Goal: Information Seeking & Learning: Learn about a topic

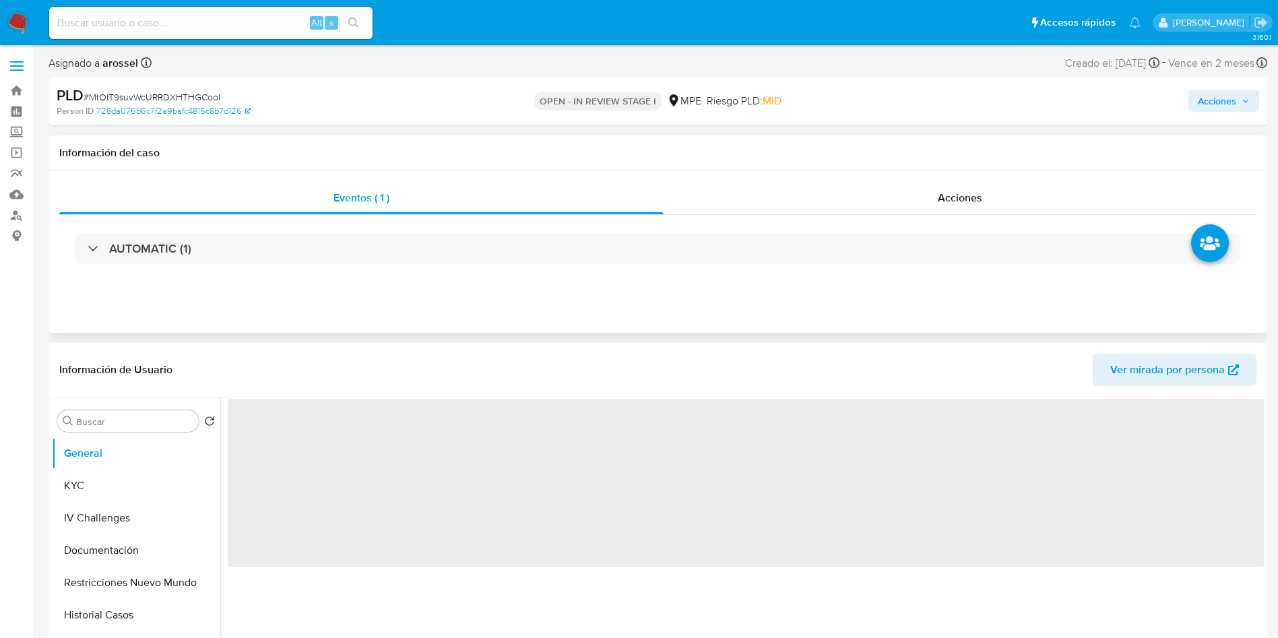
select select "10"
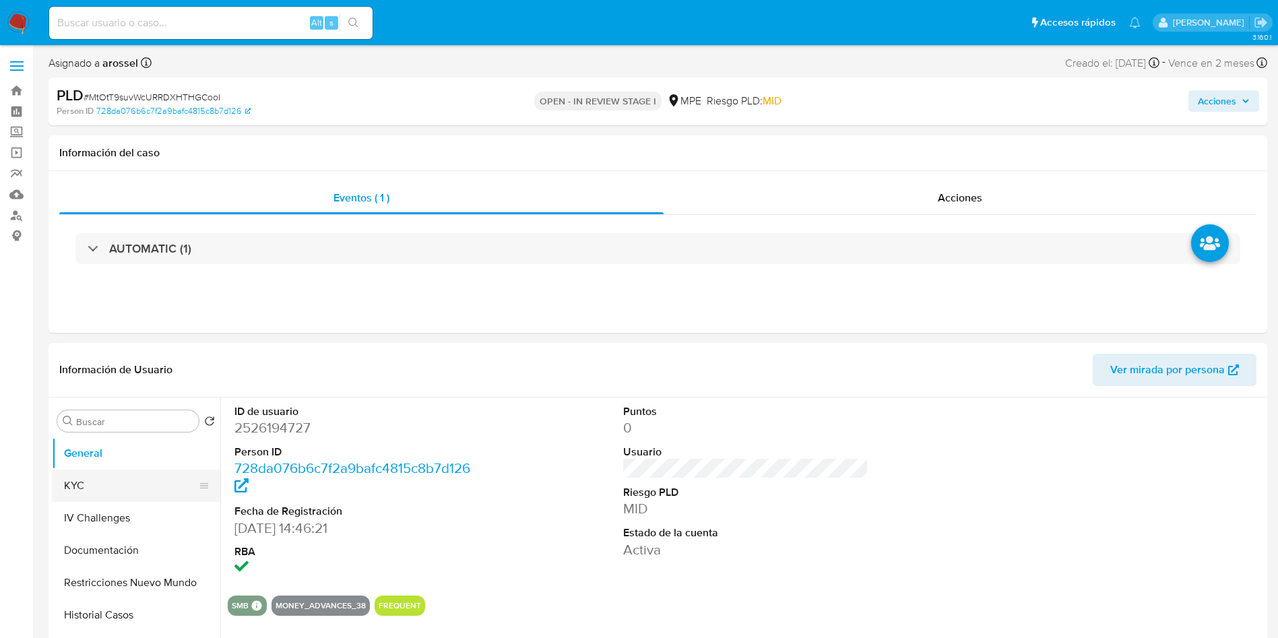
click at [94, 479] on button "KYC" at bounding box center [131, 485] width 158 height 32
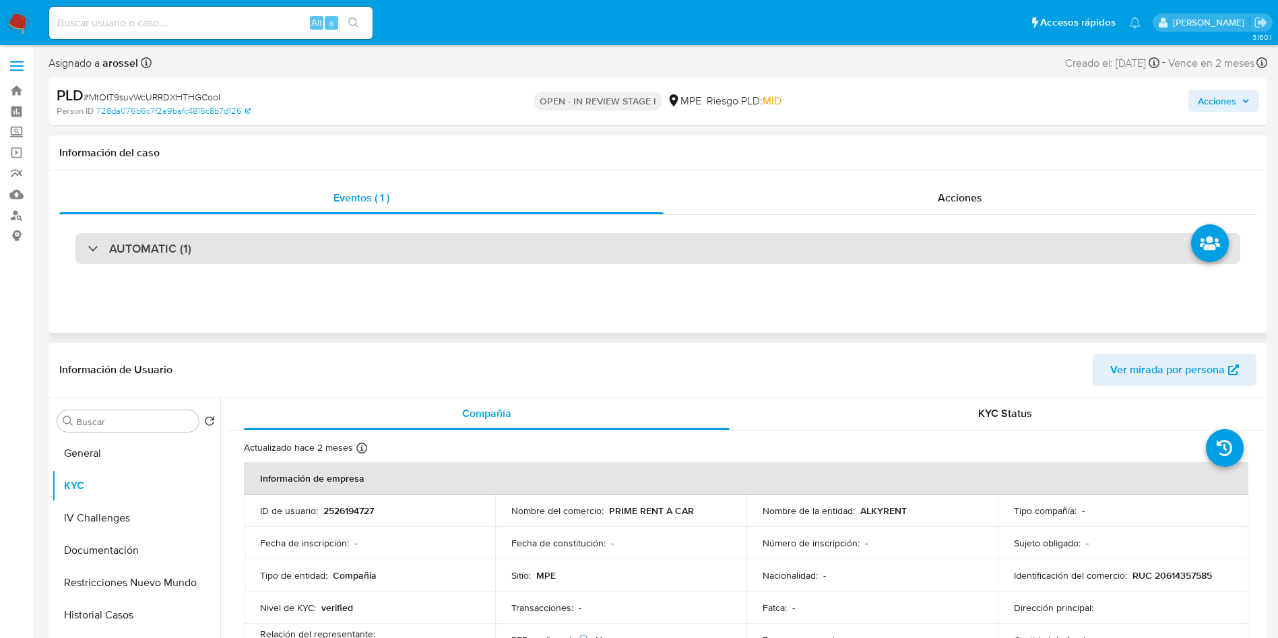
click at [220, 249] on div "AUTOMATIC (1)" at bounding box center [657, 248] width 1164 height 31
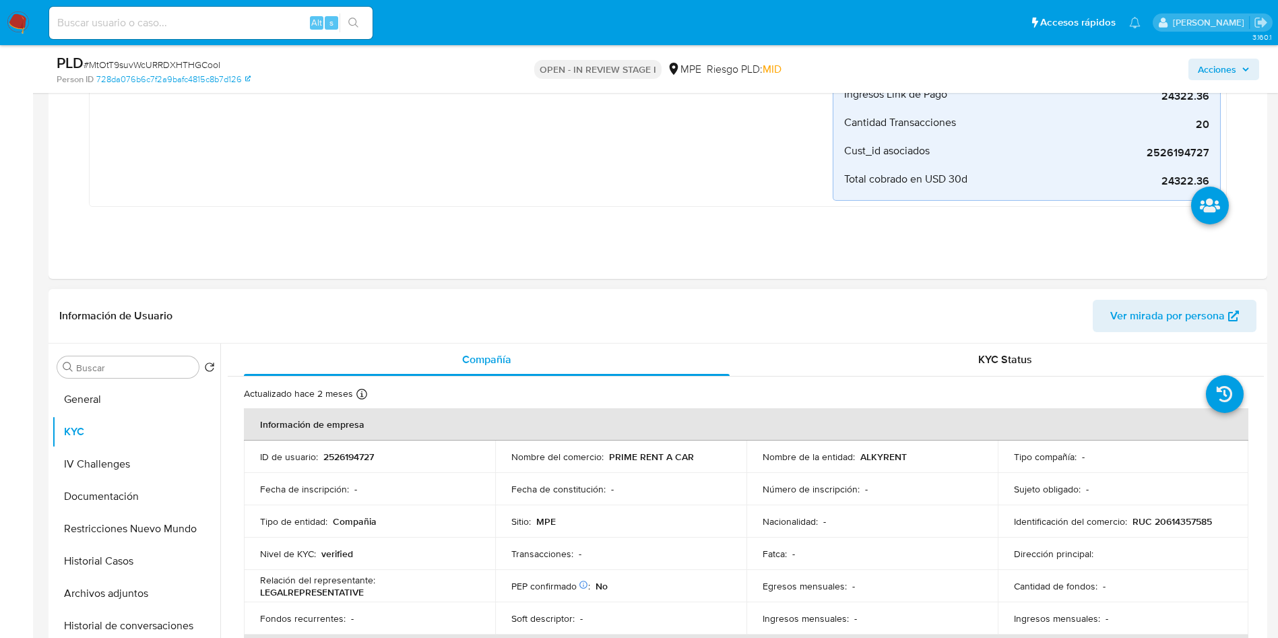
scroll to position [404, 0]
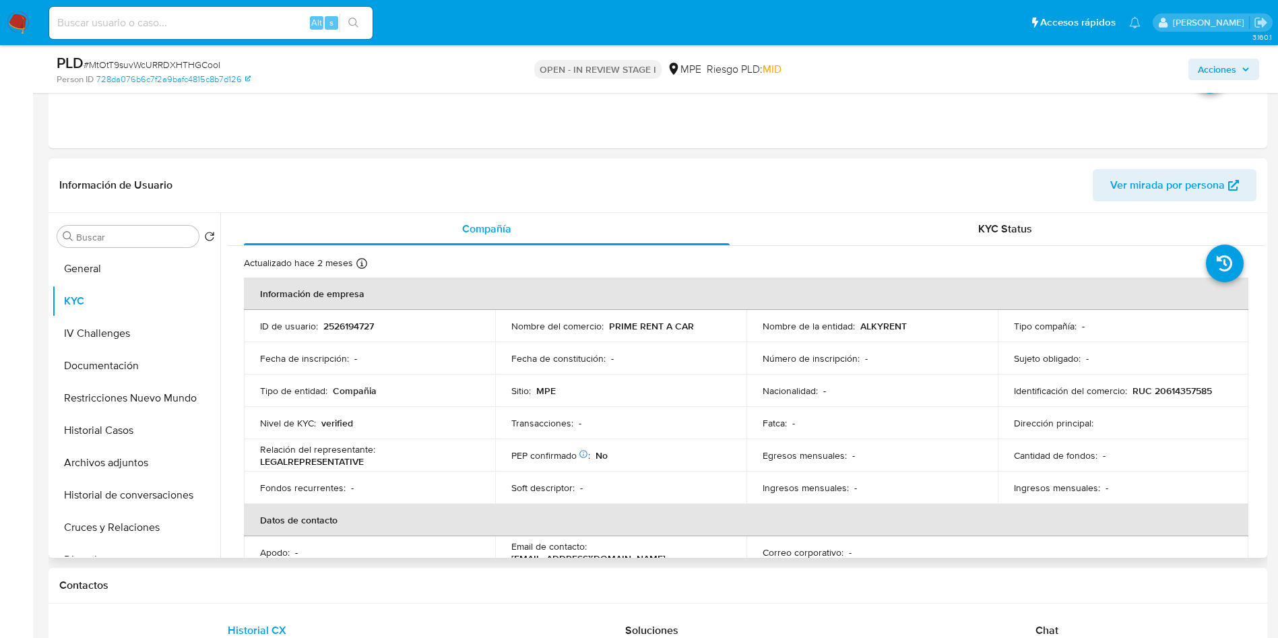
click at [342, 326] on p "2526194727" at bounding box center [348, 326] width 51 height 12
copy p "2526194727"
drag, startPoint x: 605, startPoint y: 323, endPoint x: 700, endPoint y: 322, distance: 95.0
click at [700, 322] on div "Nombre del comercio : PRIME RENT A CAR" at bounding box center [620, 326] width 219 height 12
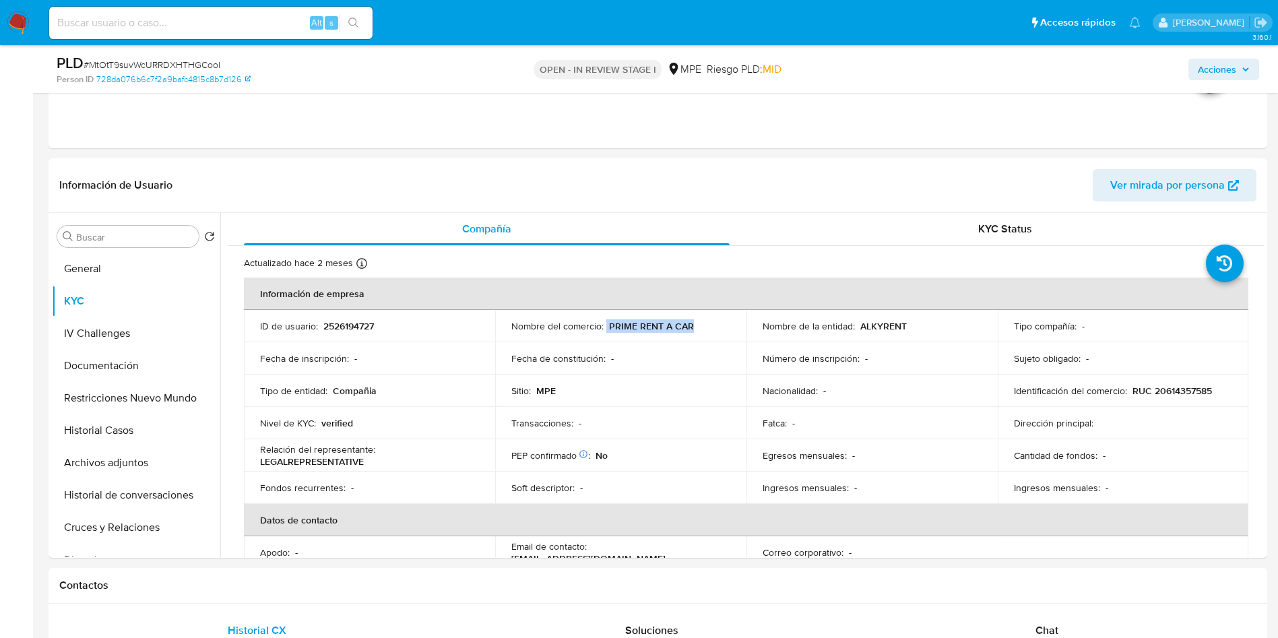
copy div "PRIME RENT A CAR"
click at [1144, 385] on p "RUC 20614357585" at bounding box center [1171, 391] width 79 height 12
click at [1160, 385] on p "RUC 20614357585" at bounding box center [1171, 391] width 79 height 12
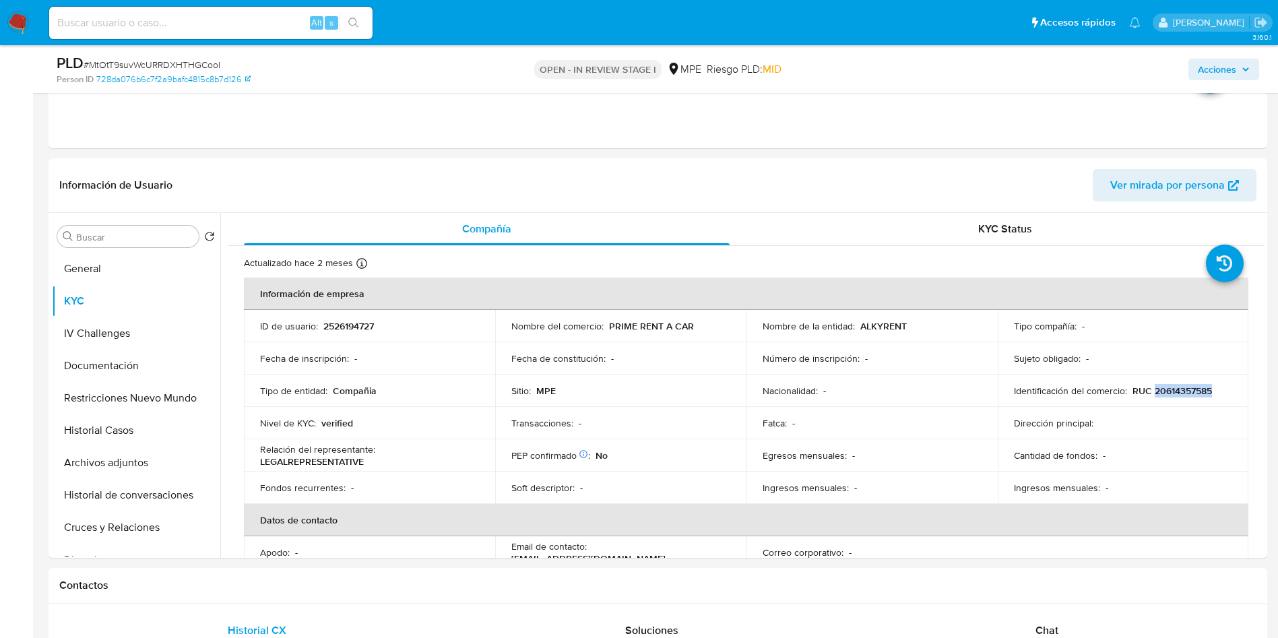
copy p "20614357585"
drag, startPoint x: 680, startPoint y: 327, endPoint x: 612, endPoint y: 321, distance: 68.4
click at [612, 321] on div "Nombre del comercio : PRIME RENT A CAR" at bounding box center [620, 326] width 219 height 12
copy p "RIME RENT A CAR"
drag, startPoint x: 609, startPoint y: 323, endPoint x: 691, endPoint y: 327, distance: 82.3
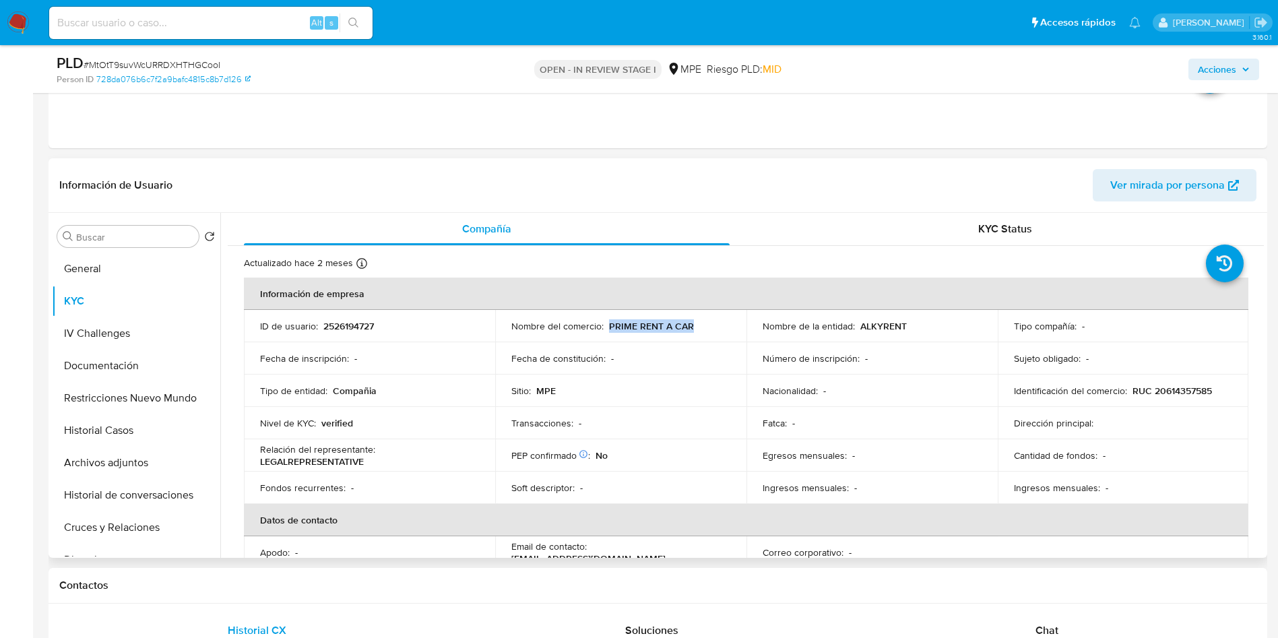
click at [691, 327] on div "Nombre del comercio : PRIME RENT A CAR" at bounding box center [620, 326] width 219 height 12
copy p "PRIME RENT A CAR"
click at [147, 264] on button "General" at bounding box center [131, 269] width 158 height 32
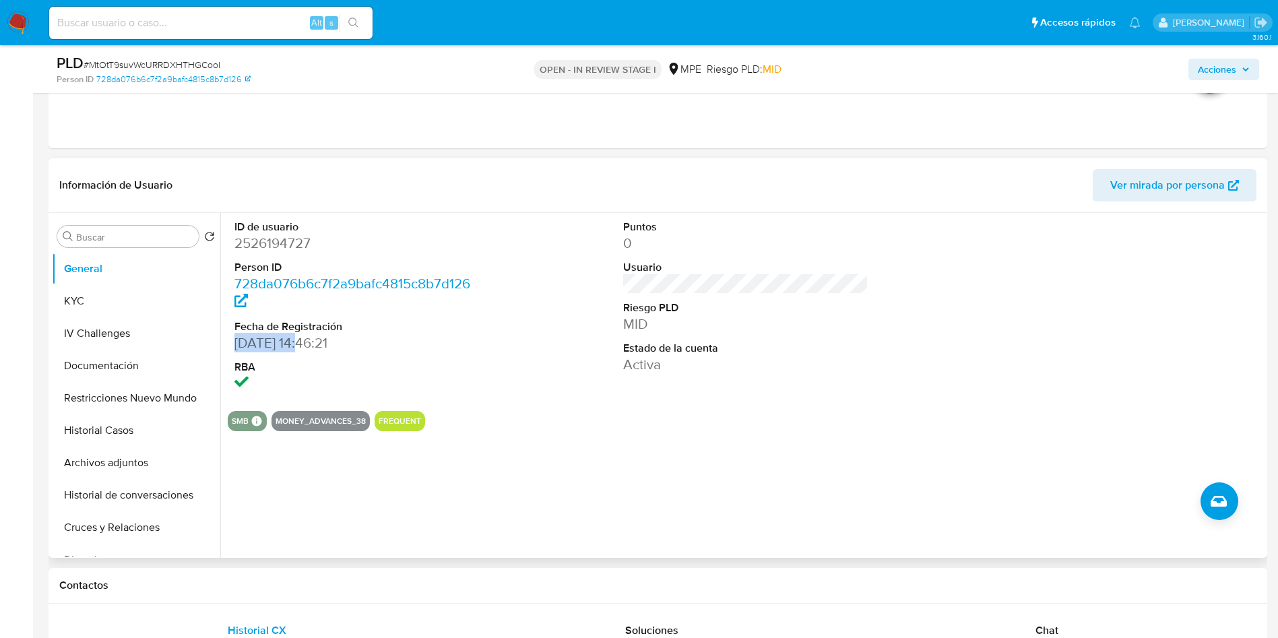
drag, startPoint x: 232, startPoint y: 347, endPoint x: 302, endPoint y: 339, distance: 70.5
click at [302, 339] on div "ID de usuario 2526194727 Person ID 728da076b6c7f2a9bafc4815c8b7d126 Fecha de Re…" at bounding box center [357, 306] width 259 height 187
copy dd "01/07/2025"
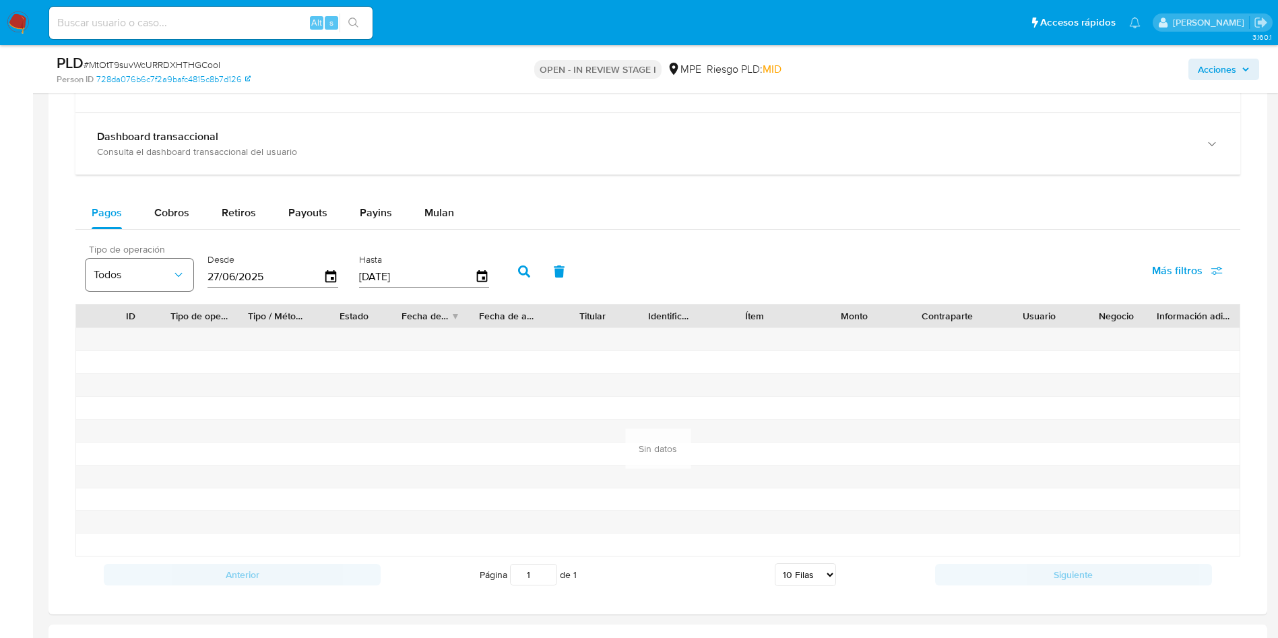
scroll to position [1220, 0]
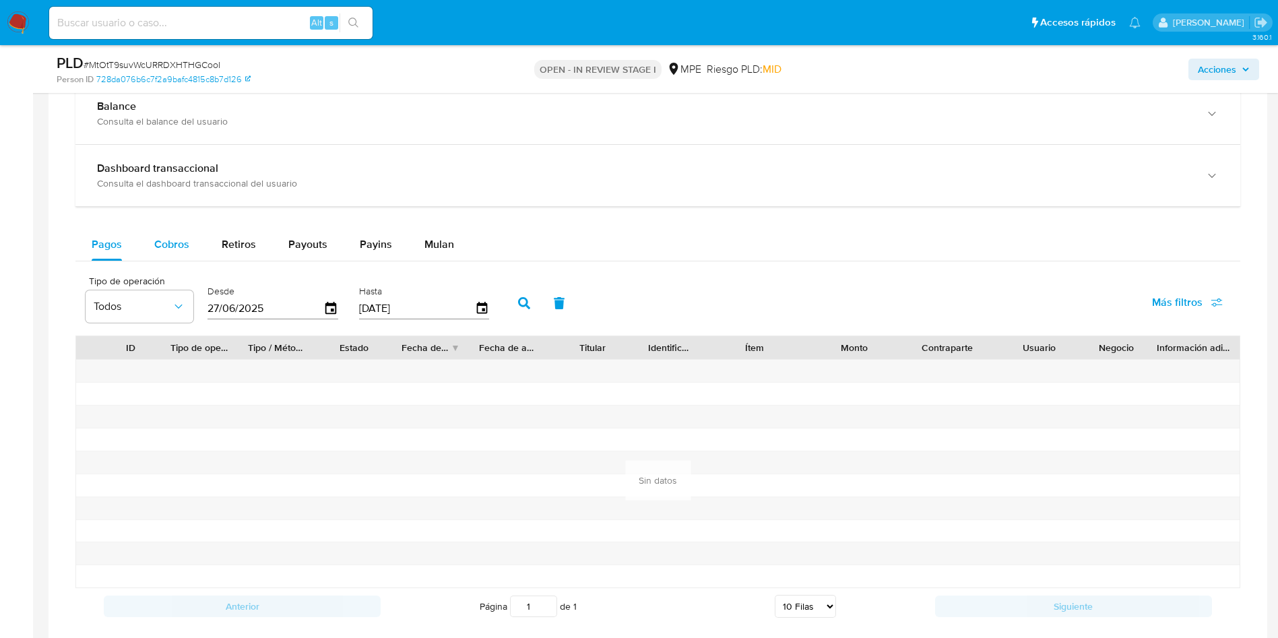
click at [182, 248] on span "Cobros" at bounding box center [171, 243] width 35 height 15
select select "10"
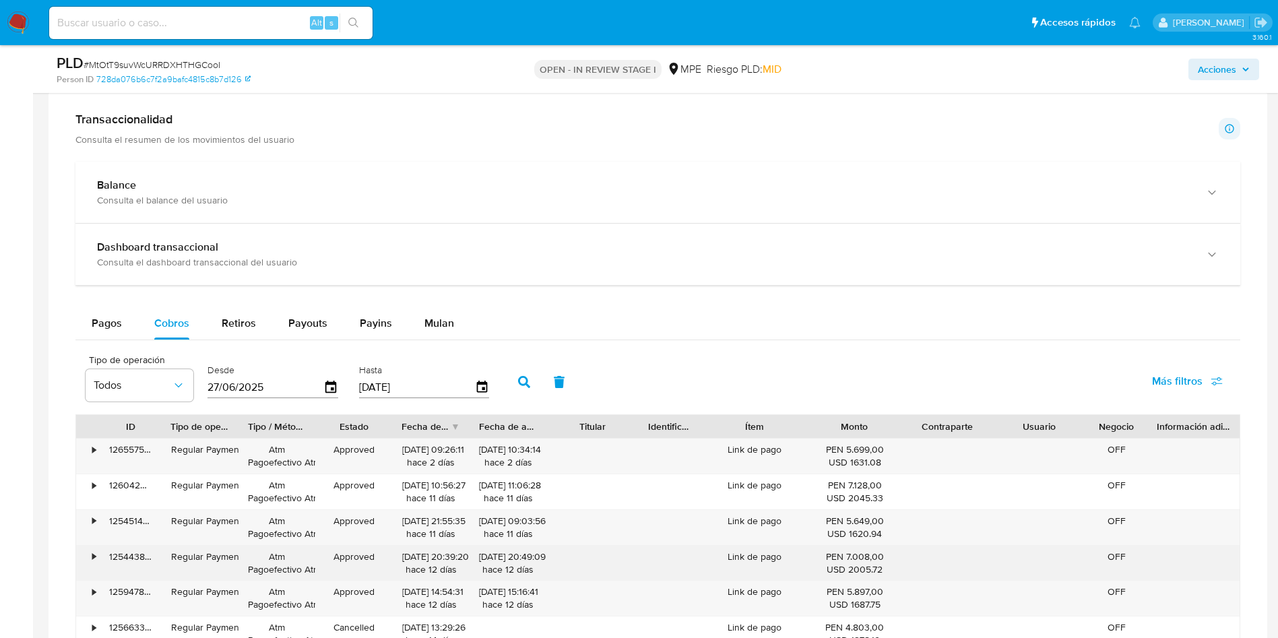
scroll to position [1212, 0]
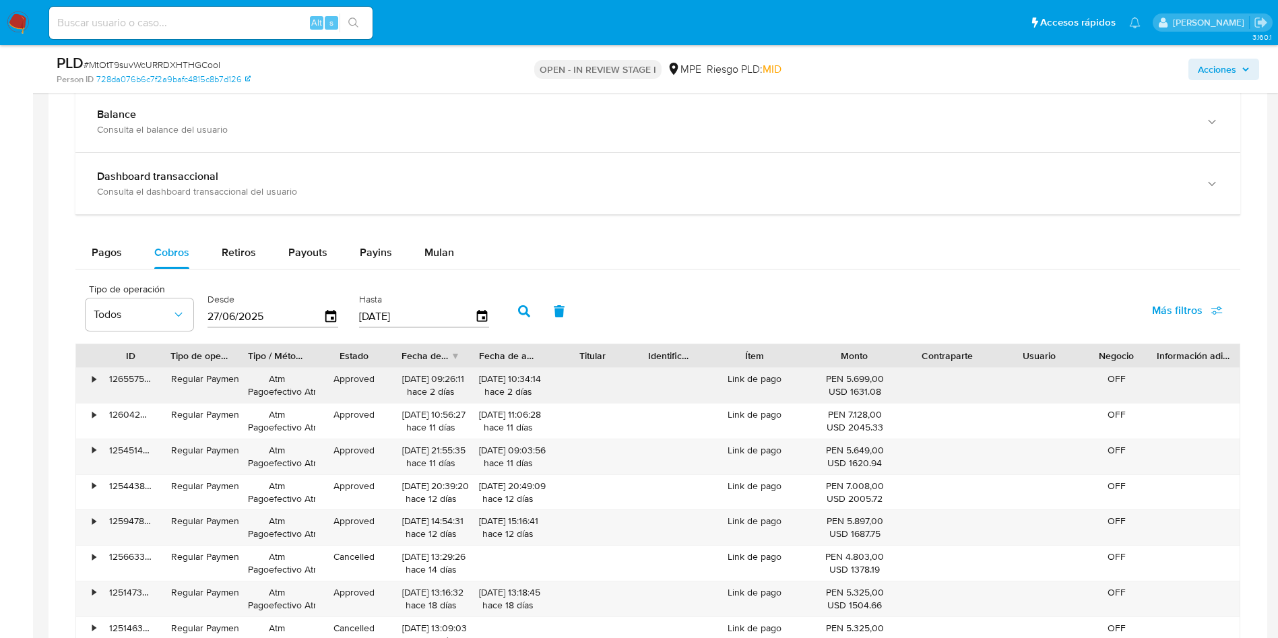
click at [142, 372] on div "126557512159" at bounding box center [131, 385] width 62 height 35
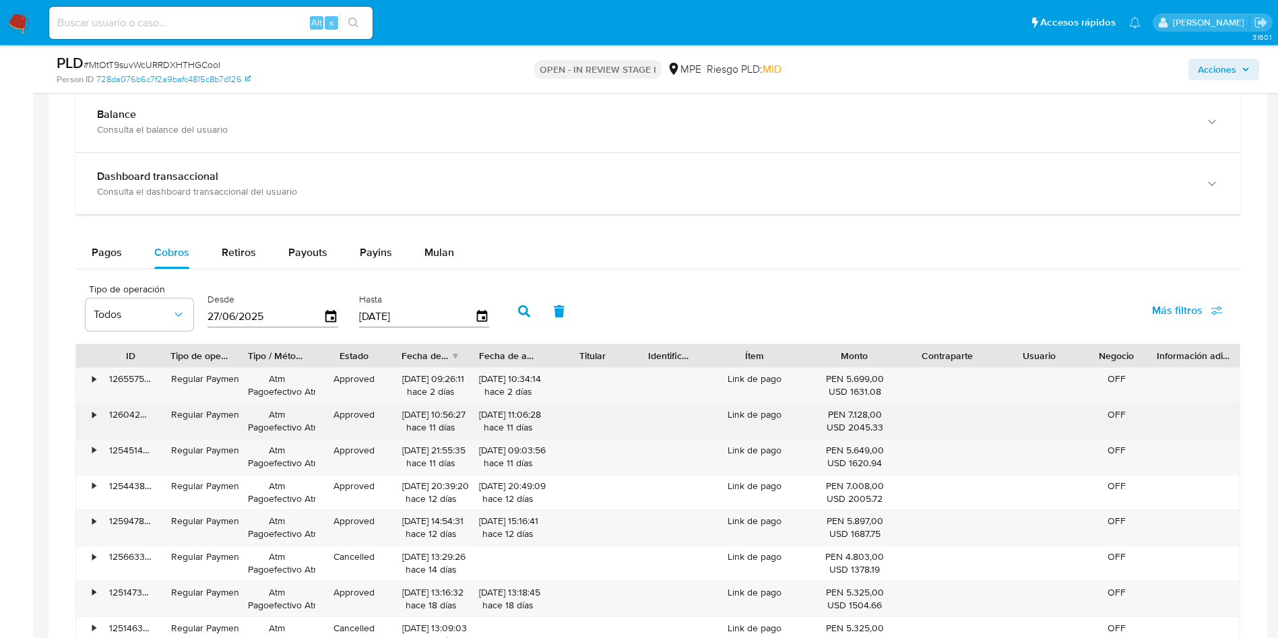
click at [131, 416] on div "126042308792" at bounding box center [131, 420] width 62 height 35
click at [132, 416] on div "126042308792" at bounding box center [131, 420] width 62 height 35
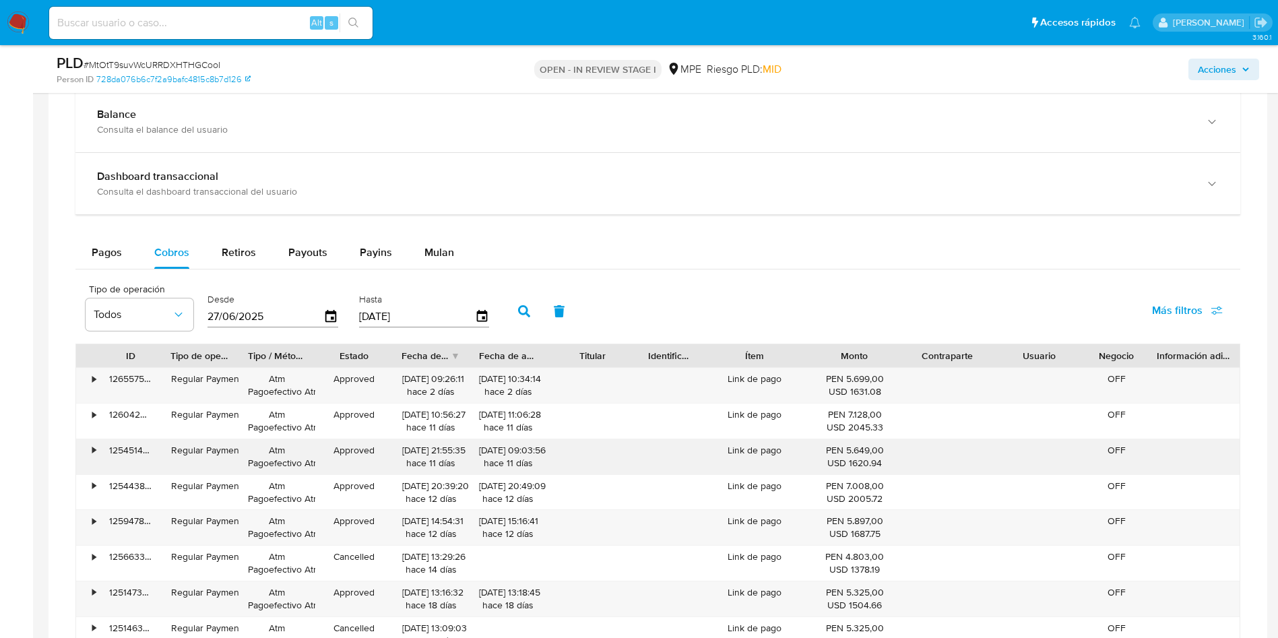
click at [125, 451] on div "125451441107" at bounding box center [131, 456] width 62 height 35
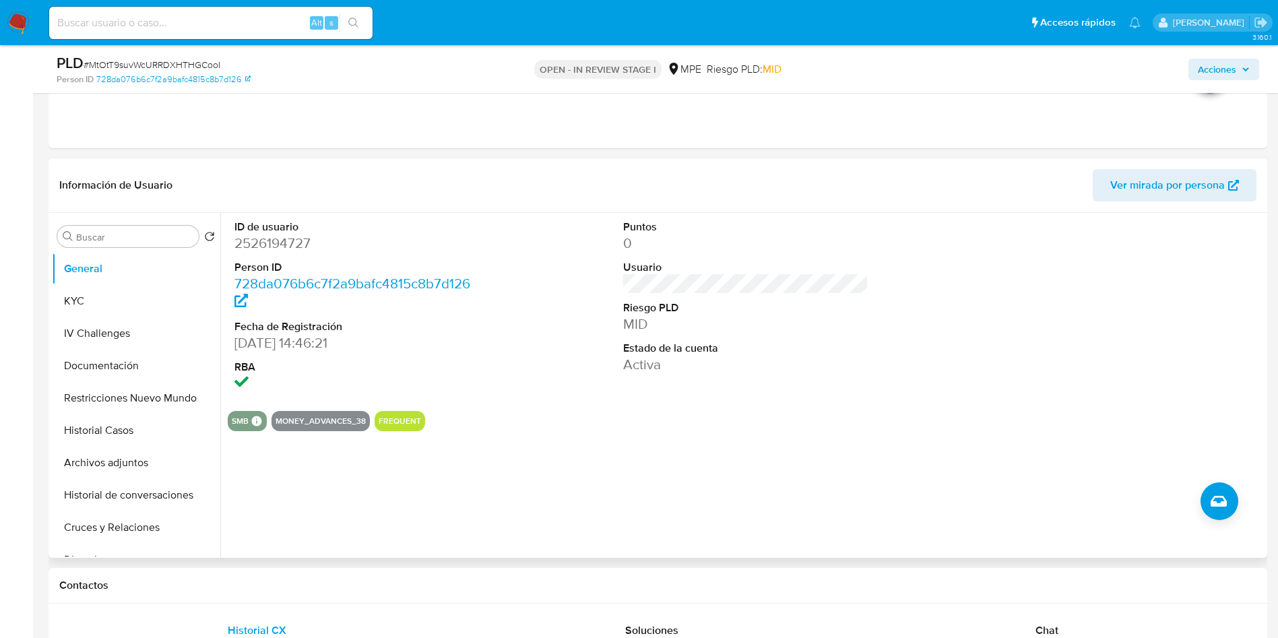
scroll to position [505, 0]
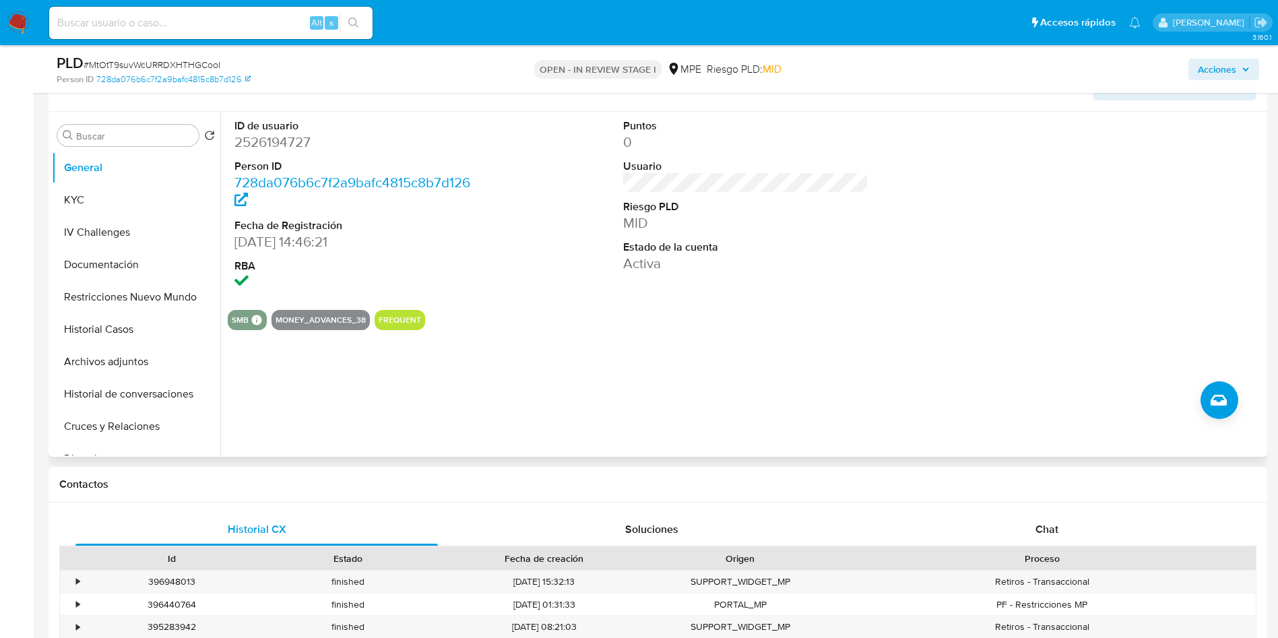
click at [1189, 273] on div at bounding box center [1134, 205] width 259 height 187
click at [1132, 237] on div at bounding box center [1134, 205] width 259 height 187
click at [133, 202] on button "KYC" at bounding box center [131, 200] width 158 height 32
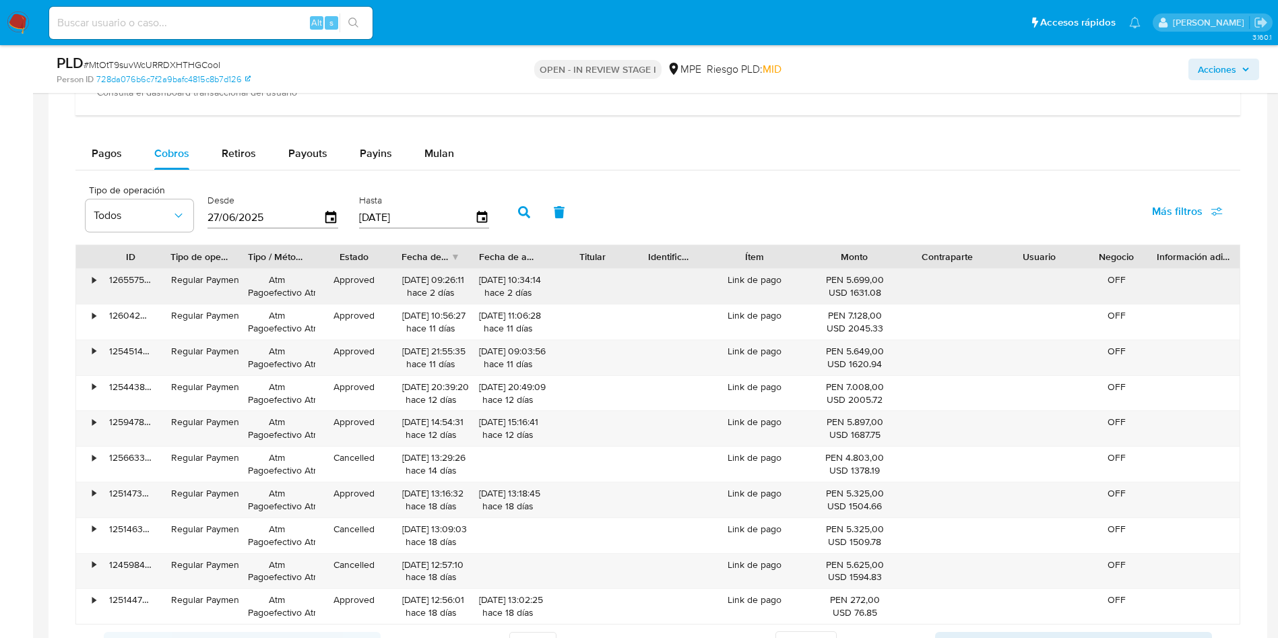
scroll to position [1313, 0]
click at [135, 349] on div "125451441107" at bounding box center [131, 355] width 62 height 35
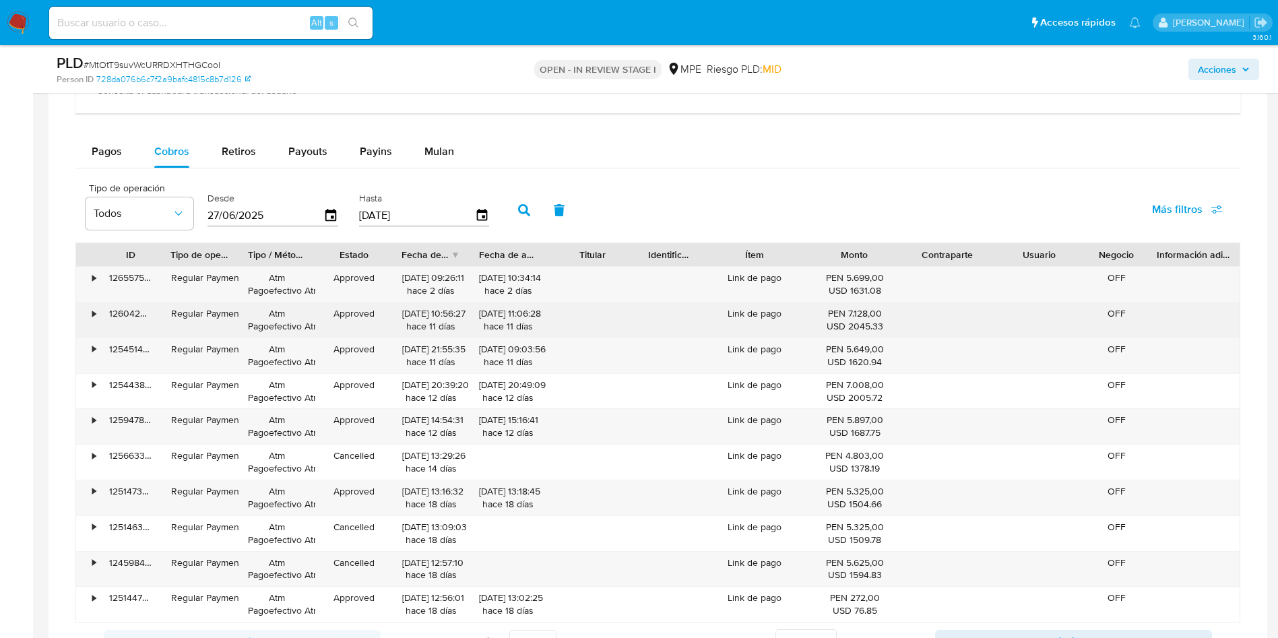
click at [123, 317] on div "126042308792" at bounding box center [131, 319] width 62 height 35
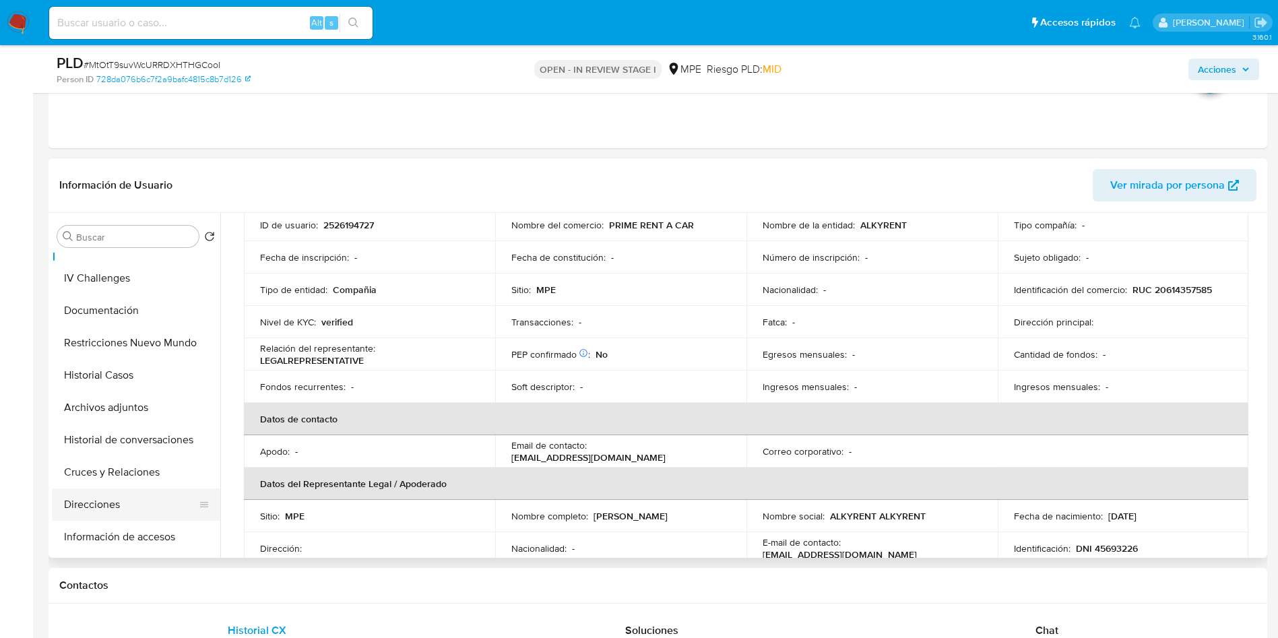
scroll to position [101, 0]
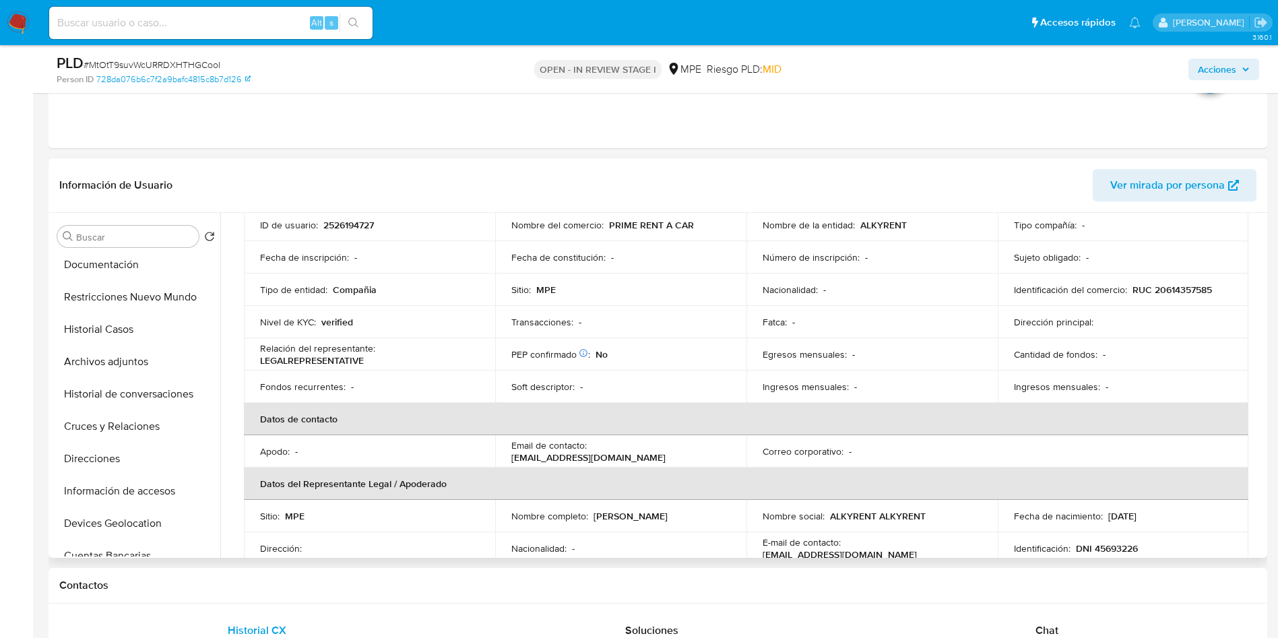
click at [138, 556] on div "Buscar Volver al orden por defecto General KYC IV Challenges Documentación Rest…" at bounding box center [136, 386] width 168 height 343
click at [139, 548] on button "Cuentas Bancarias" at bounding box center [131, 555] width 158 height 32
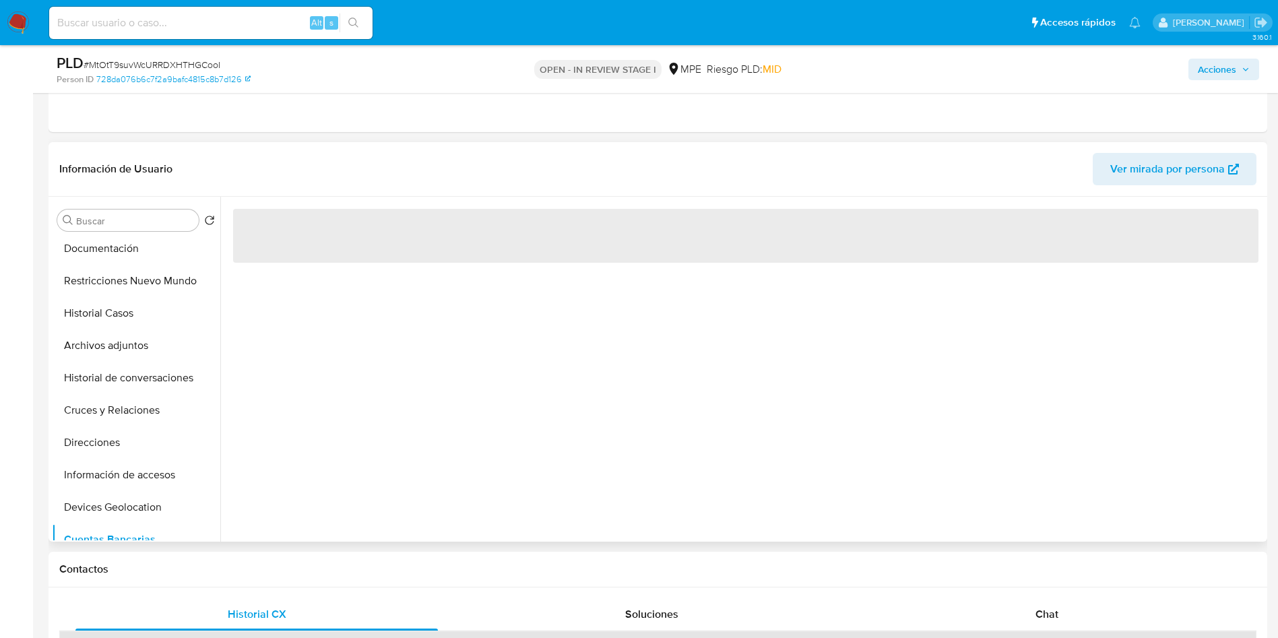
scroll to position [0, 0]
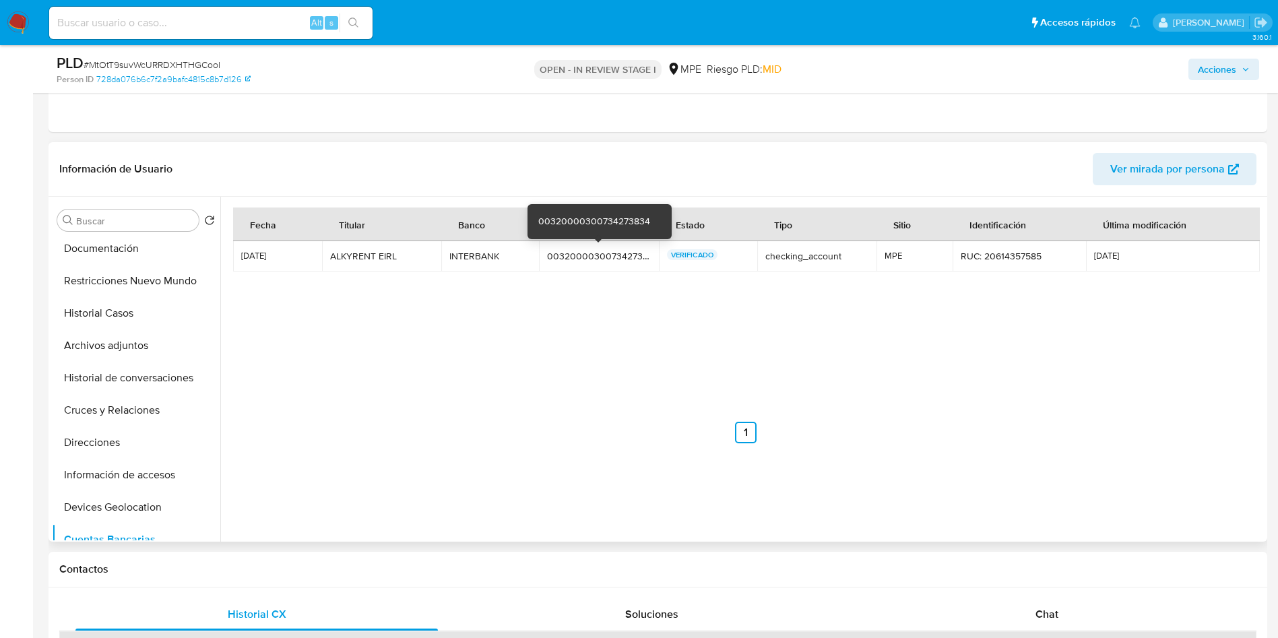
click at [612, 255] on div "00320000300734273834" at bounding box center [598, 256] width 103 height 12
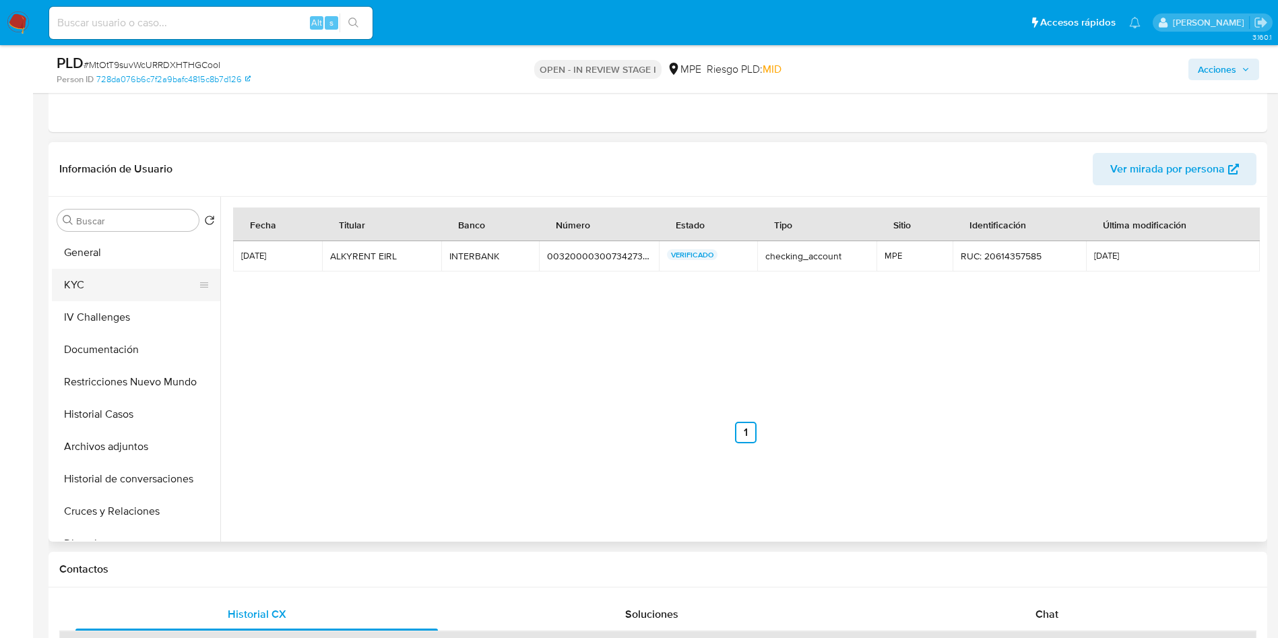
click at [113, 292] on button "KYC" at bounding box center [131, 285] width 158 height 32
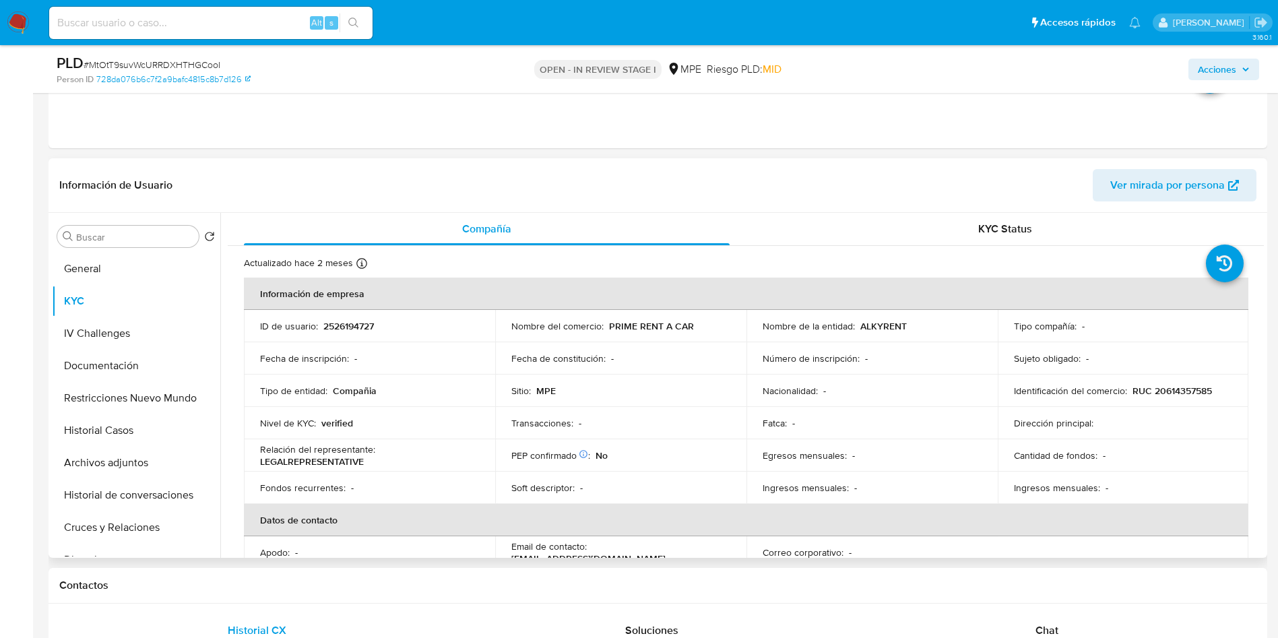
click at [875, 320] on p "ALKYRENT" at bounding box center [883, 326] width 46 height 12
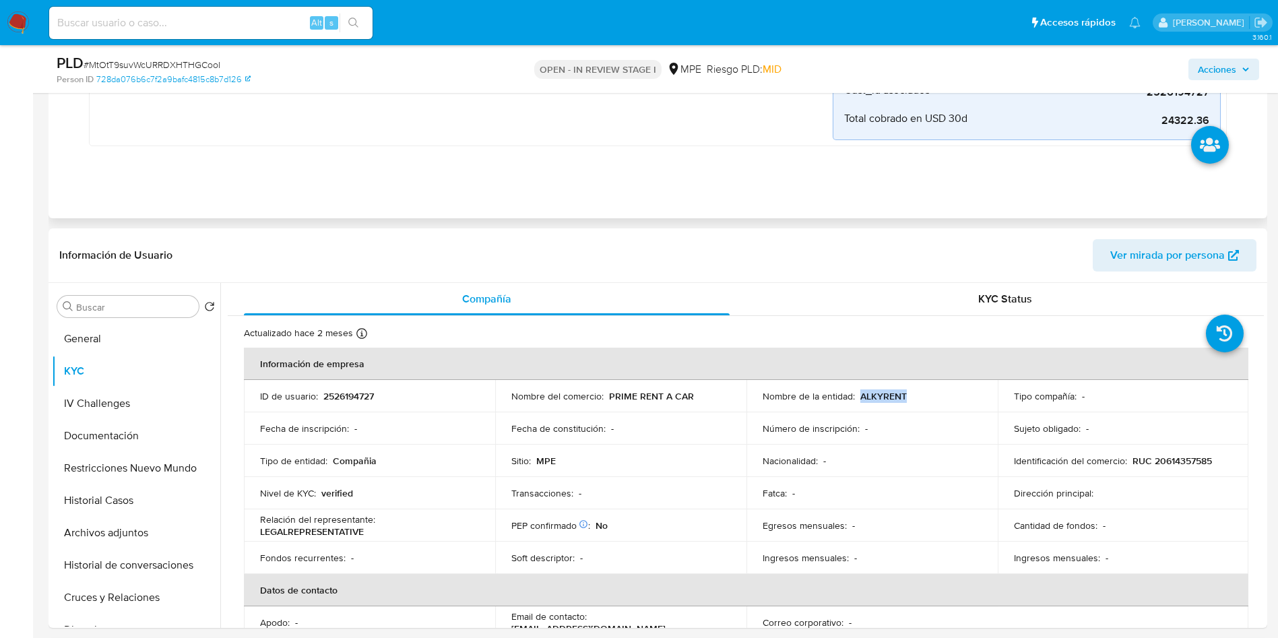
scroll to position [303, 0]
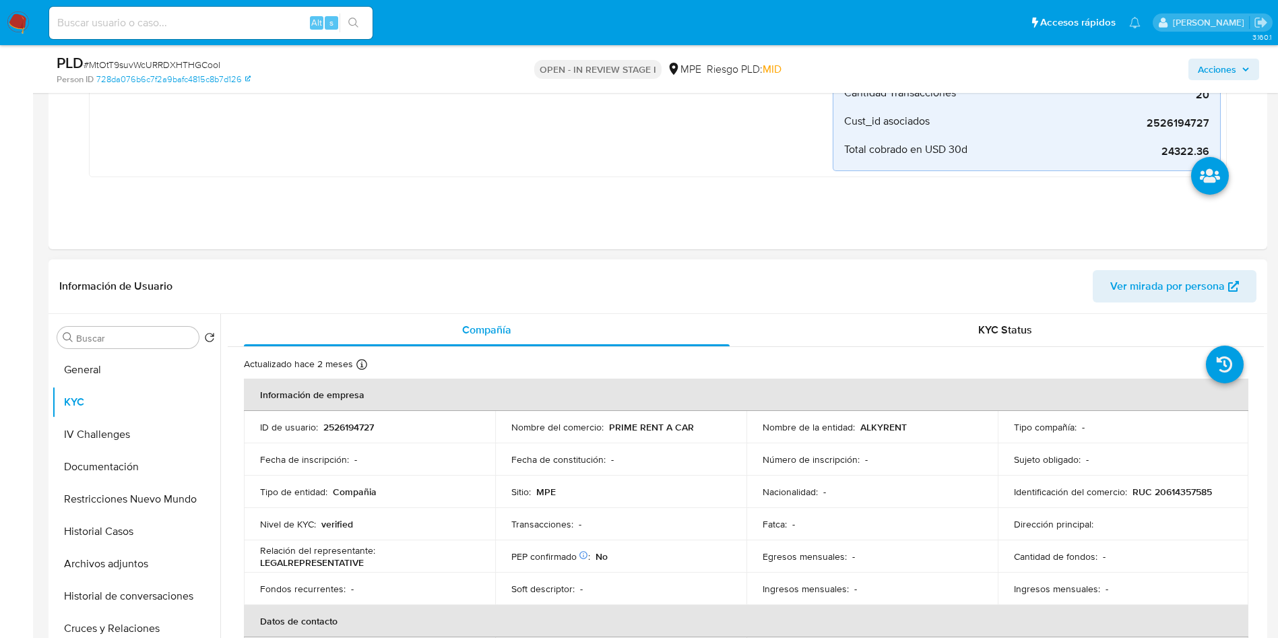
click at [337, 421] on p "2526194727" at bounding box center [348, 427] width 51 height 12
click at [338, 421] on p "2526194727" at bounding box center [348, 427] width 51 height 12
copy p "2526194727"
click at [1207, 461] on div "Sujeto obligado : -" at bounding box center [1123, 459] width 219 height 12
click at [869, 430] on p "ALKYRENT" at bounding box center [883, 427] width 46 height 12
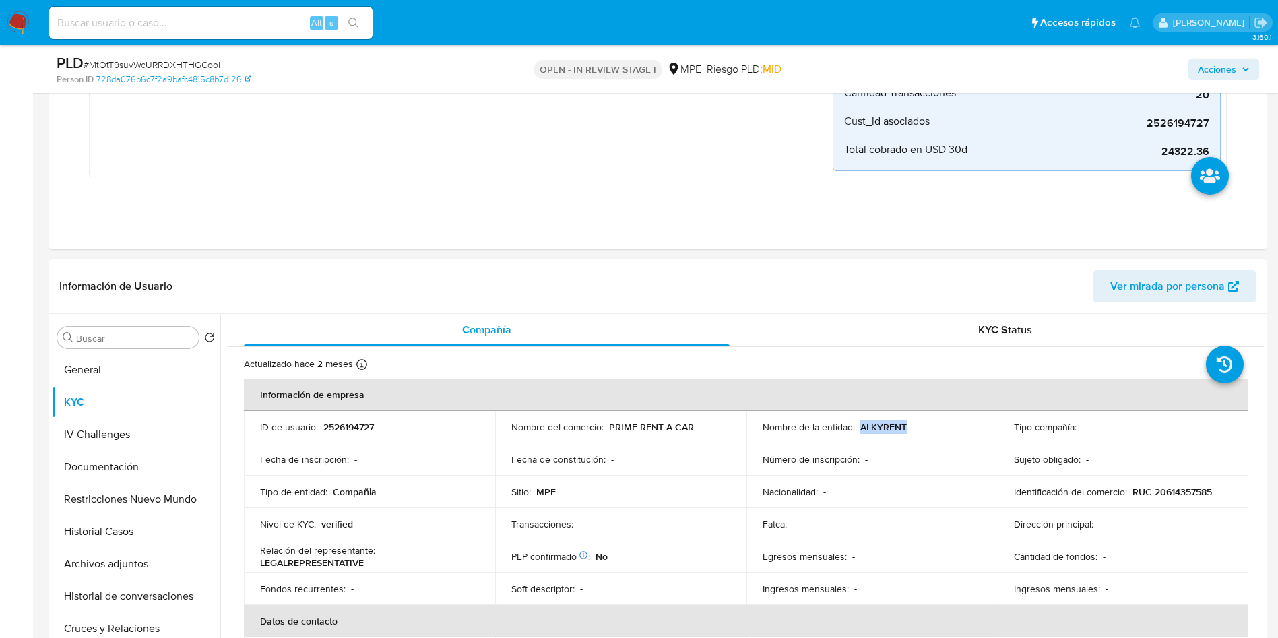
click at [869, 430] on p "ALKYRENT" at bounding box center [883, 427] width 46 height 12
copy p "ALKYRENT"
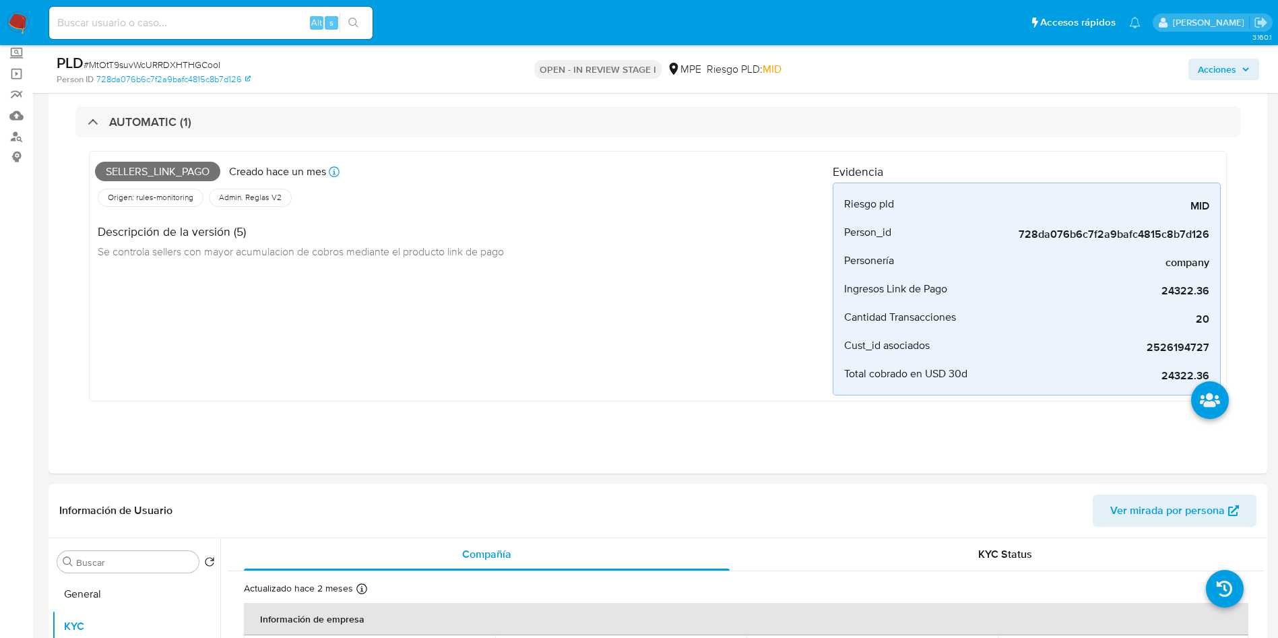
scroll to position [0, 0]
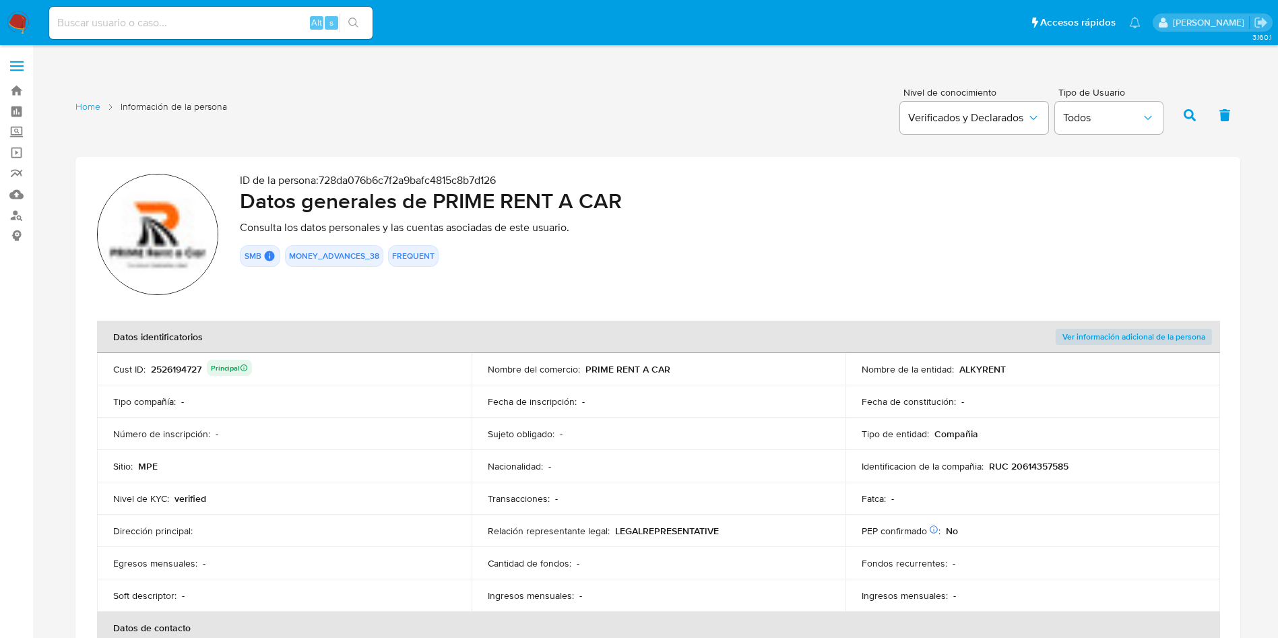
click at [1026, 462] on p "RUC 20614357585" at bounding box center [1028, 466] width 79 height 12
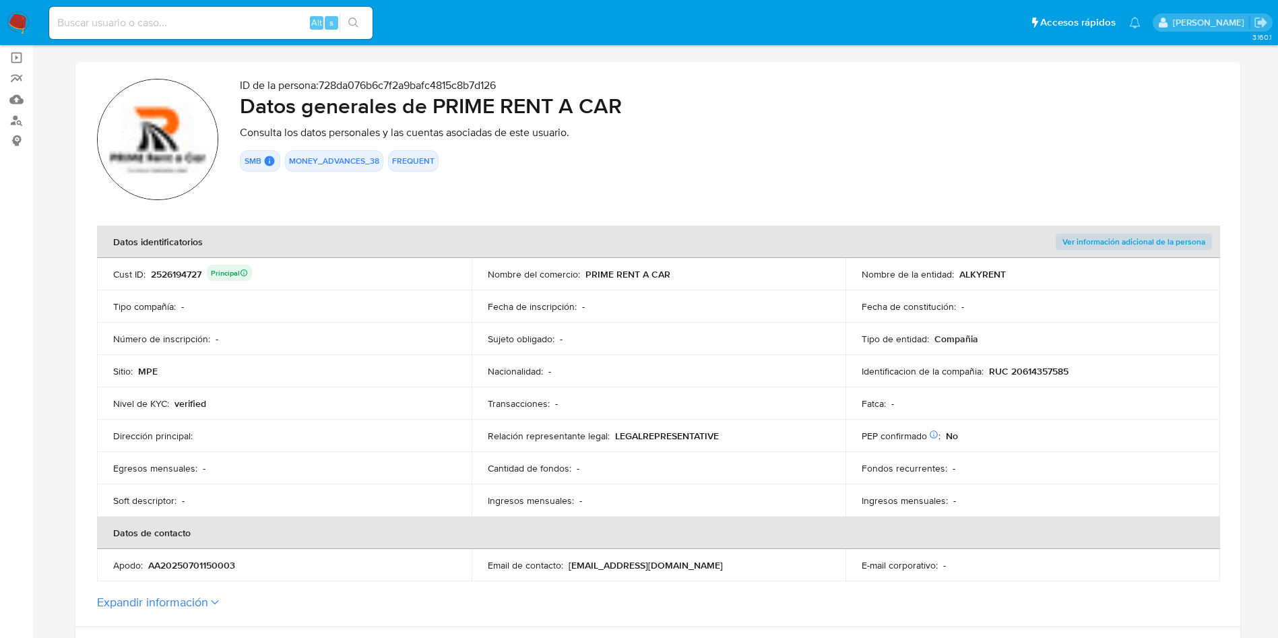
scroll to position [202, 0]
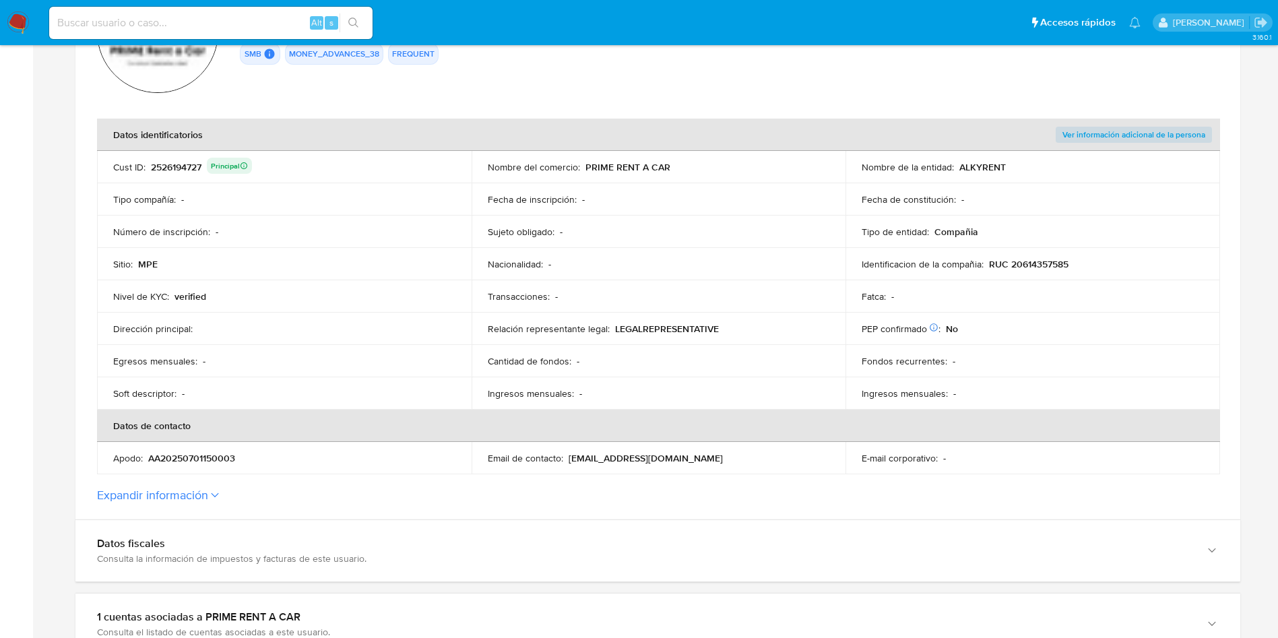
click at [781, 368] on td "Cantidad de fondos : -" at bounding box center [658, 361] width 374 height 32
click at [206, 493] on button "Expandir información" at bounding box center [152, 495] width 111 height 15
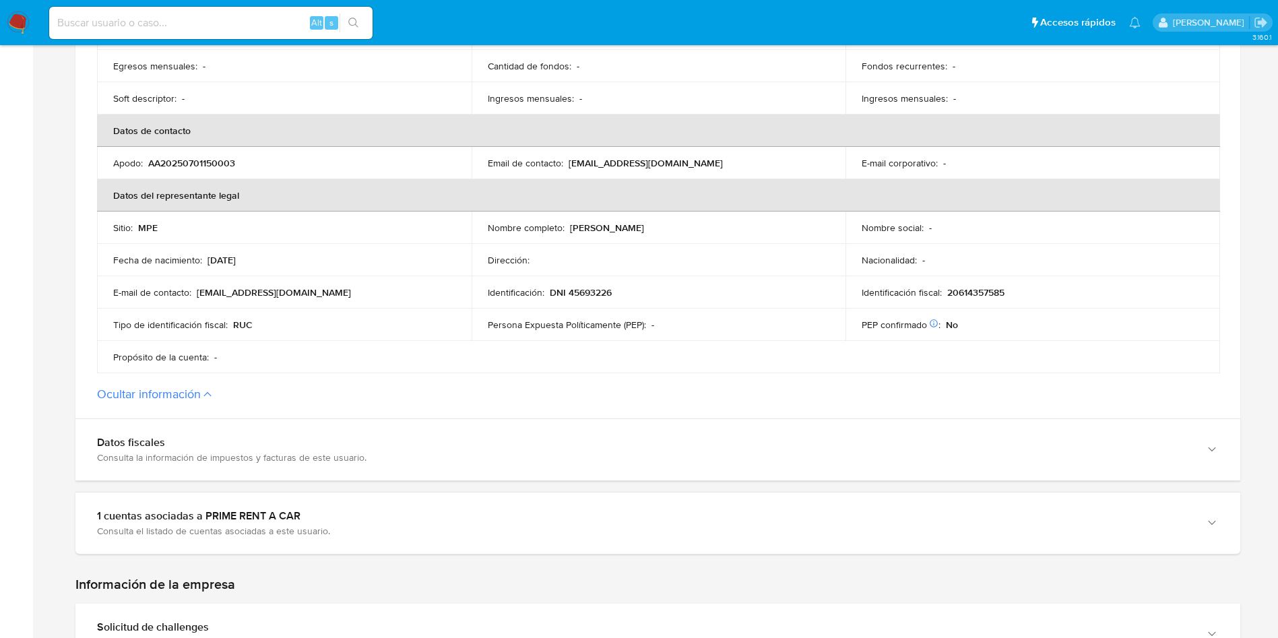
scroll to position [505, 0]
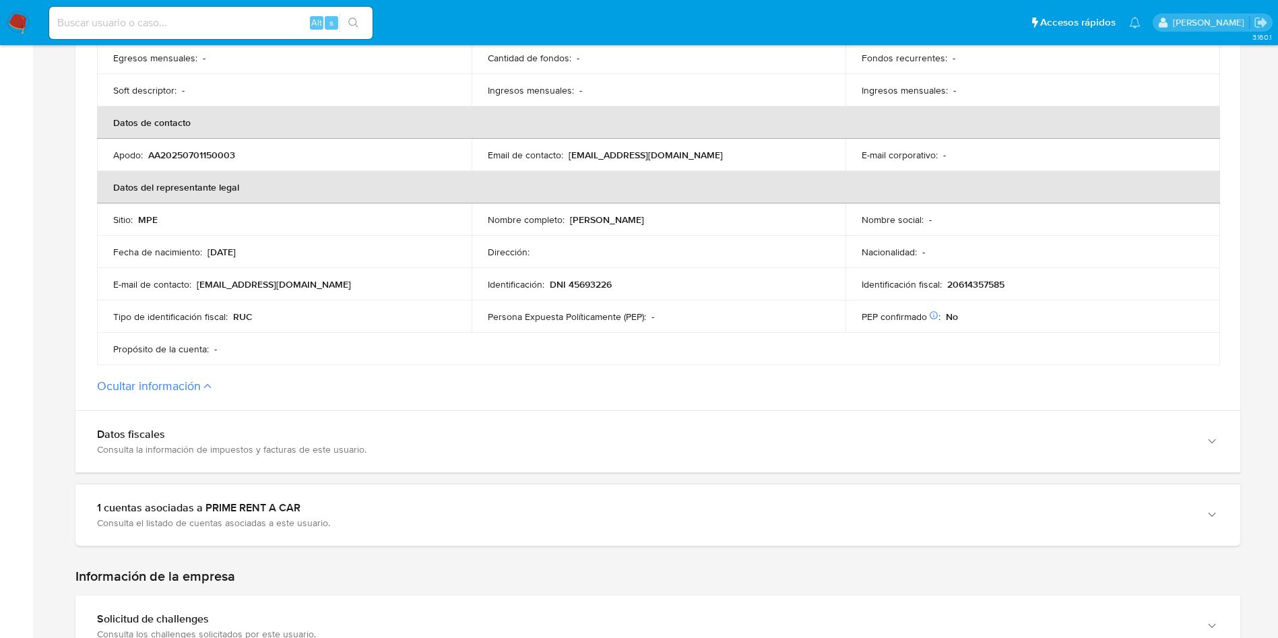
click at [603, 286] on p "DNI 45693226" at bounding box center [581, 284] width 62 height 12
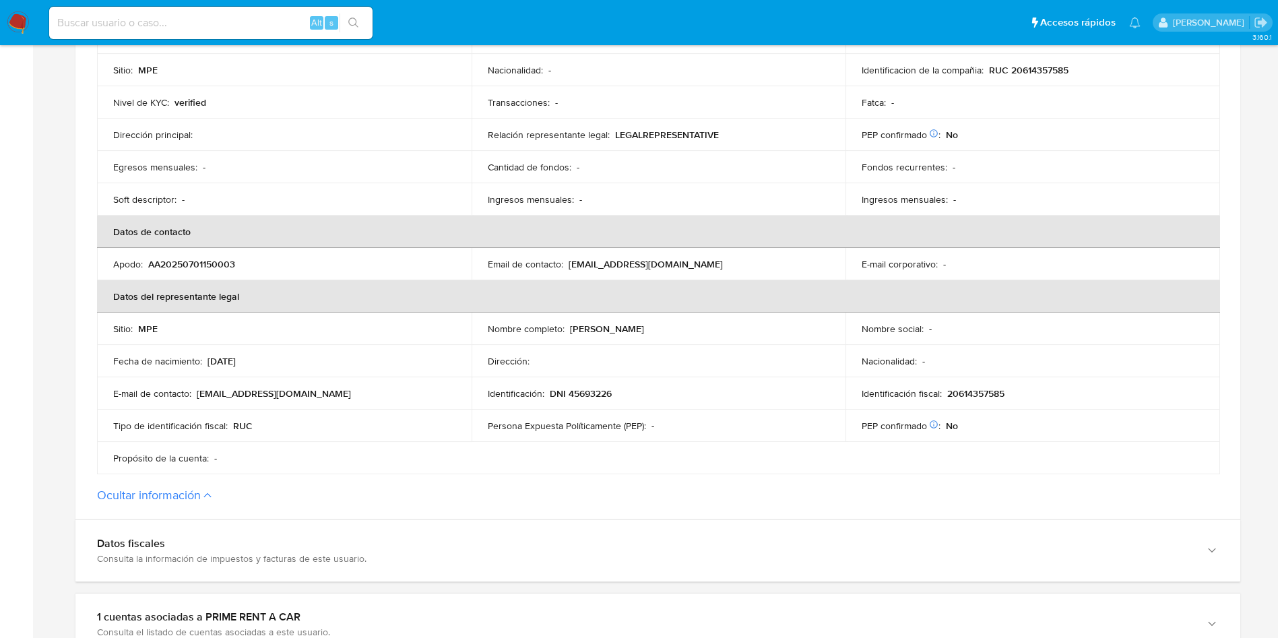
scroll to position [202, 0]
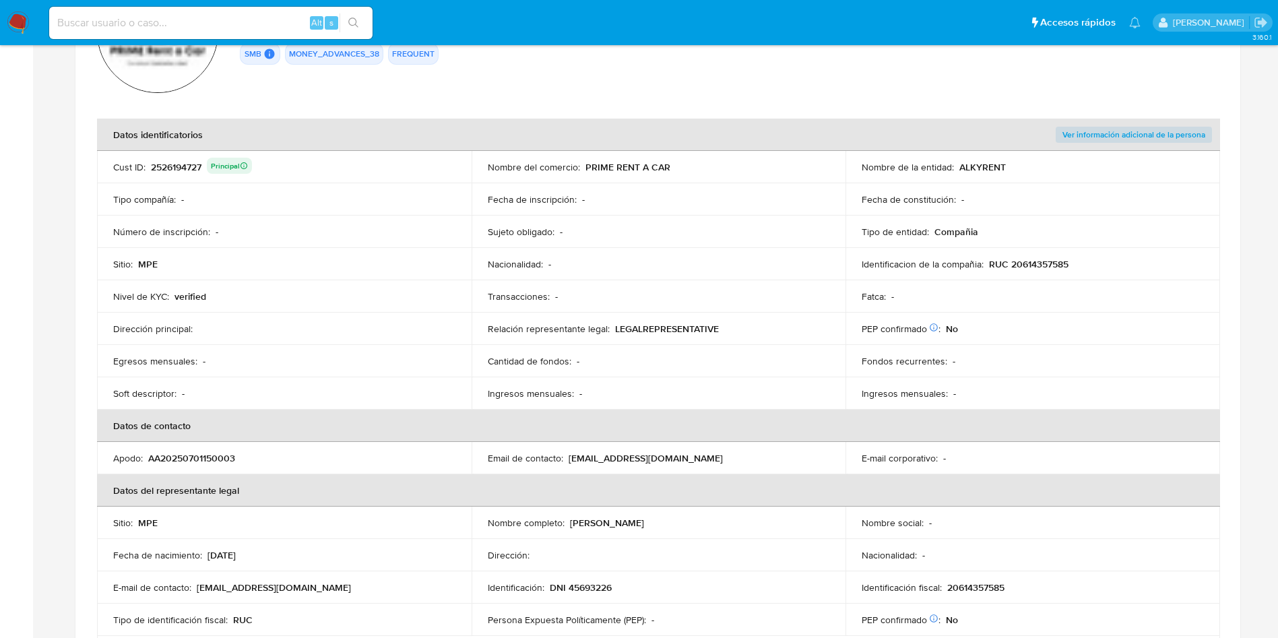
click at [179, 164] on div "2526194727 Principal" at bounding box center [201, 167] width 101 height 19
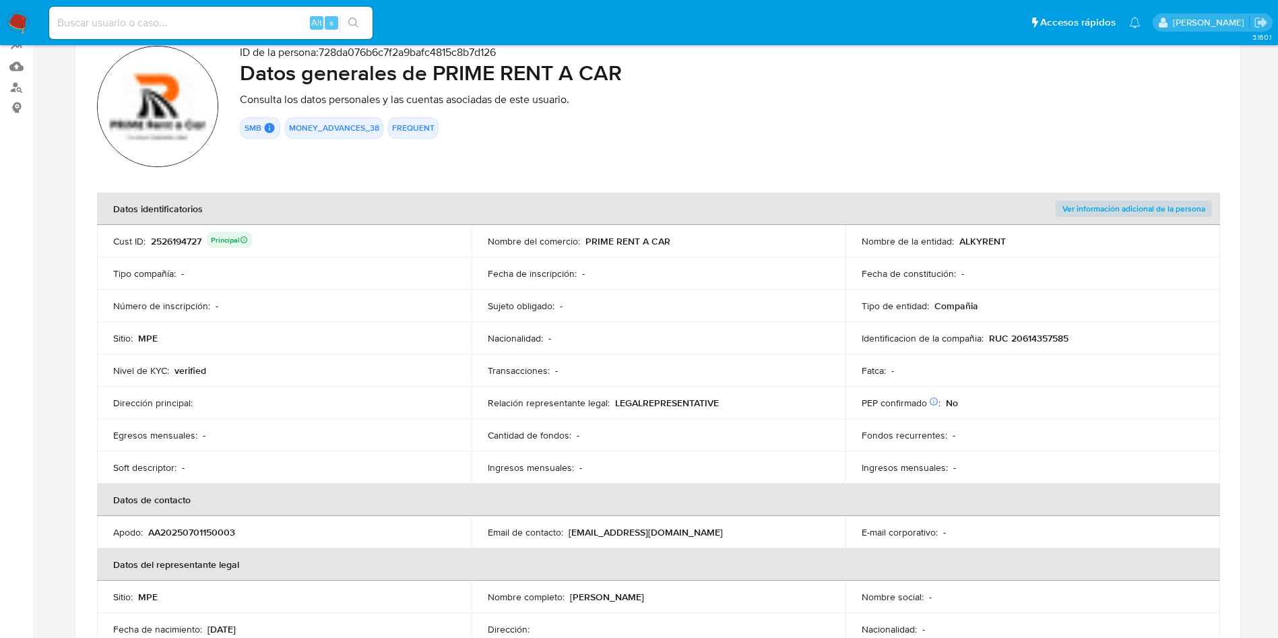
scroll to position [0, 0]
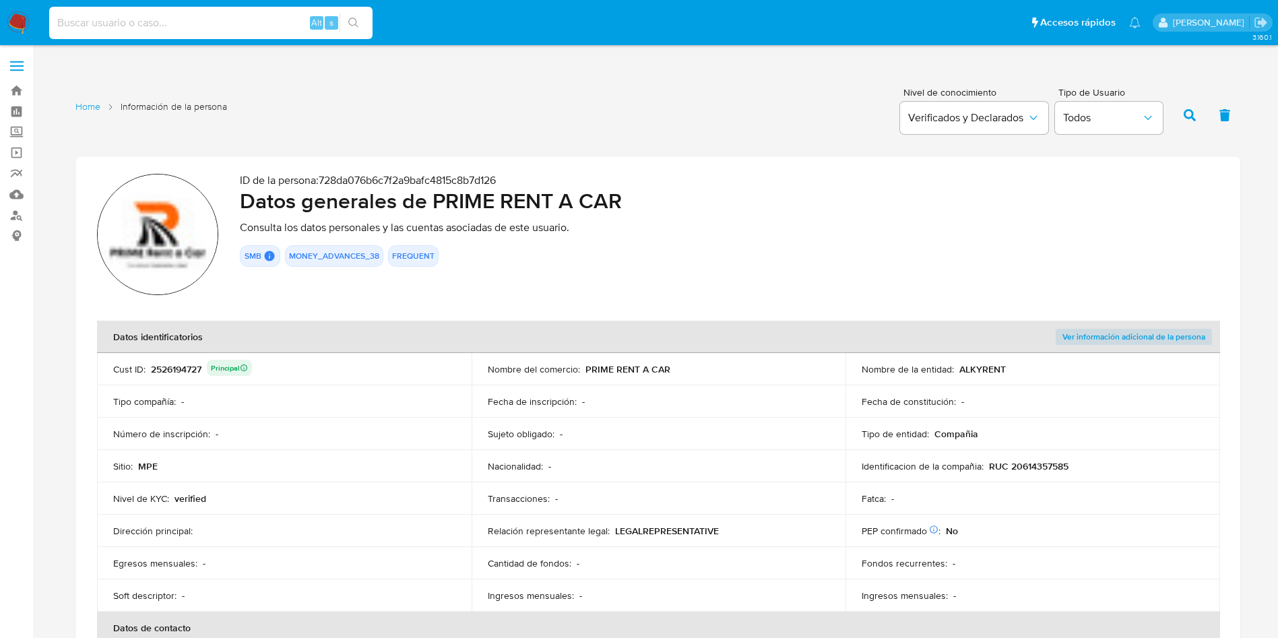
click at [212, 22] on input at bounding box center [210, 23] width 323 height 18
paste input "2522110030"
type input "2522110030"
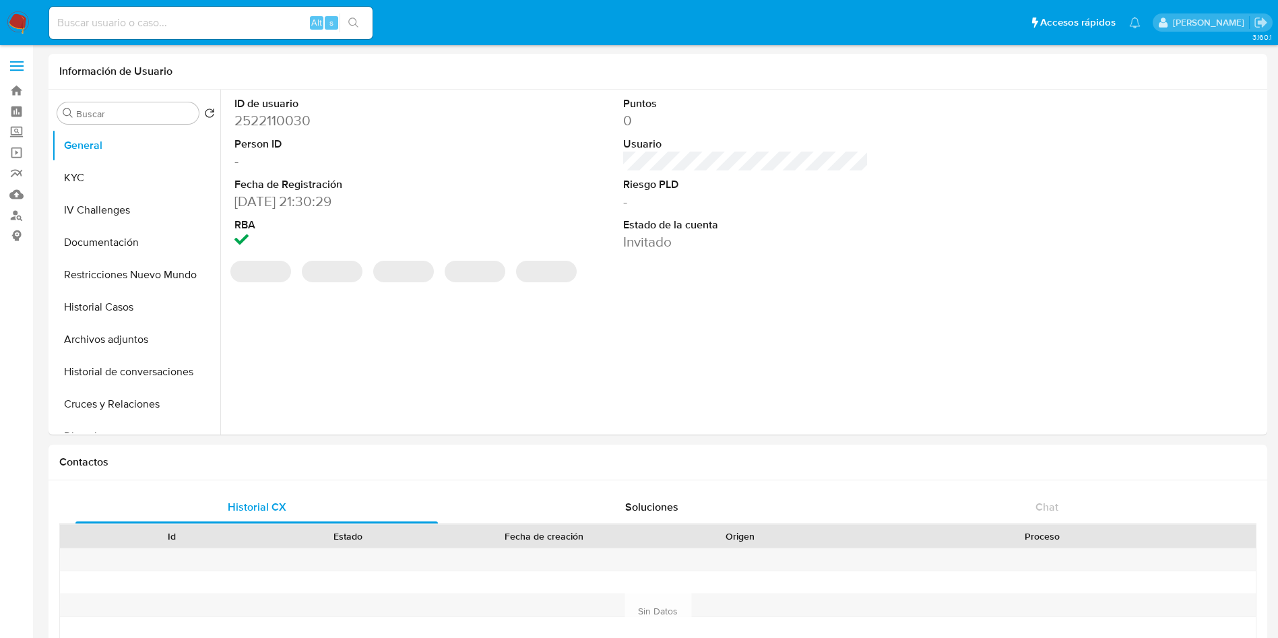
select select "10"
click at [170, 166] on button "KYC" at bounding box center [131, 178] width 158 height 32
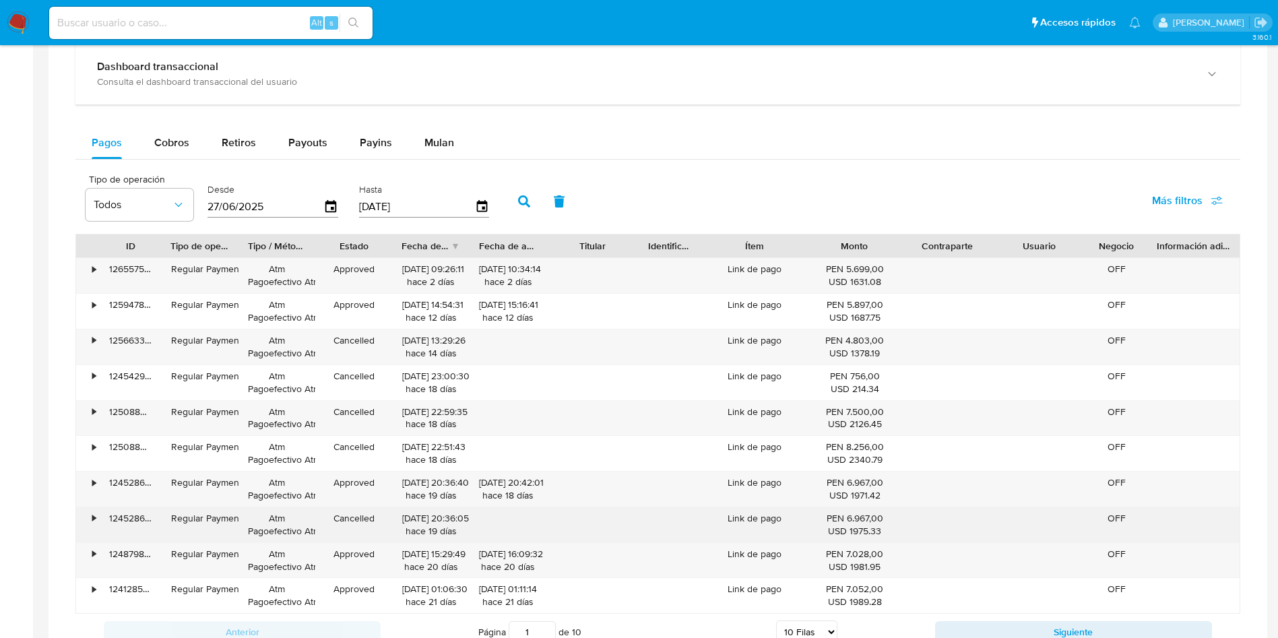
scroll to position [1010, 0]
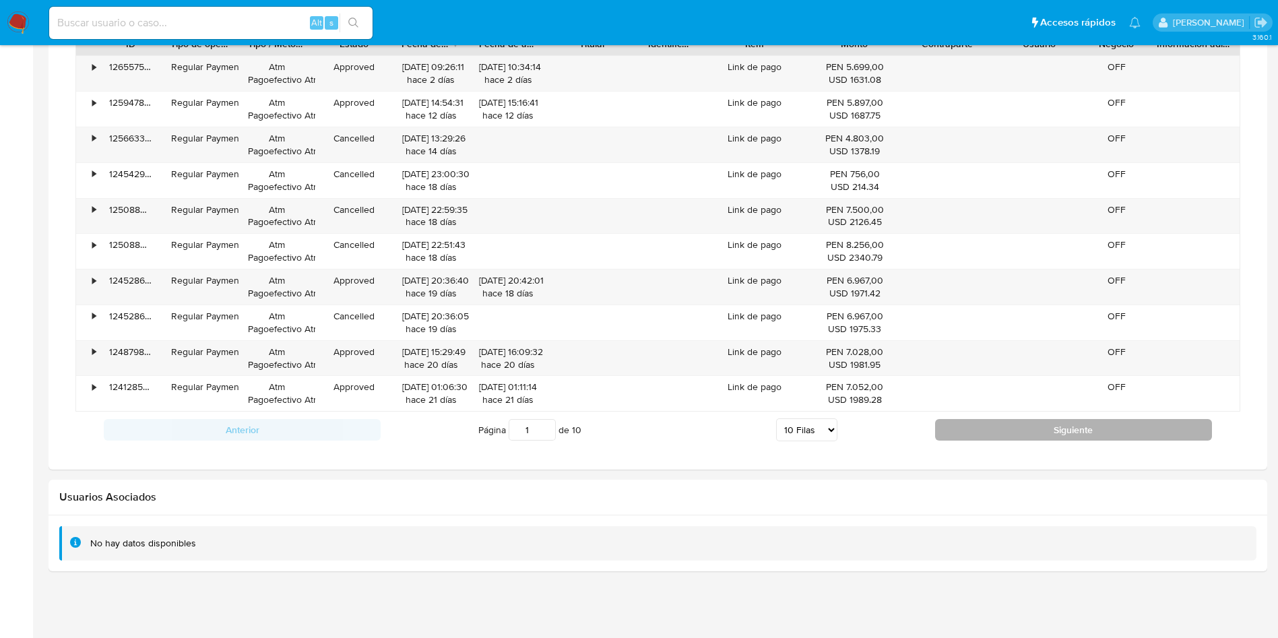
click at [987, 438] on button "Siguiente" at bounding box center [1073, 430] width 277 height 22
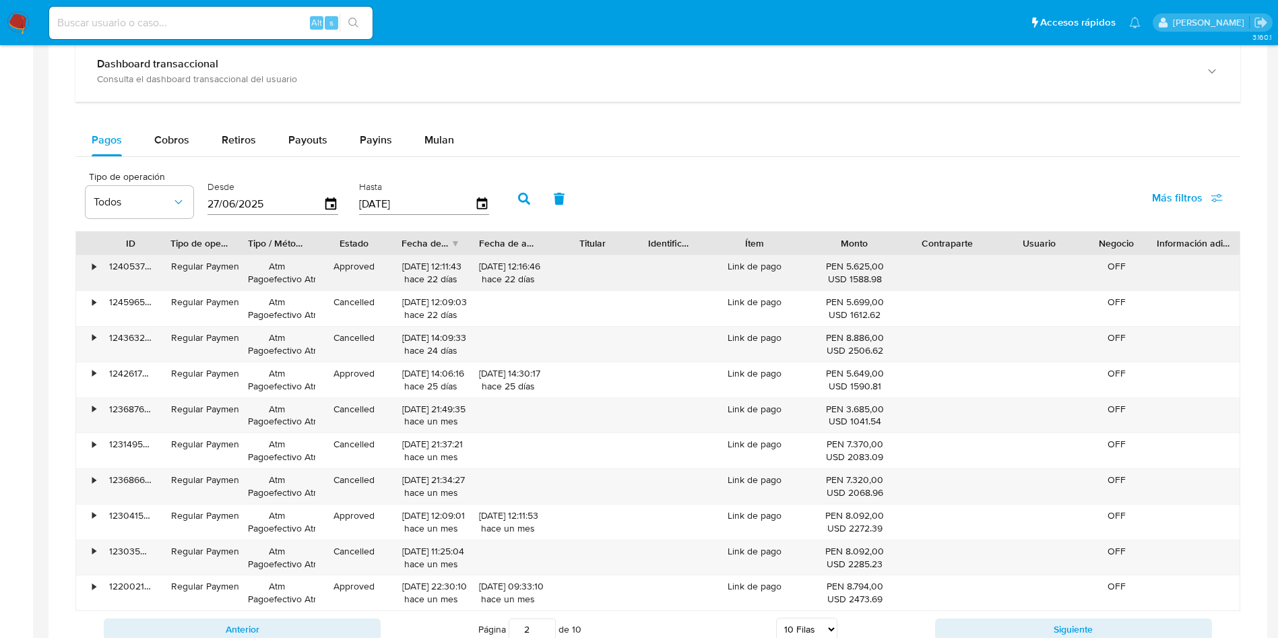
scroll to position [884, 0]
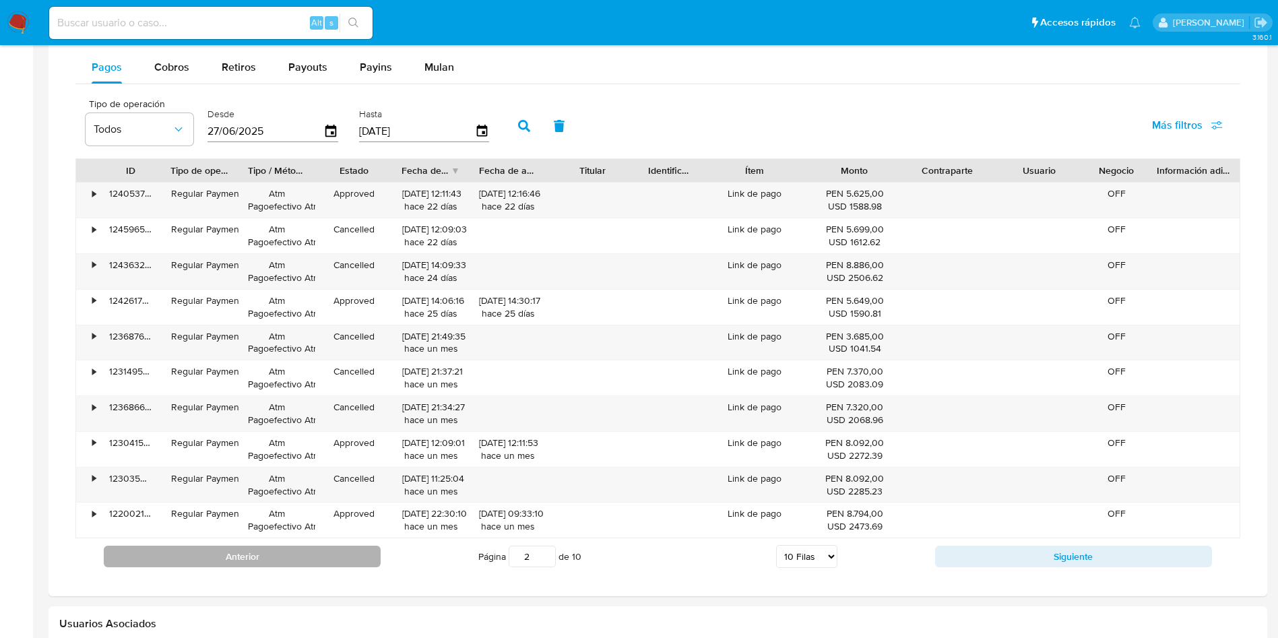
click at [360, 548] on button "Anterior" at bounding box center [242, 557] width 277 height 22
type input "1"
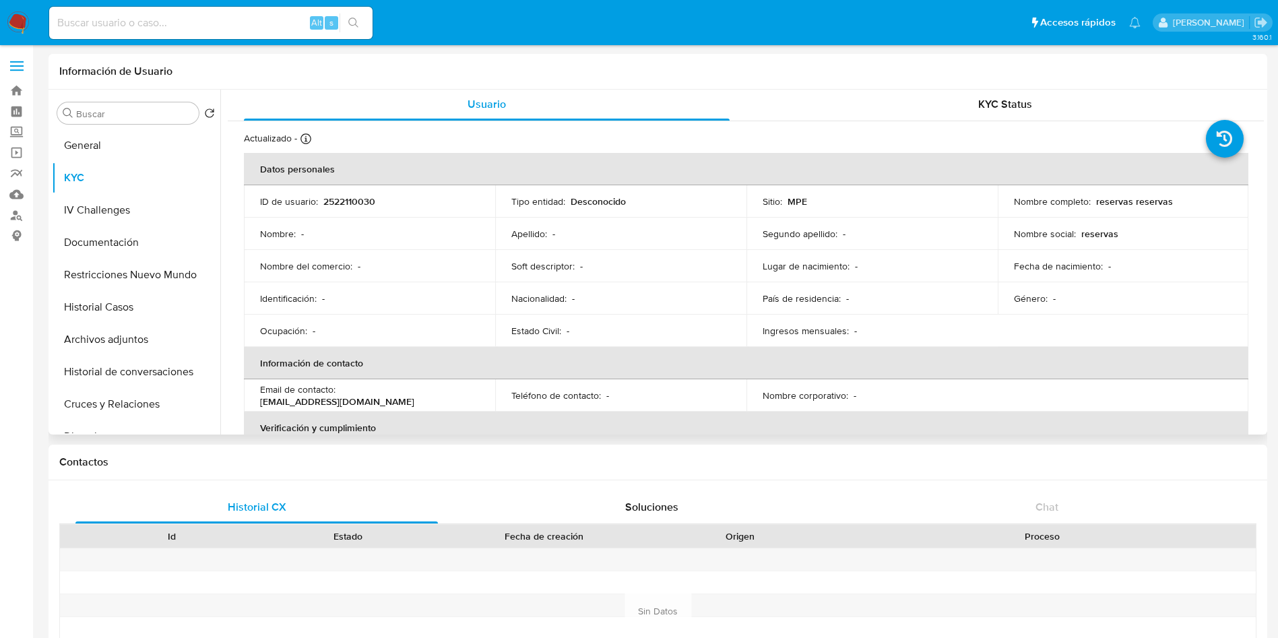
scroll to position [0, 0]
click at [341, 205] on p "2522110030" at bounding box center [349, 203] width 52 height 12
copy p "2522110030"
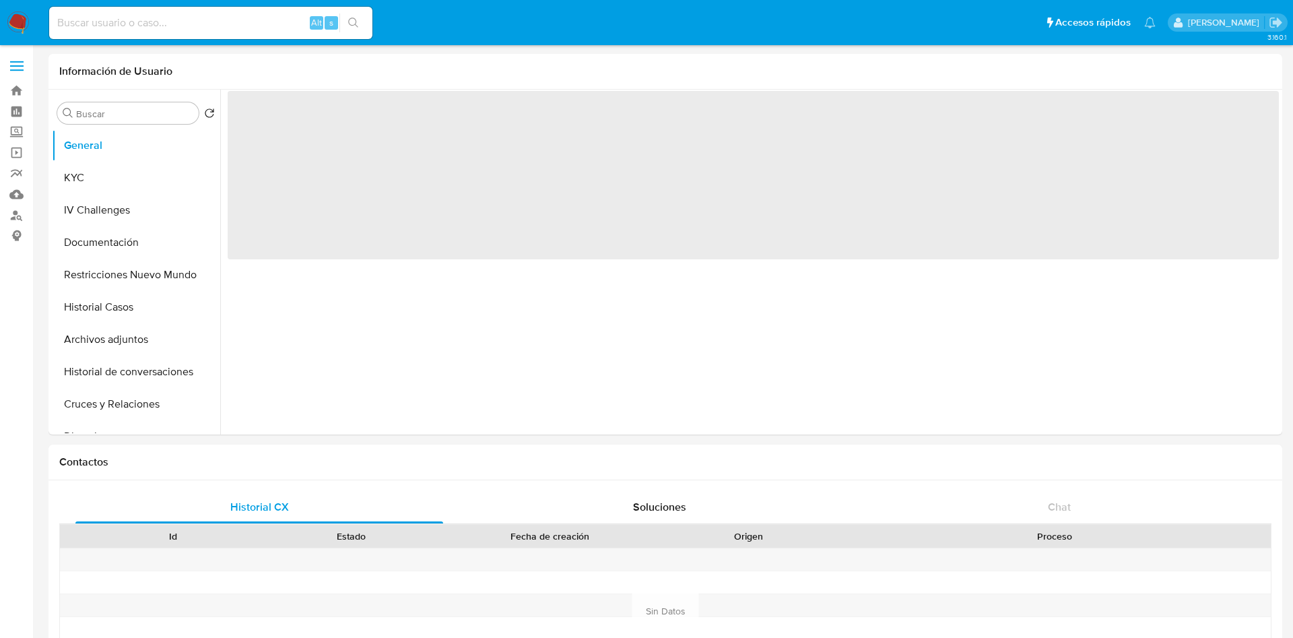
select select "10"
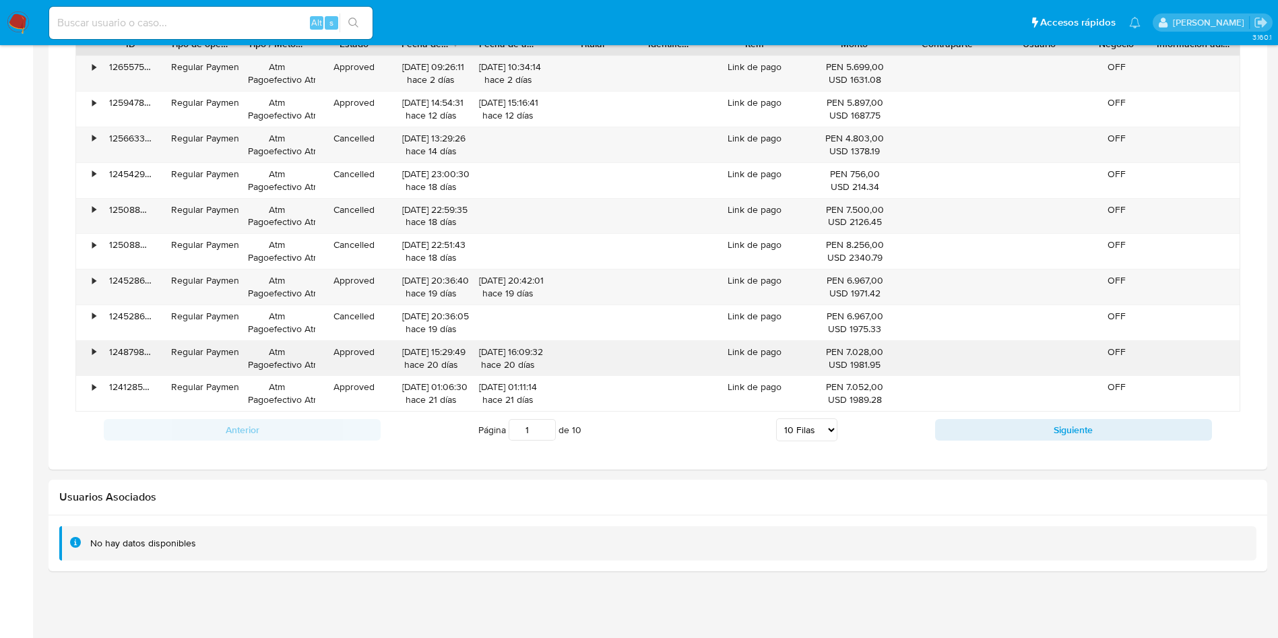
scroll to position [909, 0]
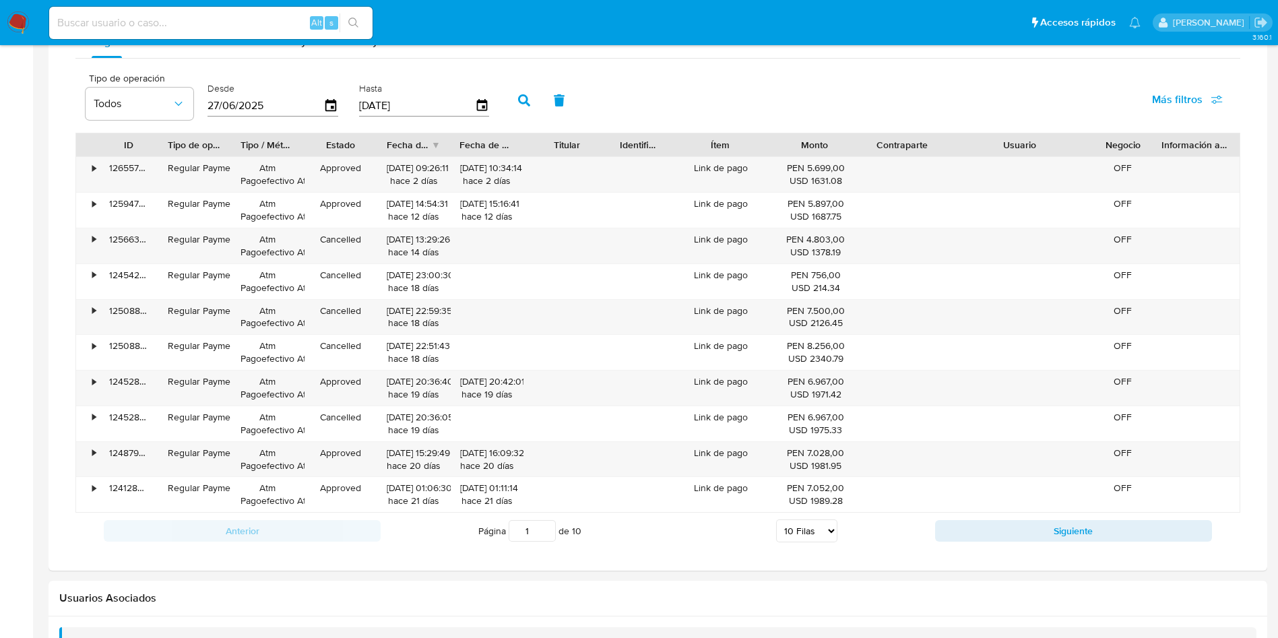
drag, startPoint x: 1082, startPoint y: 139, endPoint x: 1144, endPoint y: 143, distance: 62.8
click at [1144, 143] on div "ID Tipo de operación Tipo / Método Estado Fecha de creación Fecha de aprobación…" at bounding box center [657, 144] width 1163 height 23
click at [1024, 530] on button "Siguiente" at bounding box center [1073, 531] width 277 height 22
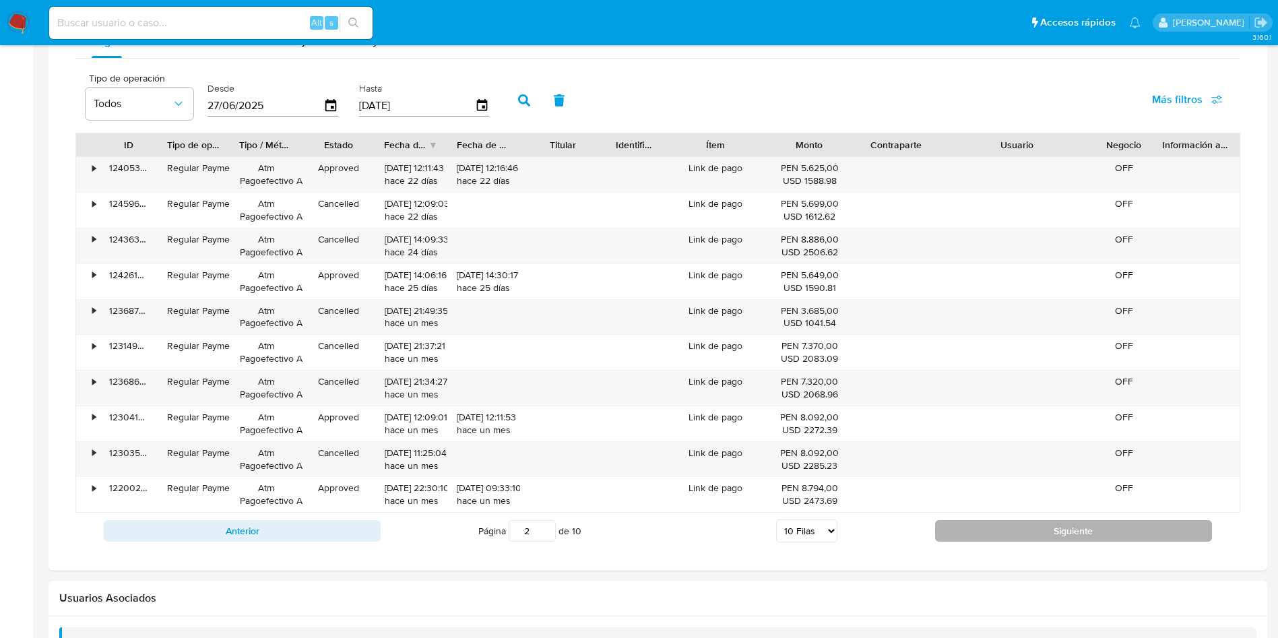
click at [1068, 533] on button "Siguiente" at bounding box center [1073, 531] width 277 height 22
click at [1067, 528] on button "Siguiente" at bounding box center [1073, 531] width 277 height 22
click at [1055, 525] on button "Siguiente" at bounding box center [1073, 531] width 277 height 22
click at [1073, 539] on button "Siguiente" at bounding box center [1073, 531] width 277 height 22
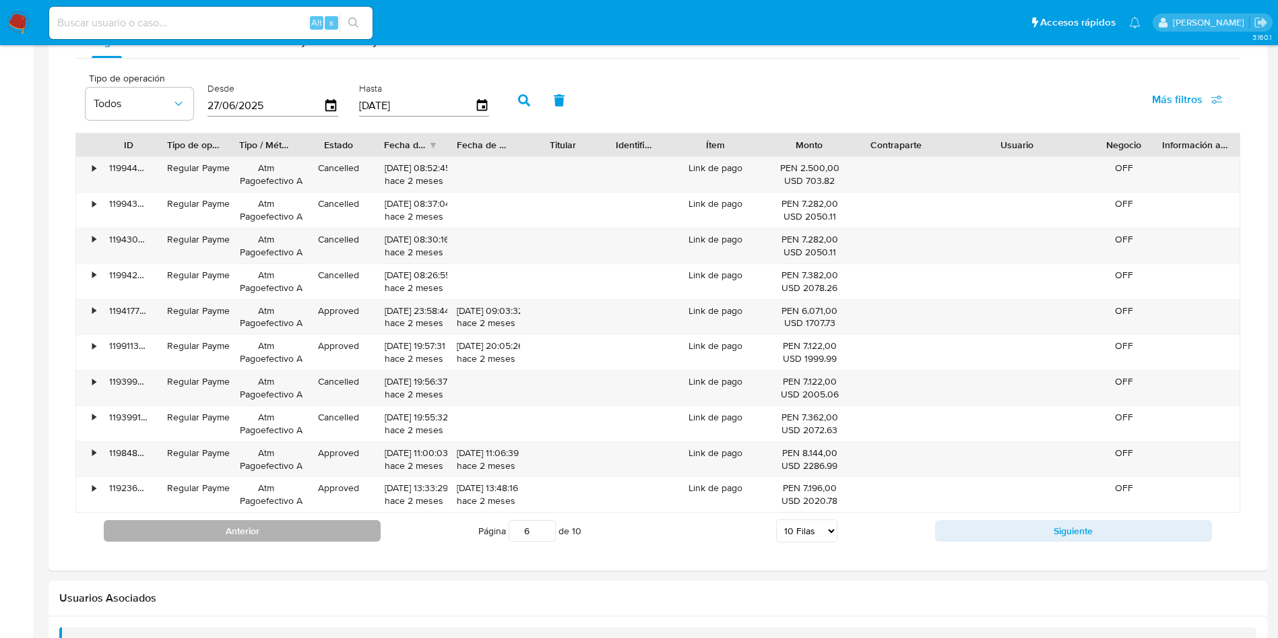
click at [359, 535] on button "Anterior" at bounding box center [242, 531] width 277 height 22
click at [339, 527] on button "Anterior" at bounding box center [242, 531] width 277 height 22
click at [340, 528] on button "Anterior" at bounding box center [242, 531] width 277 height 22
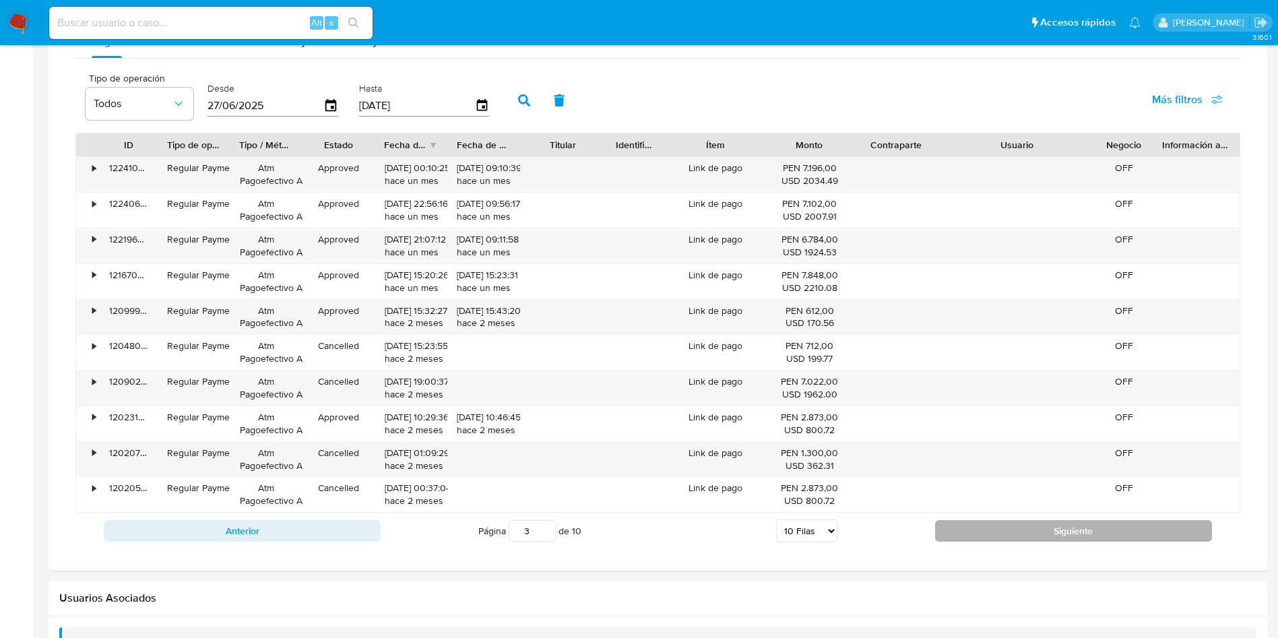
click at [1007, 529] on button "Siguiente" at bounding box center [1073, 531] width 277 height 22
click at [1003, 529] on button "Siguiente" at bounding box center [1073, 531] width 277 height 22
type input "5"
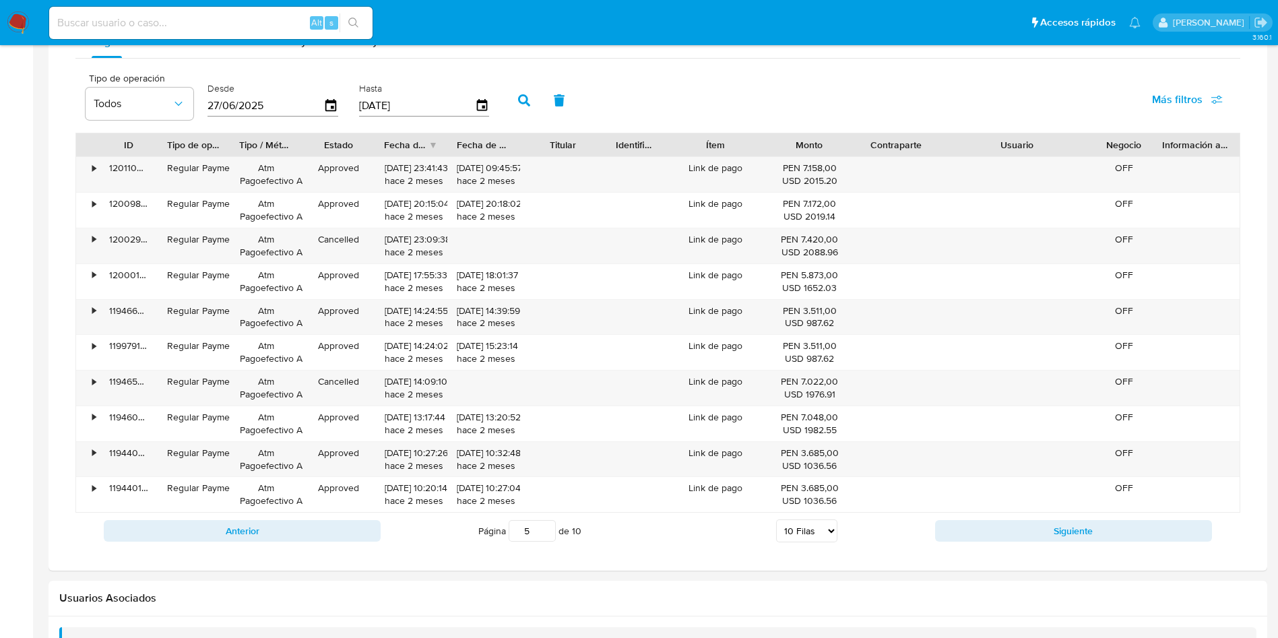
click at [518, 527] on input "5" at bounding box center [531, 531] width 47 height 22
type input "1"
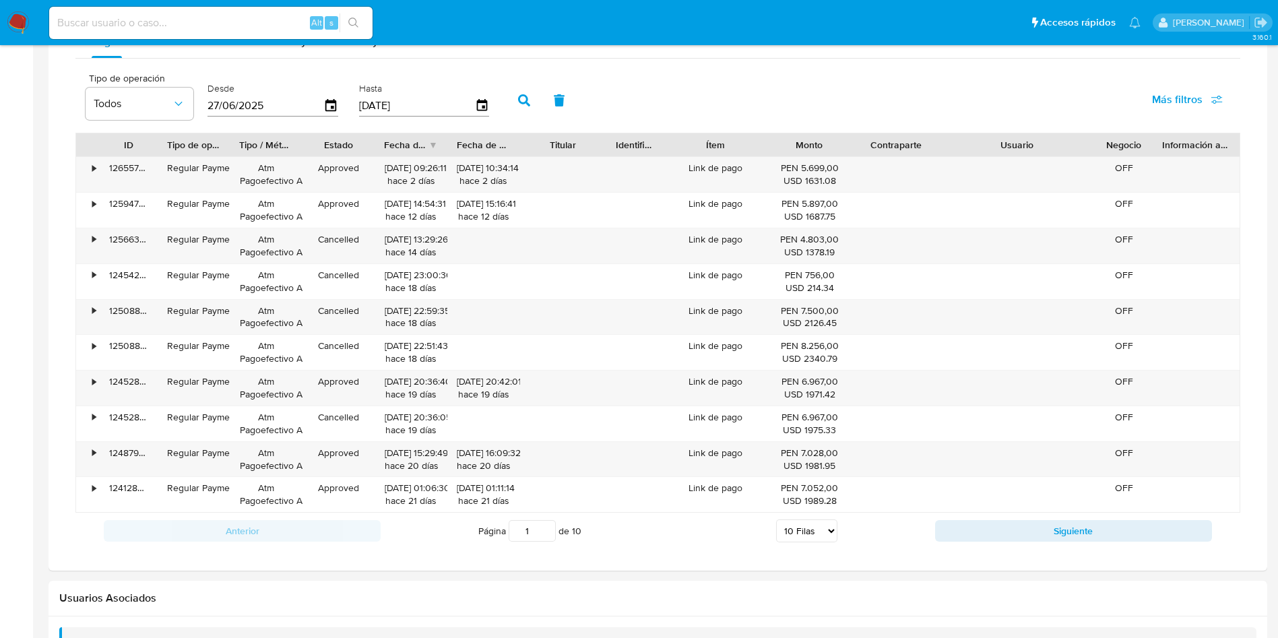
click at [830, 525] on select "5 Filas 10 Filas 20 Filas 25 Filas 50 Filas 100 Filas" at bounding box center [806, 530] width 61 height 23
select select "100"
click at [776, 519] on select "5 Filas 10 Filas 20 Filas 25 Filas 50 Filas 100 Filas" at bounding box center [806, 530] width 61 height 23
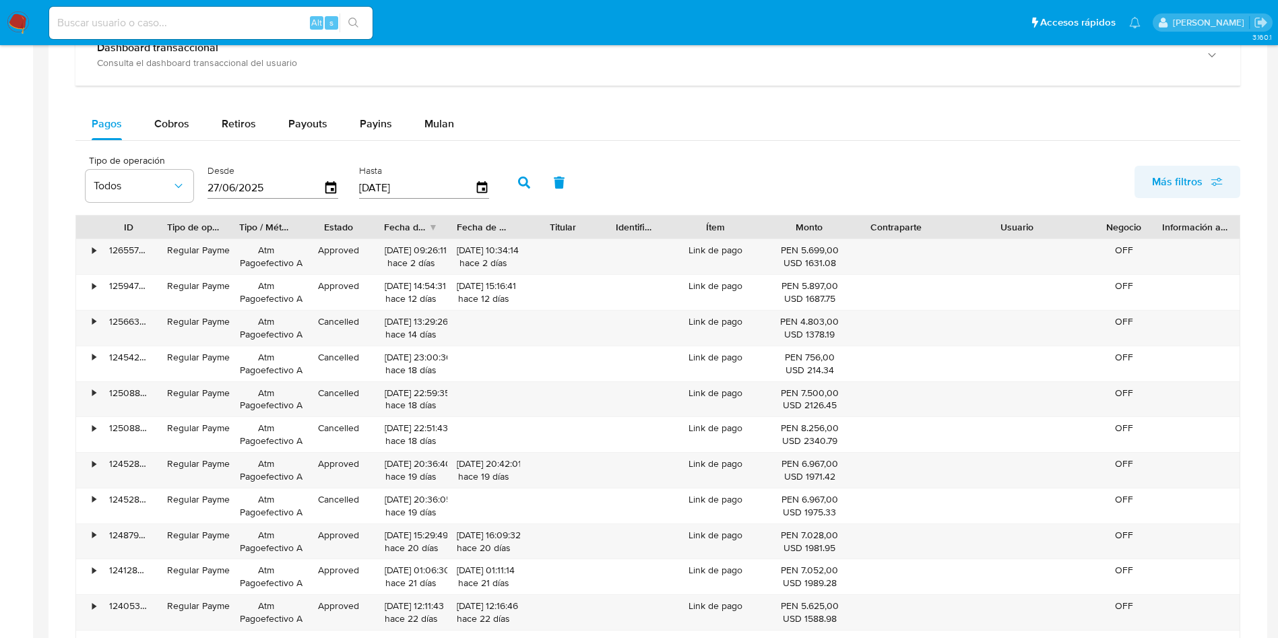
scroll to position [808, 0]
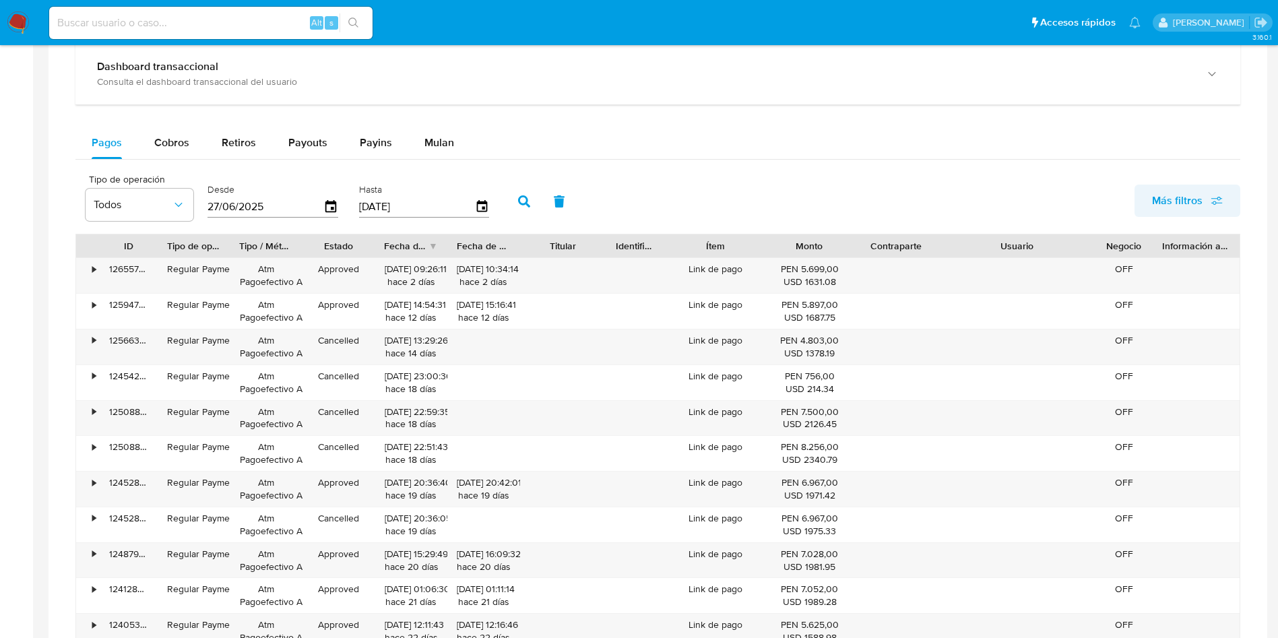
click at [1177, 186] on span "Más filtros" at bounding box center [1177, 201] width 51 height 32
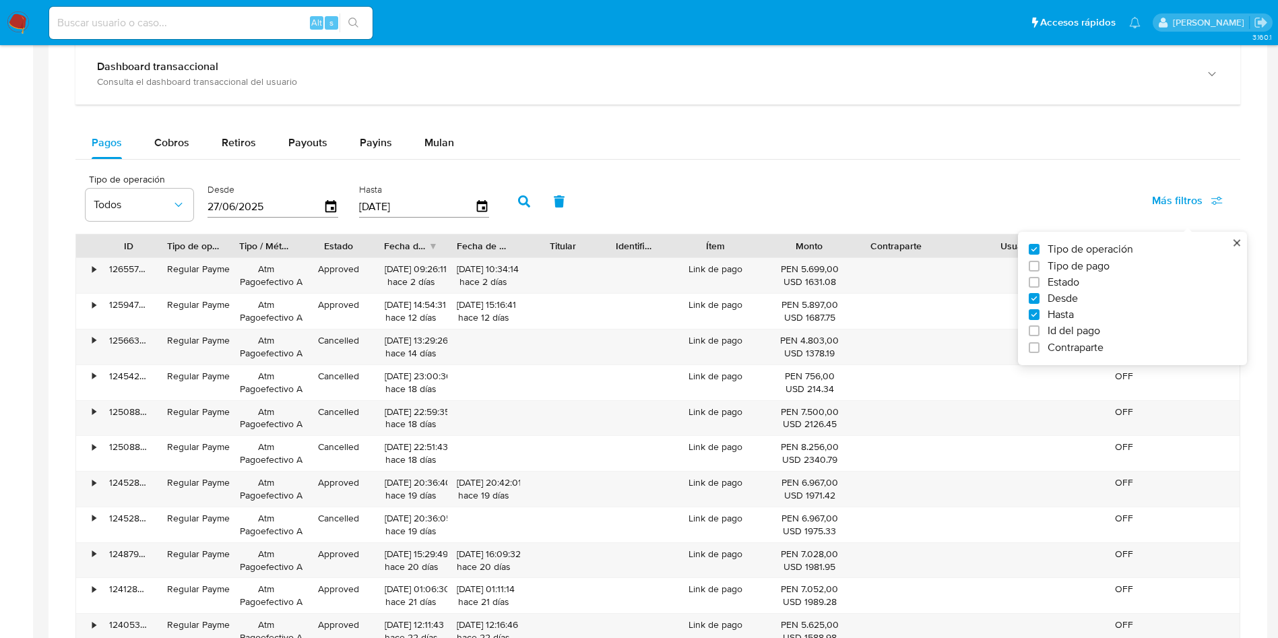
click at [1060, 275] on span "Estado" at bounding box center [1063, 281] width 32 height 13
click at [1039, 277] on input "Estado" at bounding box center [1033, 282] width 11 height 11
checkbox input "true"
type input "27/06/2025"
click at [257, 216] on button "Todos" at bounding box center [258, 205] width 108 height 32
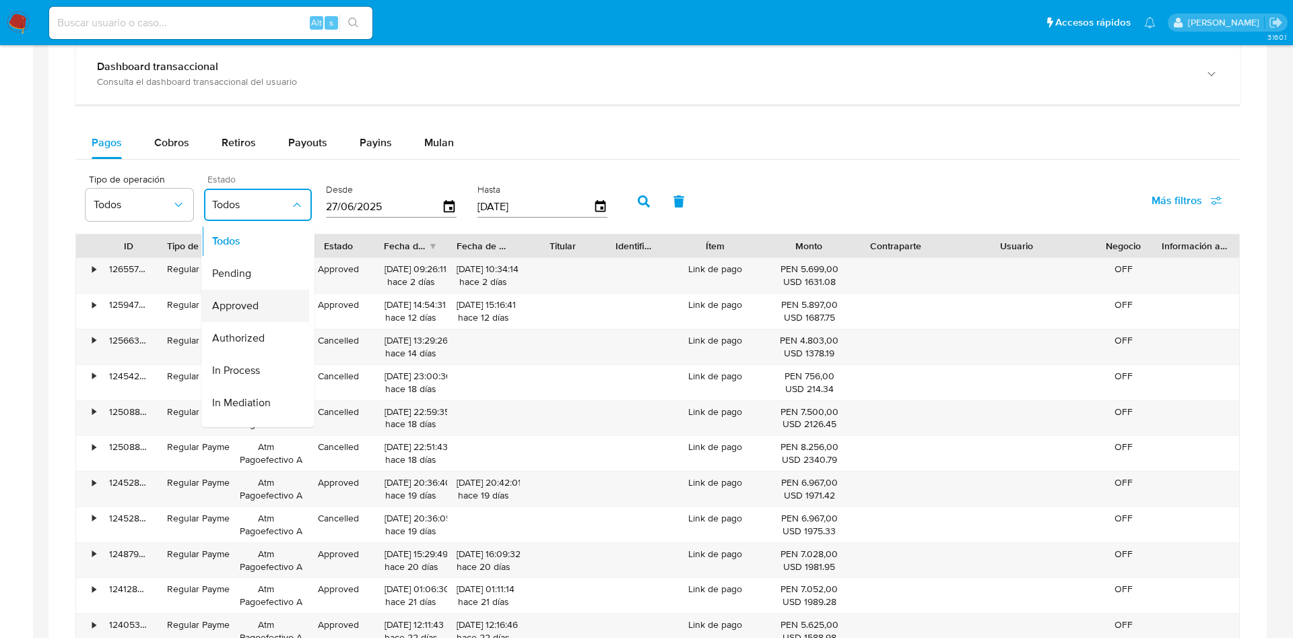
click at [224, 306] on span "Approved" at bounding box center [235, 305] width 46 height 13
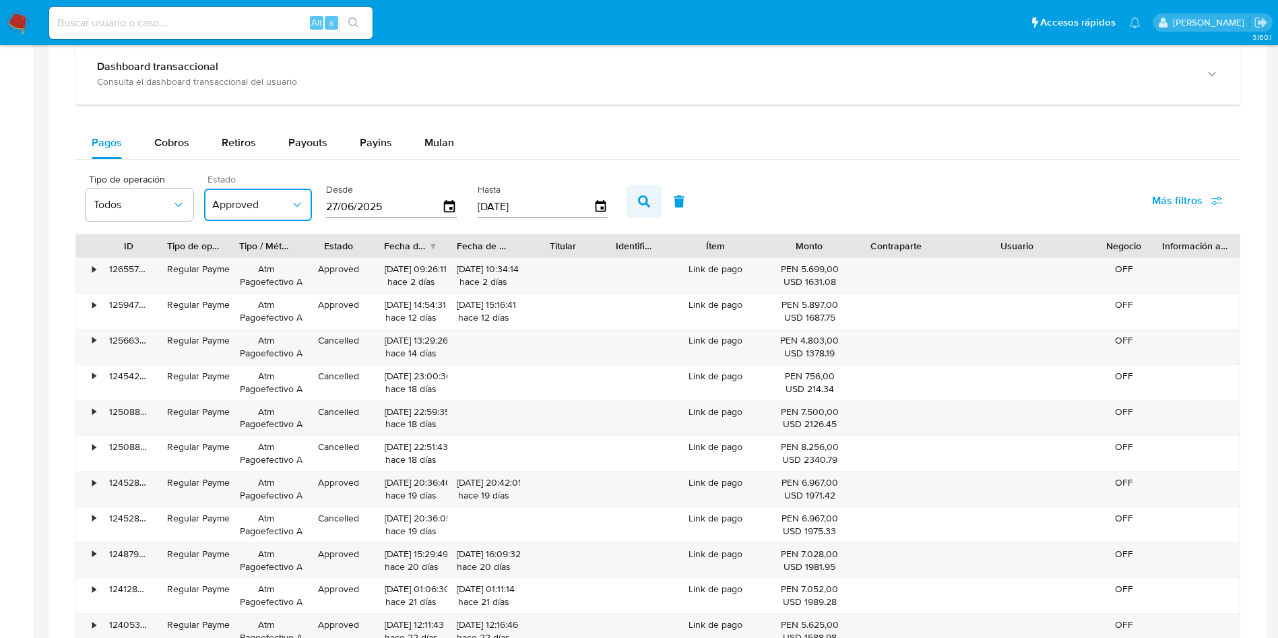
click at [643, 201] on icon "button" at bounding box center [644, 201] width 12 height 12
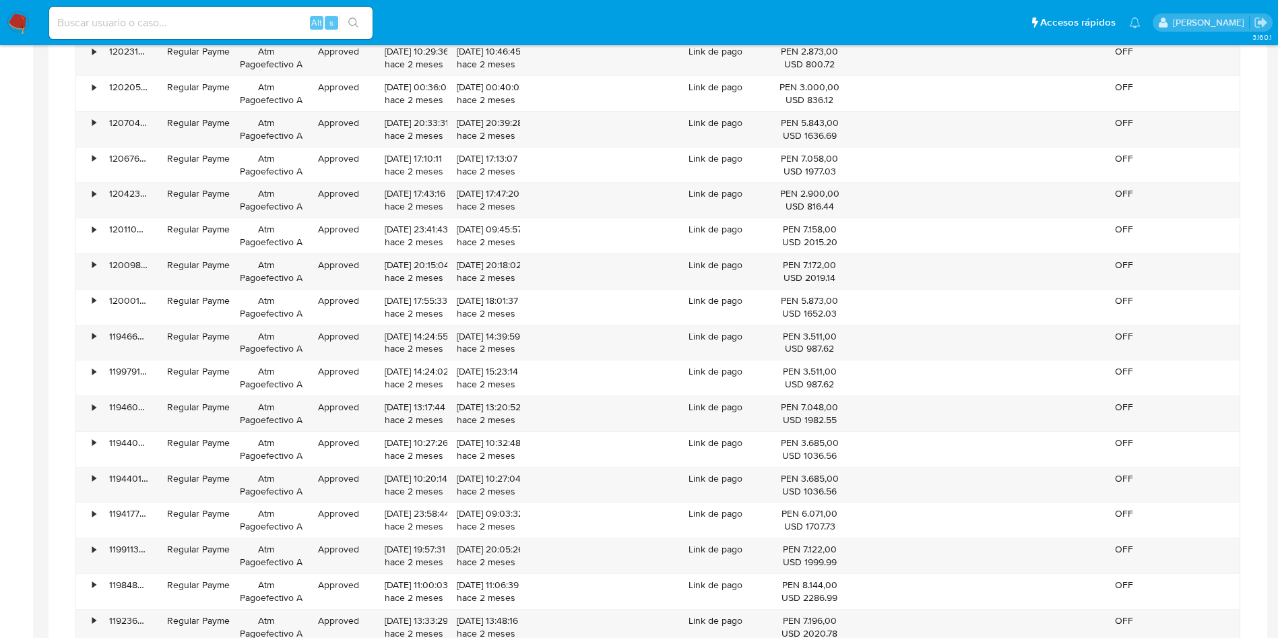
scroll to position [1515, 0]
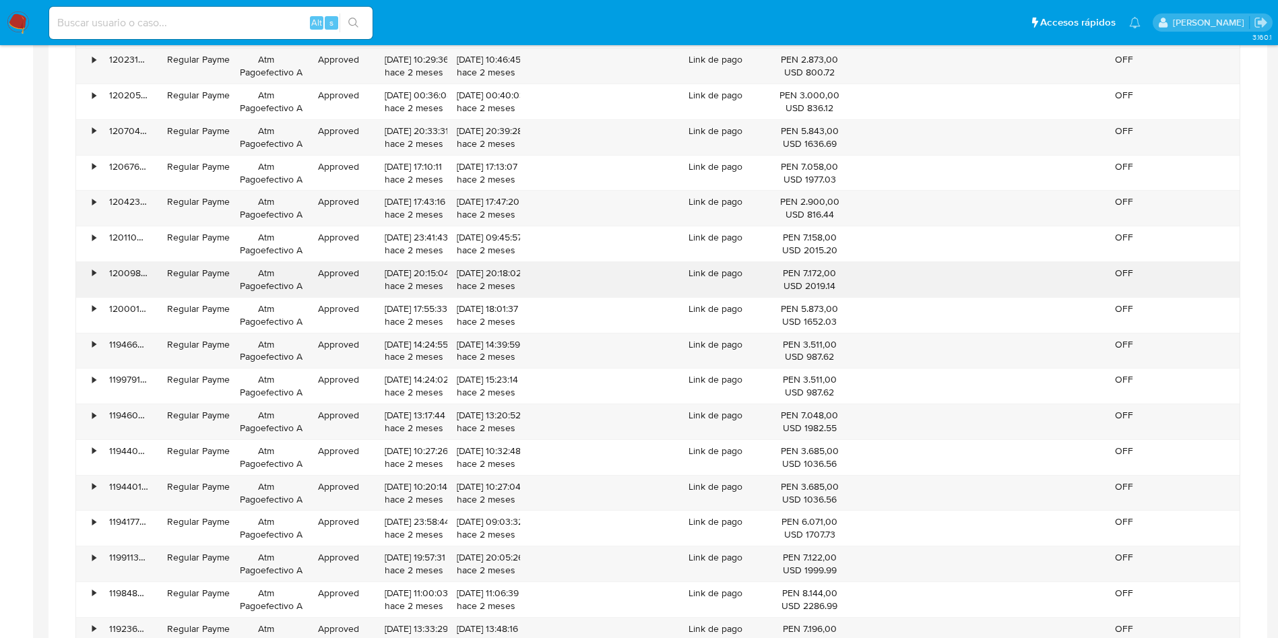
drag, startPoint x: 456, startPoint y: 273, endPoint x: 505, endPoint y: 274, distance: 49.2
click at [505, 274] on div "27/07/2025 20:18:02 hace 2 meses" at bounding box center [484, 280] width 54 height 26
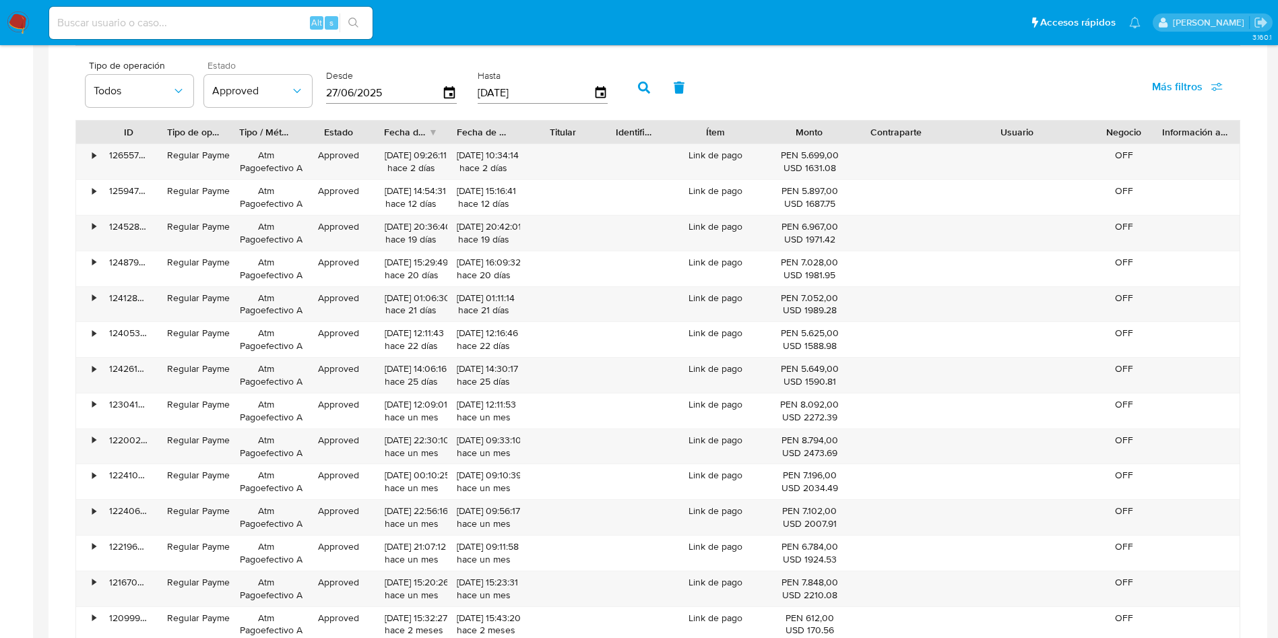
scroll to position [909, 0]
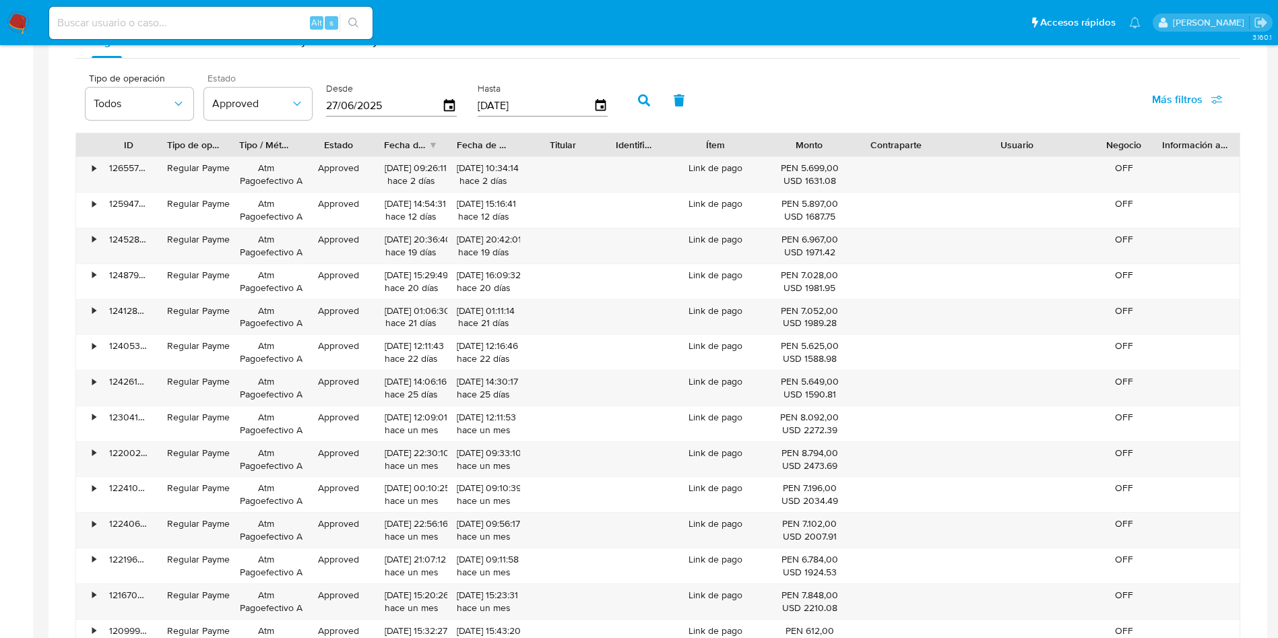
click at [201, 20] on input at bounding box center [210, 23] width 323 height 18
paste input "2409574482"
type input "2409574482"
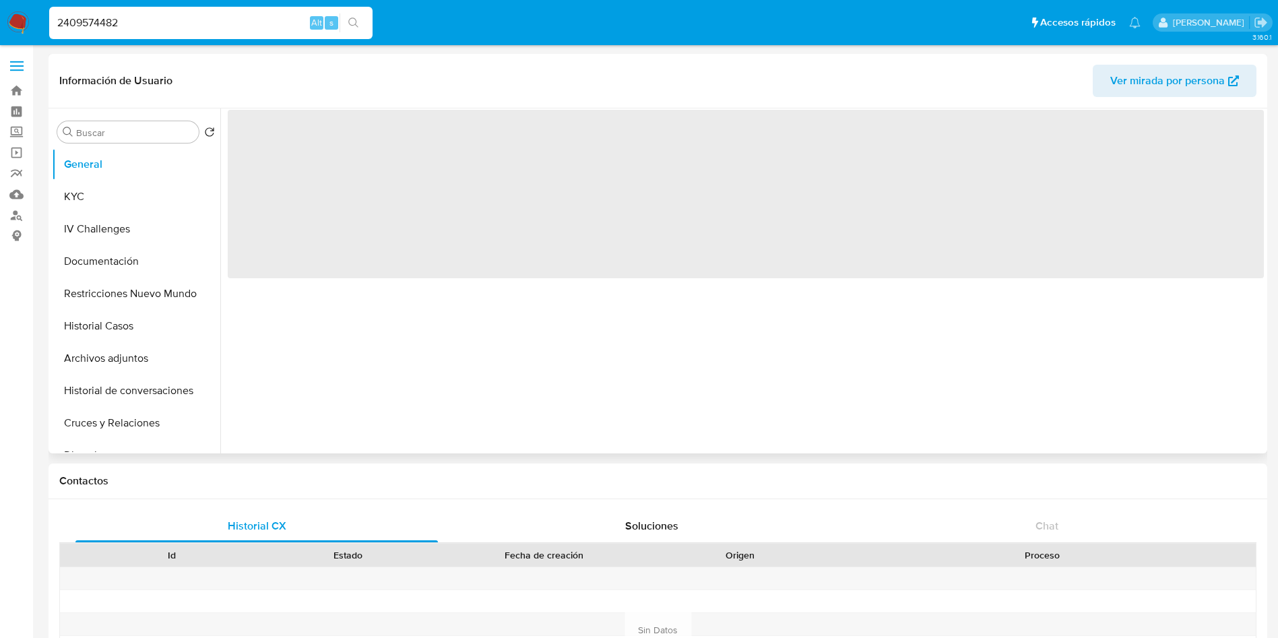
select select "10"
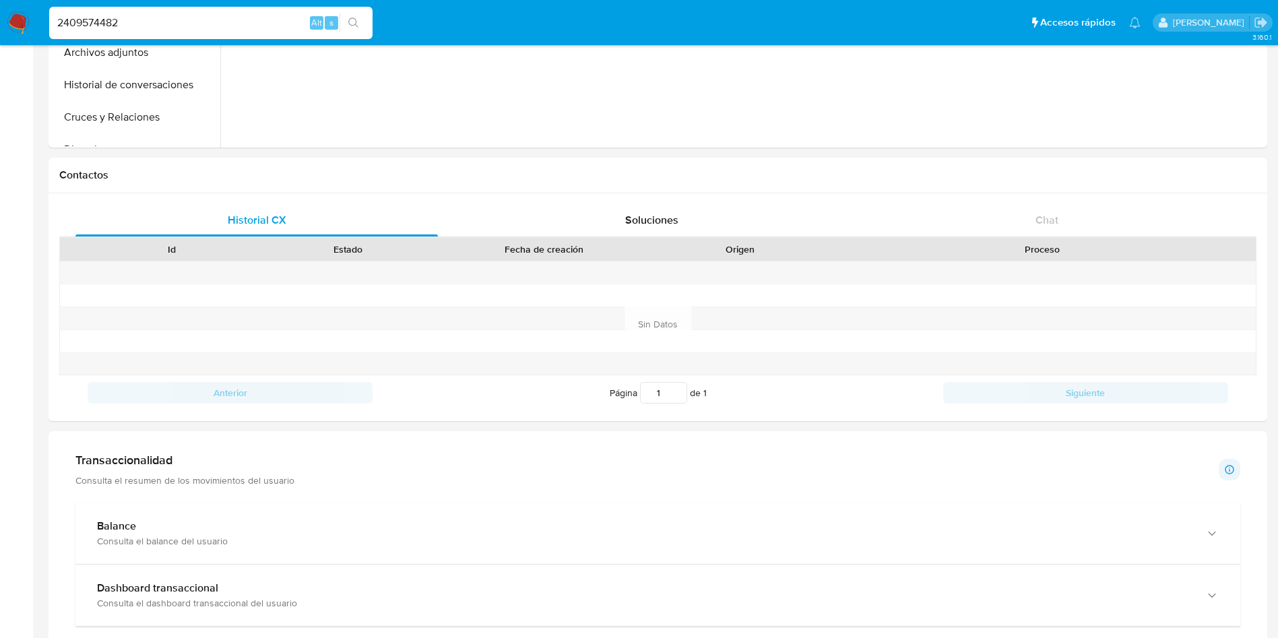
scroll to position [606, 0]
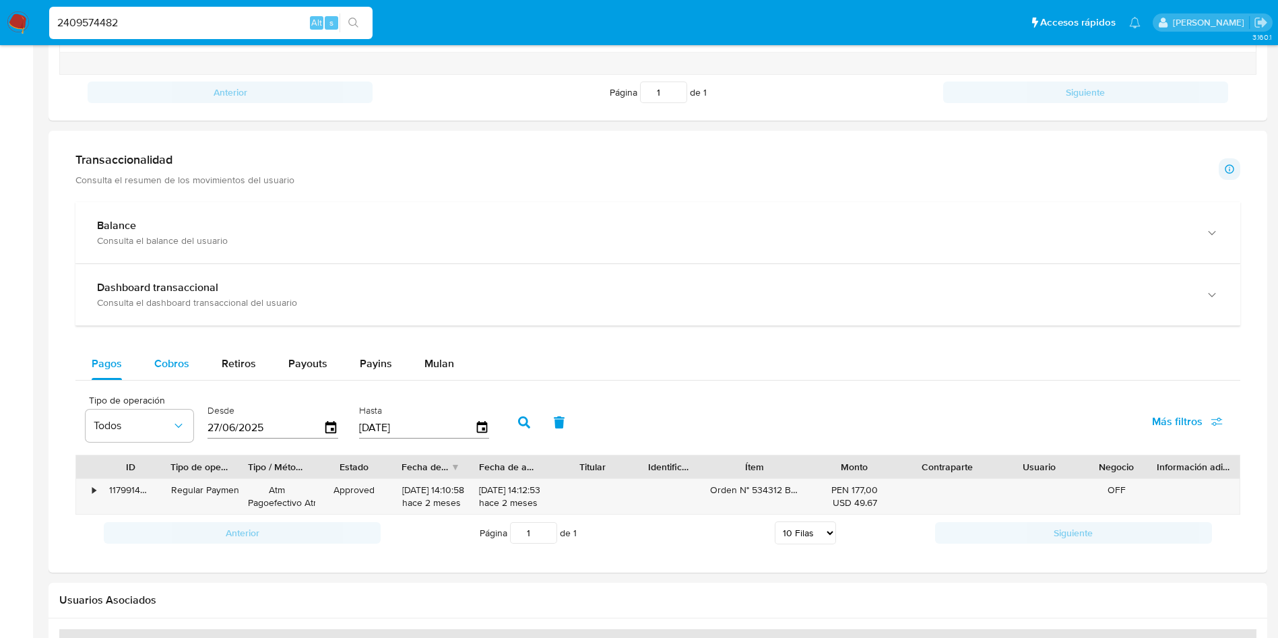
click at [182, 376] on div "Cobros" at bounding box center [171, 364] width 35 height 32
select select "10"
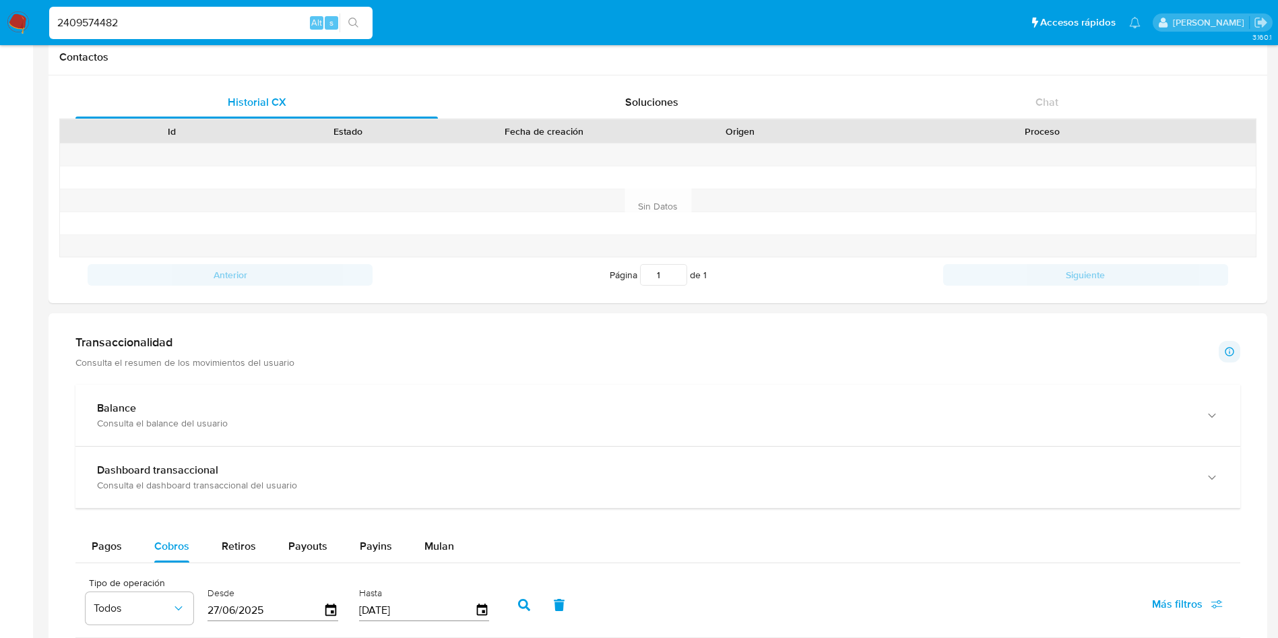
scroll to position [0, 0]
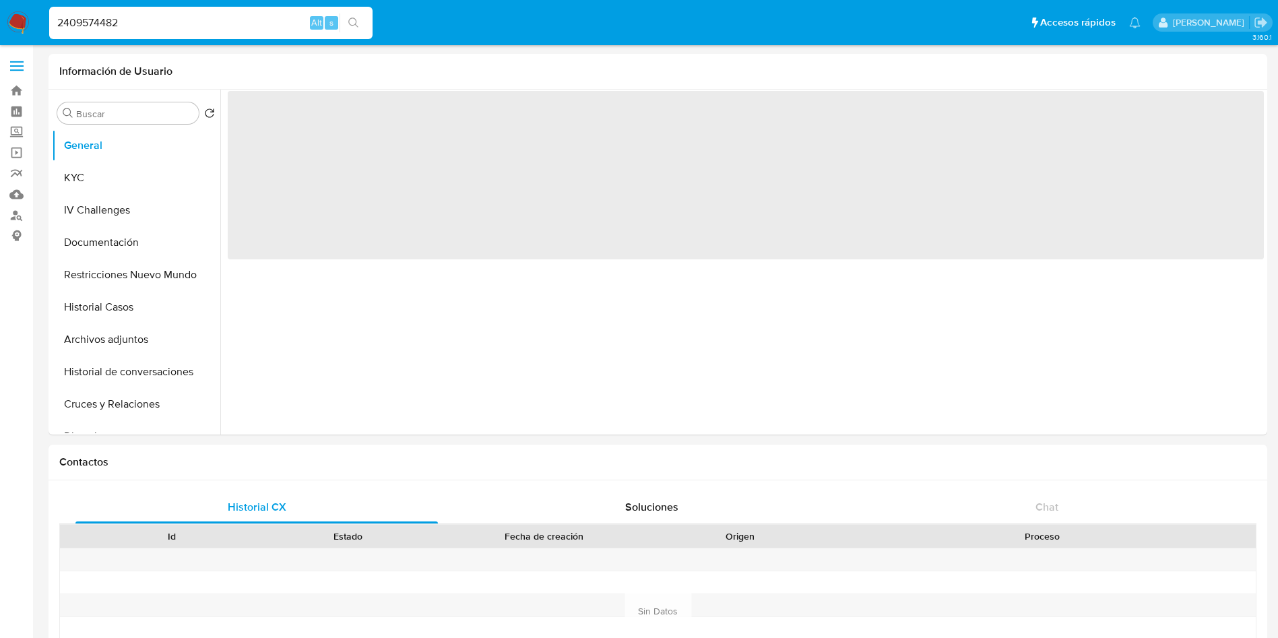
select select "10"
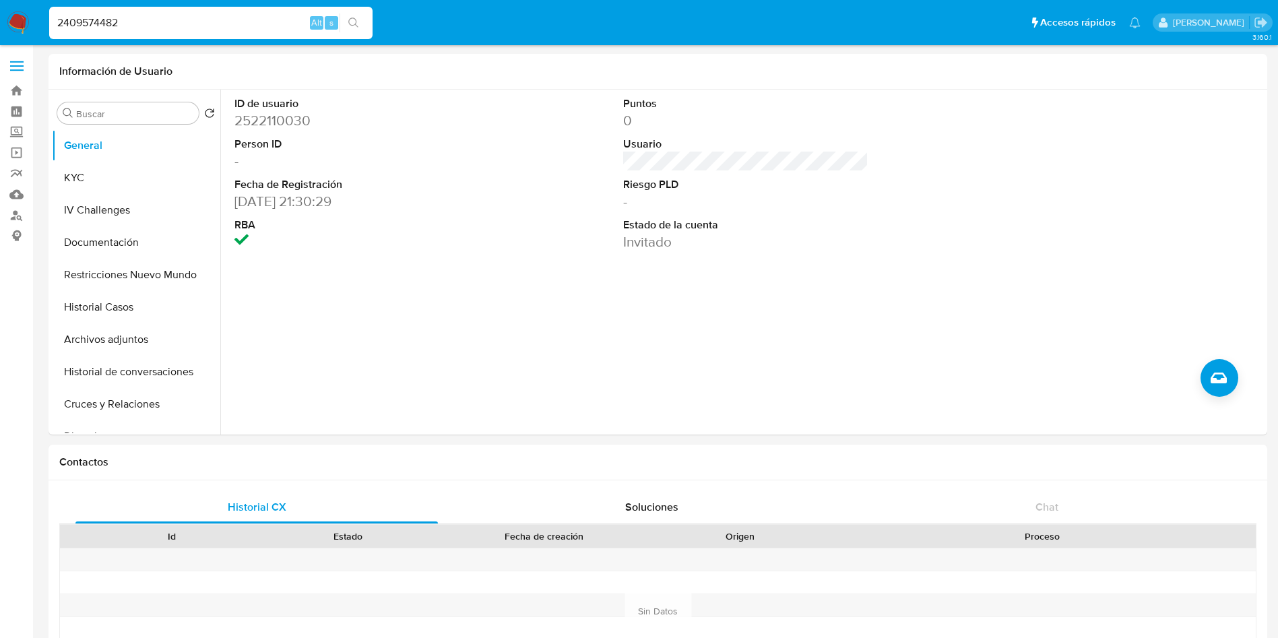
click at [239, 24] on input "2409574482" at bounding box center [210, 23] width 323 height 18
click at [238, 24] on input "2409574482" at bounding box center [210, 23] width 323 height 18
paste input "95209064"
type input "2495209064"
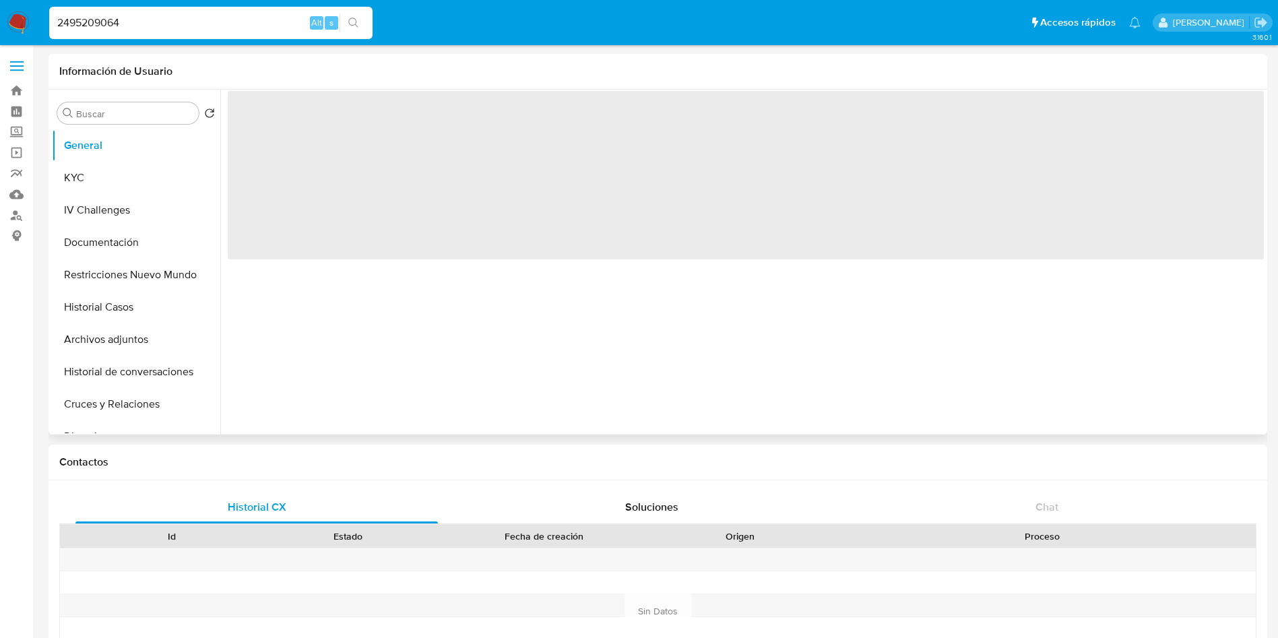
select select "10"
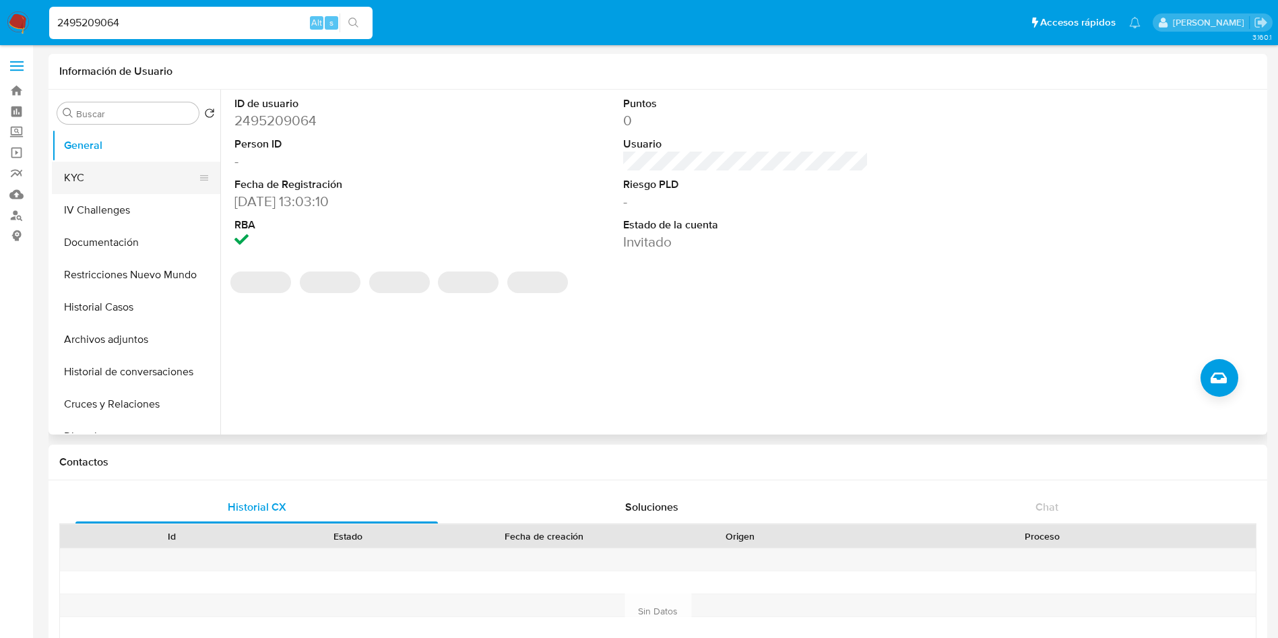
click at [108, 183] on button "KYC" at bounding box center [131, 178] width 158 height 32
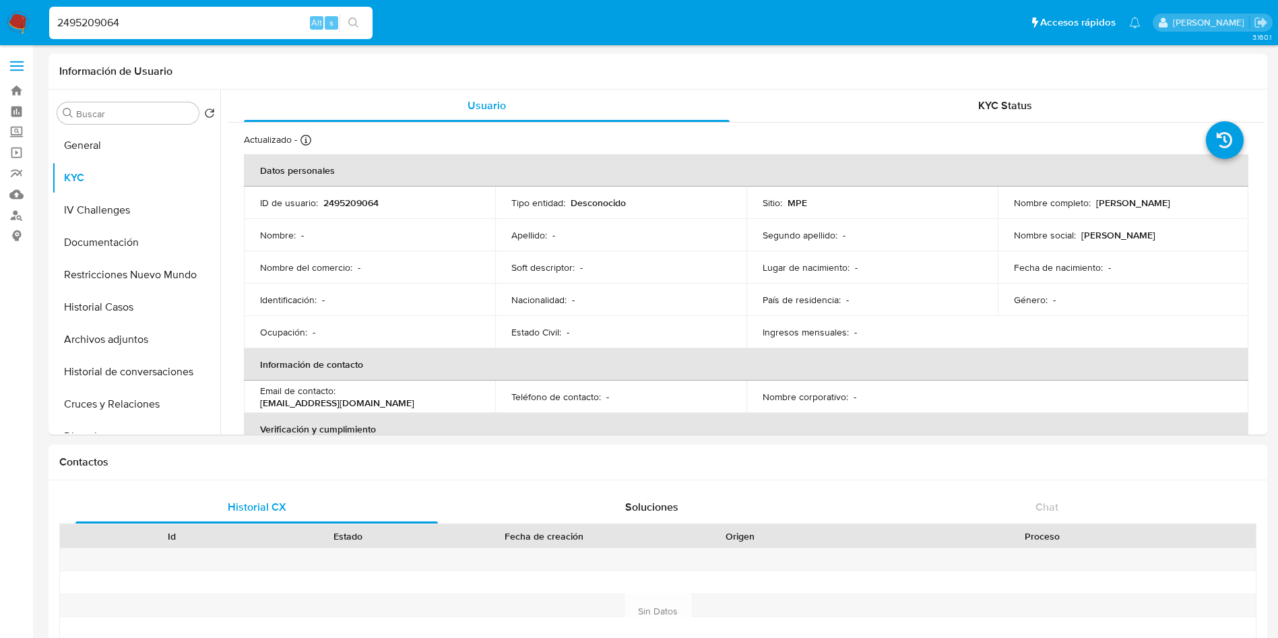
drag, startPoint x: 1090, startPoint y: 199, endPoint x: 1209, endPoint y: 204, distance: 118.6
click at [1170, 204] on p "Luis Antonio Alvarez Auarez" at bounding box center [1133, 203] width 74 height 12
drag, startPoint x: 469, startPoint y: 400, endPoint x: 338, endPoint y: 394, distance: 130.8
click at [338, 394] on div "Email de contacto : gerencia@rentacarprime.com" at bounding box center [369, 397] width 219 height 24
copy div "gerencia@rentacarprime.com"
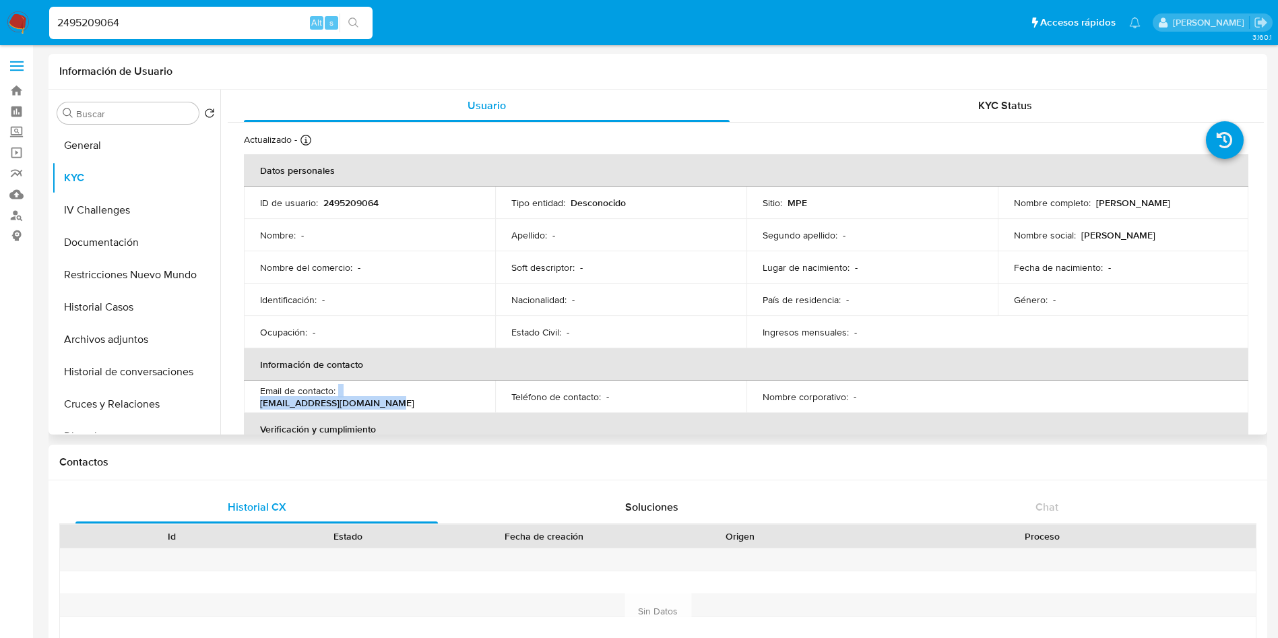
drag, startPoint x: 1092, startPoint y: 202, endPoint x: 1230, endPoint y: 192, distance: 138.4
click at [1230, 192] on td "Nombre completo : Luis Antonio Alvarez Auarez" at bounding box center [1122, 203] width 251 height 32
copy p "Luis Antonio Alvarez Auarez"
click at [284, 20] on input "2495209064" at bounding box center [210, 23] width 323 height 18
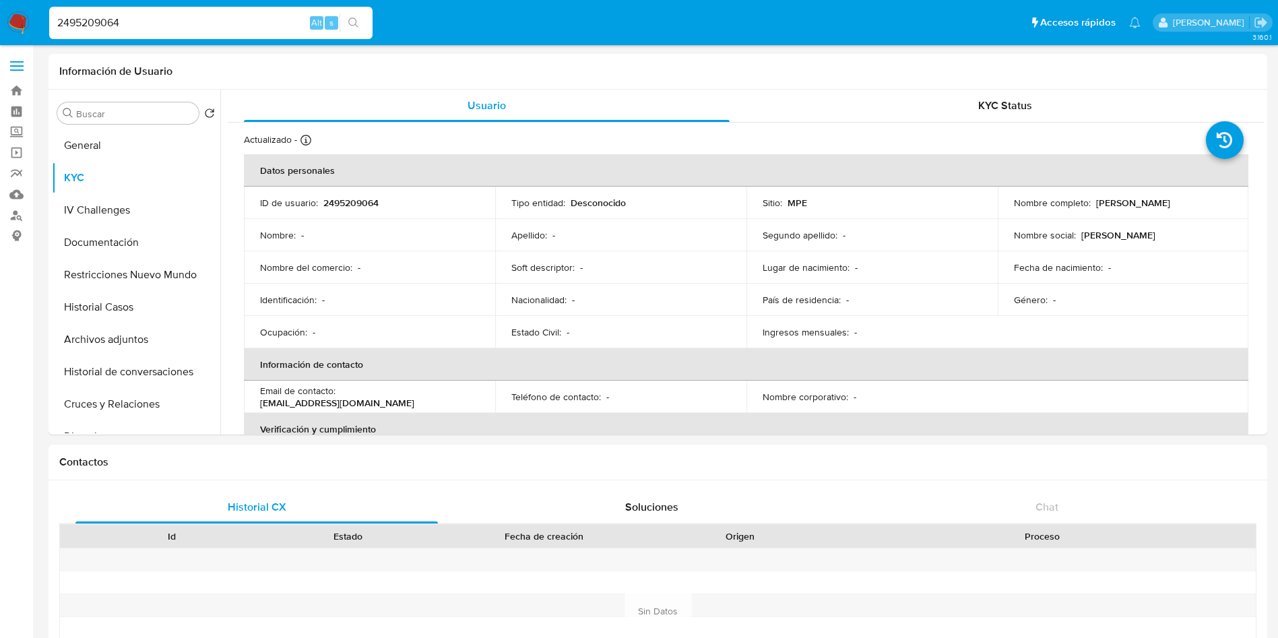
paste input "09574482"
type input "2409574482"
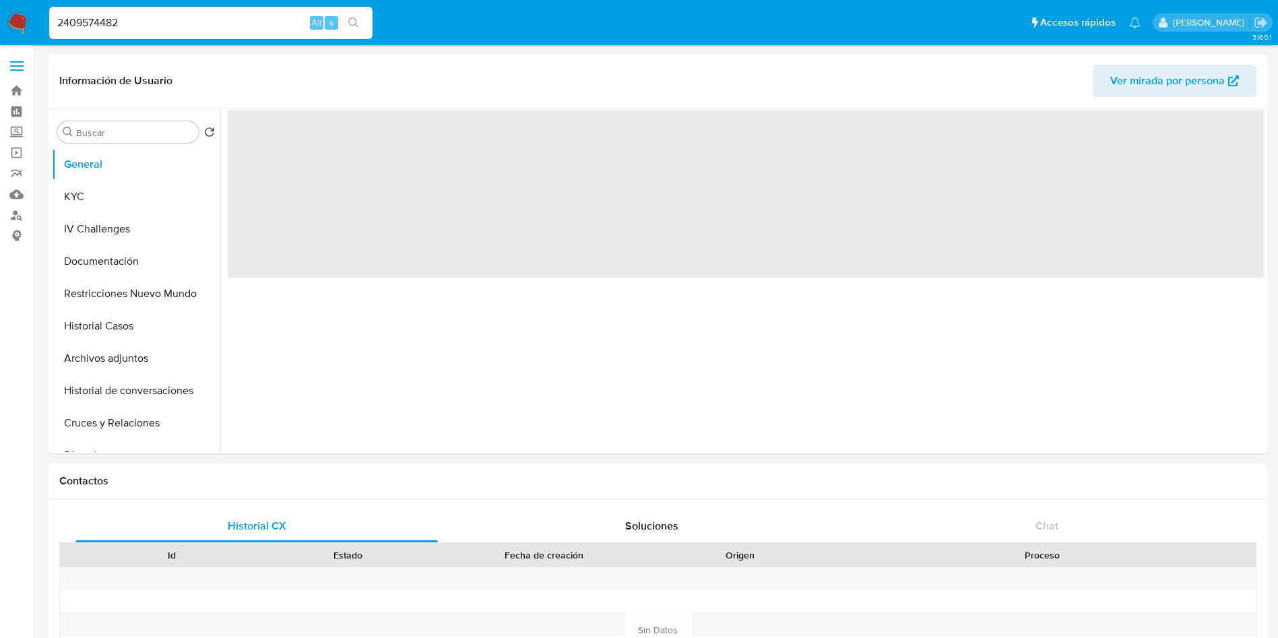
select select "10"
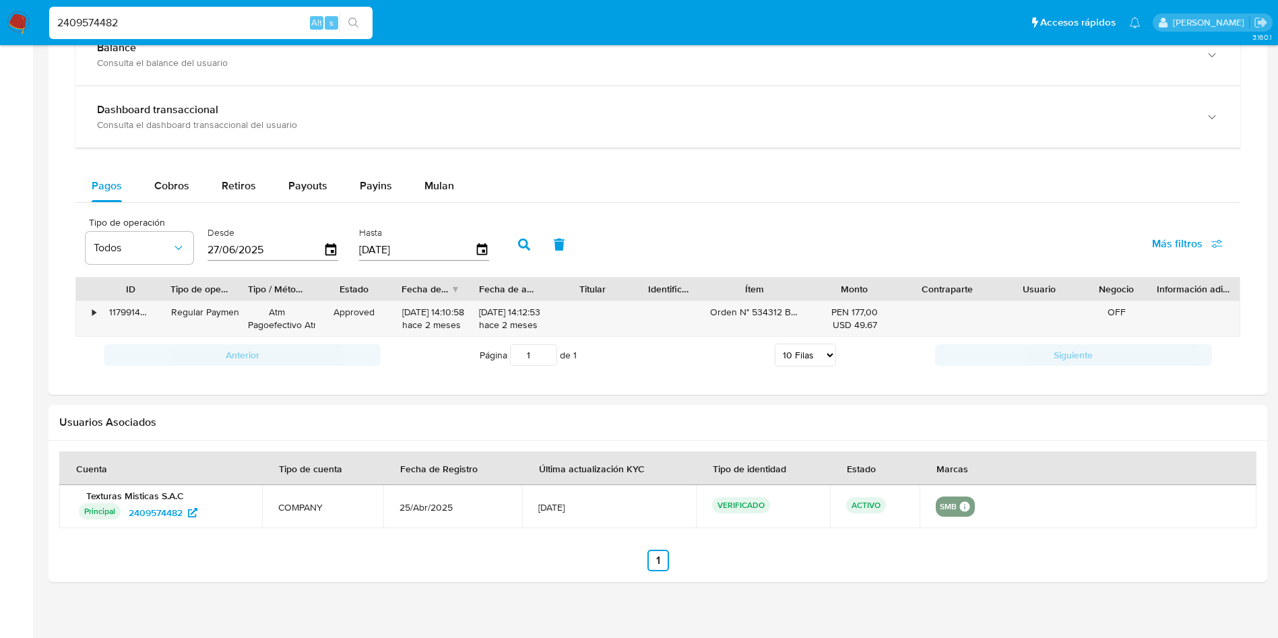
scroll to position [795, 0]
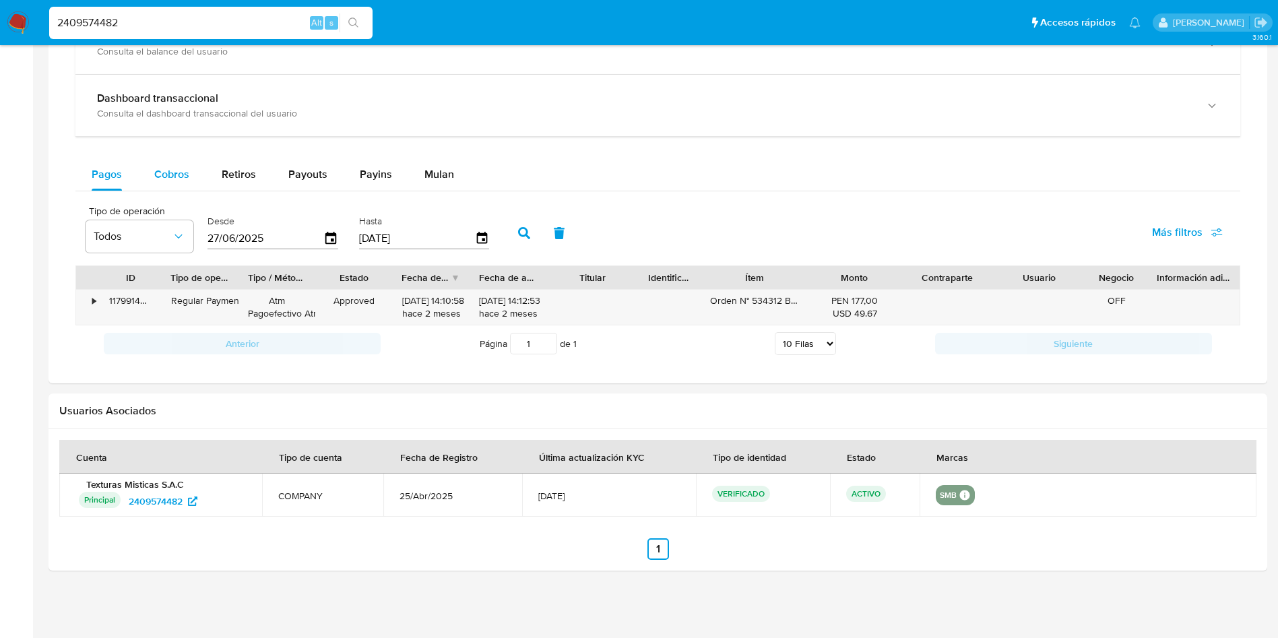
click at [188, 185] on div "Cobros" at bounding box center [171, 174] width 35 height 32
select select "10"
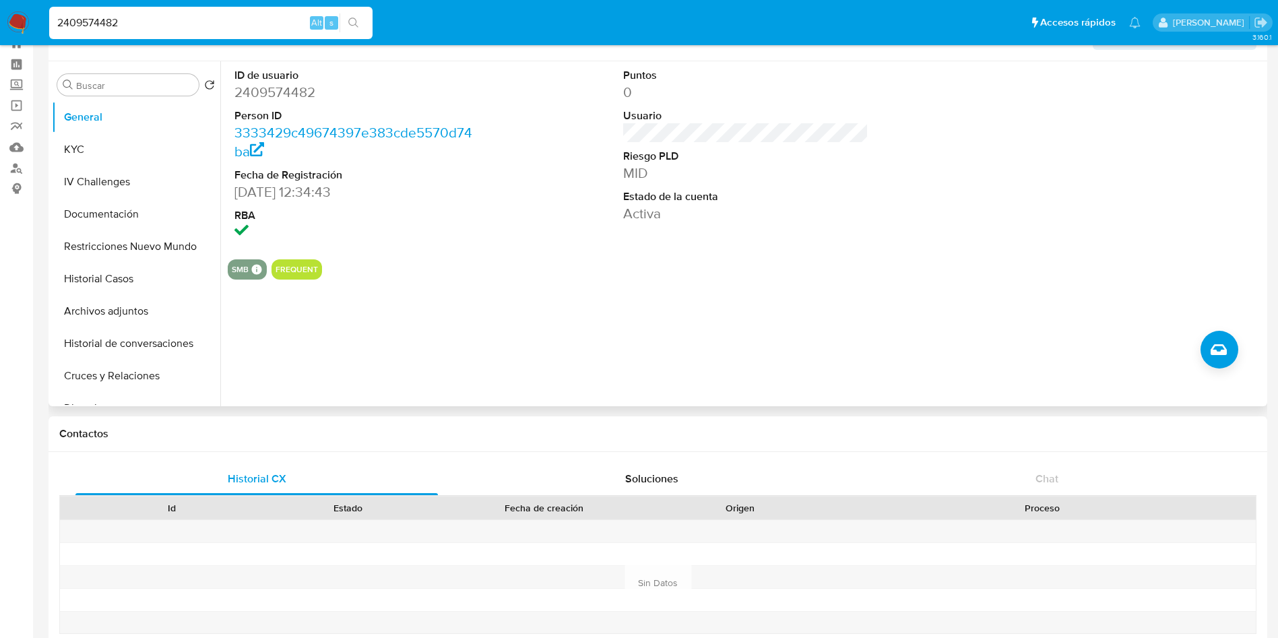
scroll to position [0, 0]
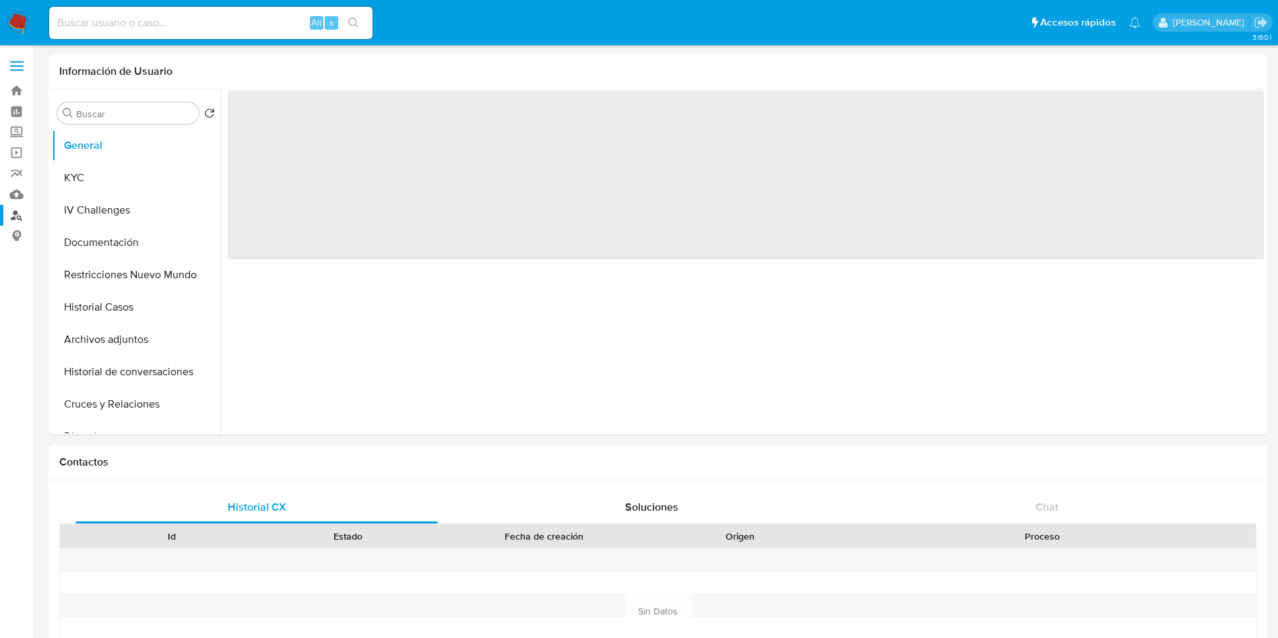
select select "10"
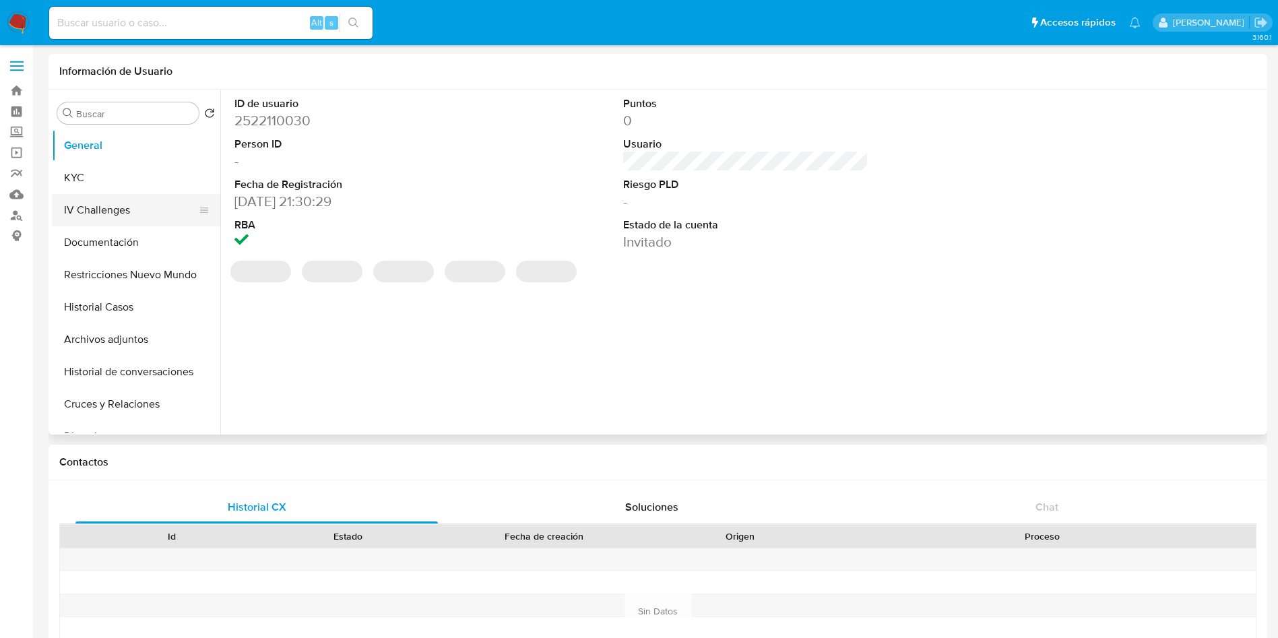
click at [69, 194] on button "IV Challenges" at bounding box center [131, 210] width 158 height 32
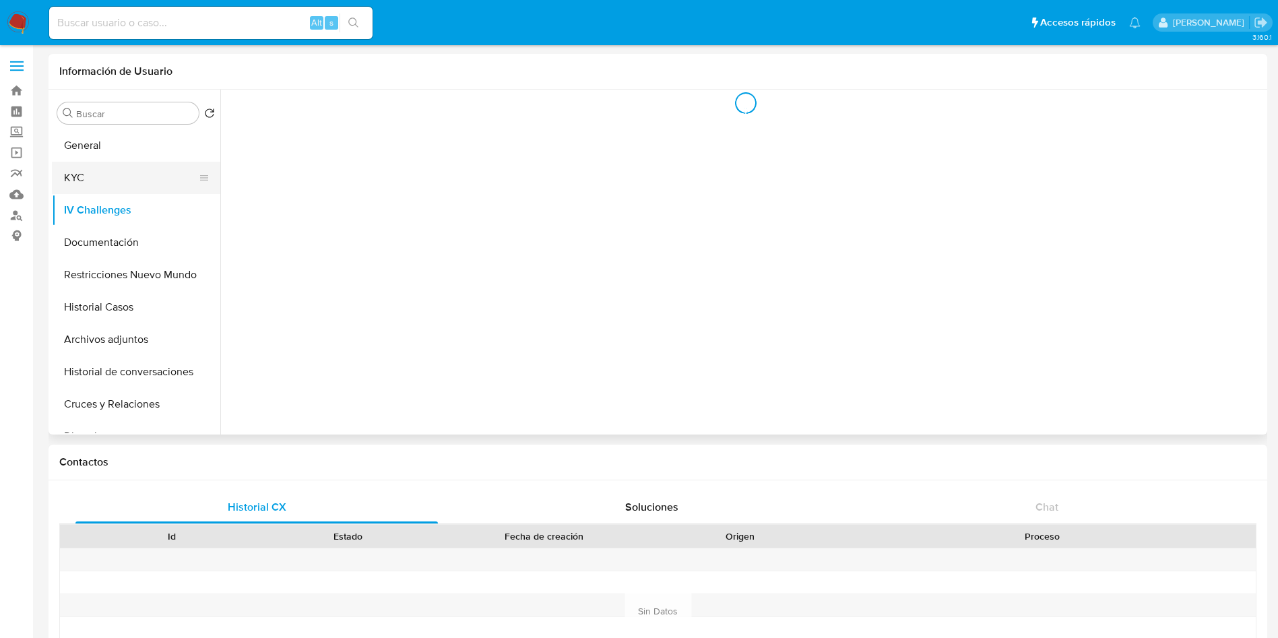
click at [74, 178] on button "KYC" at bounding box center [131, 178] width 158 height 32
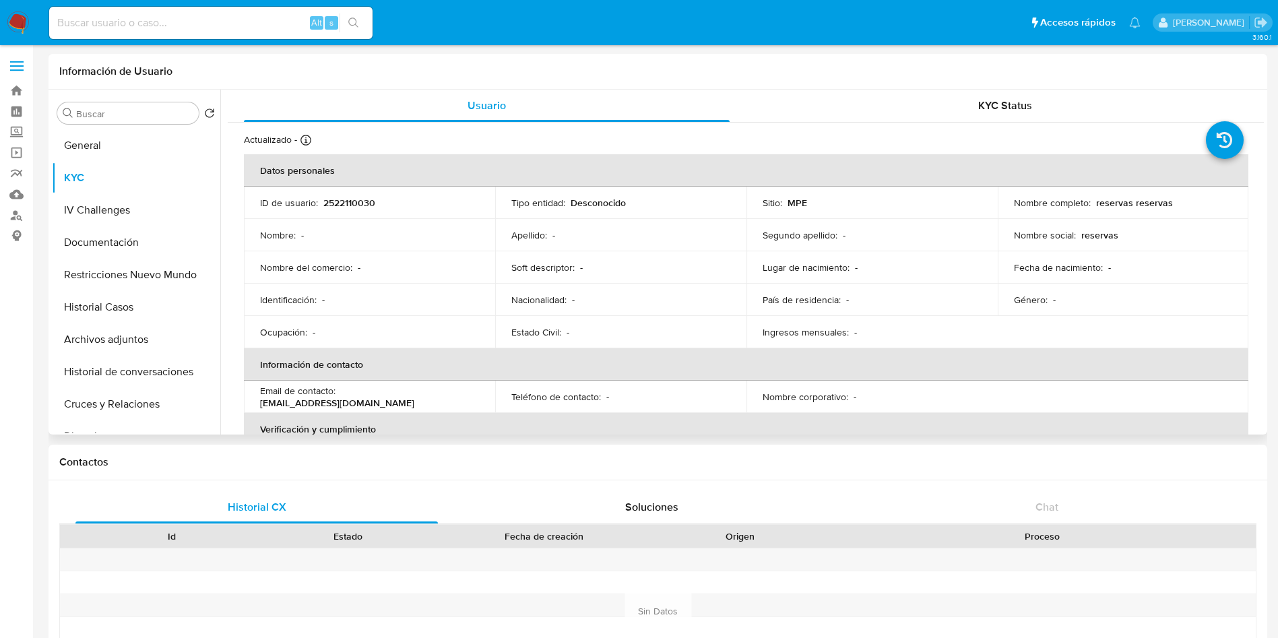
scroll to position [101, 0]
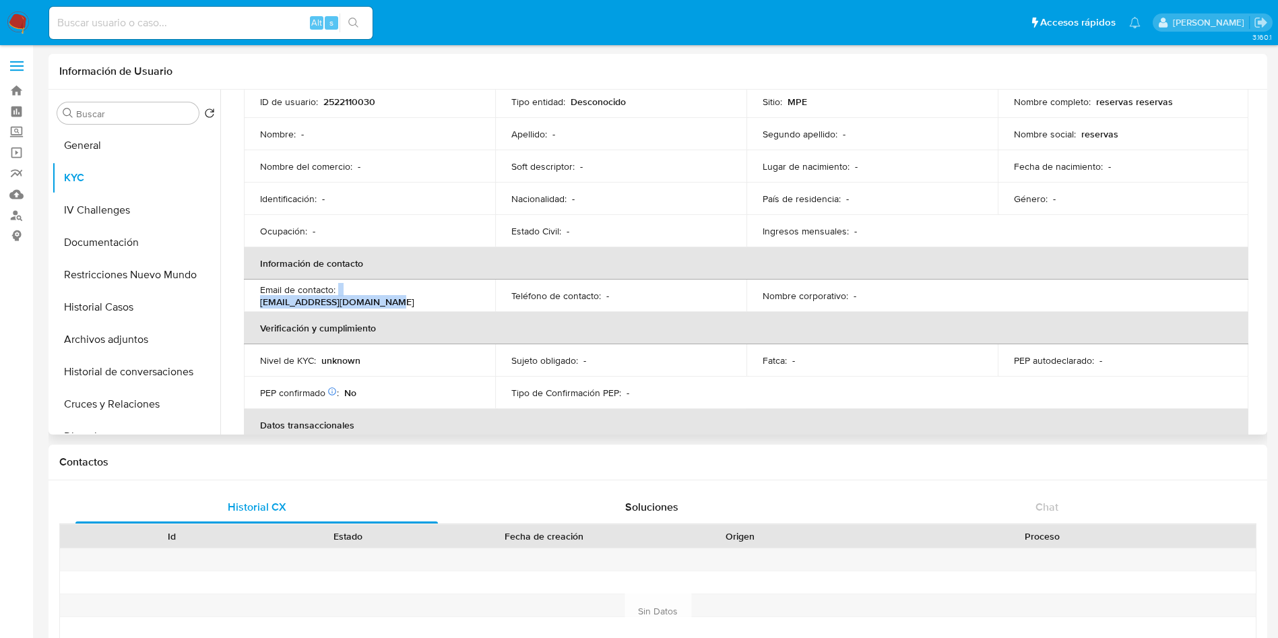
drag, startPoint x: 339, startPoint y: 294, endPoint x: 467, endPoint y: 300, distance: 128.8
click at [467, 300] on div "Email de contacto : reservas@rentacarprime.com" at bounding box center [369, 296] width 219 height 24
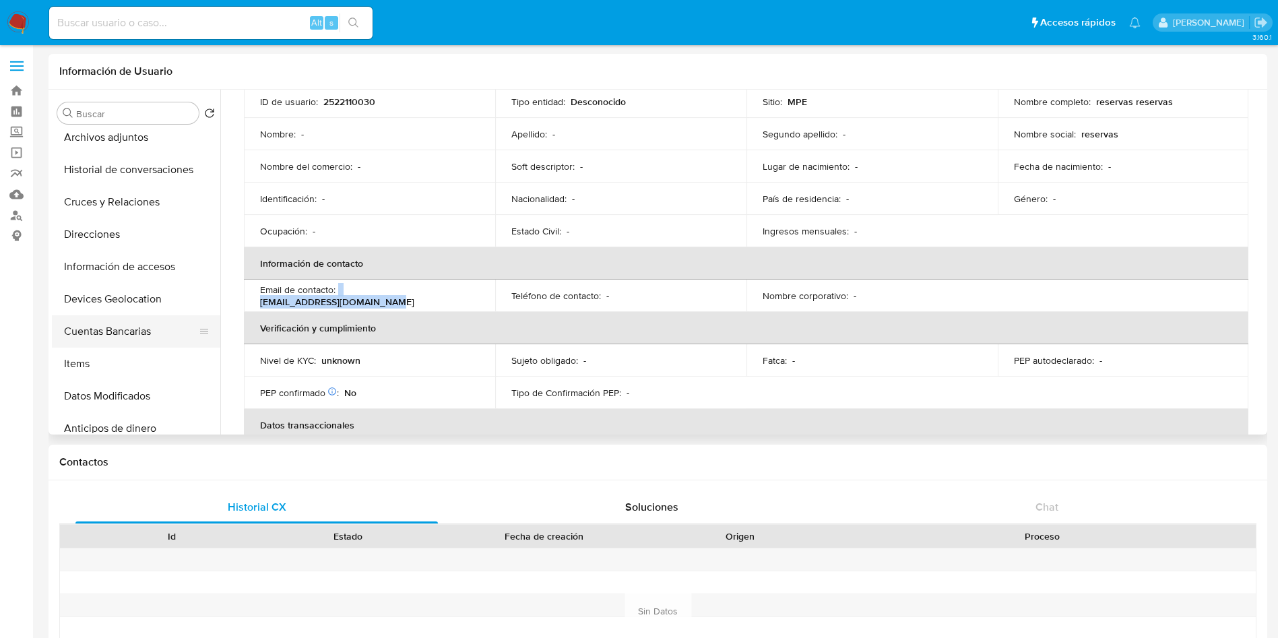
click at [147, 321] on button "Cuentas Bancarias" at bounding box center [131, 331] width 158 height 32
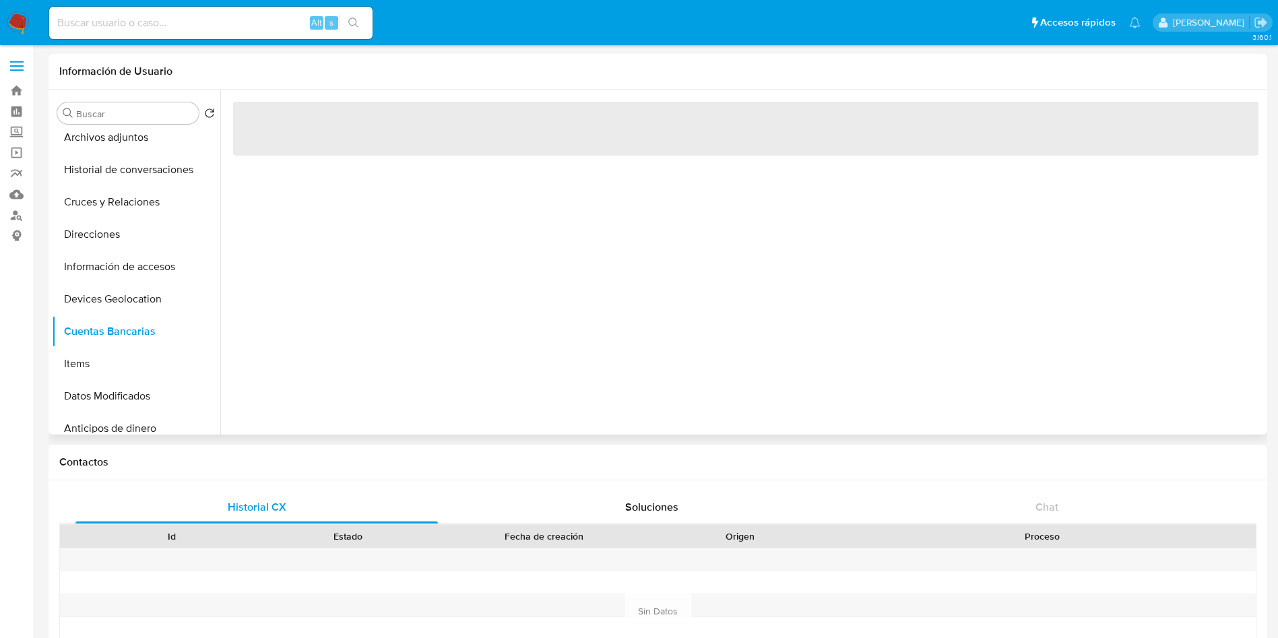
scroll to position [0, 0]
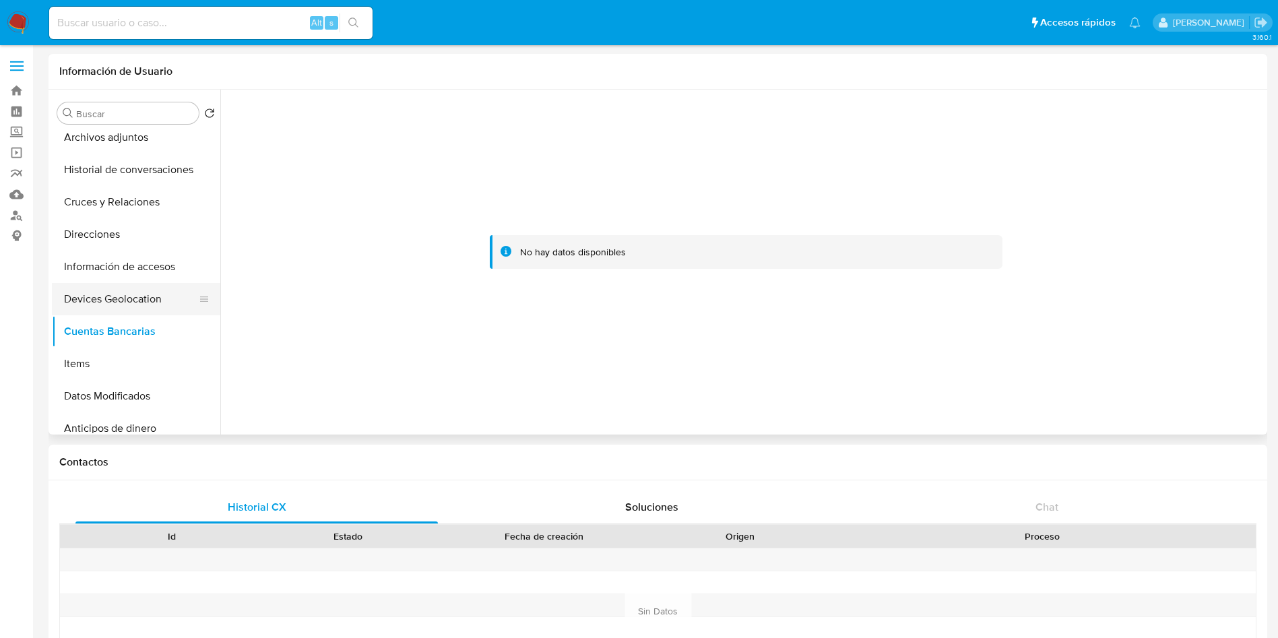
click at [127, 296] on button "Devices Geolocation" at bounding box center [131, 299] width 158 height 32
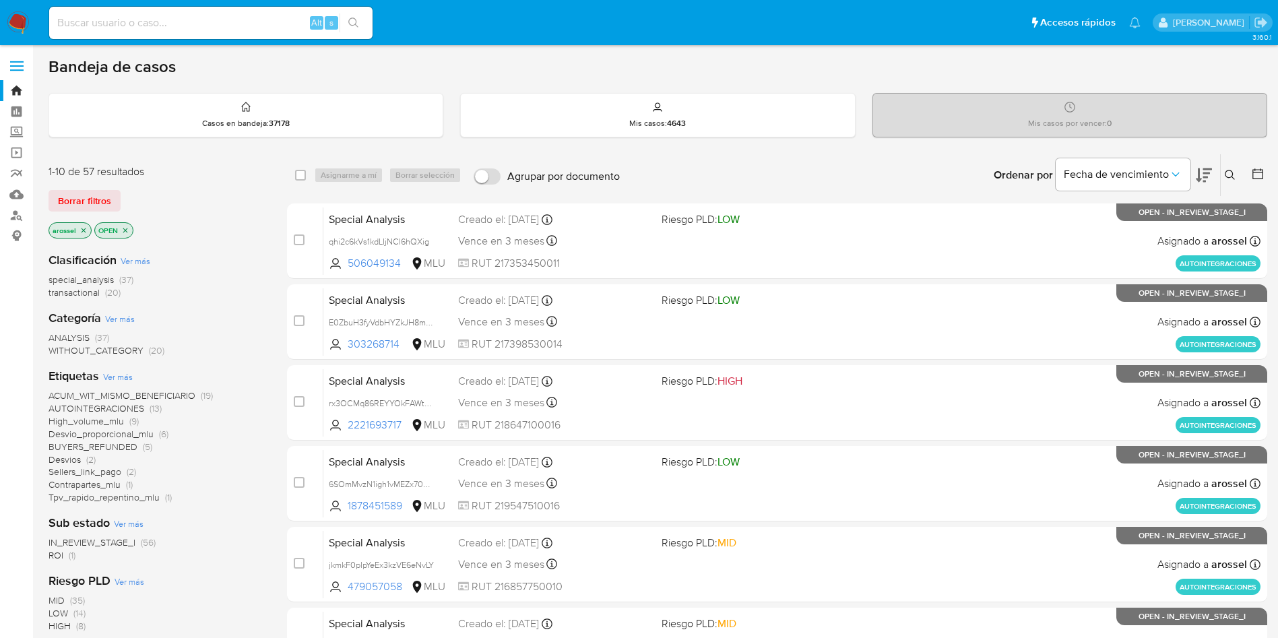
click at [62, 556] on span "ROI" at bounding box center [55, 554] width 15 height 13
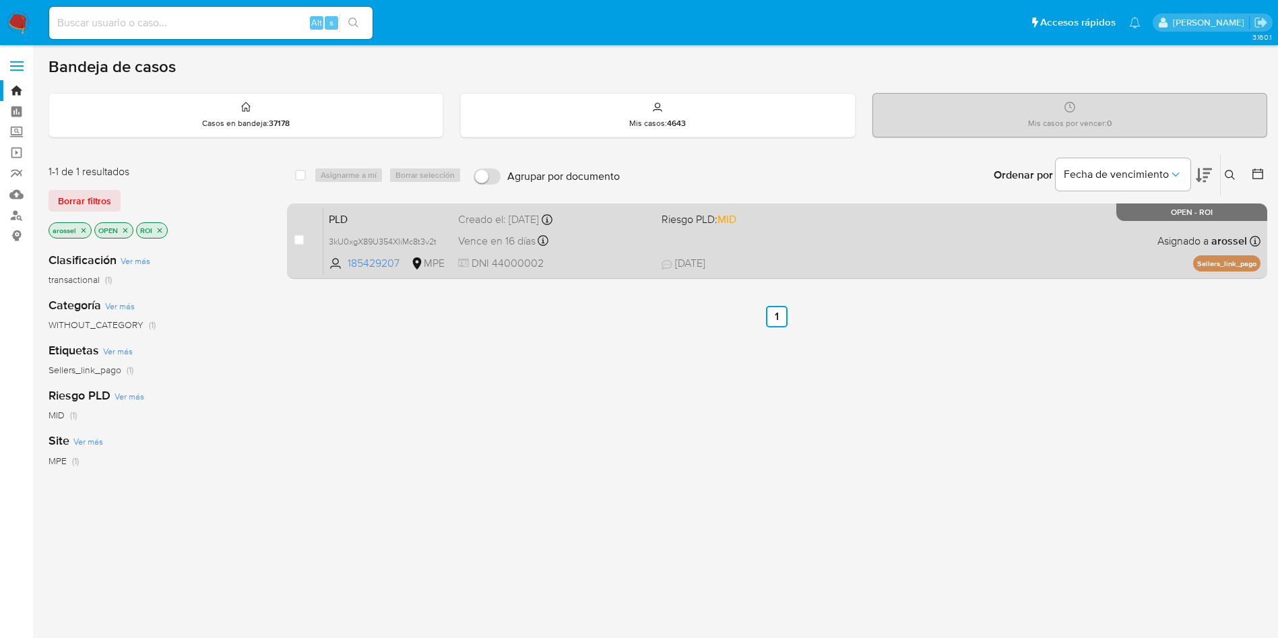
click at [746, 239] on span at bounding box center [757, 240] width 193 height 3
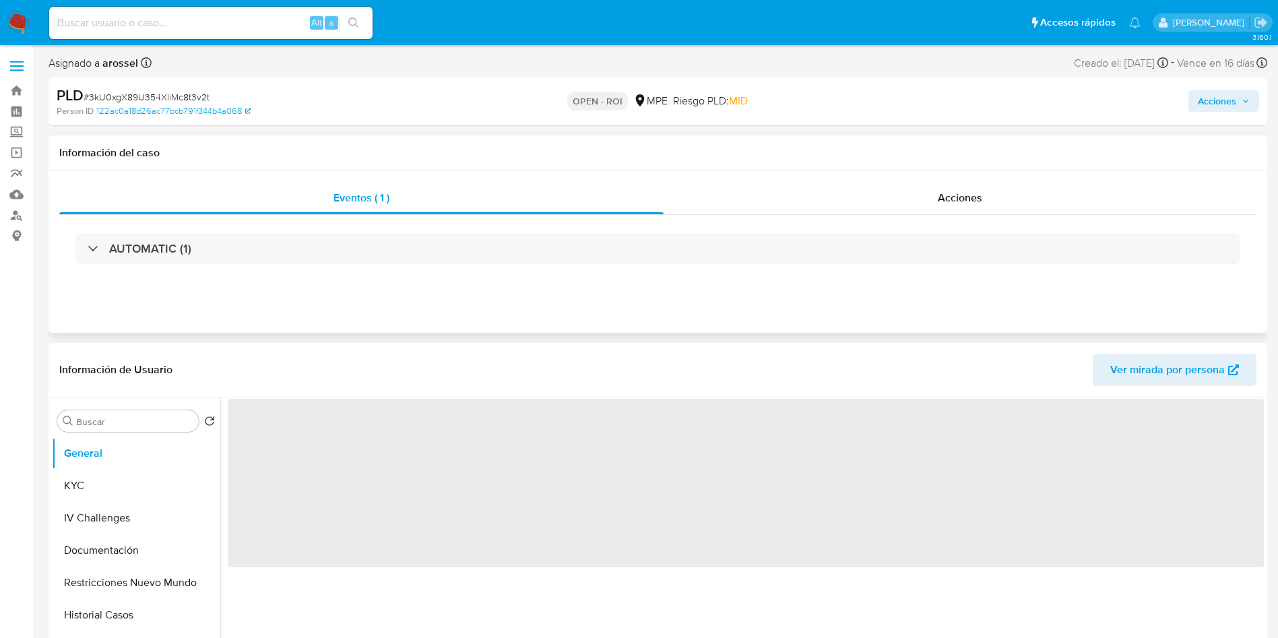
select select "10"
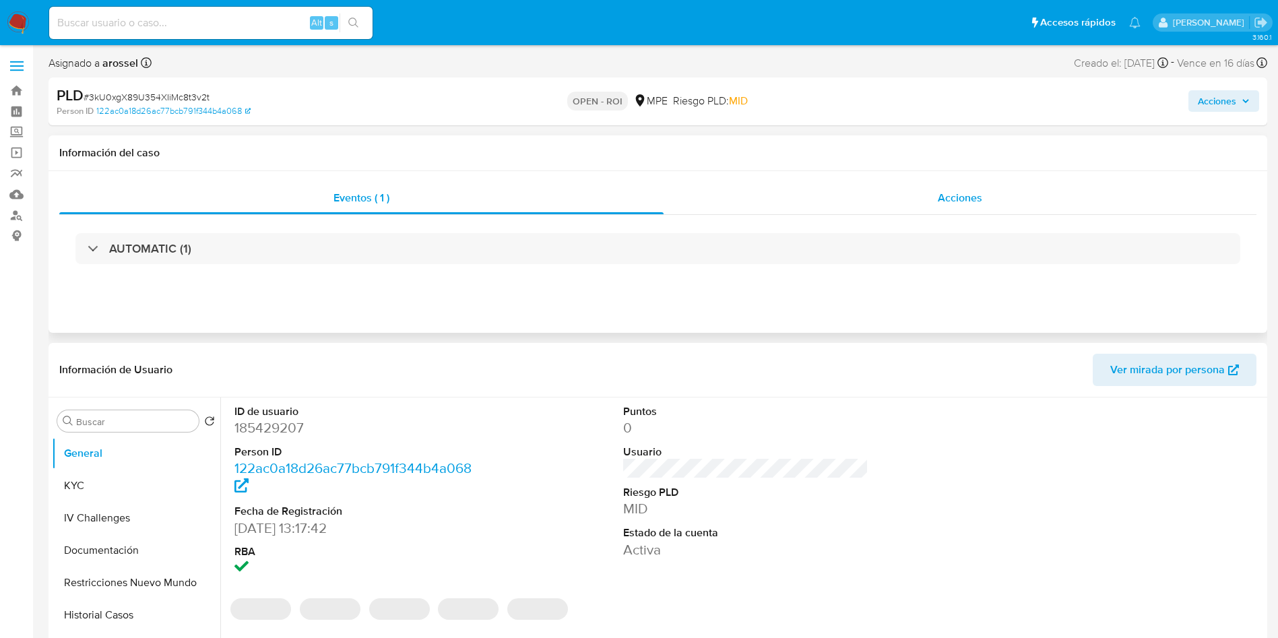
click at [964, 194] on span "Acciones" at bounding box center [960, 197] width 44 height 15
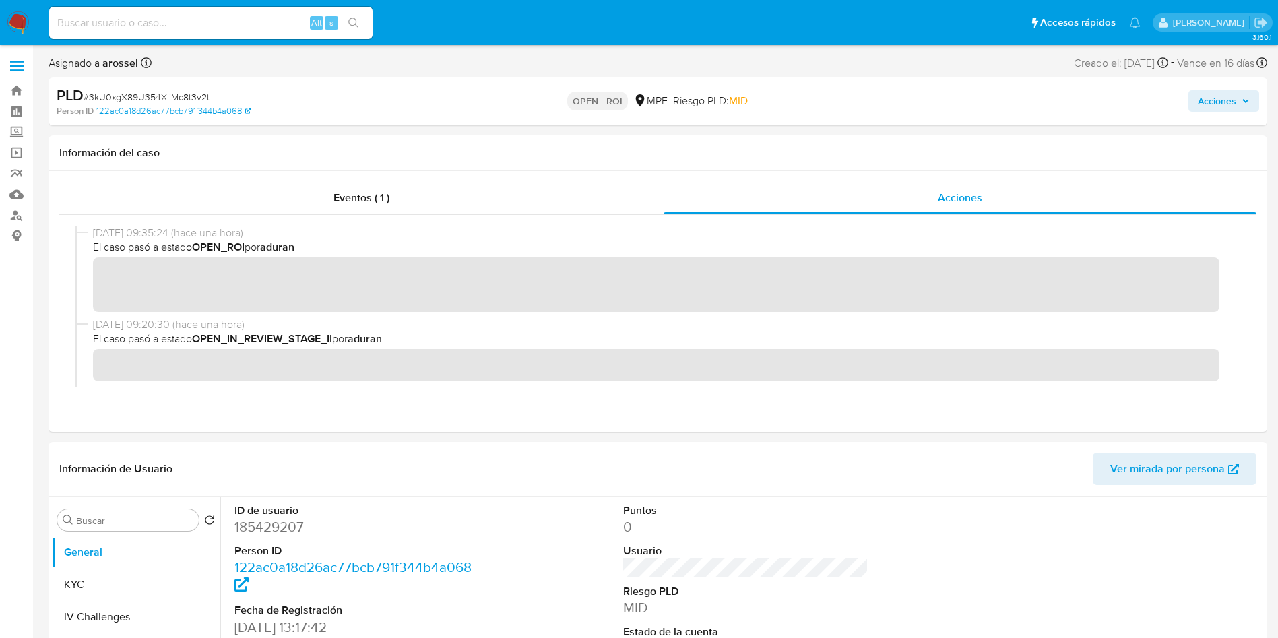
click at [1237, 106] on span "Acciones" at bounding box center [1223, 101] width 52 height 19
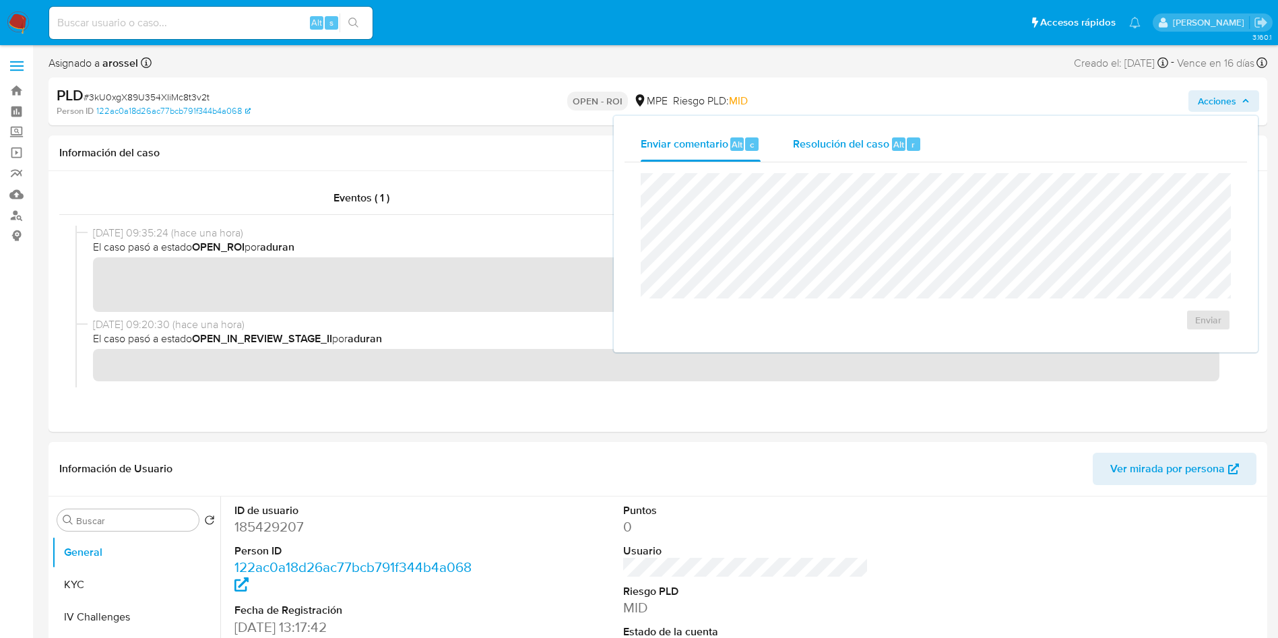
click at [898, 155] on div "Resolución del caso Alt r" at bounding box center [857, 144] width 129 height 35
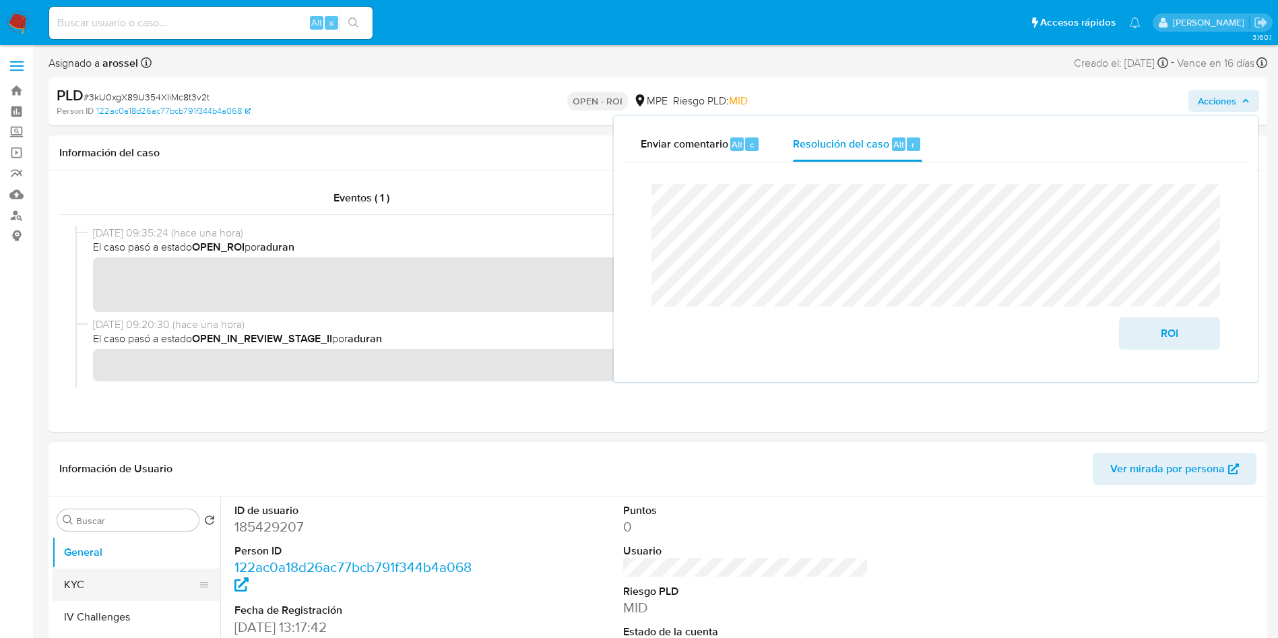
click at [156, 592] on button "KYC" at bounding box center [131, 584] width 158 height 32
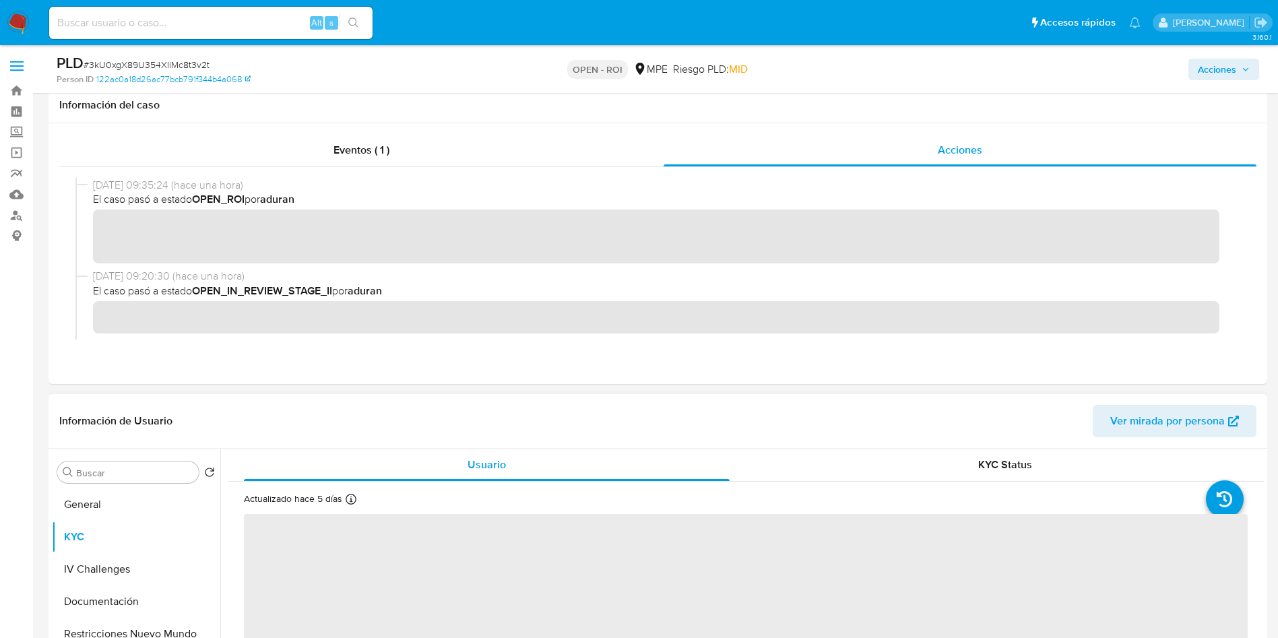
scroll to position [101, 0]
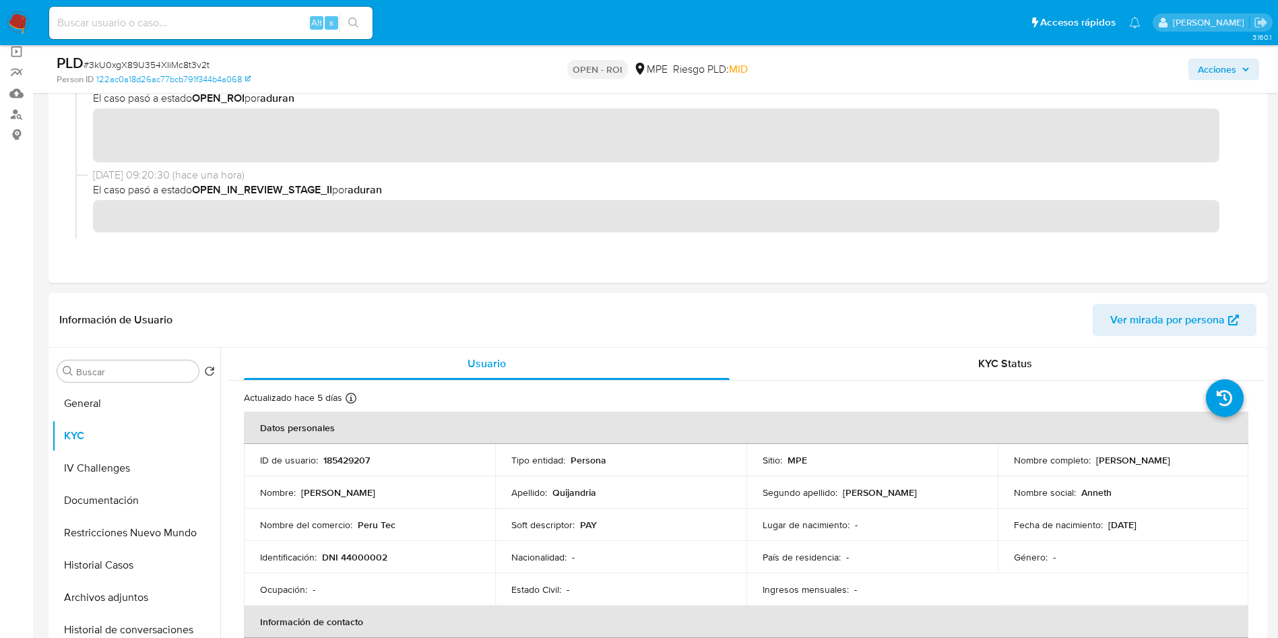
click at [1193, 69] on button "Acciones" at bounding box center [1223, 70] width 71 height 22
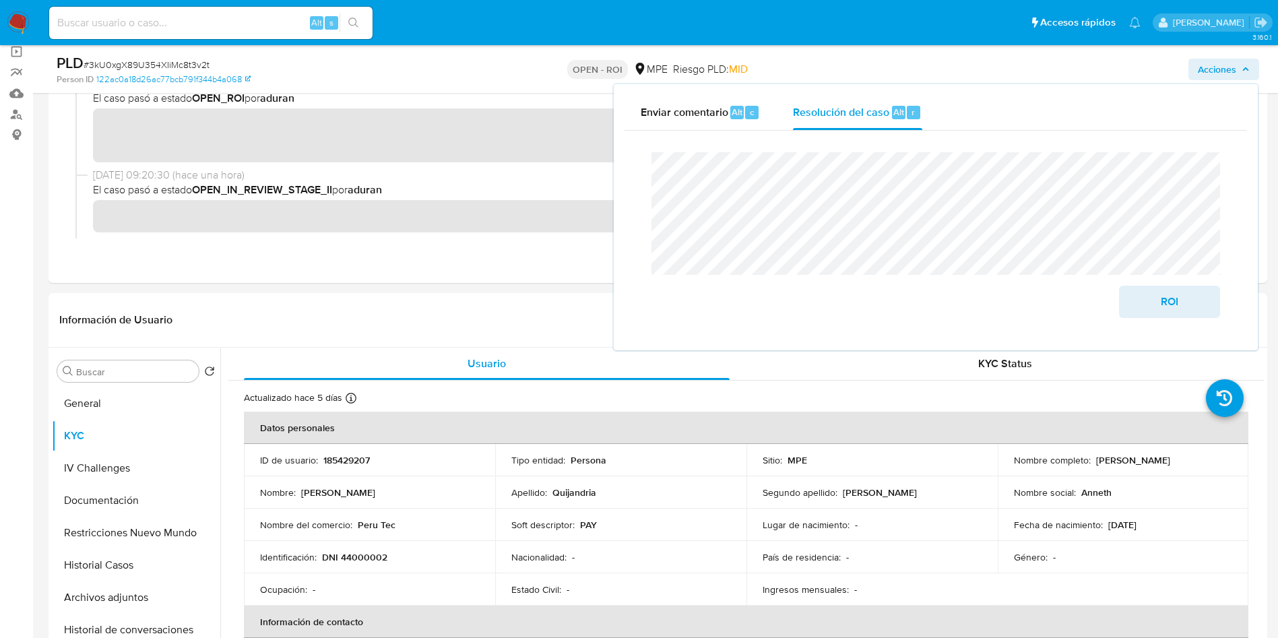
click at [167, 62] on span "# 3kU0xgX89U354XIiMc8t3v2t" at bounding box center [147, 64] width 126 height 13
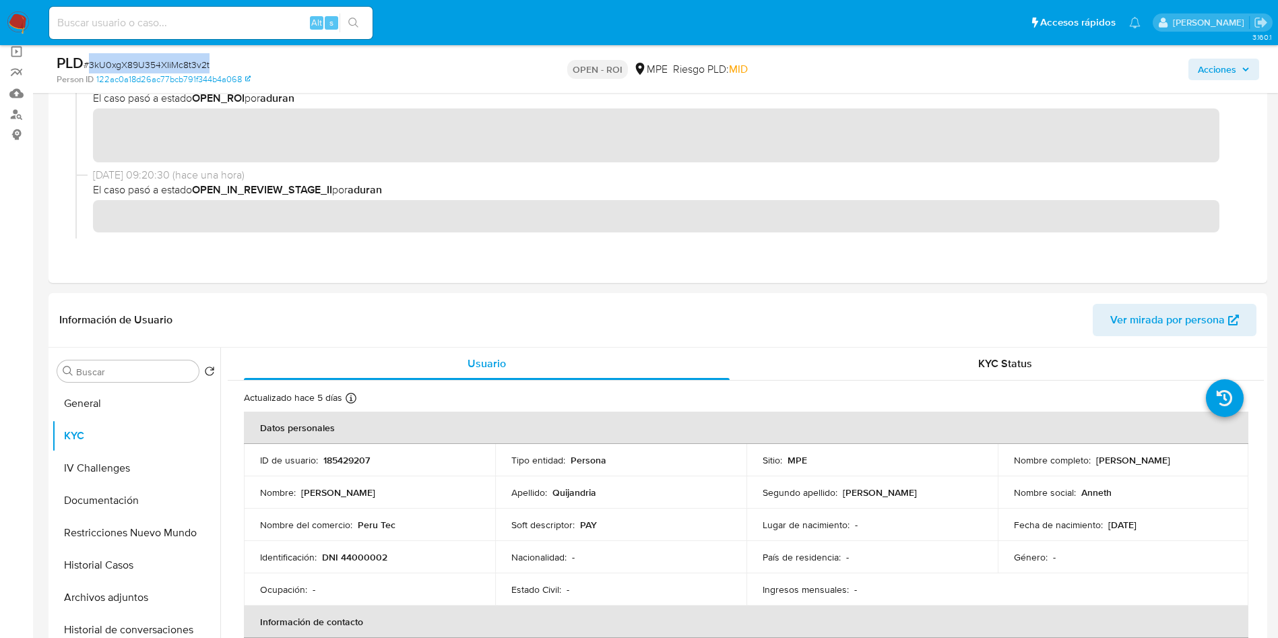
click at [167, 62] on span "# 3kU0xgX89U354XIiMc8t3v2t" at bounding box center [147, 64] width 126 height 13
copy span "3kU0xgX89U354XIiMc8t3v2t"
click at [360, 455] on p "185429207" at bounding box center [346, 460] width 46 height 12
copy p "185429207"
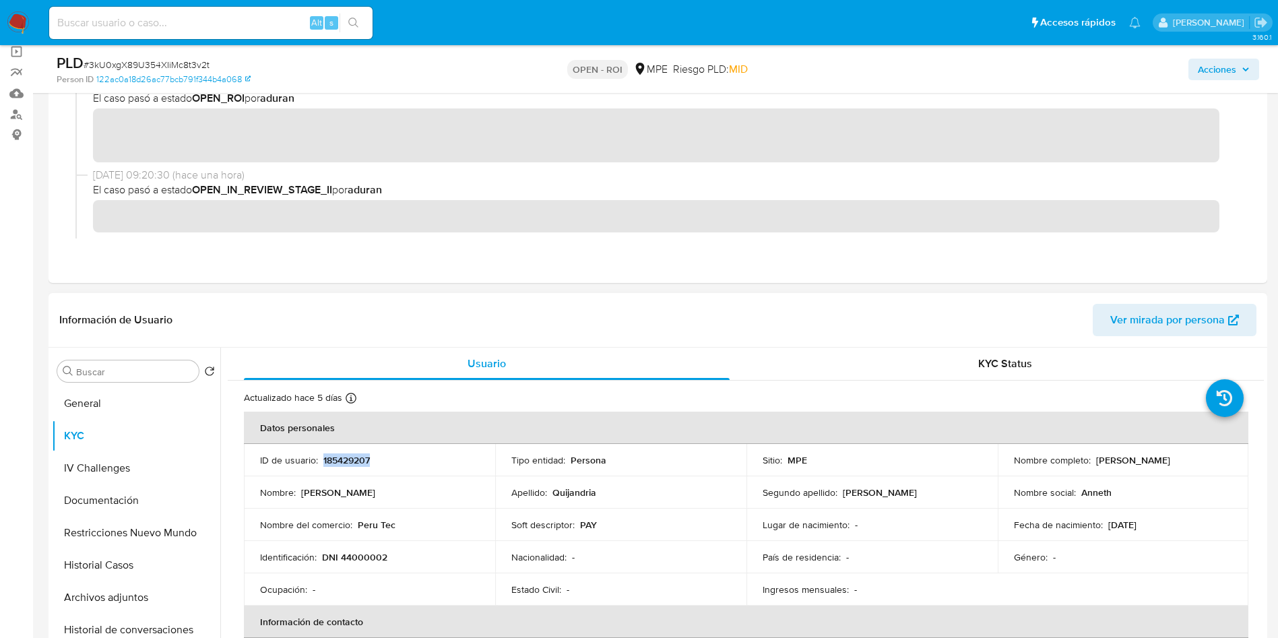
drag, startPoint x: 1006, startPoint y: 468, endPoint x: 1163, endPoint y: 470, distance: 157.6
click at [1163, 470] on td "Nombre completo : Anneth Nathalie Quijandria Pelaez" at bounding box center [1122, 460] width 251 height 32
copy p "Anneth Nathalie Quijandria Pelaez"
drag, startPoint x: 319, startPoint y: 556, endPoint x: 383, endPoint y: 558, distance: 63.3
click at [383, 558] on div "Identificación : DNI 44000002" at bounding box center [369, 557] width 219 height 12
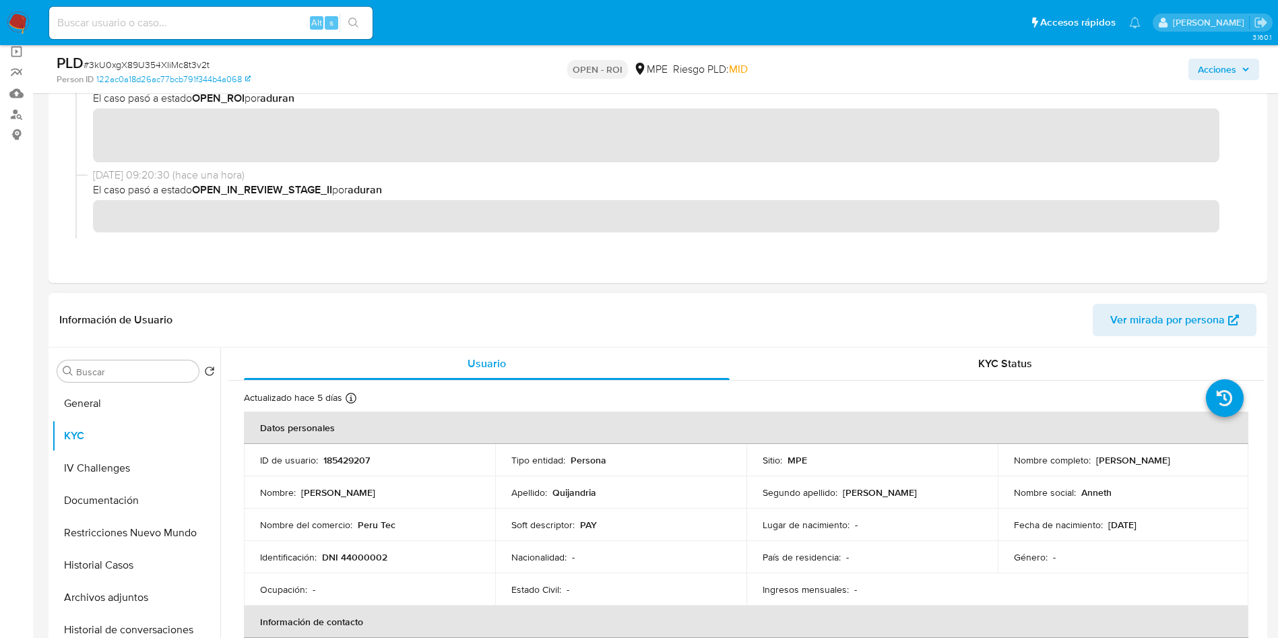
click at [411, 566] on td "Identificación : DNI 44000002" at bounding box center [369, 557] width 251 height 32
drag, startPoint x: 321, startPoint y: 558, endPoint x: 391, endPoint y: 556, distance: 70.7
click at [391, 556] on div "Identificación : DNI 44000002" at bounding box center [369, 557] width 219 height 12
copy div "DNI 44000002"
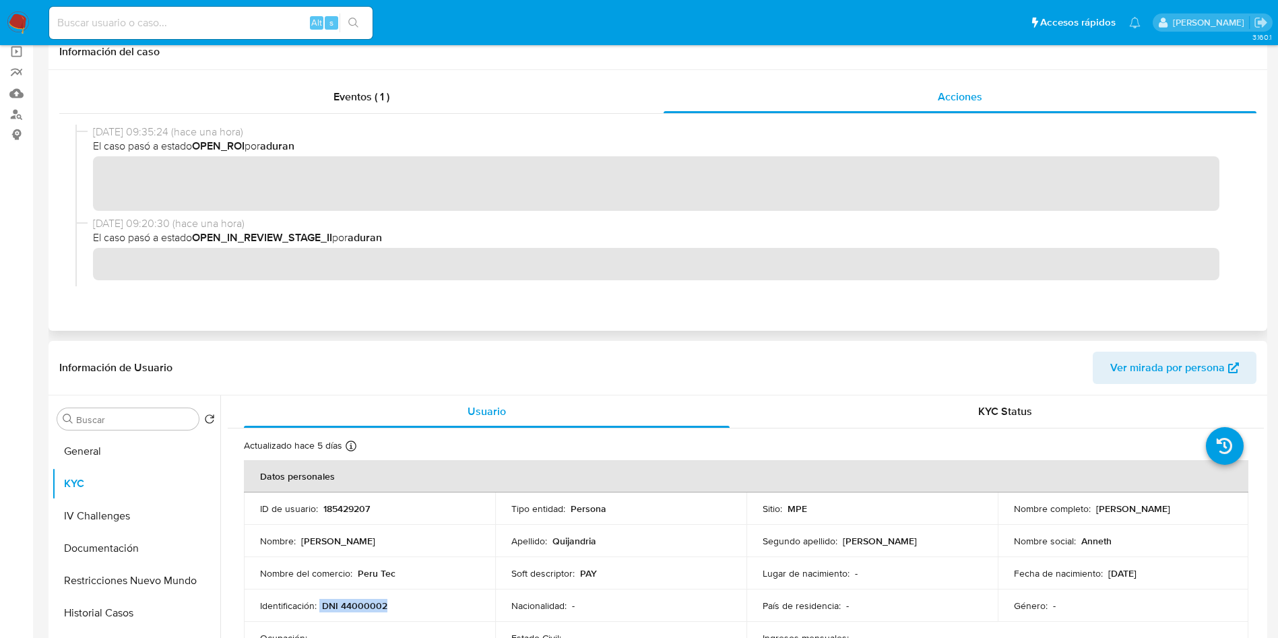
scroll to position [0, 0]
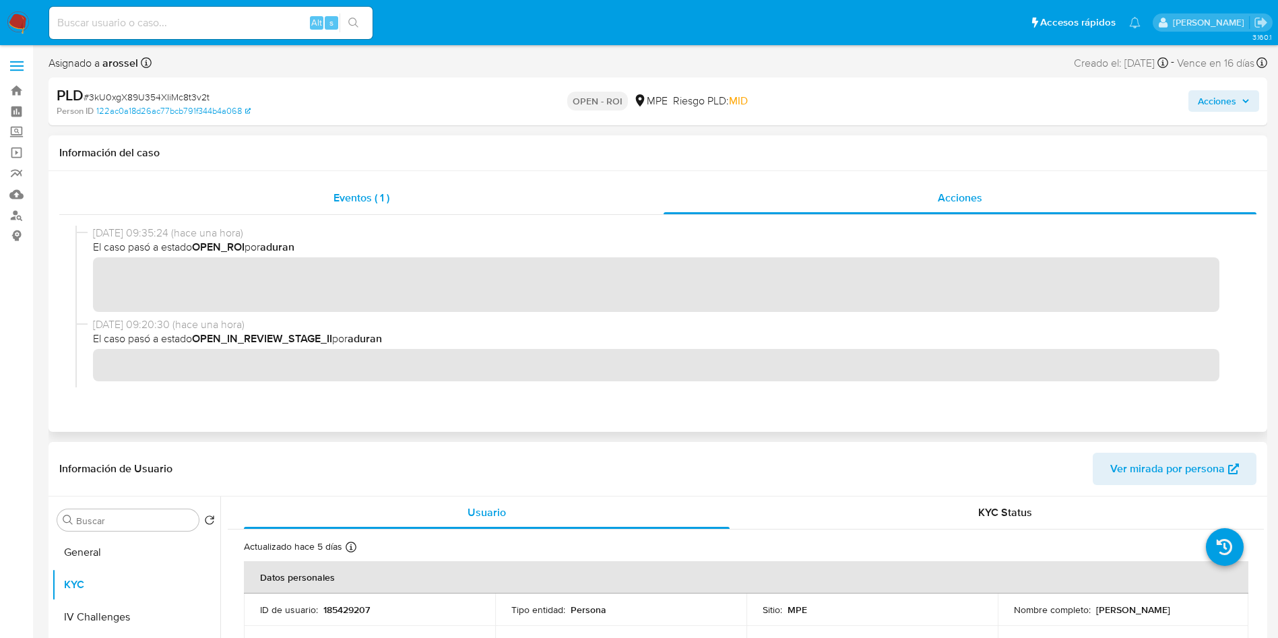
click at [333, 191] on span "Eventos ( 1 )" at bounding box center [361, 197] width 56 height 15
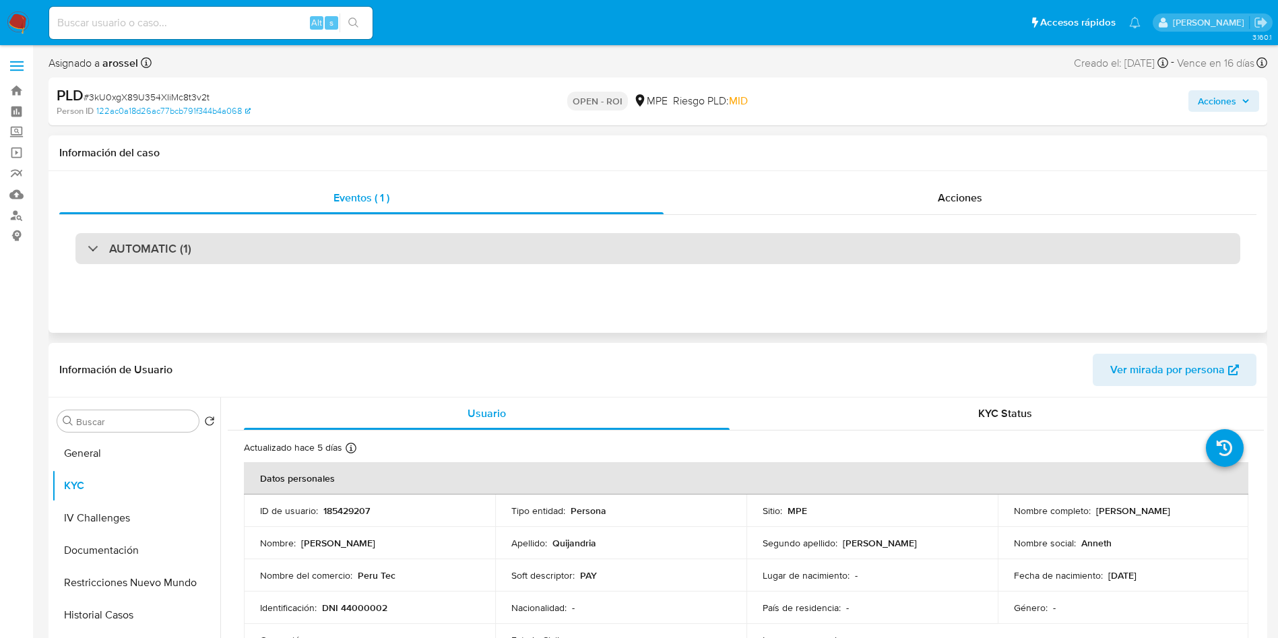
click at [401, 253] on div "AUTOMATIC (1)" at bounding box center [657, 248] width 1164 height 31
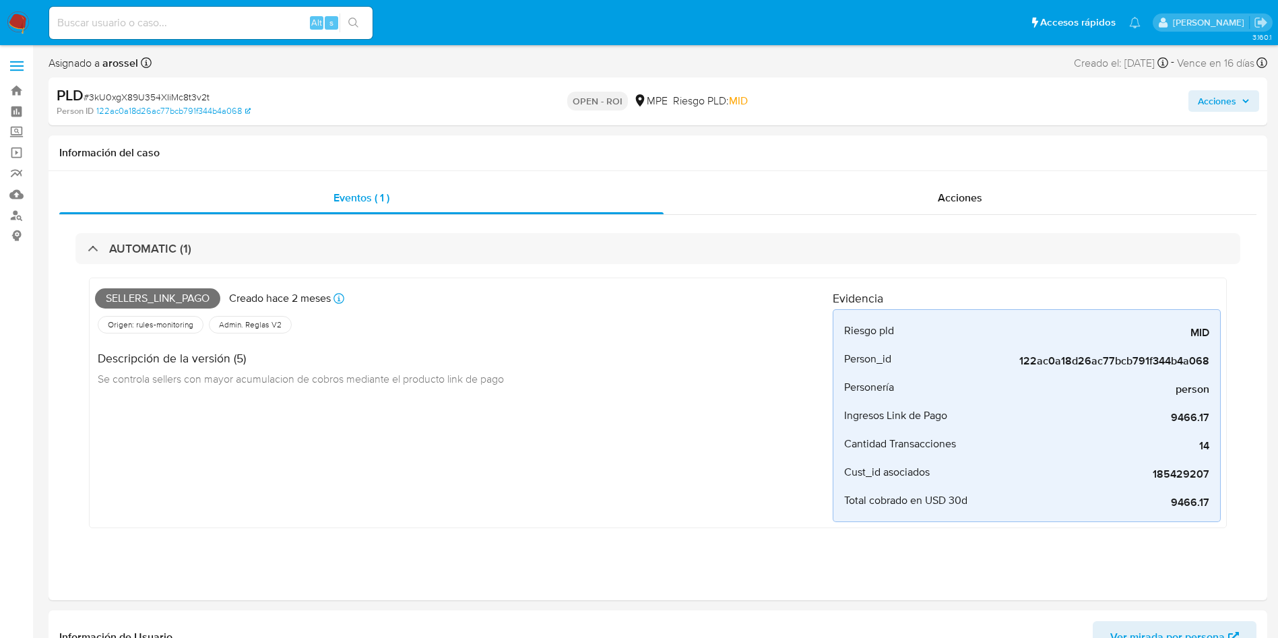
click at [1235, 98] on span "Acciones" at bounding box center [1216, 101] width 38 height 22
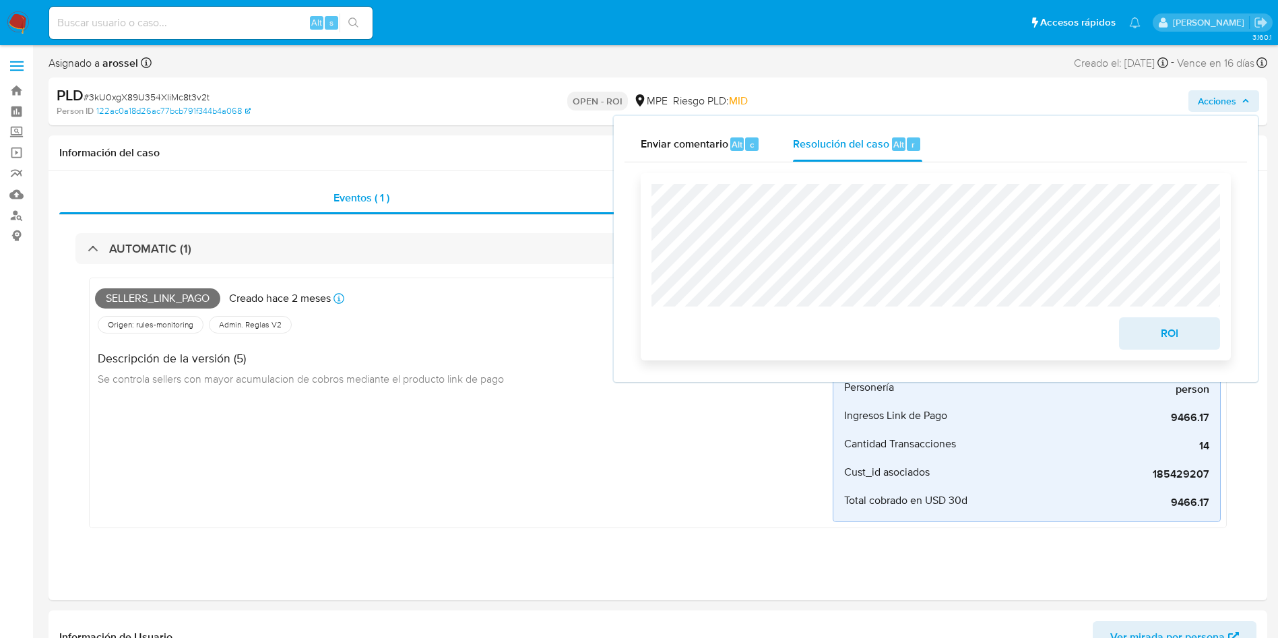
drag, startPoint x: 1172, startPoint y: 331, endPoint x: 1169, endPoint y: 341, distance: 10.6
click at [1173, 331] on span "ROI" at bounding box center [1169, 334] width 66 height 30
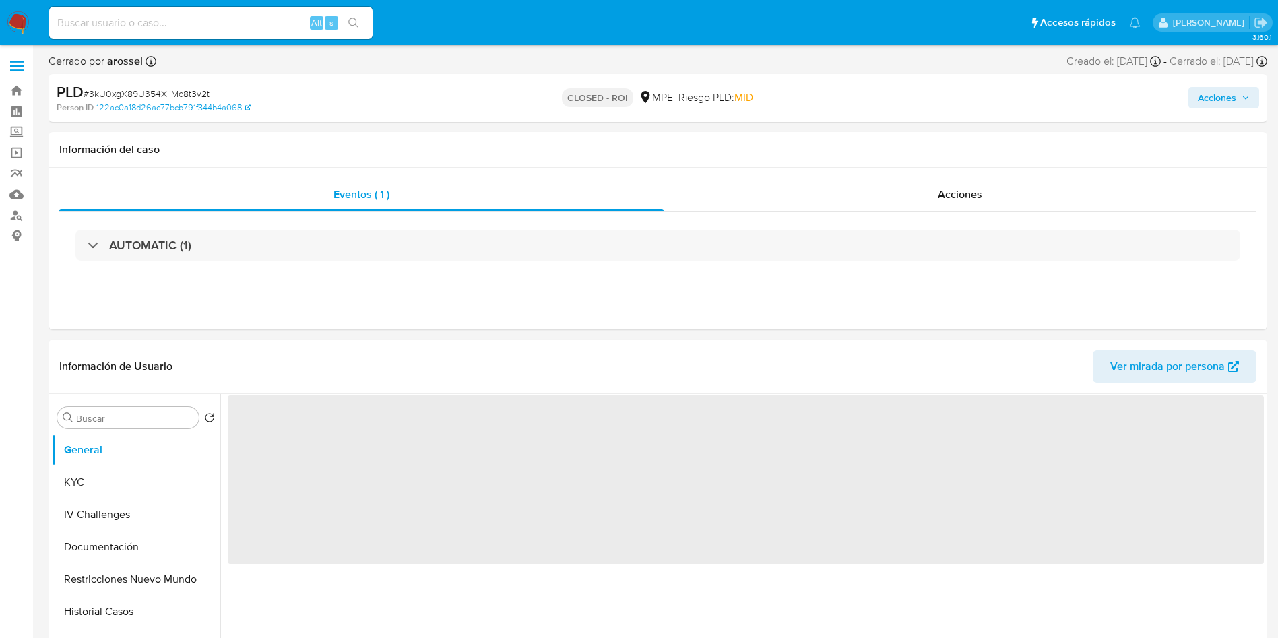
select select "10"
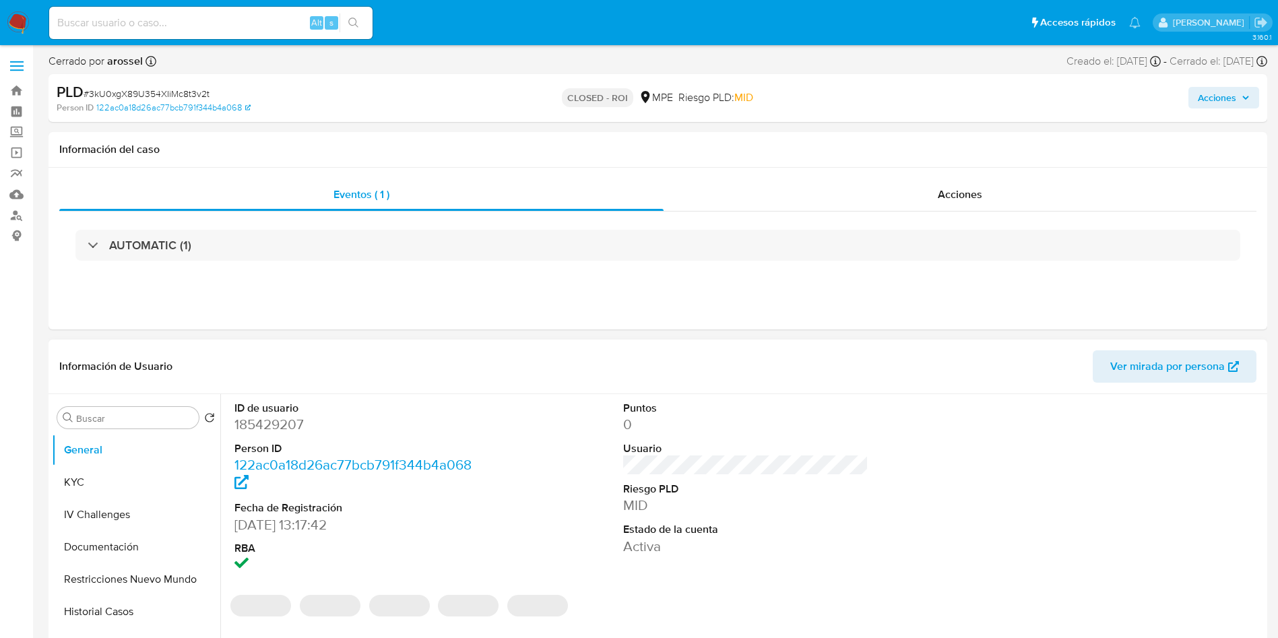
click at [273, 422] on dd "185429207" at bounding box center [357, 424] width 246 height 19
click at [205, 91] on span "# 3kU0xgX89U354XIiMc8t3v2t" at bounding box center [147, 93] width 126 height 13
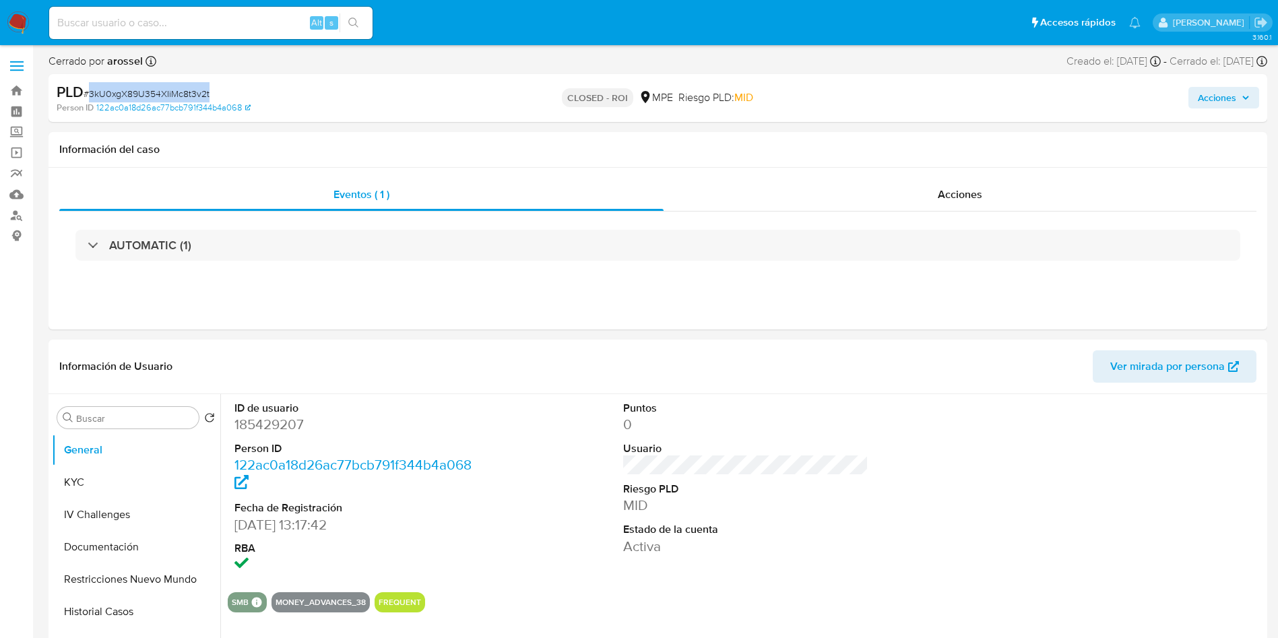
click at [205, 91] on span "# 3kU0xgX89U354XIiMc8t3v2t" at bounding box center [147, 93] width 126 height 13
copy span "3kU0xgX89U354XIiMc8t3v2t"
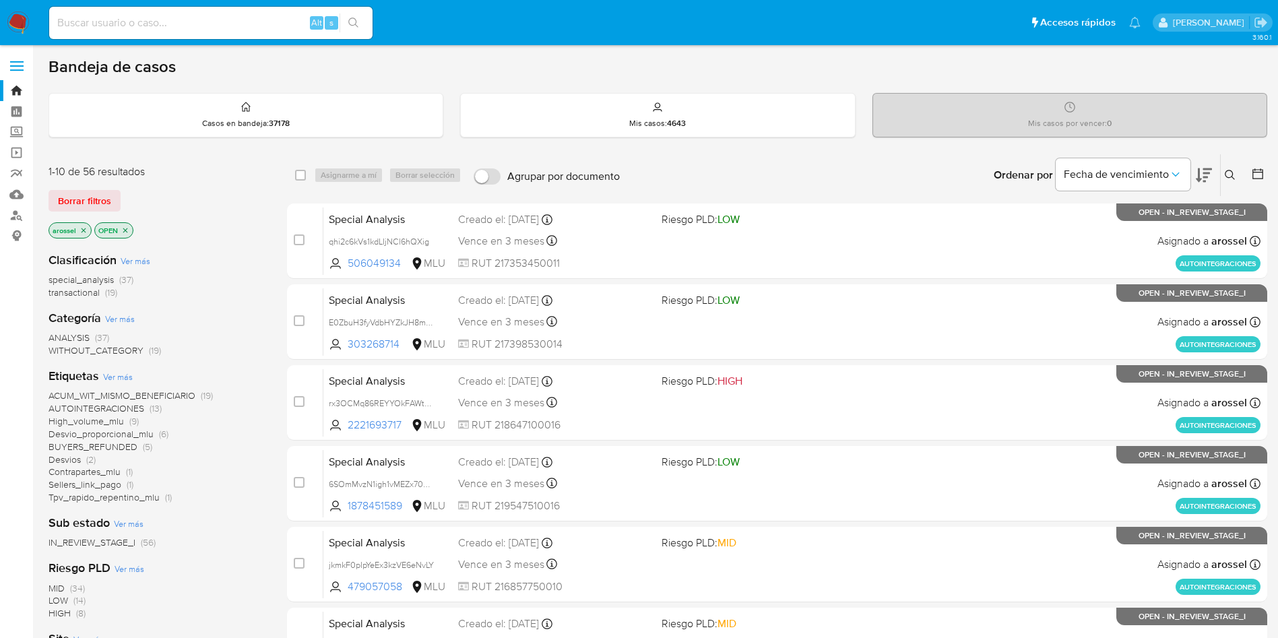
click at [1202, 174] on icon at bounding box center [1203, 175] width 16 height 16
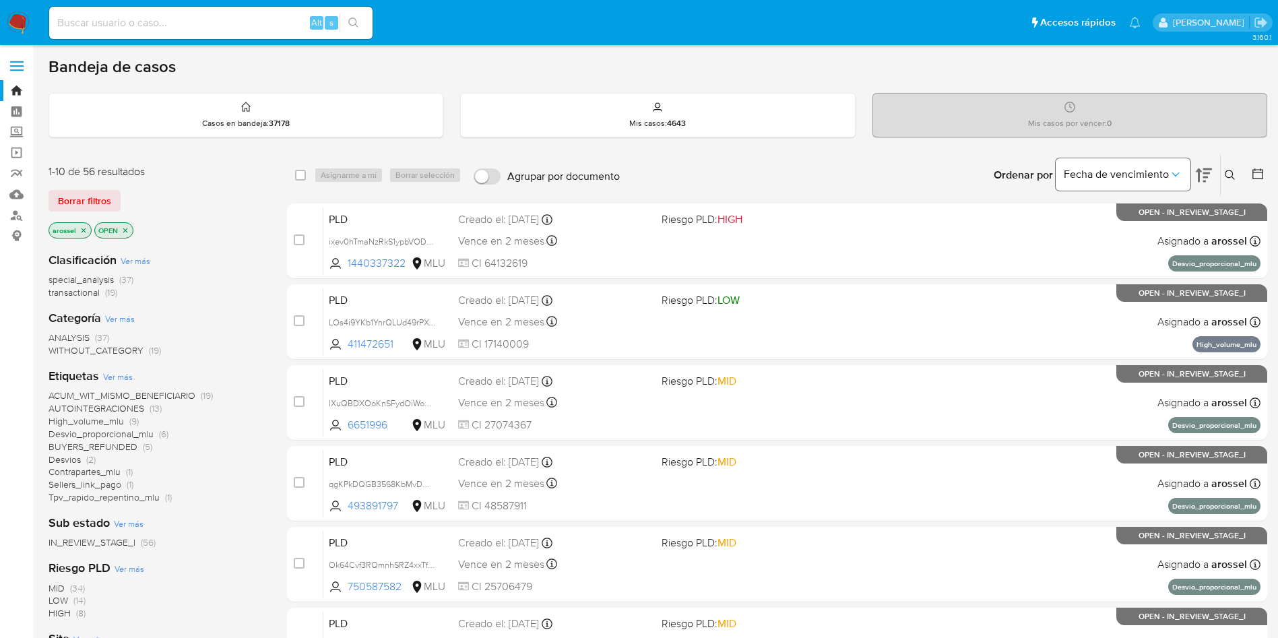
click at [1148, 180] on span "Fecha de vencimiento" at bounding box center [1115, 174] width 105 height 13
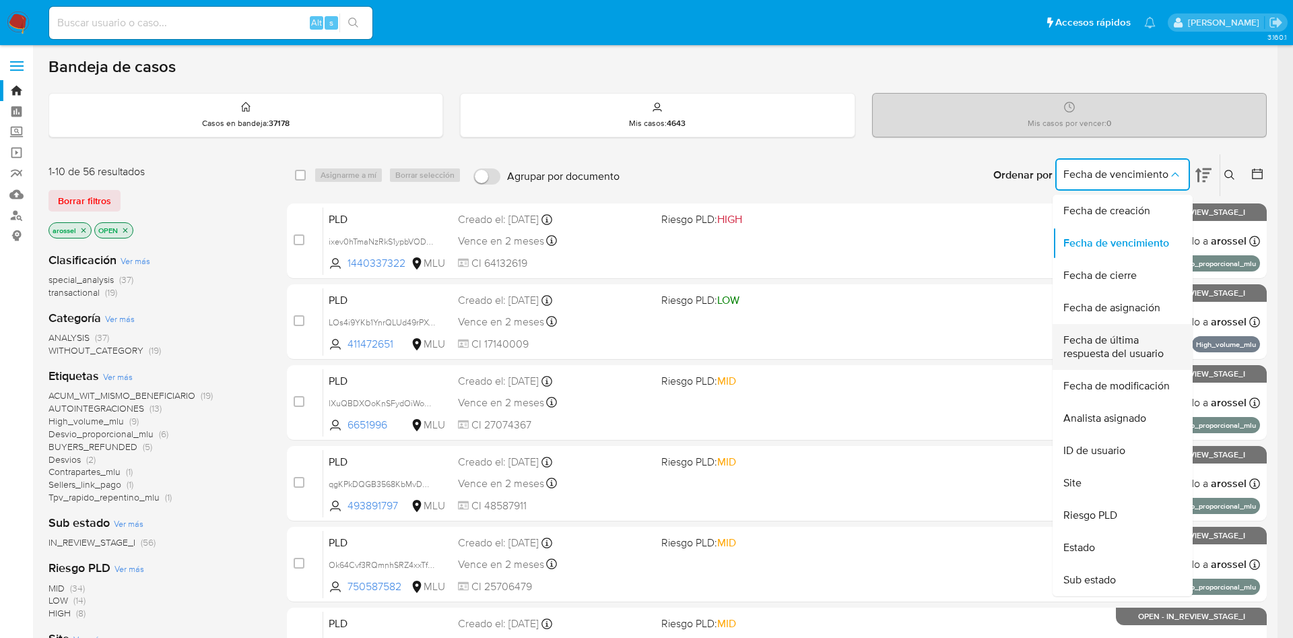
click at [1128, 351] on span "Fecha de última respuesta del usuario" at bounding box center [1118, 346] width 110 height 27
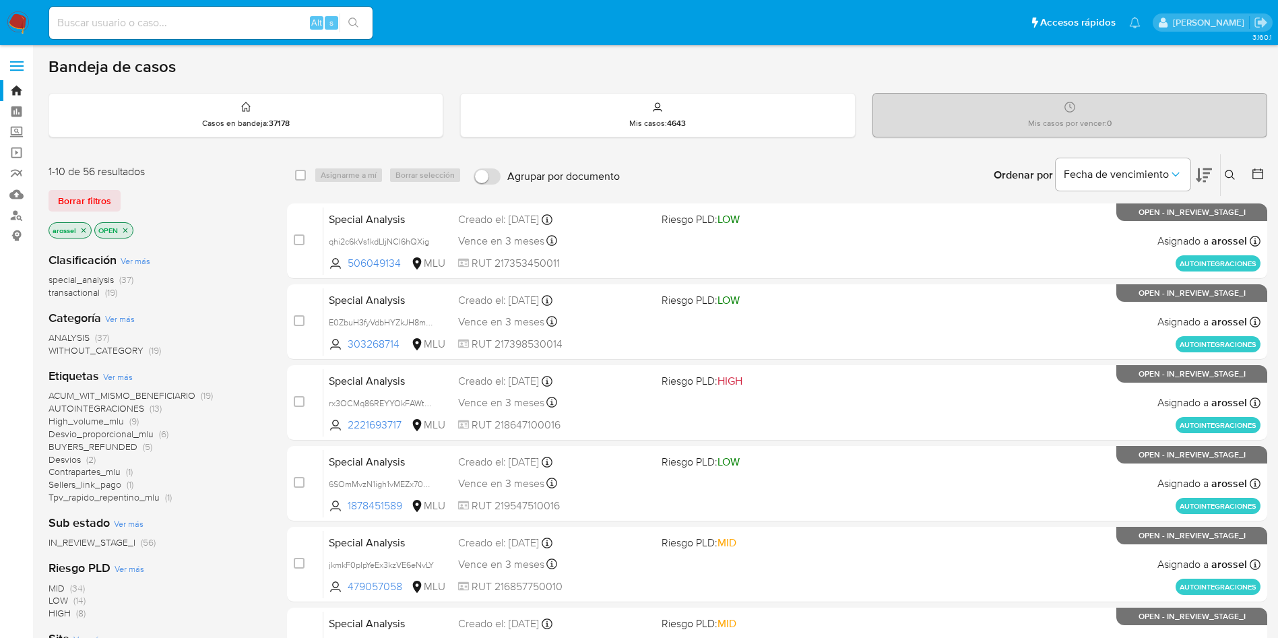
click at [211, 27] on input at bounding box center [210, 23] width 323 height 18
paste input "gPmaerwarlyzg4UmIVsmz3BV"
type input "gPmaerwarlyzg4UmIVsmz3BV"
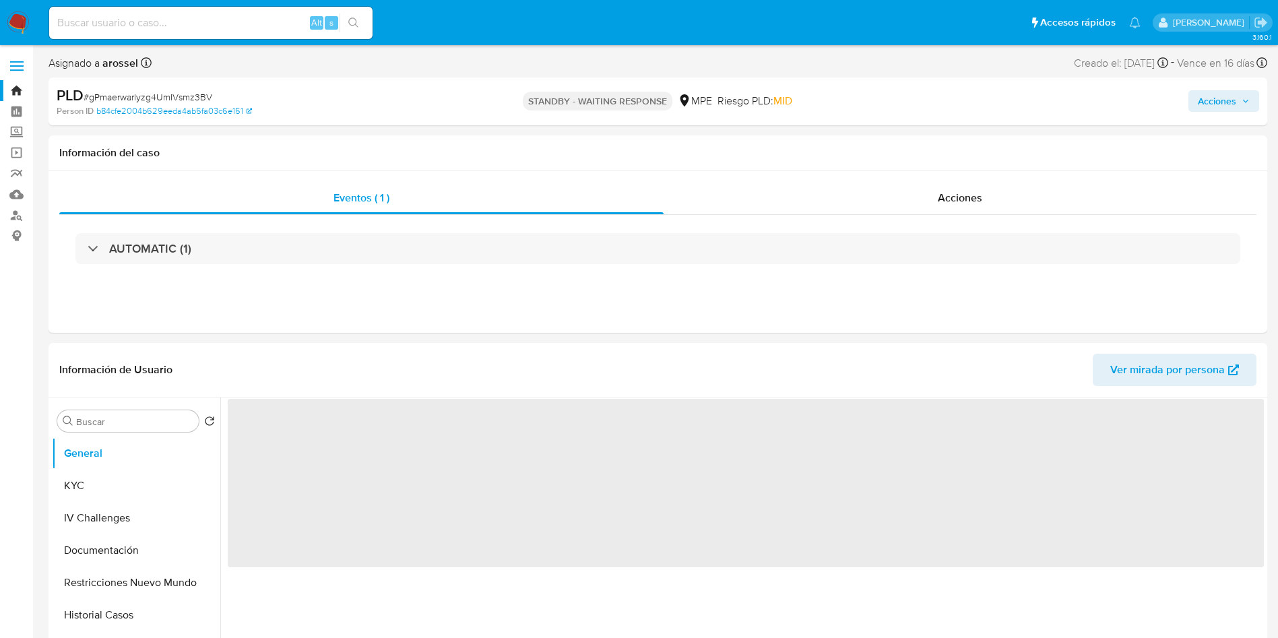
select select "10"
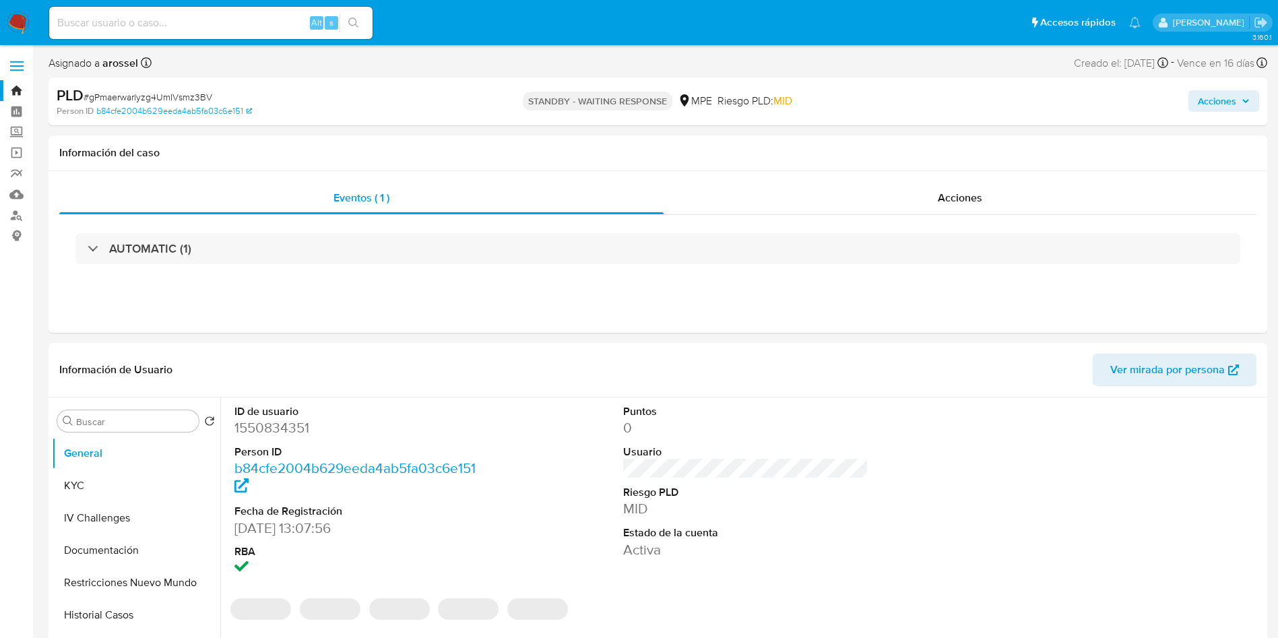
click at [257, 22] on input at bounding box center [210, 23] width 323 height 18
paste input "MssbpjP0EzOAUfXvREfpgj75"
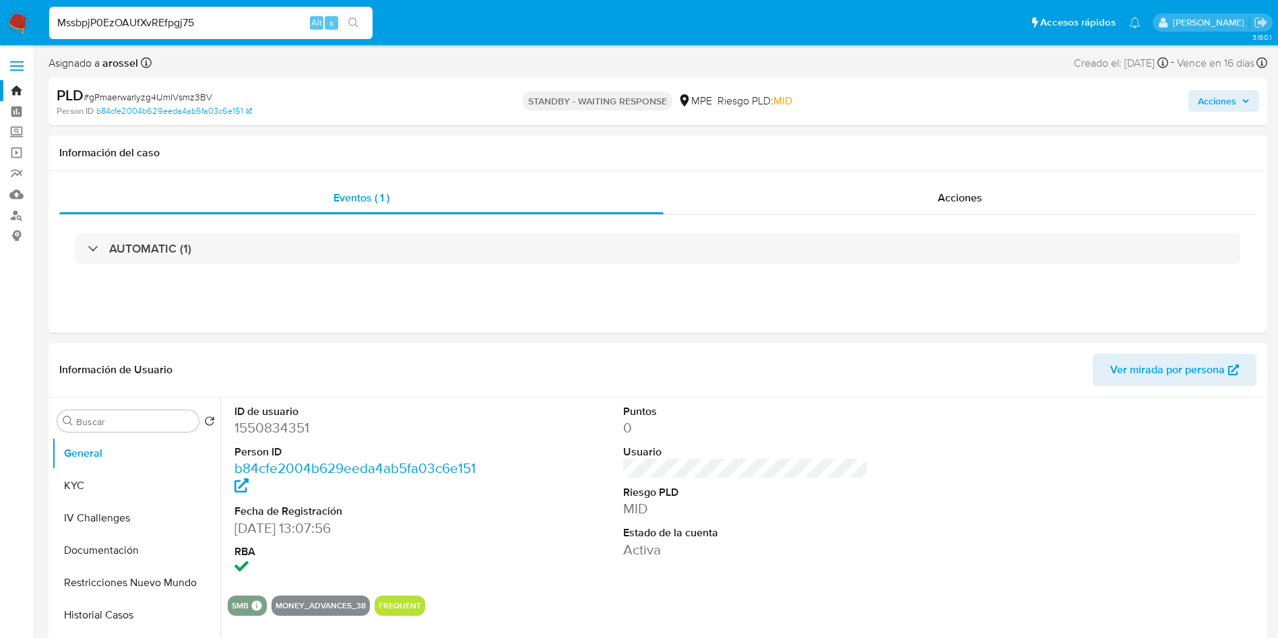
type input "MssbpjP0EzOAUfXvREfpgj75"
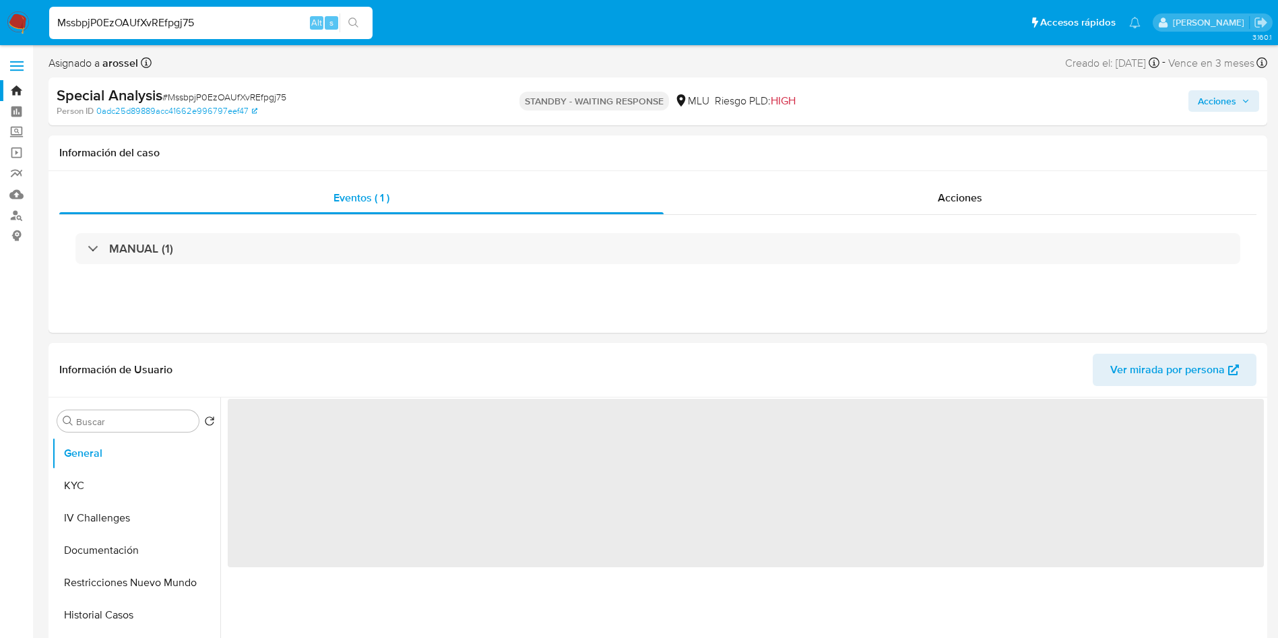
select select "10"
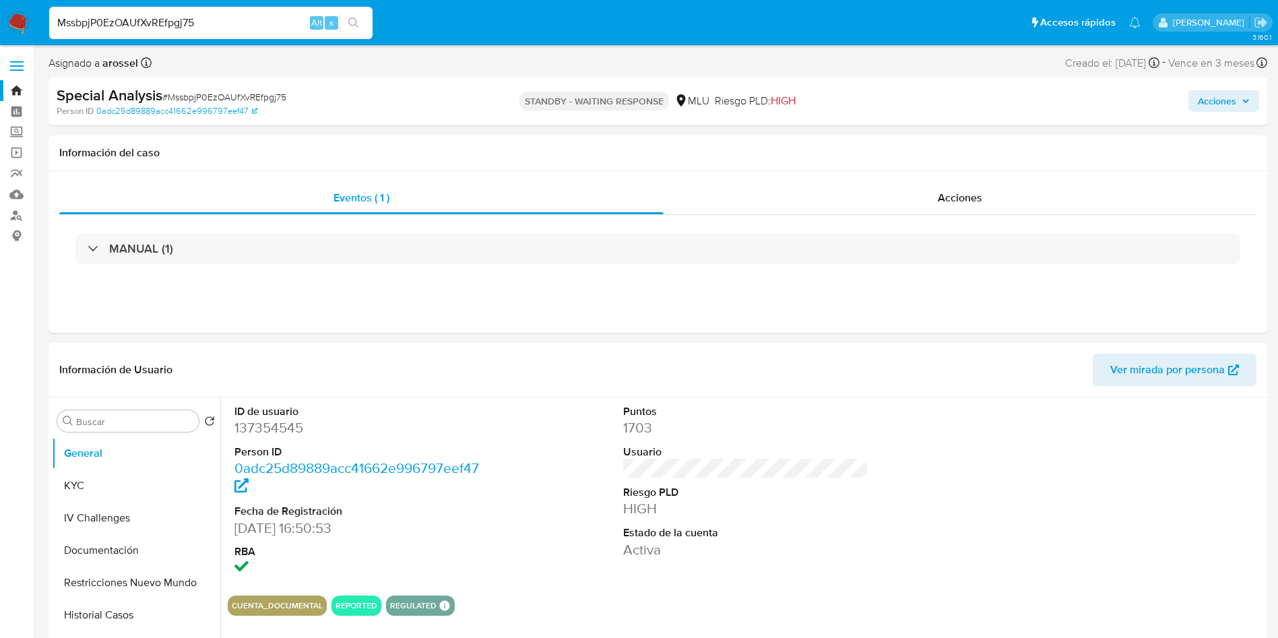
click at [286, 16] on input "MssbpjP0EzOAUfXvREfpgj75" at bounding box center [210, 23] width 323 height 18
paste input "EbxYMEFD0cXWzrLRLdWc1pmZ"
type input "EbxYMEFD0cXWzrLRLdWc1pmZ"
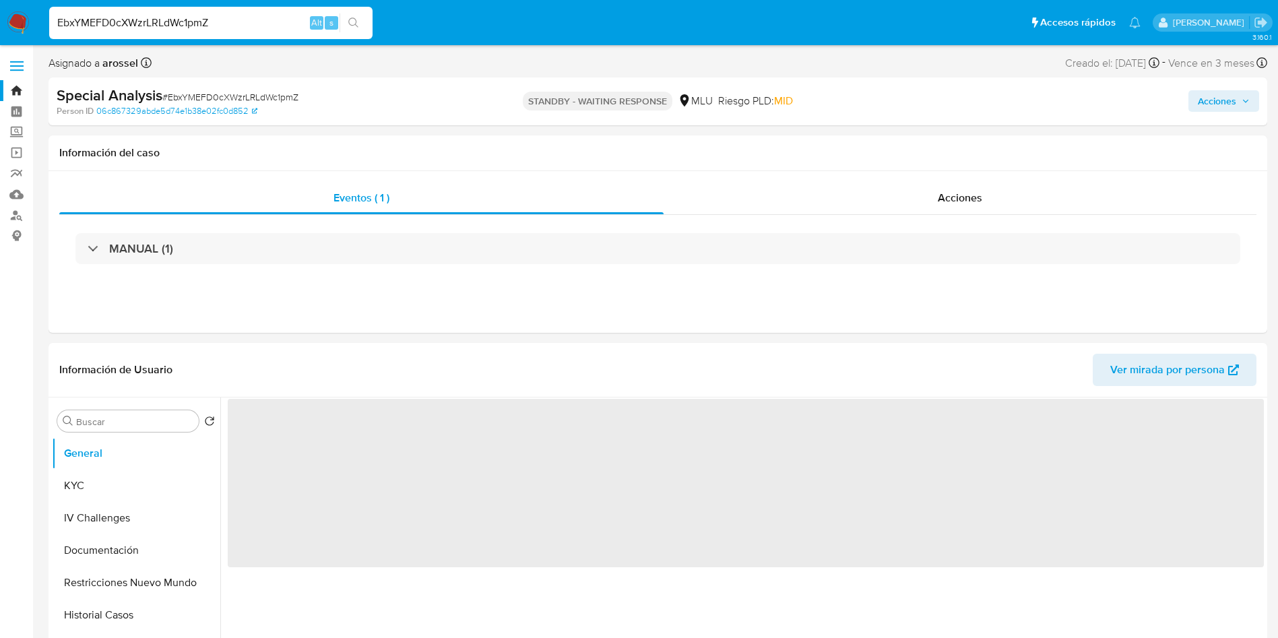
select select "10"
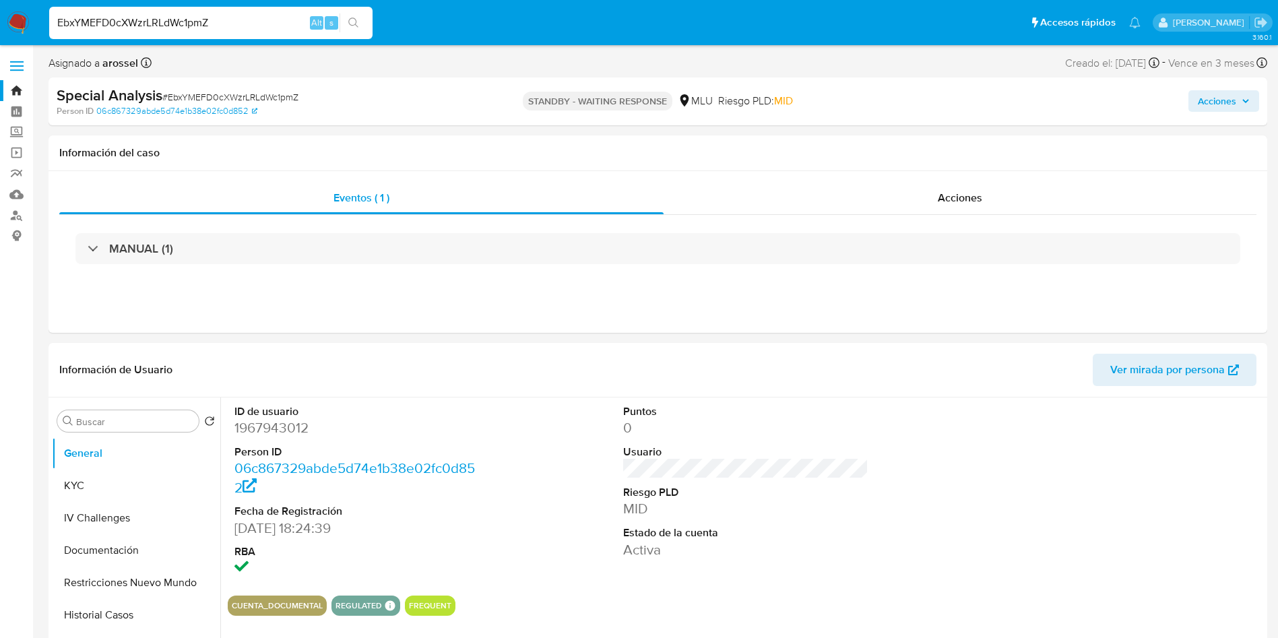
click at [247, 27] on input "EbxYMEFD0cXWzrLRLdWc1pmZ" at bounding box center [210, 23] width 323 height 18
paste input "1OC95yWqTKyEATqQPGcddv2o"
type input "1OC95yWqTKyEATqQPGcddv2o"
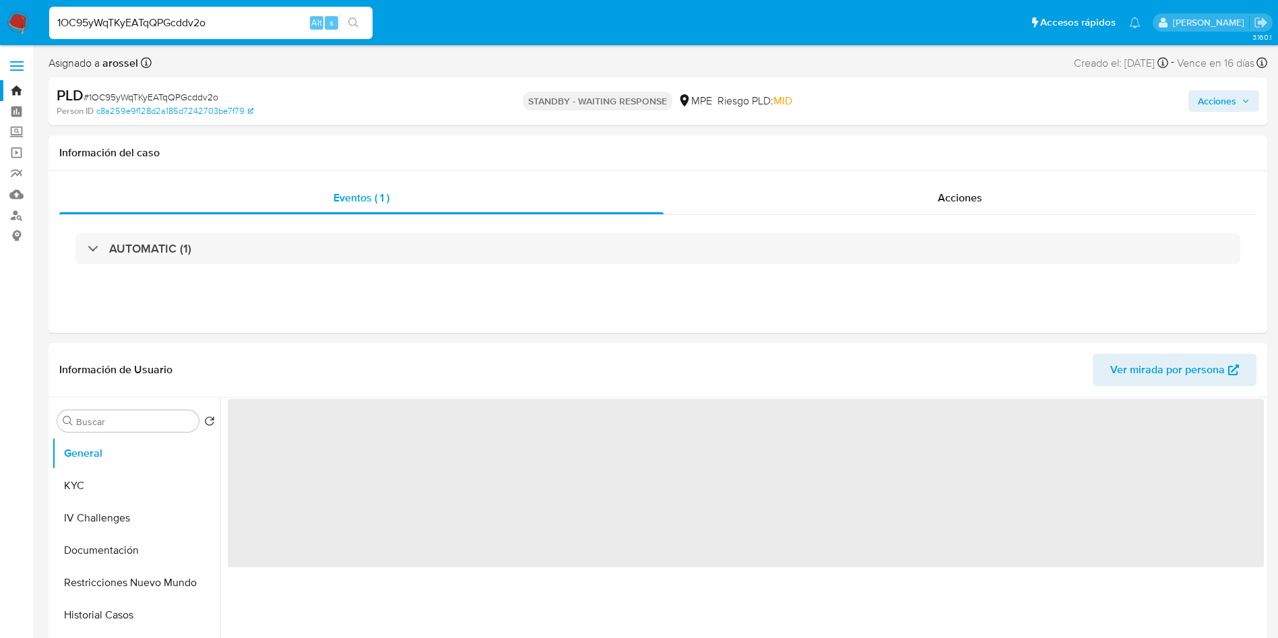
select select "10"
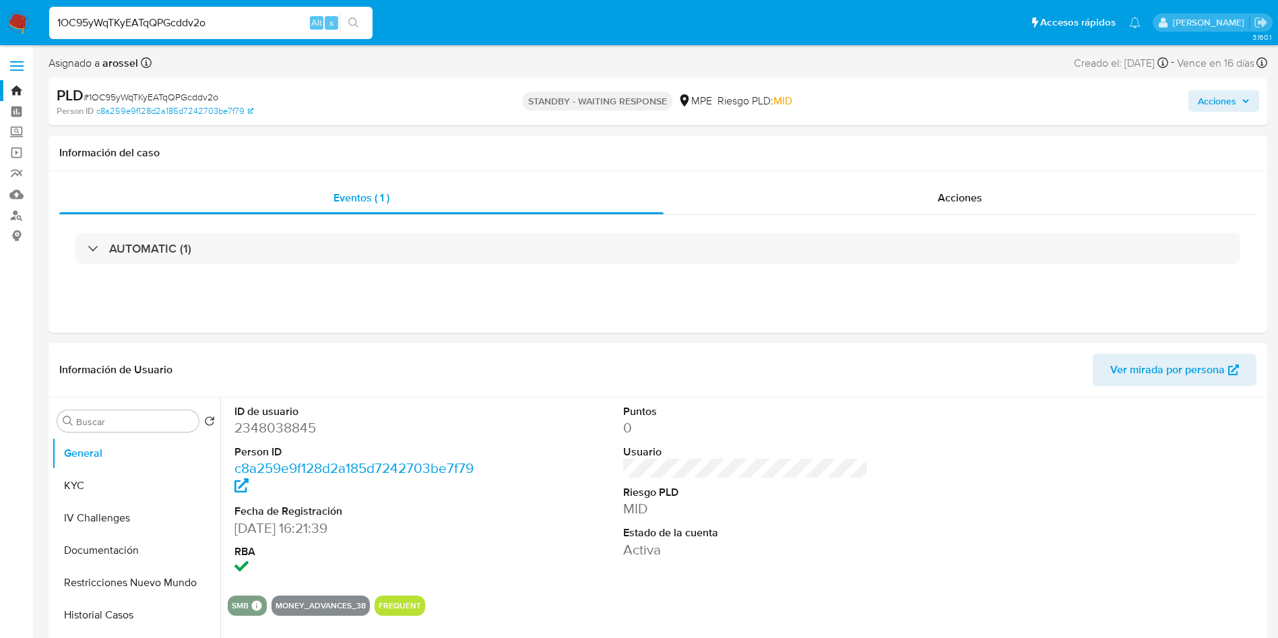
click at [288, 18] on input "1OC95yWqTKyEATqQPGcddv2o" at bounding box center [210, 23] width 323 height 18
paste input "vnuHHF8bAV8jDdovm3t6JbL1"
type input "vnuHHF8bAV8jDdovm3t6JbL1"
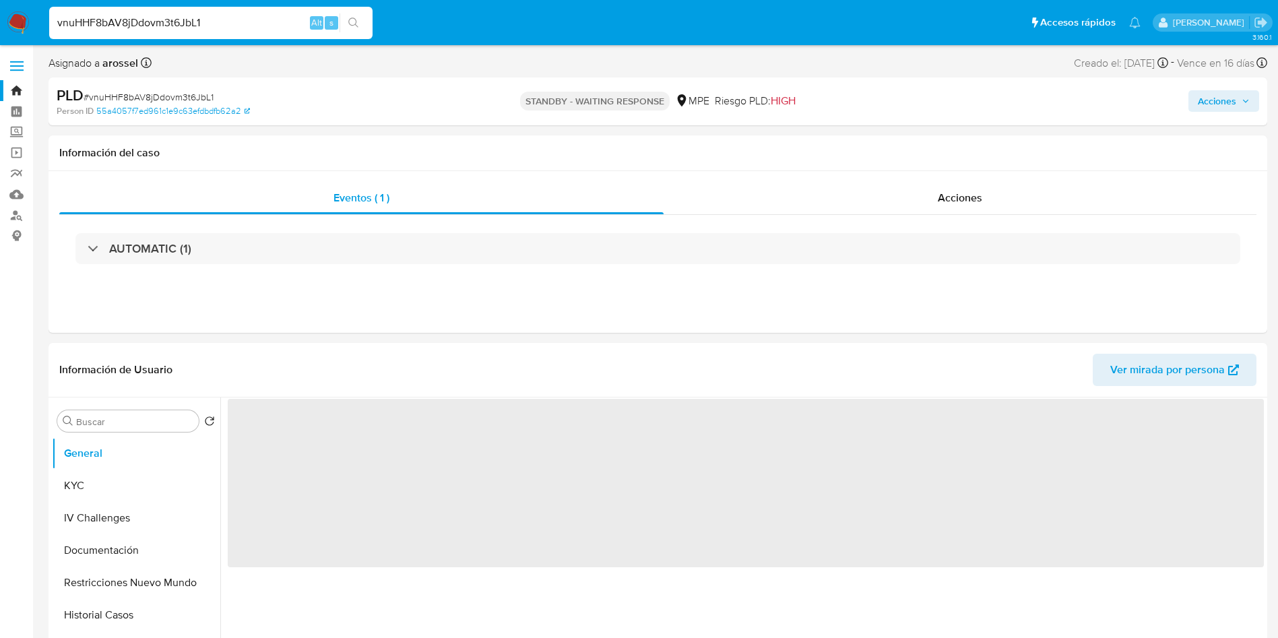
select select "10"
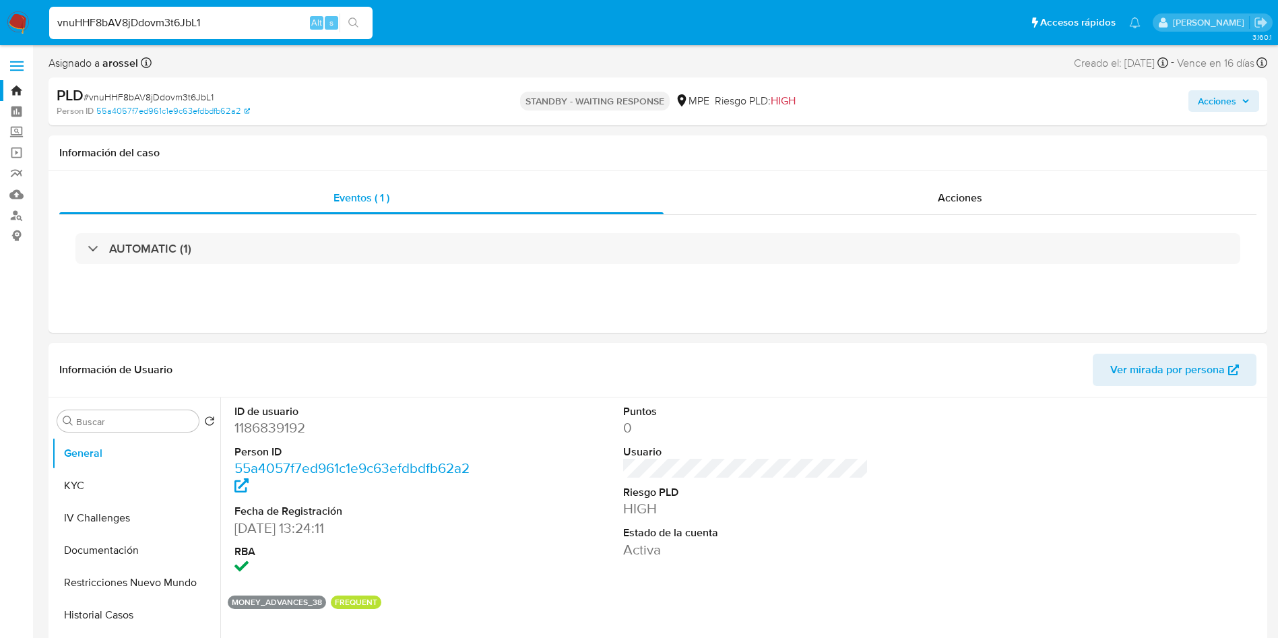
click at [285, 26] on input "vnuHHF8bAV8jDdovm3t6JbL1" at bounding box center [210, 23] width 323 height 18
paste input "sVB6Gf9ms8GZqZSOpJUizuT7"
type input "sVB6Gf9ms8GZqZSOpJUizuT7"
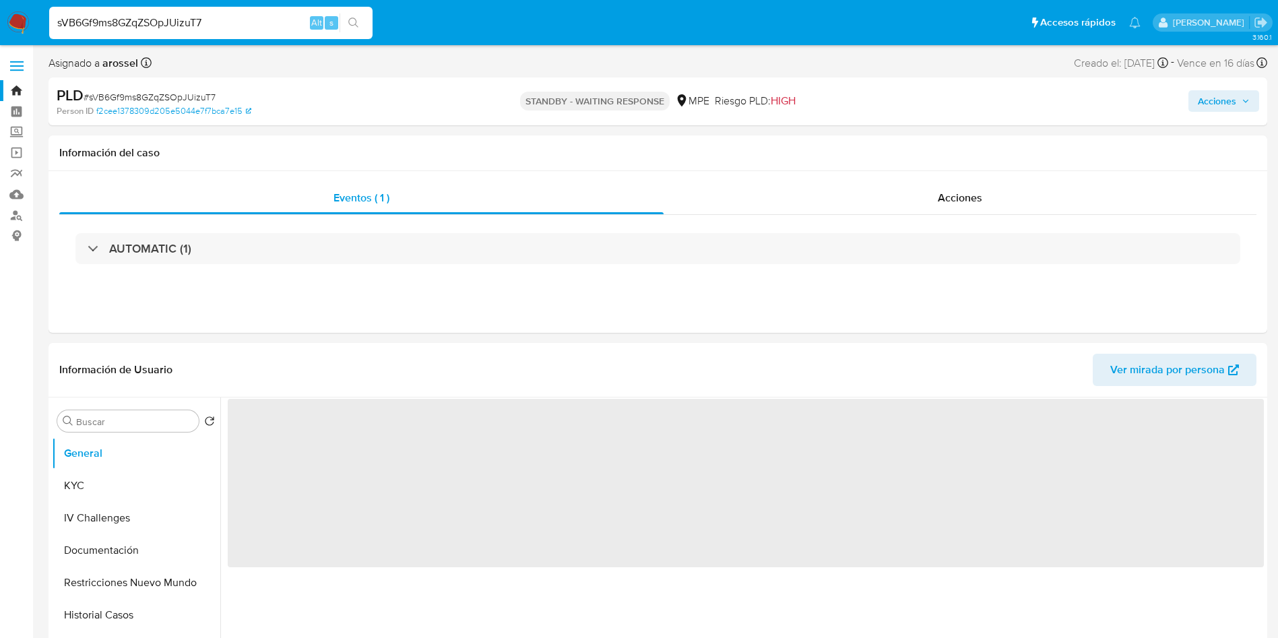
select select "10"
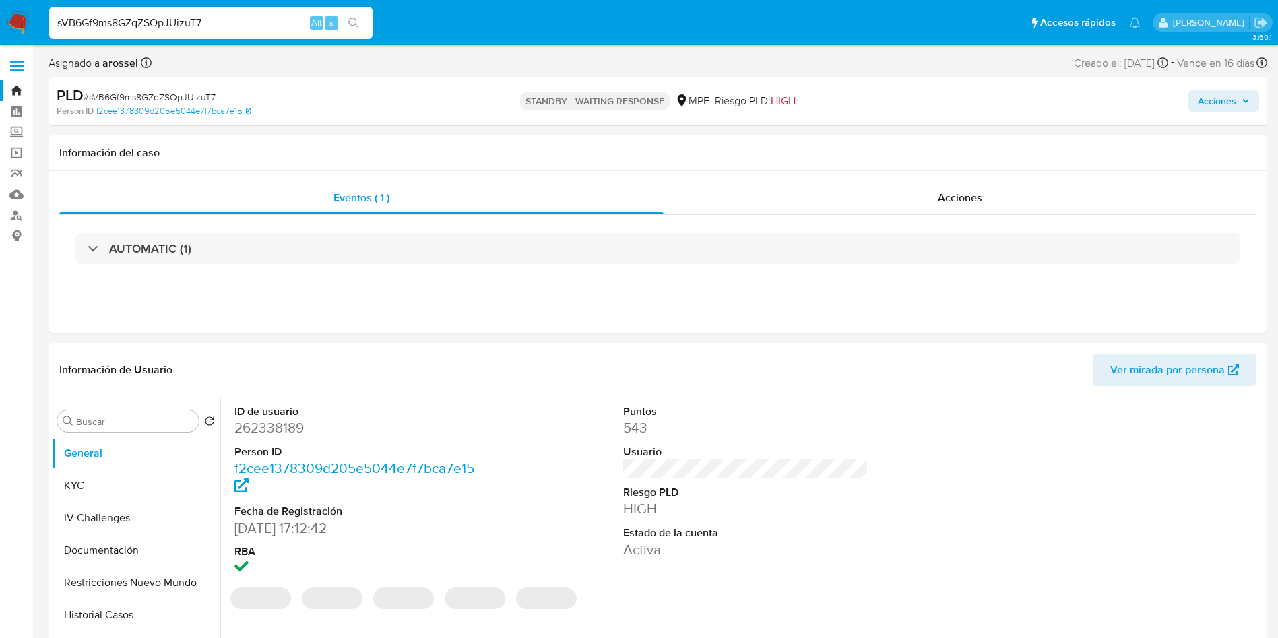
click at [247, 22] on input "sVB6Gf9ms8GZqZSOpJUizuT7" at bounding box center [210, 23] width 323 height 18
paste input "arl646GKgkotd9Nsd3qDLlm8"
type input "arl646GKgkotd9Nsd3qDLlm8"
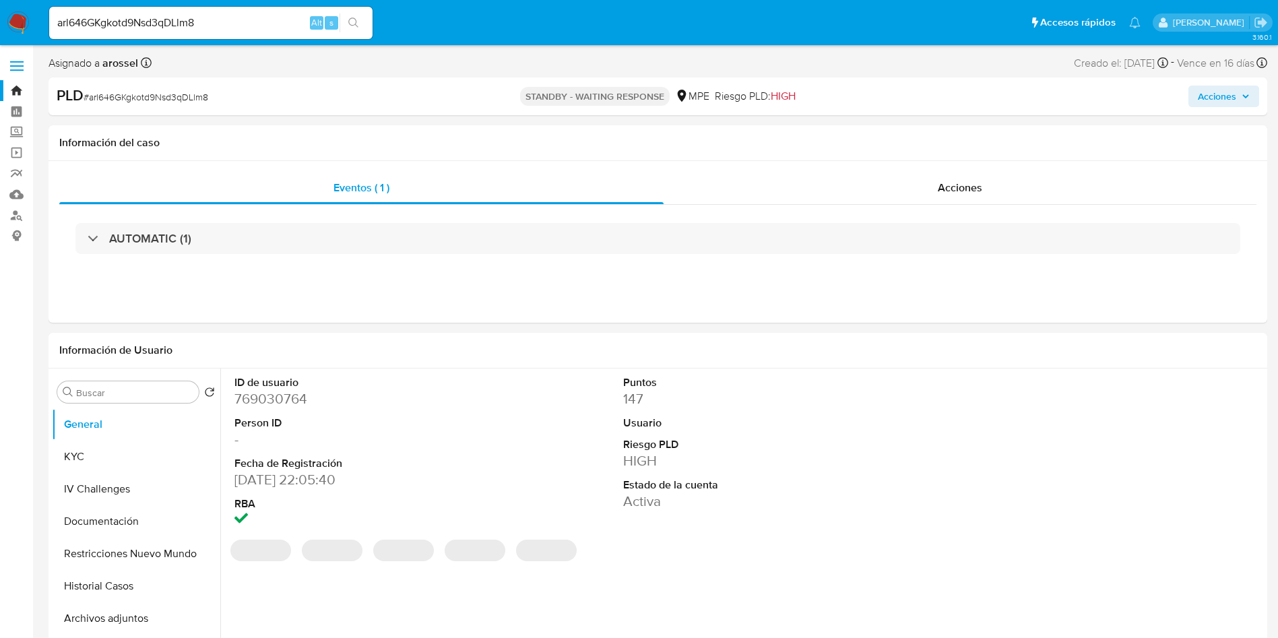
select select "10"
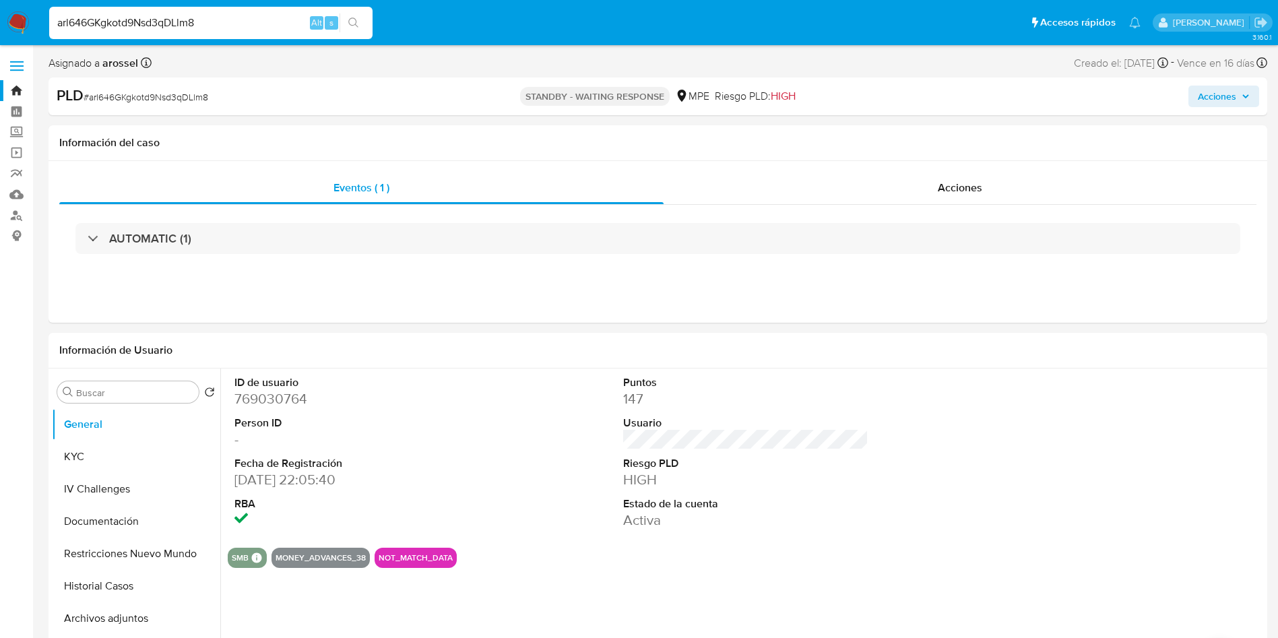
paste input "MtOtT9suvWcURRDXHTHGCooI"
type input "MtOtT9suvWcURRDXHTHGCooI"
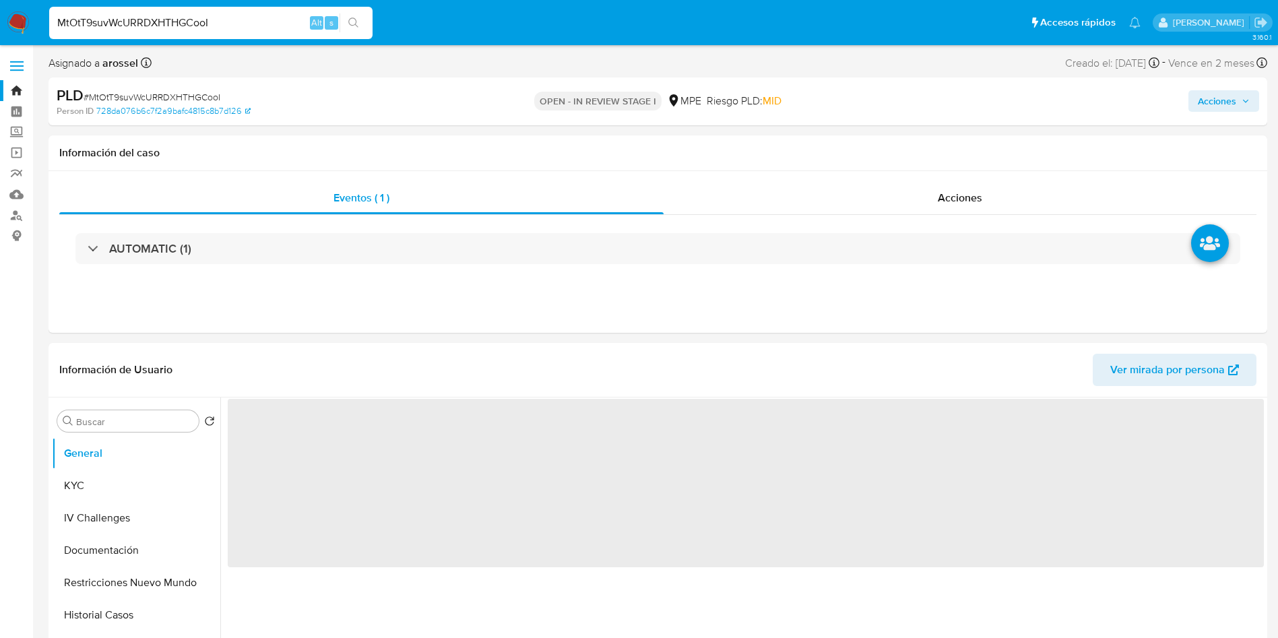
select select "10"
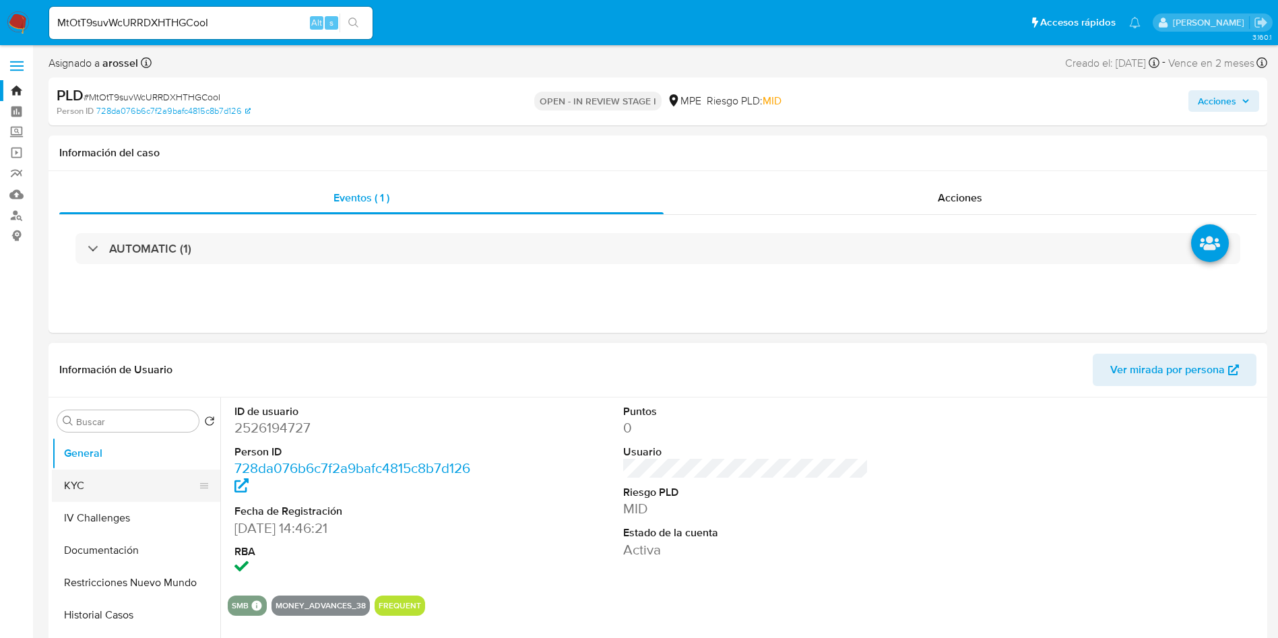
click at [122, 488] on button "KYC" at bounding box center [131, 485] width 158 height 32
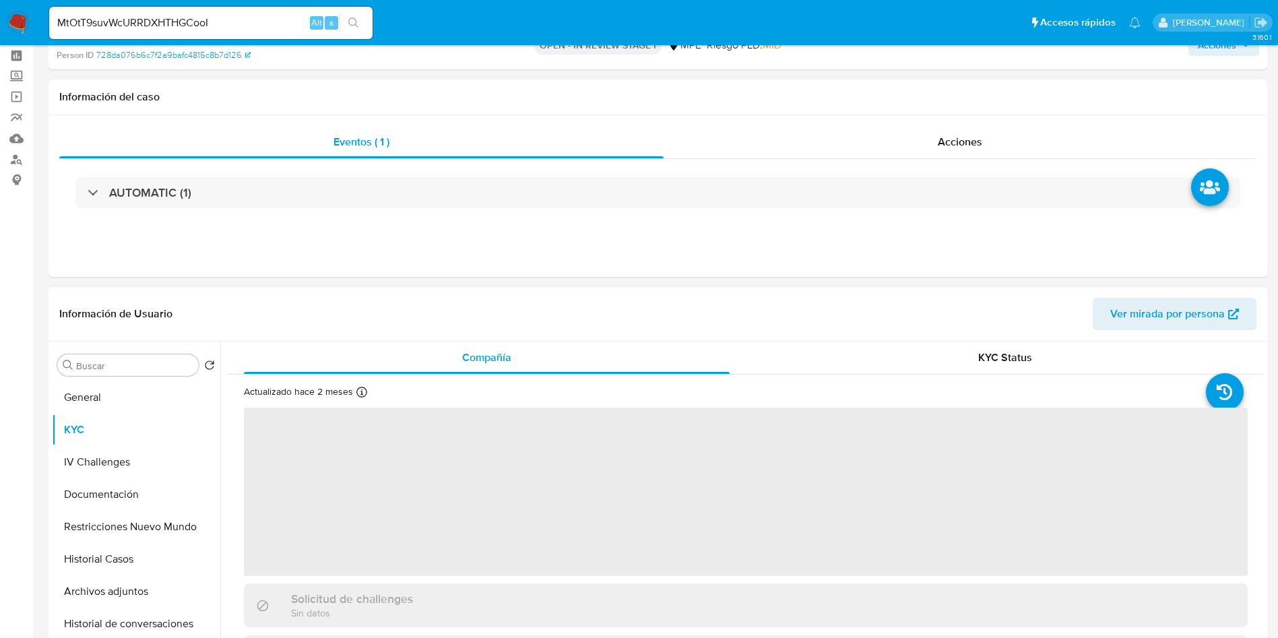
scroll to position [101, 0]
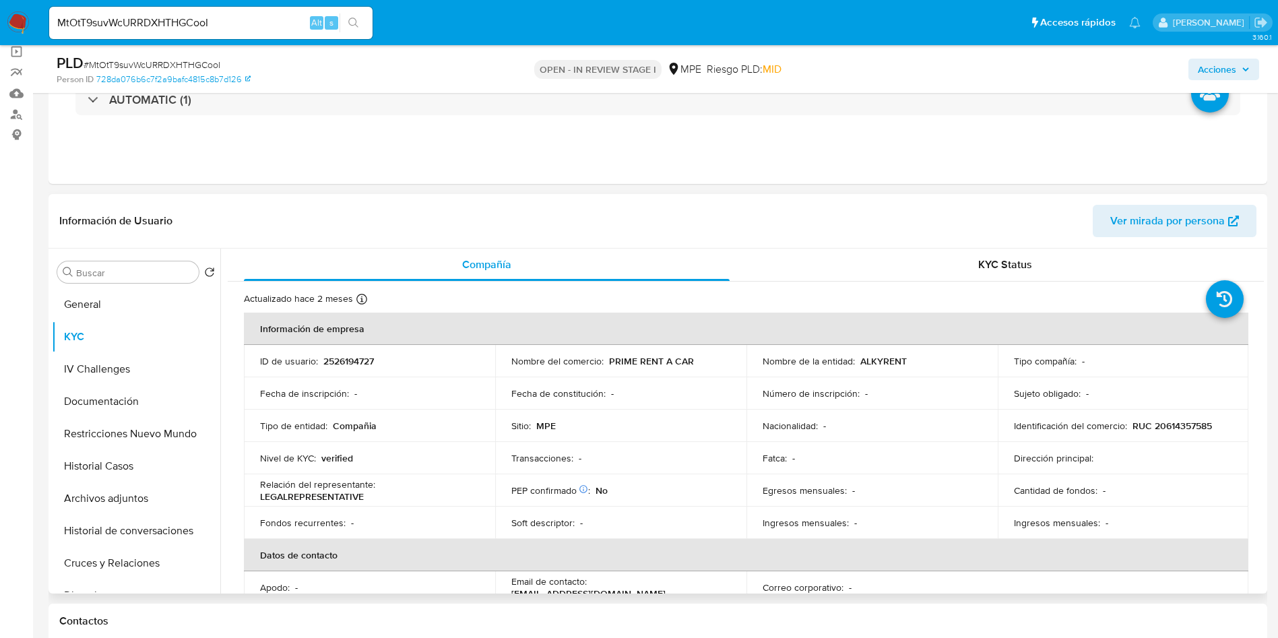
click at [873, 360] on p "ALKYRENT" at bounding box center [883, 361] width 46 height 12
copy p "ALKYRENT"
click at [191, 22] on input "MtOtT9suvWcURRDXHTHGCooI" at bounding box center [210, 23] width 323 height 18
paste input "1KLGEKnhoX7VWLGPSTER73AJ"
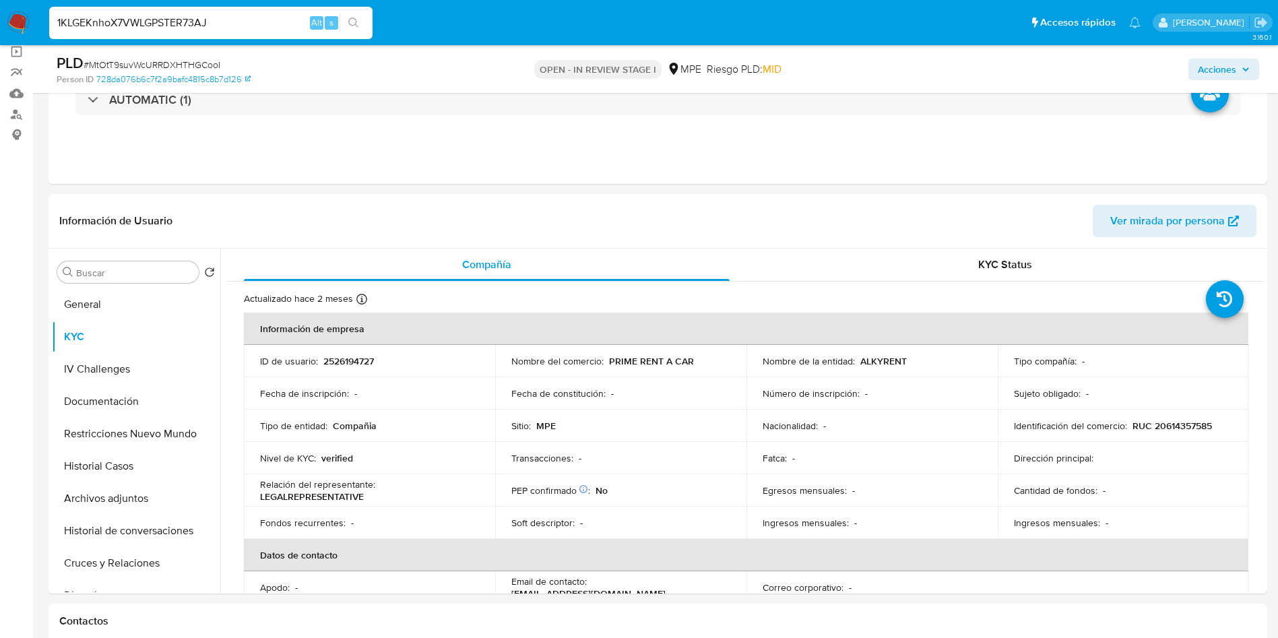
type input "1KLGEKnhoX7VWLGPSTER73AJ"
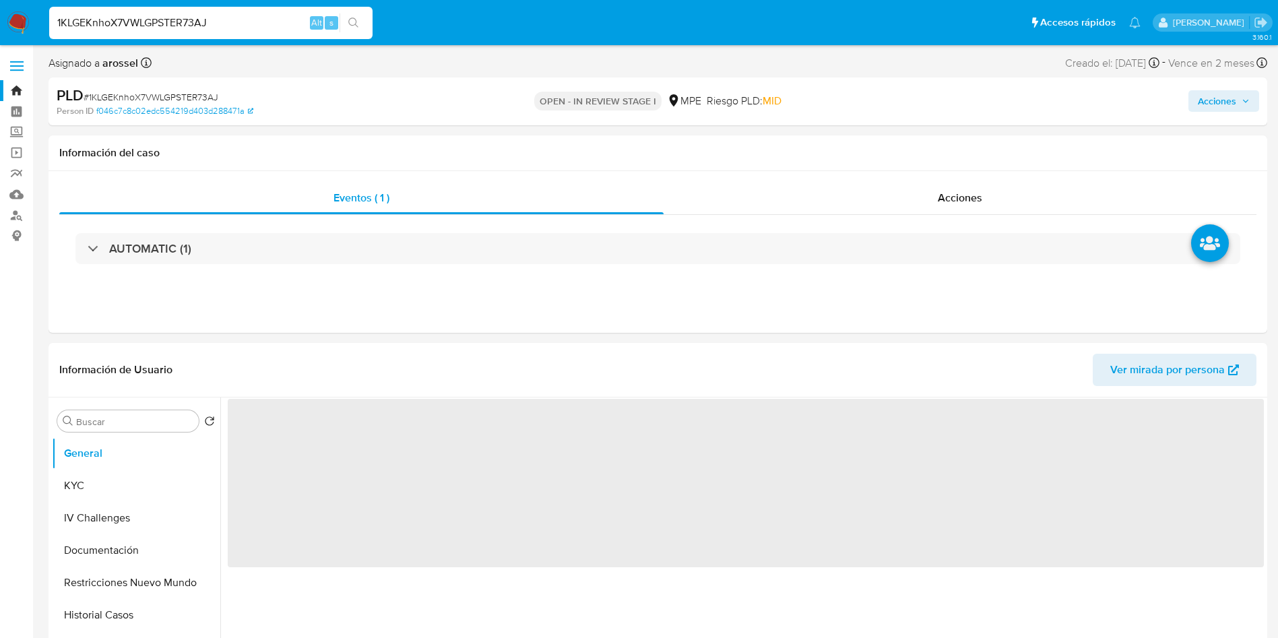
select select "10"
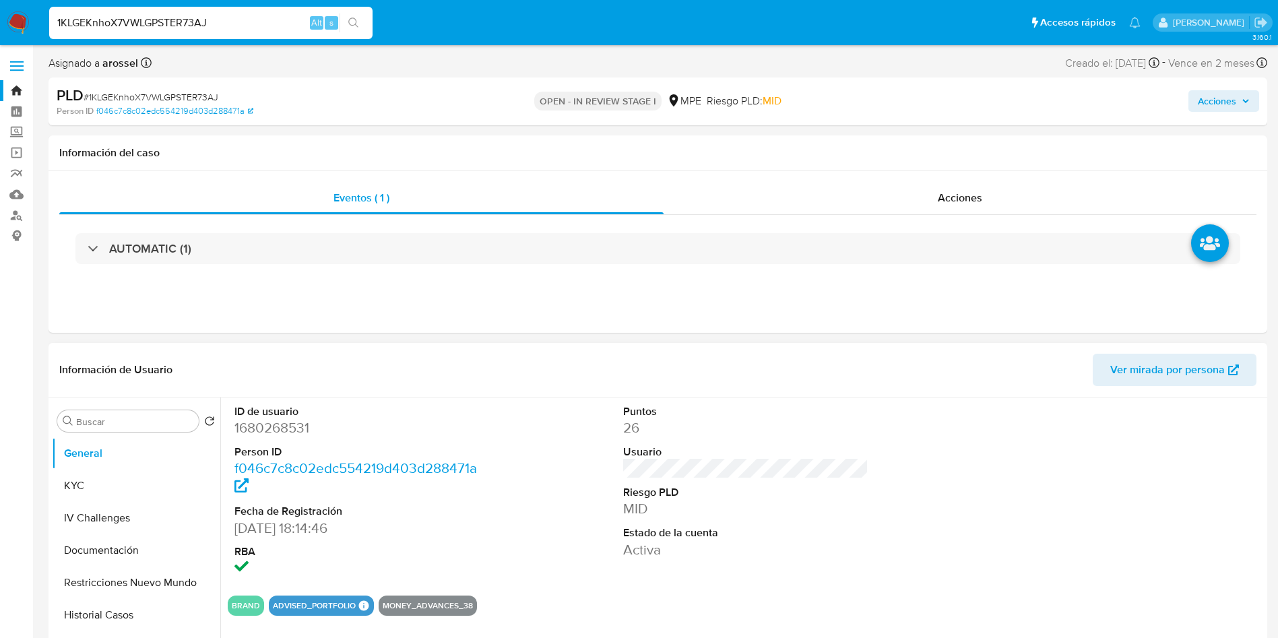
click at [1198, 360] on span "Ver mirada por persona" at bounding box center [1167, 370] width 114 height 32
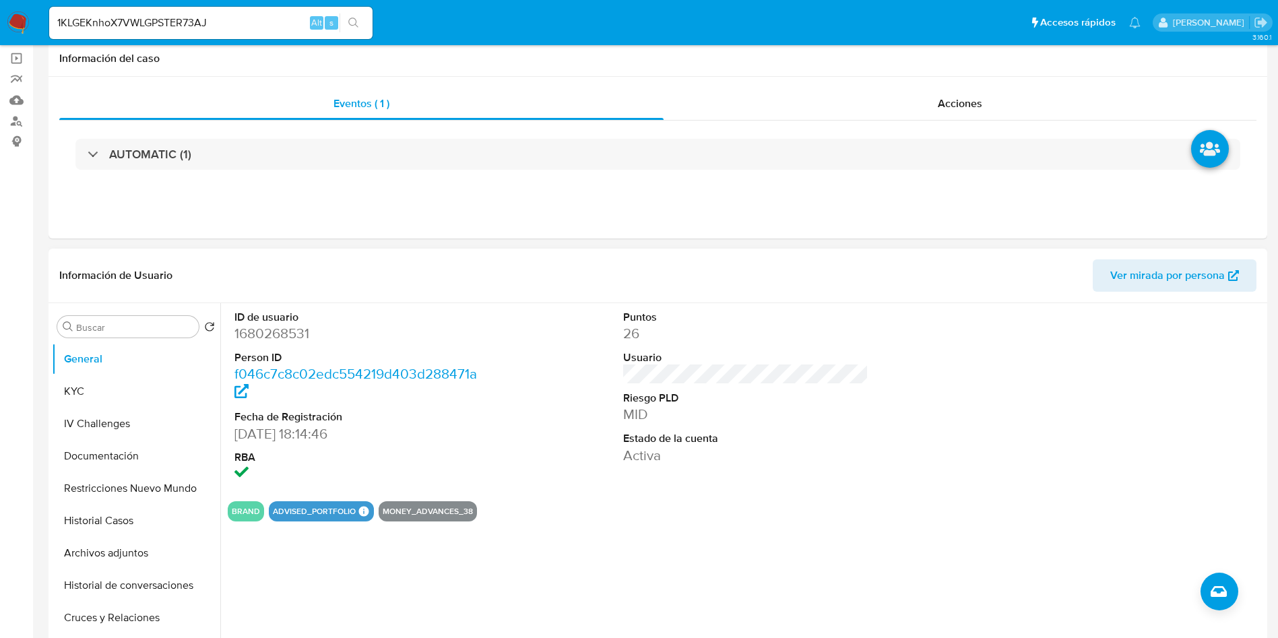
scroll to position [202, 0]
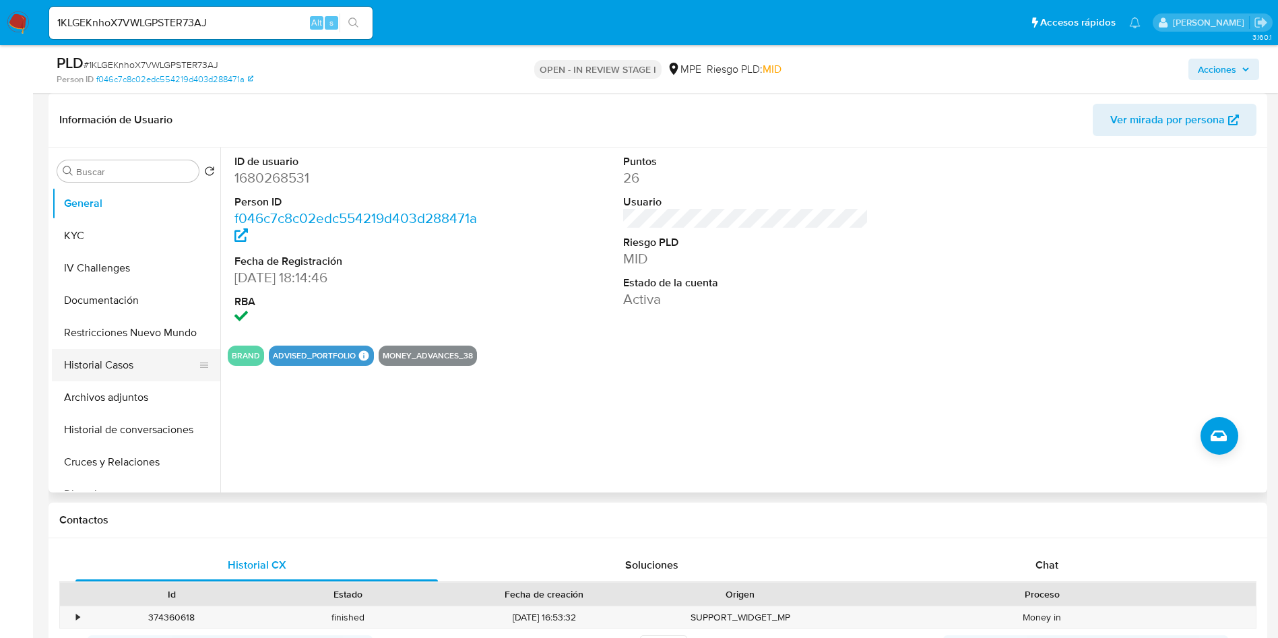
click at [133, 376] on button "Historial Casos" at bounding box center [131, 365] width 158 height 32
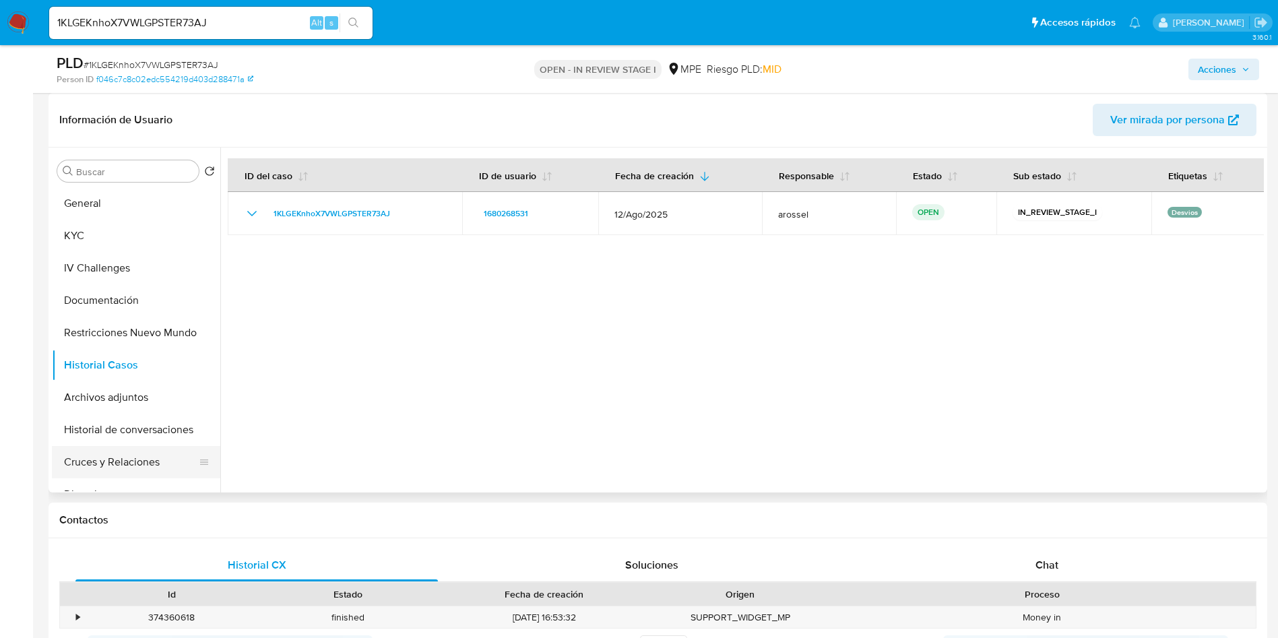
click at [134, 467] on button "Cruces y Relaciones" at bounding box center [131, 462] width 158 height 32
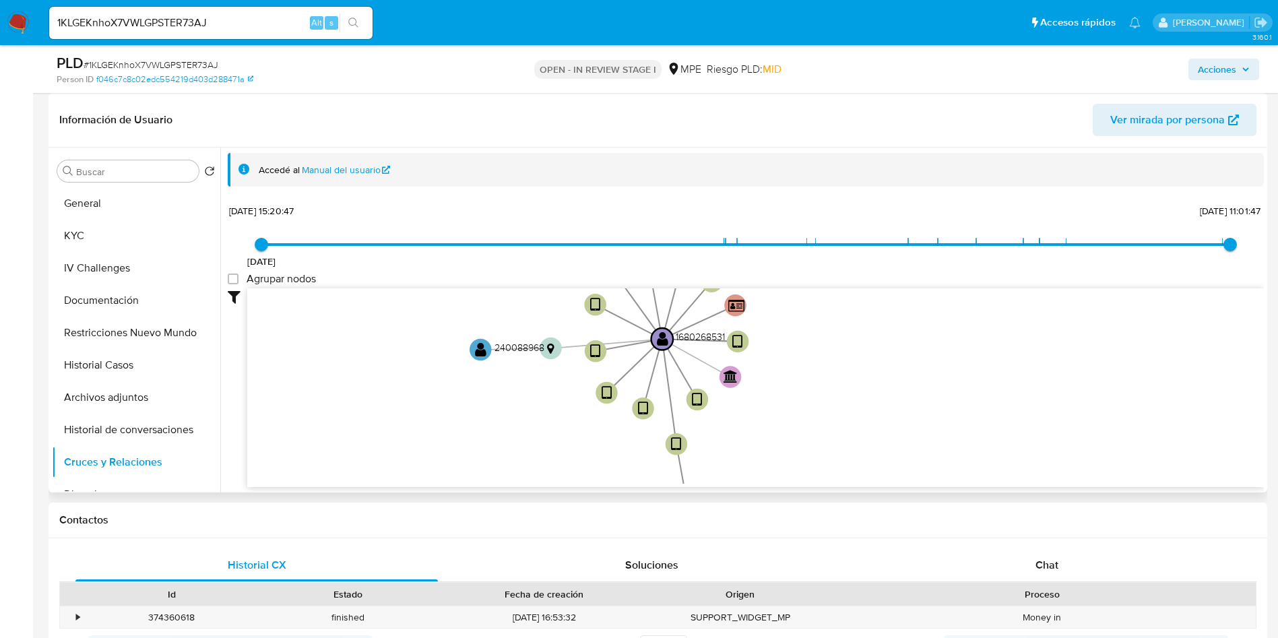
drag, startPoint x: 446, startPoint y: 429, endPoint x: 320, endPoint y: 187, distance: 272.6
click at [454, 420] on icon "user-1680268531  1680268531 device-67aa883e3854123d1934ed31  device-66453ac59…" at bounding box center [755, 385] width 1016 height 195
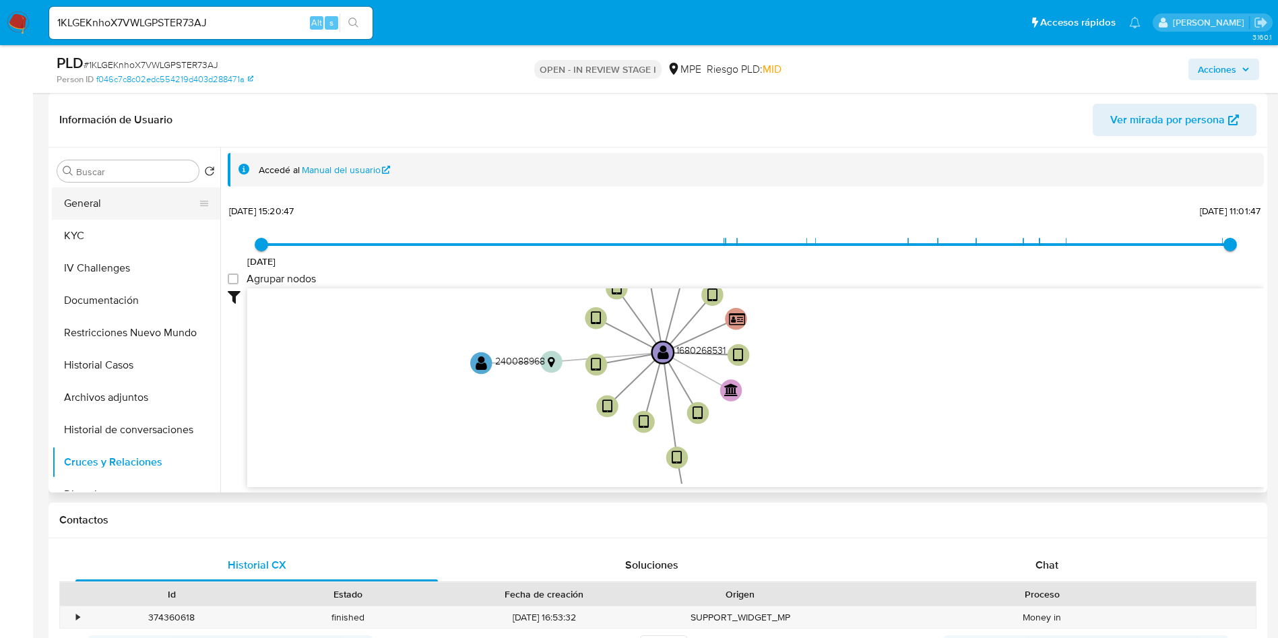
click at [102, 201] on button "General" at bounding box center [131, 203] width 158 height 32
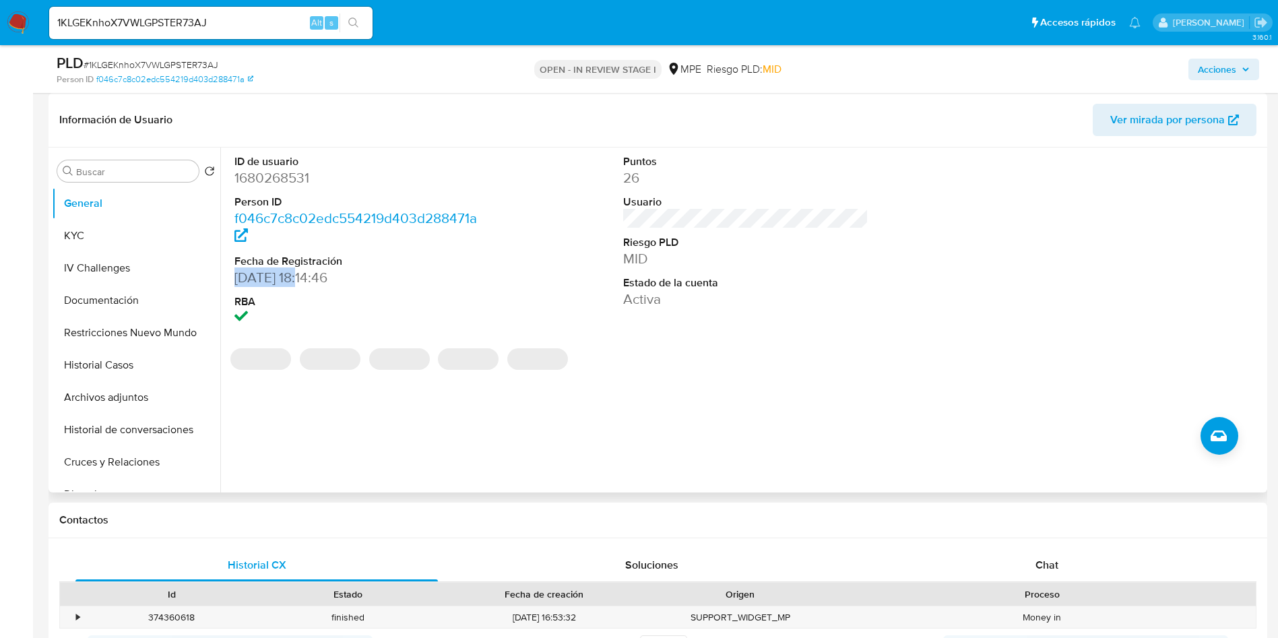
drag, startPoint x: 234, startPoint y: 277, endPoint x: 302, endPoint y: 277, distance: 68.7
click at [302, 277] on div "ID de usuario 1680268531 Person ID f046c7c8c02edc554219d403d288471a Fecha de Re…" at bounding box center [357, 240] width 259 height 187
copy dd "13/02/2024"
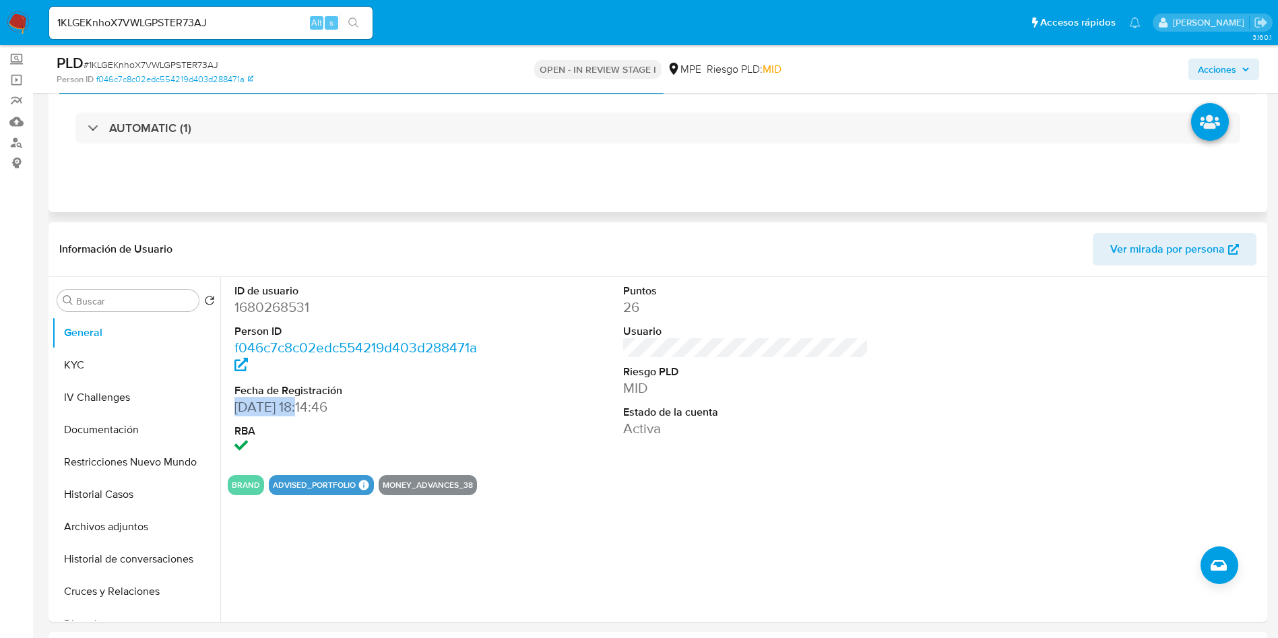
scroll to position [0, 0]
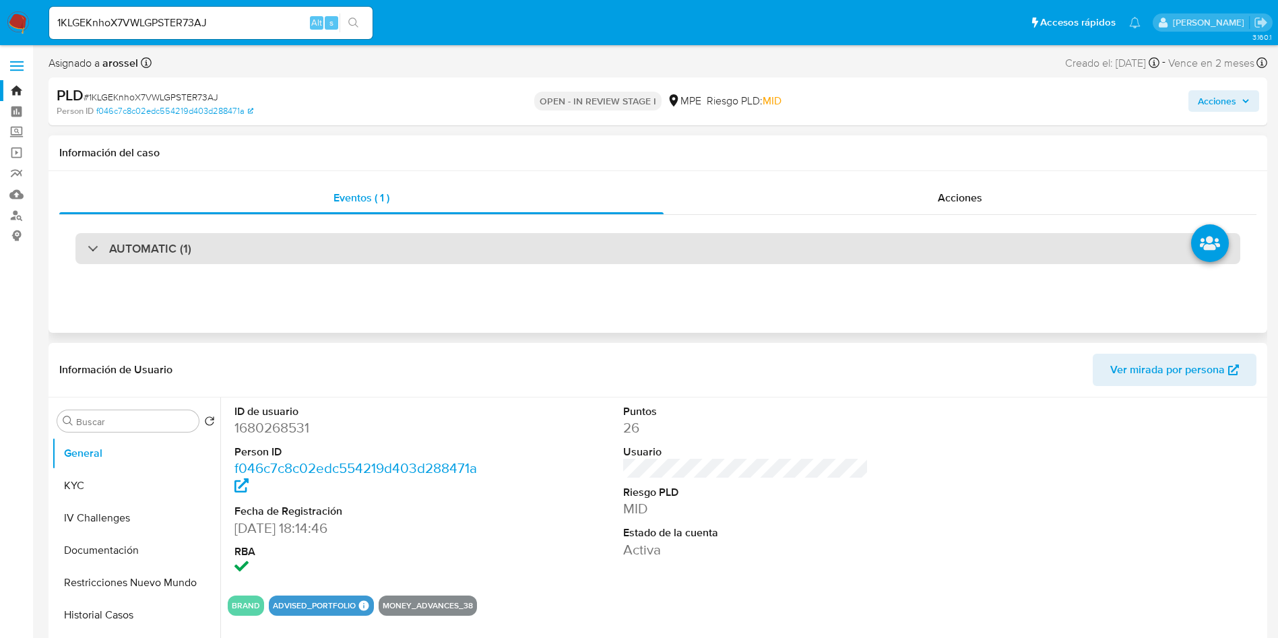
click at [254, 242] on div "AUTOMATIC (1)" at bounding box center [657, 248] width 1164 height 31
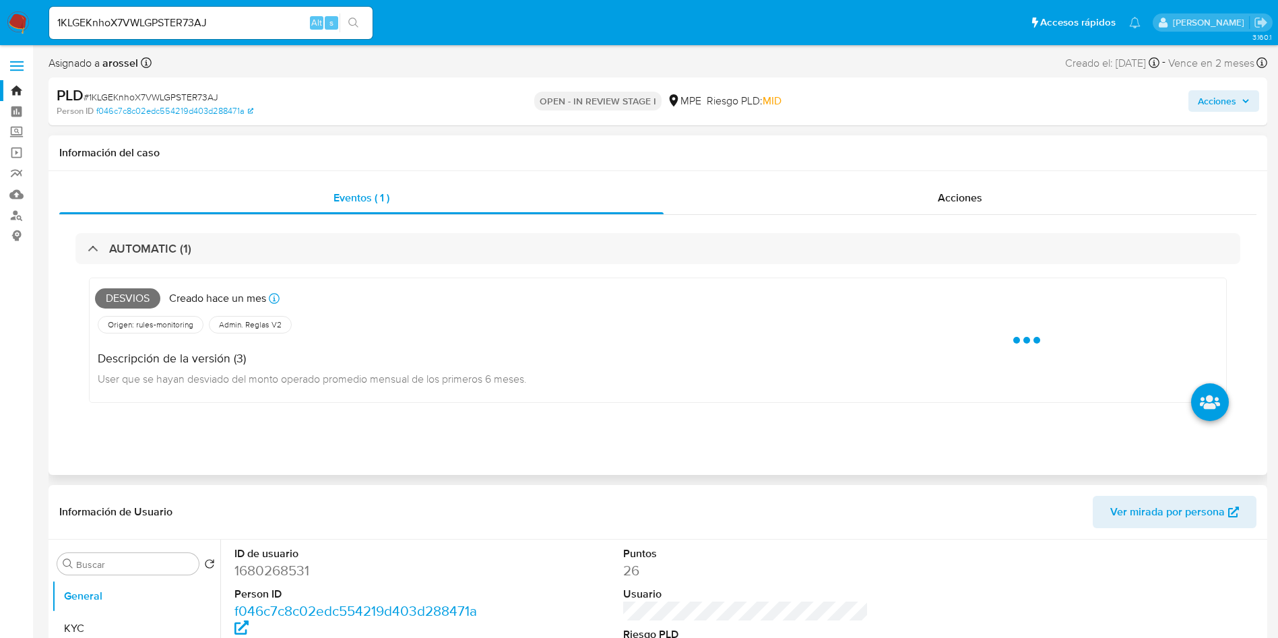
click at [133, 300] on span "Desvios" at bounding box center [127, 298] width 65 height 20
click at [133, 298] on span "Desvios" at bounding box center [127, 298] width 65 height 20
copy span "Desvios"
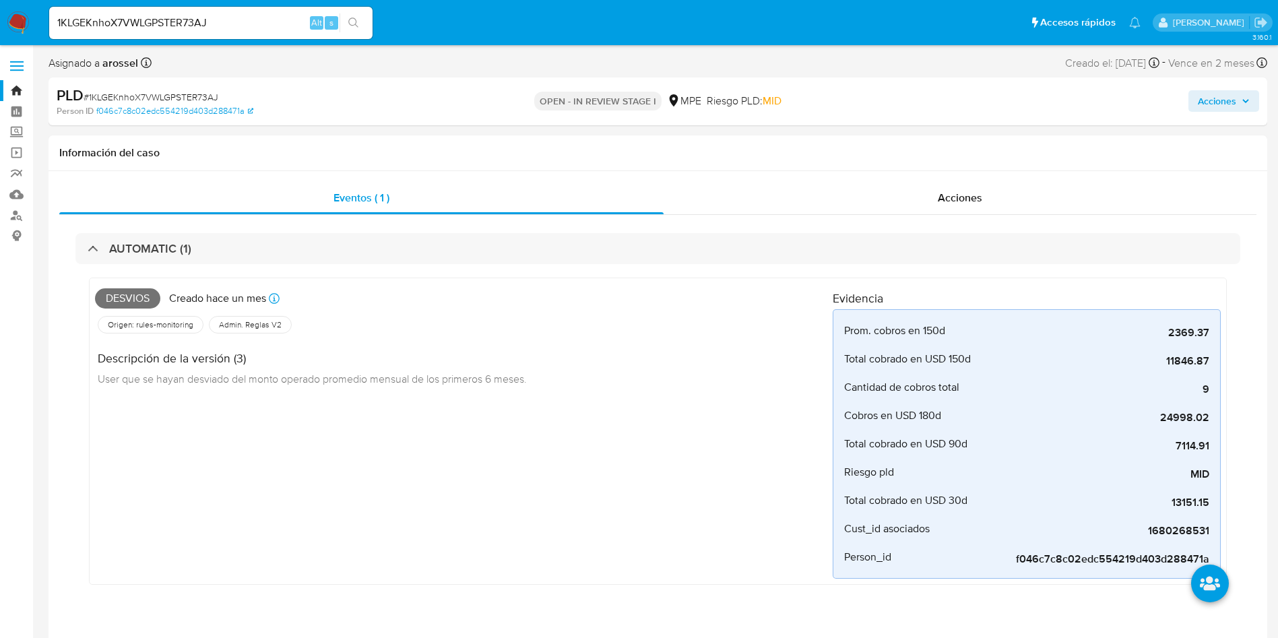
click at [189, 96] on span "# 1KLGEKnhoX7VWLGPSTER73AJ" at bounding box center [151, 96] width 135 height 13
copy span "1KLGEKnhoX7VWLGPSTER73AJ"
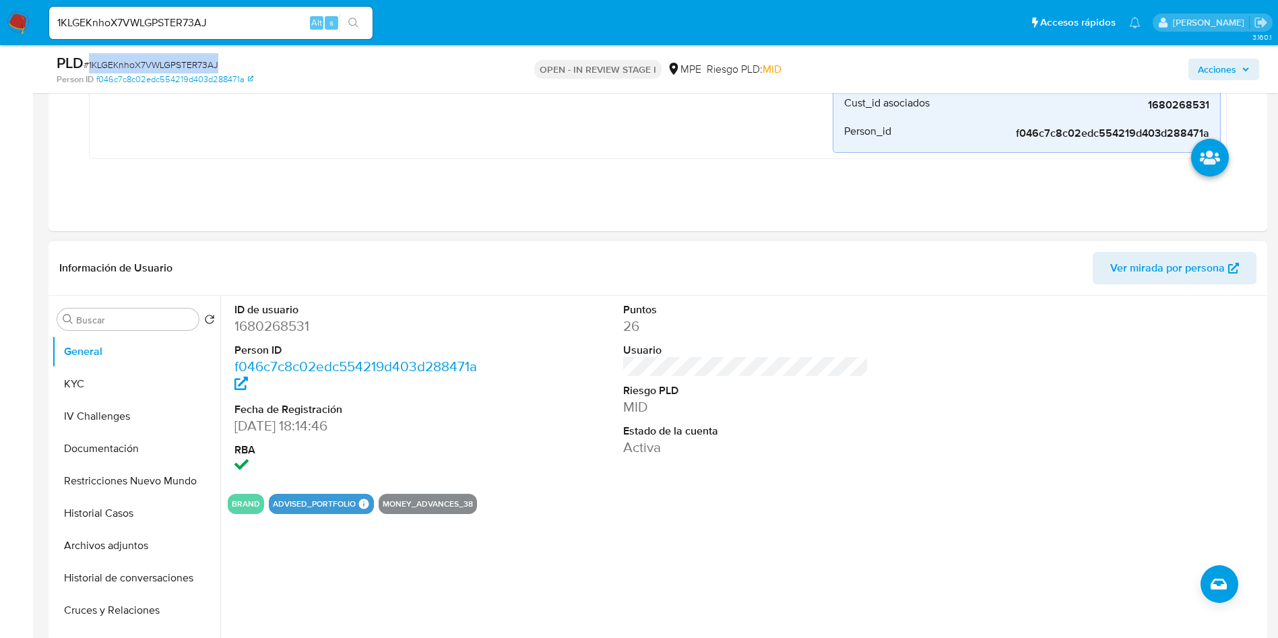
scroll to position [404, 0]
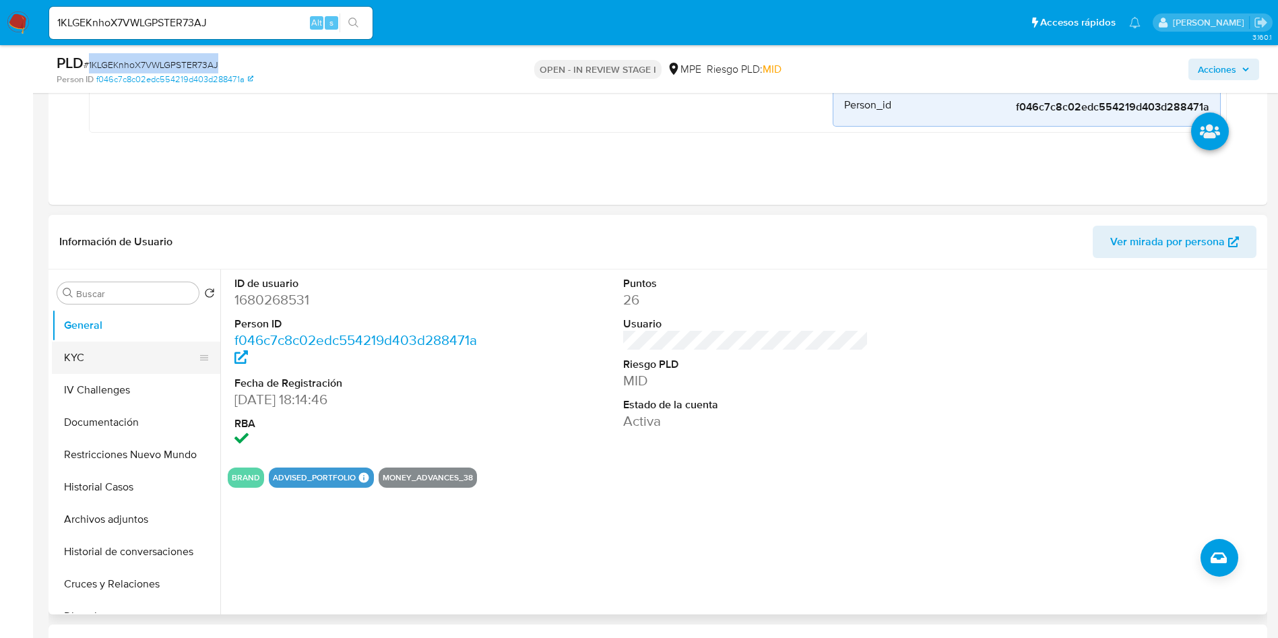
click at [166, 370] on button "KYC" at bounding box center [131, 357] width 158 height 32
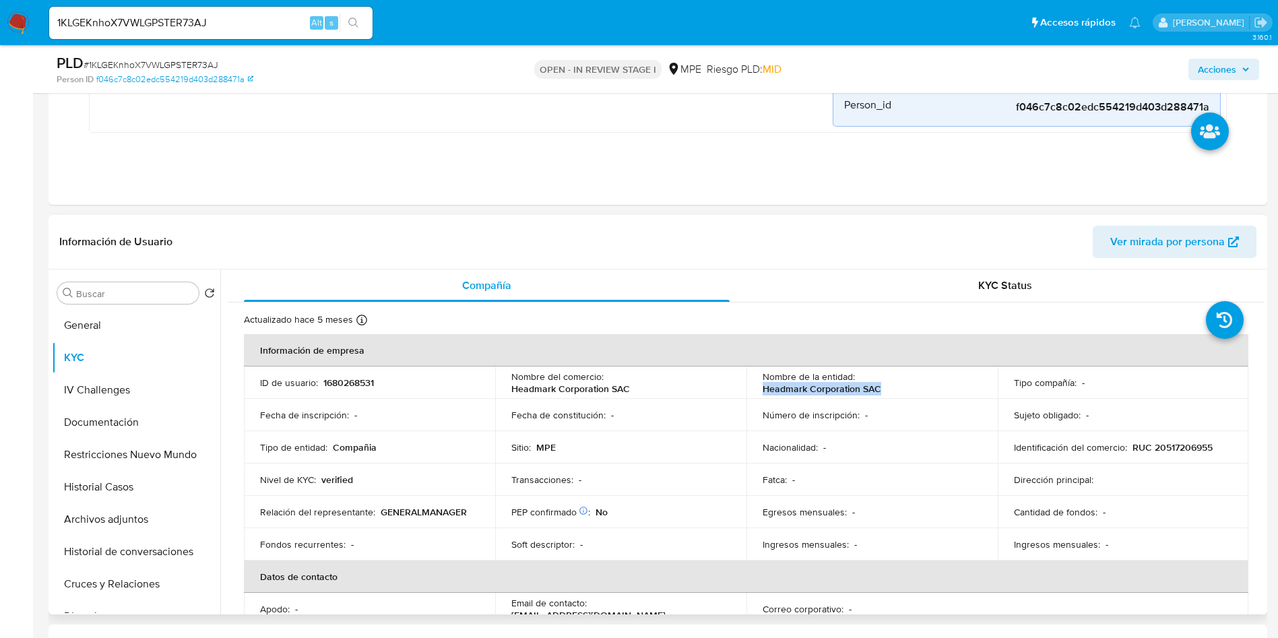
drag, startPoint x: 754, startPoint y: 391, endPoint x: 881, endPoint y: 388, distance: 127.3
click at [881, 388] on td "Nombre de la entidad : Headmark Corporation SAC" at bounding box center [871, 382] width 251 height 32
copy p "Headmark Corporation SAC"
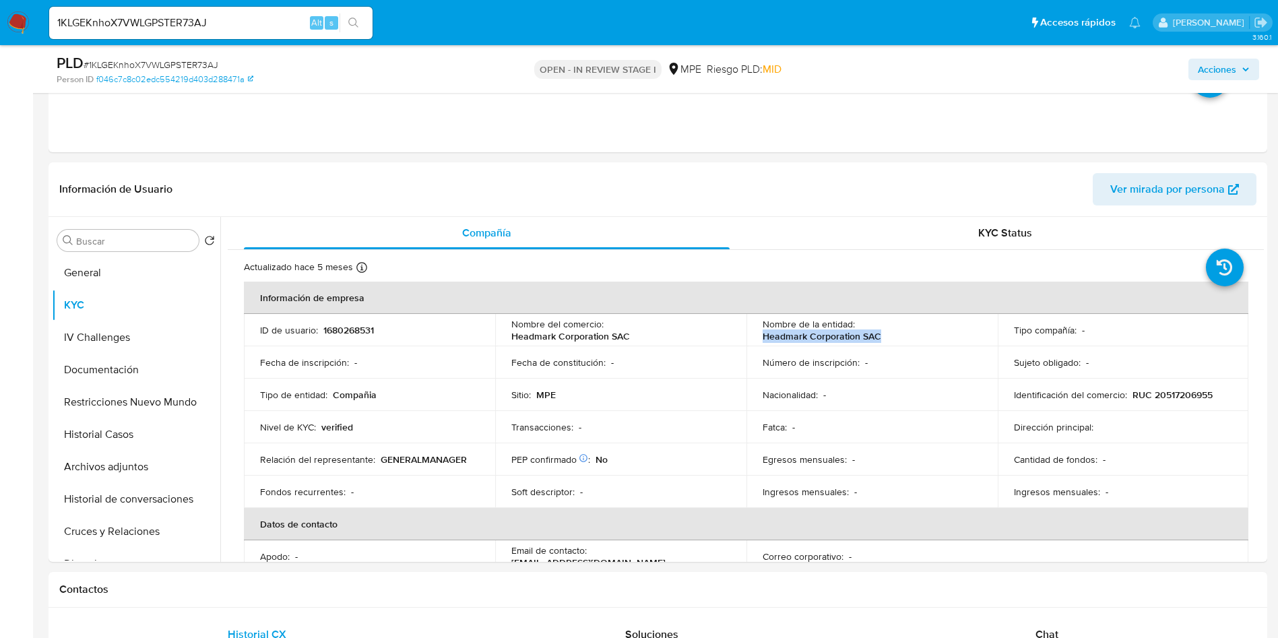
scroll to position [505, 0]
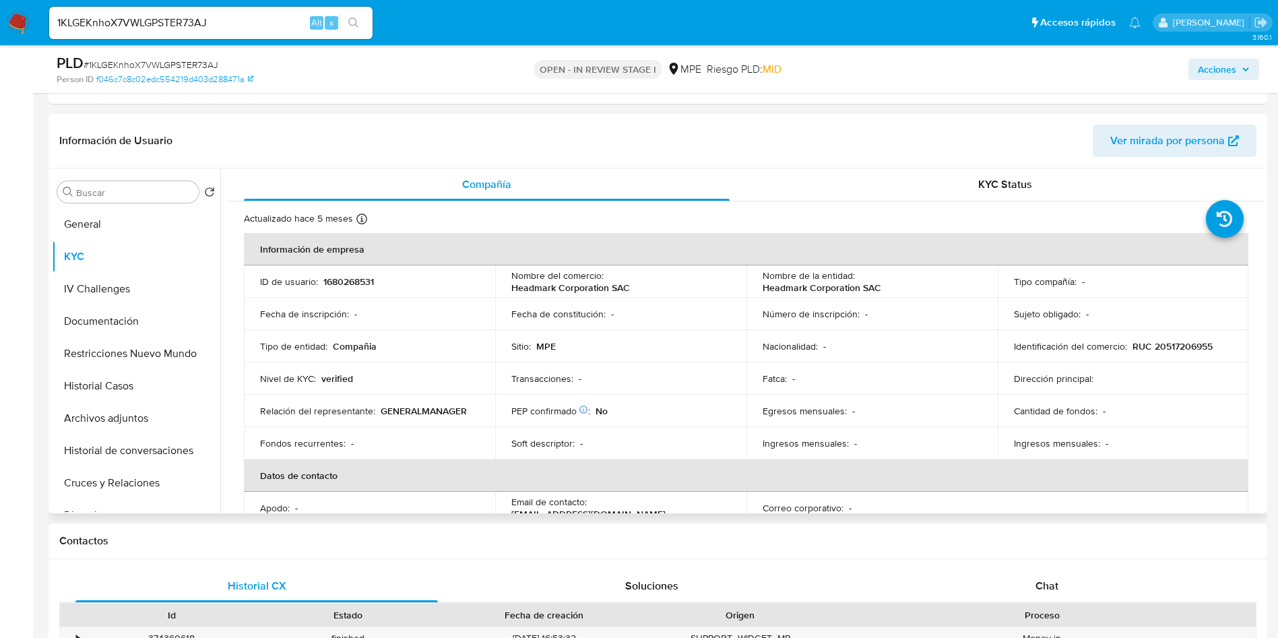
click at [799, 131] on header "Información de Usuario Ver mirada por persona" at bounding box center [657, 141] width 1197 height 32
drag, startPoint x: 1263, startPoint y: 260, endPoint x: 1268, endPoint y: 283, distance: 23.3
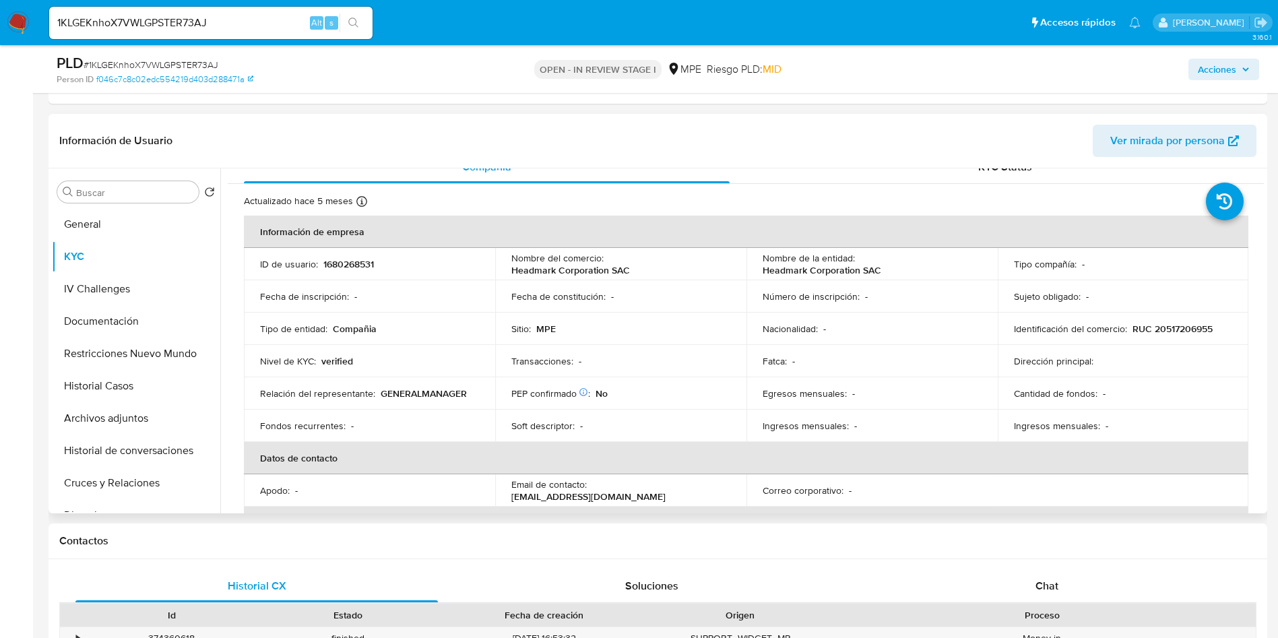
scroll to position [0, 0]
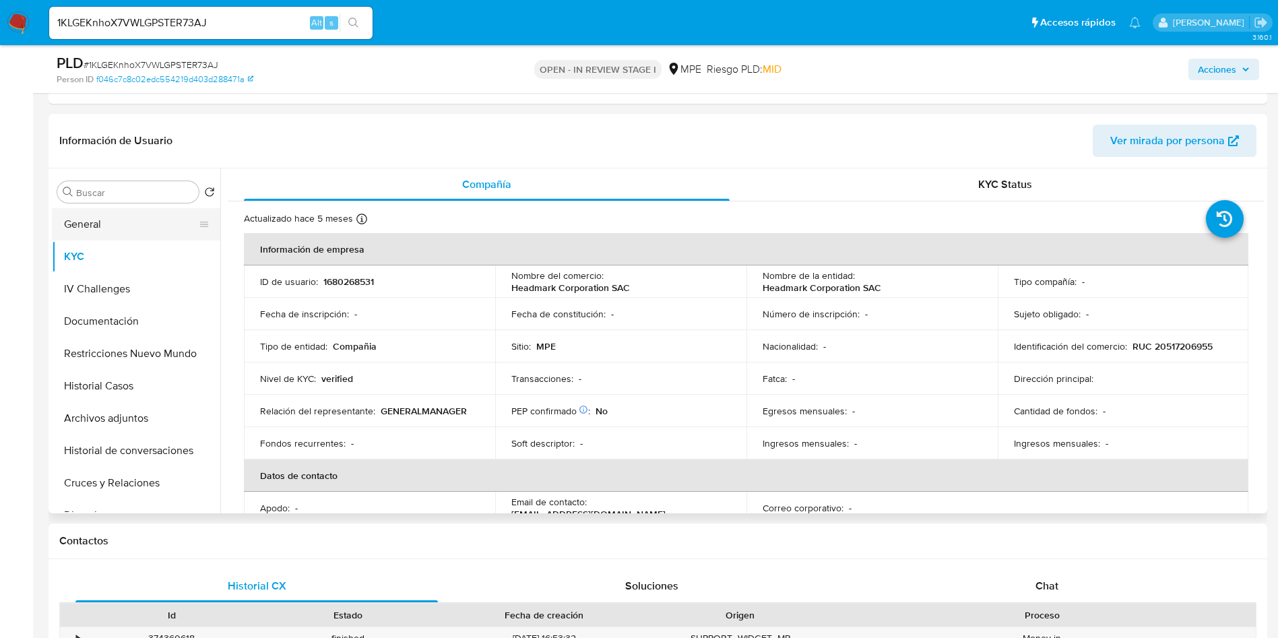
click at [111, 223] on button "General" at bounding box center [131, 224] width 158 height 32
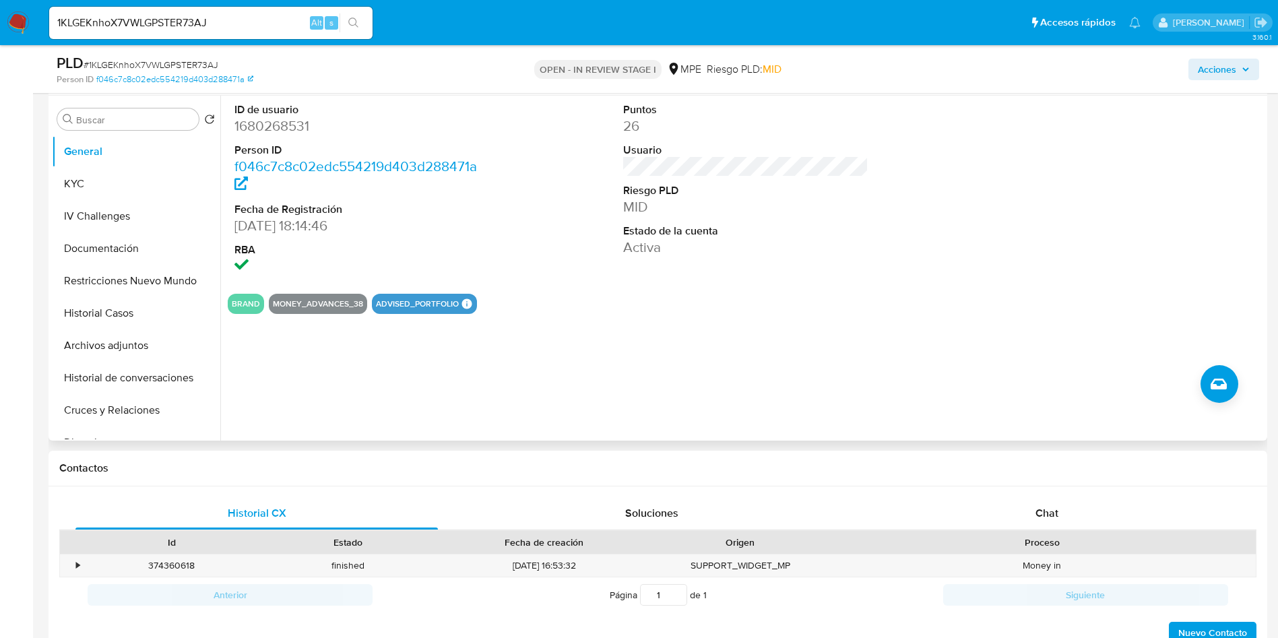
scroll to position [505, 0]
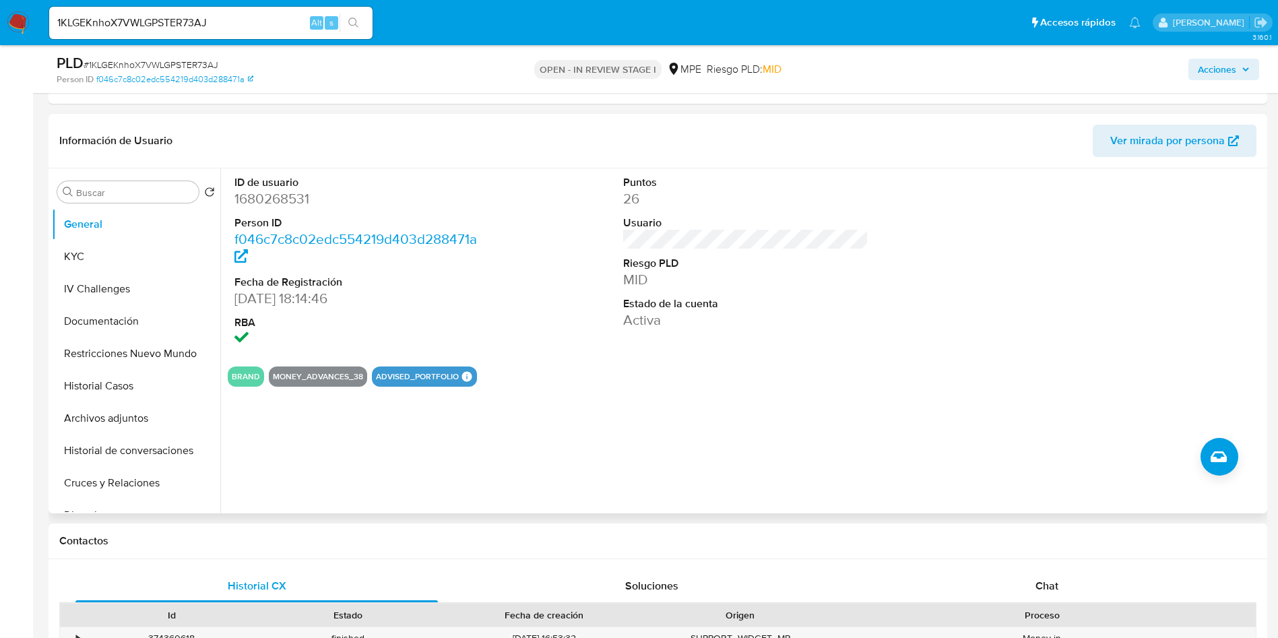
click at [277, 205] on dd "1680268531" at bounding box center [357, 198] width 246 height 19
copy dd "1680268531"
click at [97, 259] on button "KYC" at bounding box center [136, 256] width 168 height 32
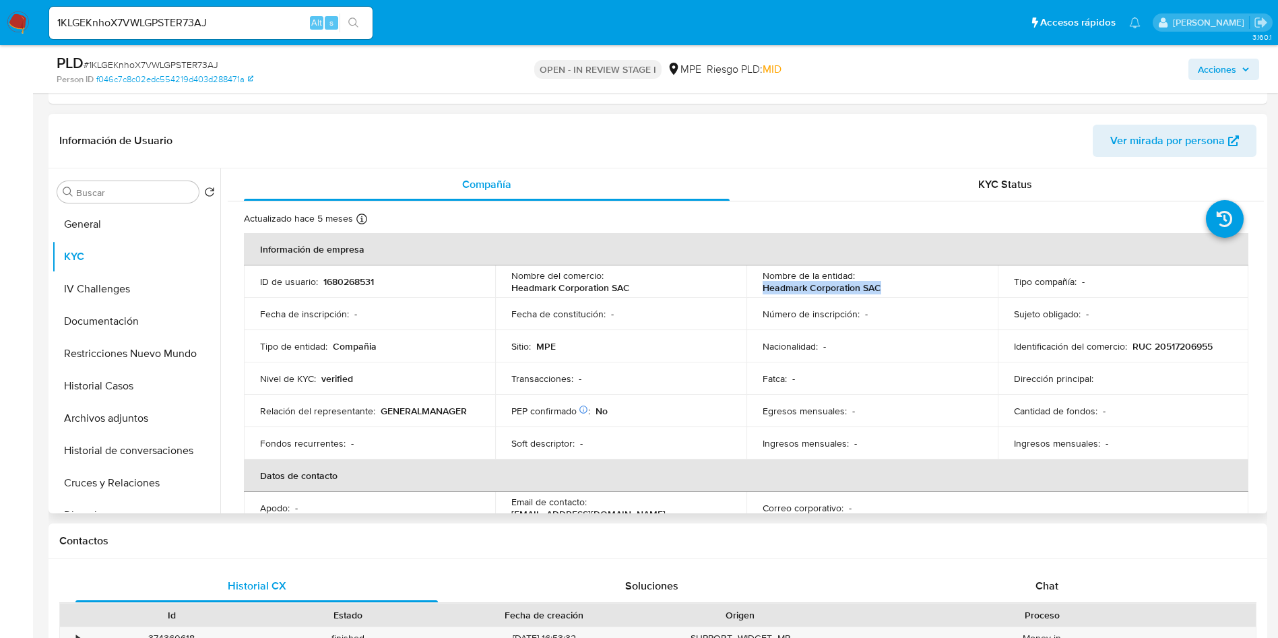
drag, startPoint x: 756, startPoint y: 284, endPoint x: 895, endPoint y: 286, distance: 138.7
click at [895, 286] on td "Nombre de la entidad : Headmark Corporation SAC" at bounding box center [871, 281] width 251 height 32
copy p "Headmark Corporation SAC"
click at [1154, 342] on p "RUC 20517206955" at bounding box center [1172, 346] width 80 height 12
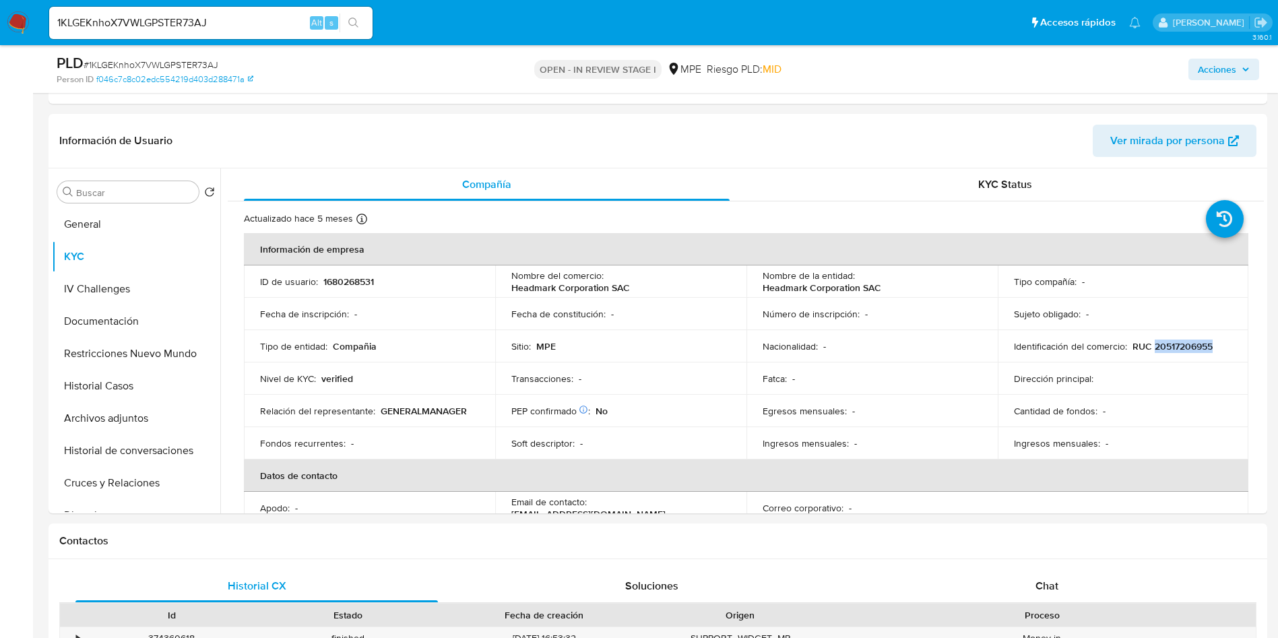
copy p "20517206955"
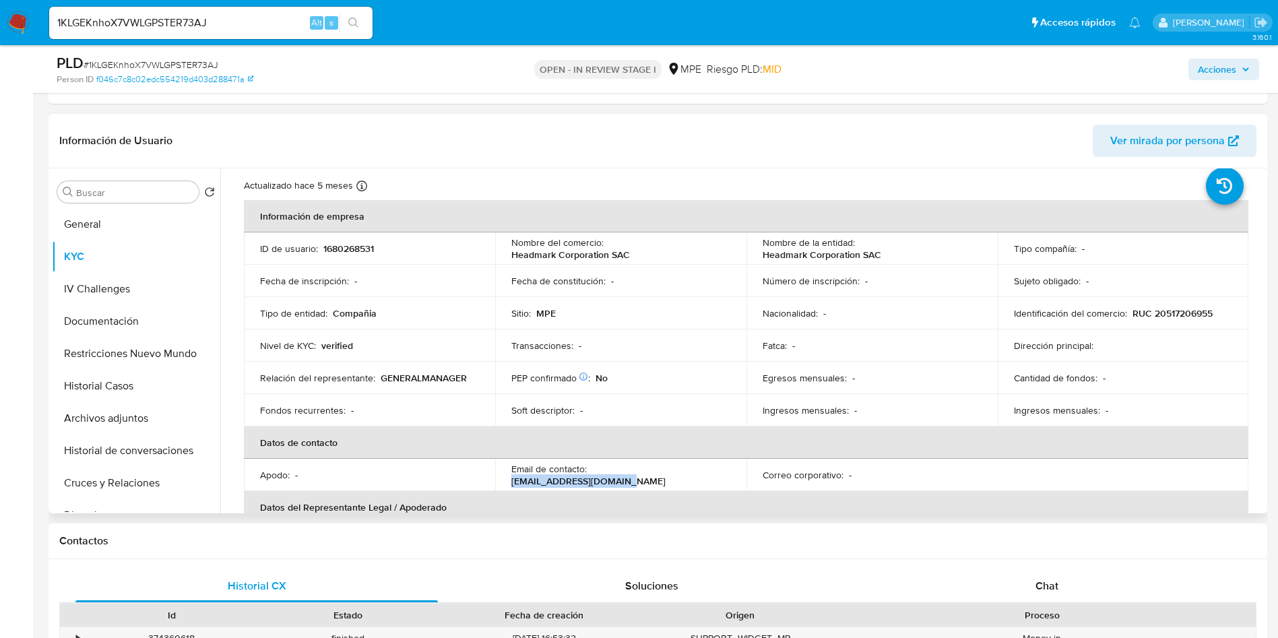
drag, startPoint x: 702, startPoint y: 508, endPoint x: 590, endPoint y: 475, distance: 116.8
click at [590, 475] on div "Email de contacto : sellercenter@ssenda.com" at bounding box center [620, 475] width 219 height 24
copy p "[EMAIL_ADDRESS][DOMAIN_NAME]"
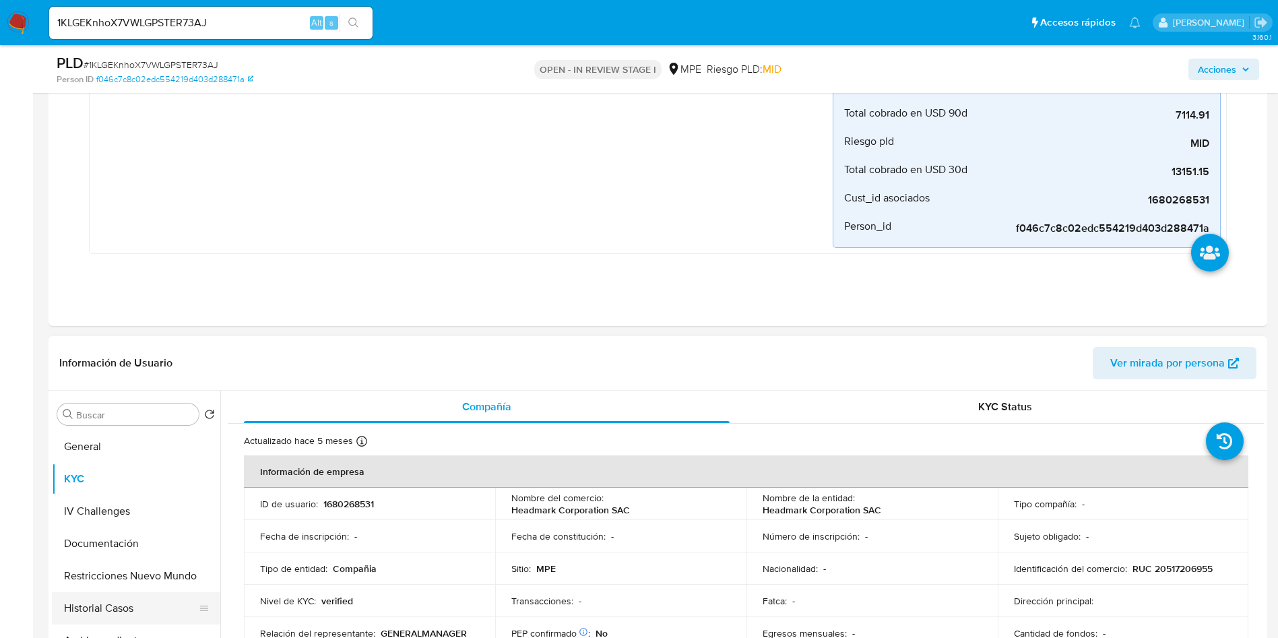
scroll to position [505, 0]
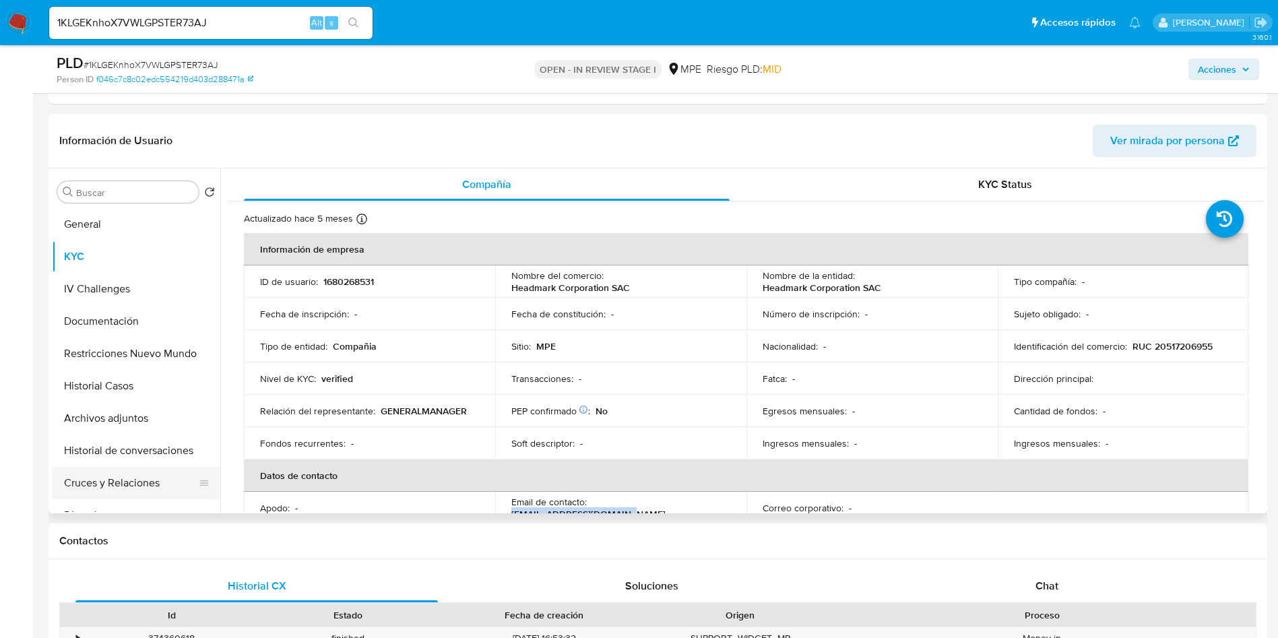
click at [144, 476] on button "Cruces y Relaciones" at bounding box center [131, 483] width 158 height 32
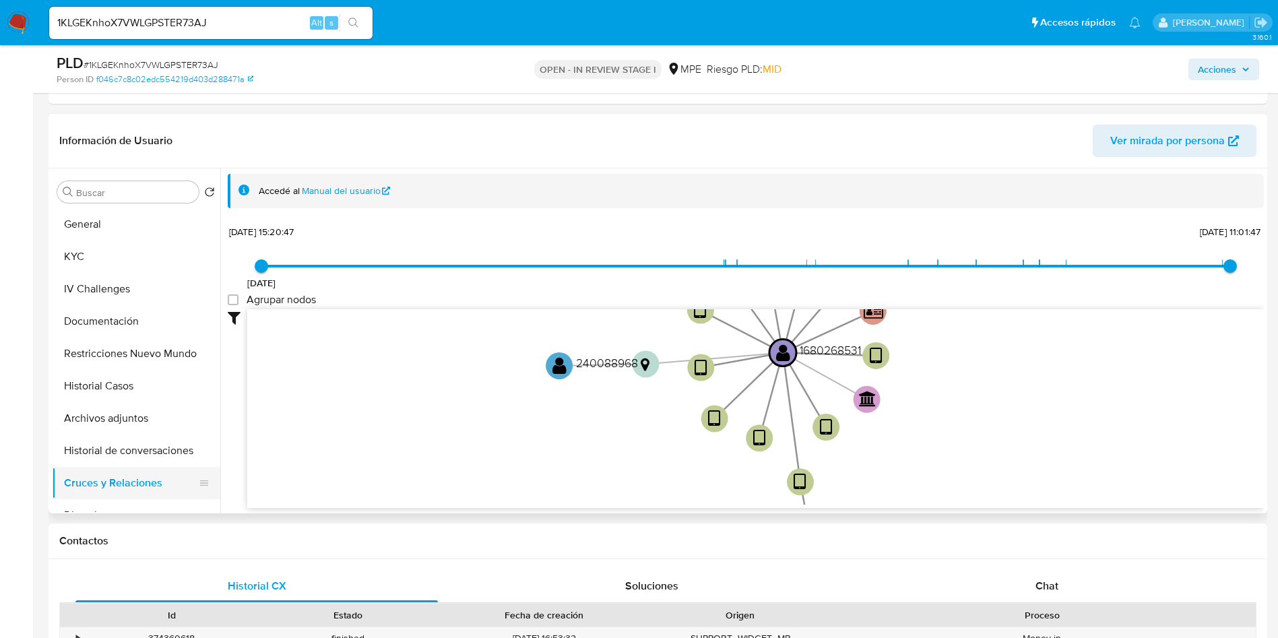
scroll to position [101, 0]
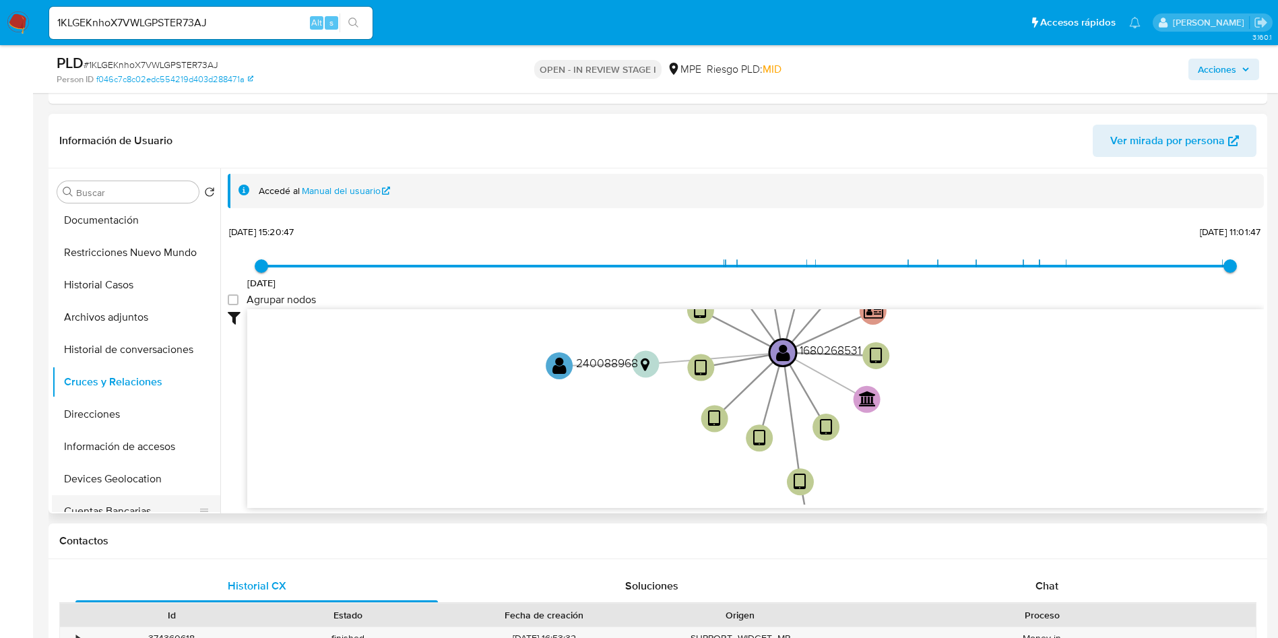
click at [144, 498] on button "Cuentas Bancarias" at bounding box center [131, 511] width 158 height 32
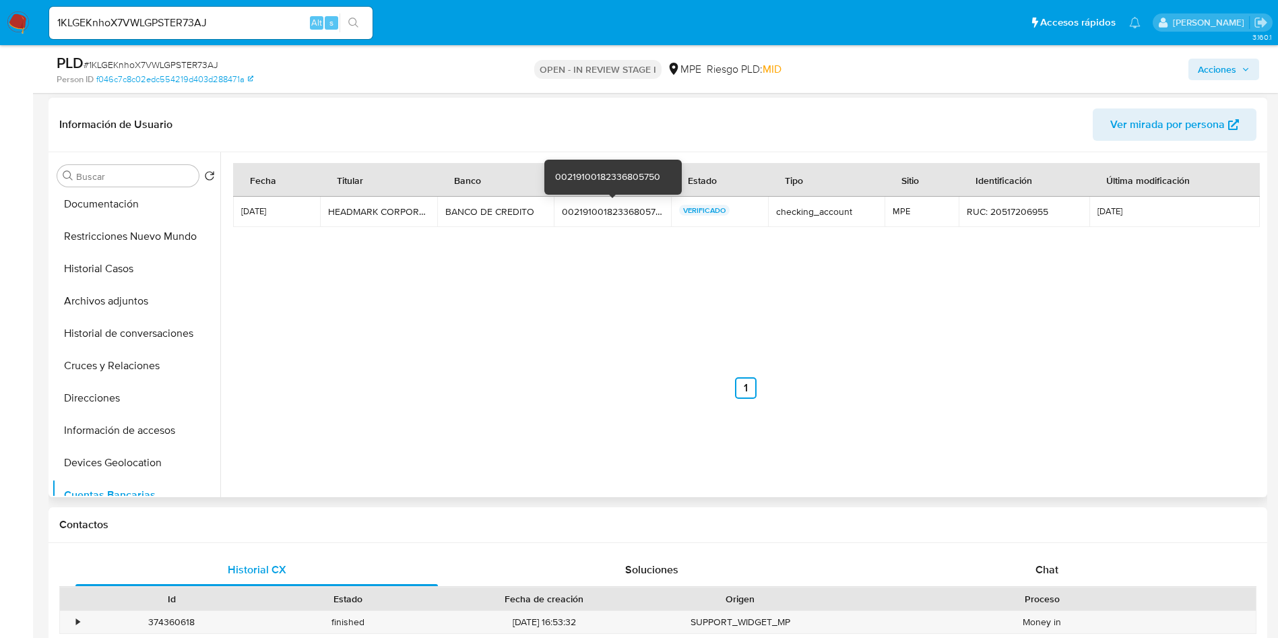
click at [608, 203] on td "00219100182336805750 00219100182336805750" at bounding box center [612, 212] width 117 height 30
click at [608, 209] on div "00219100182336805750" at bounding box center [612, 211] width 101 height 12
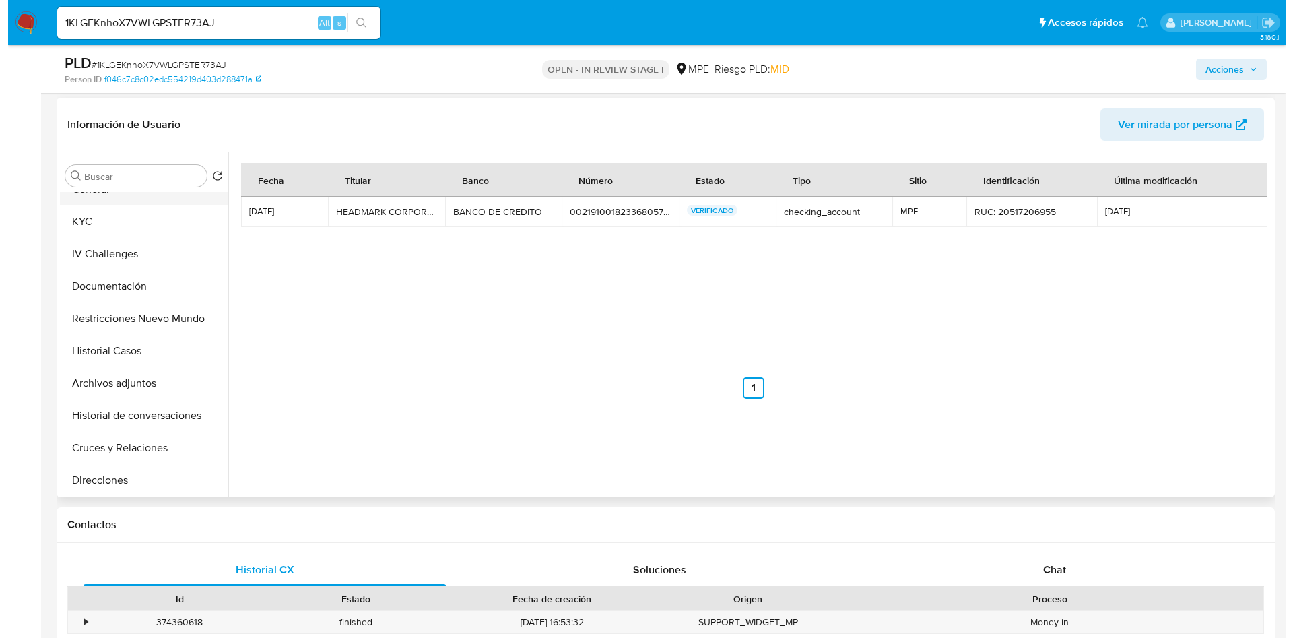
scroll to position [0, 0]
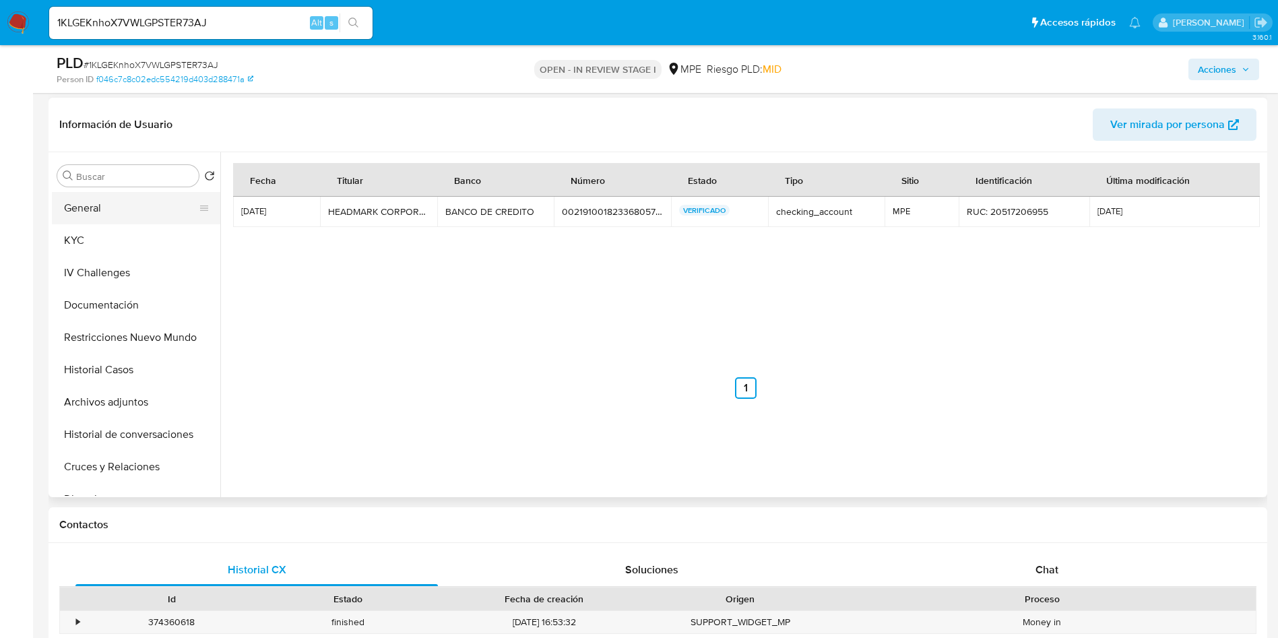
drag, startPoint x: 133, startPoint y: 207, endPoint x: 195, endPoint y: 214, distance: 62.4
click at [133, 207] on button "General" at bounding box center [131, 208] width 158 height 32
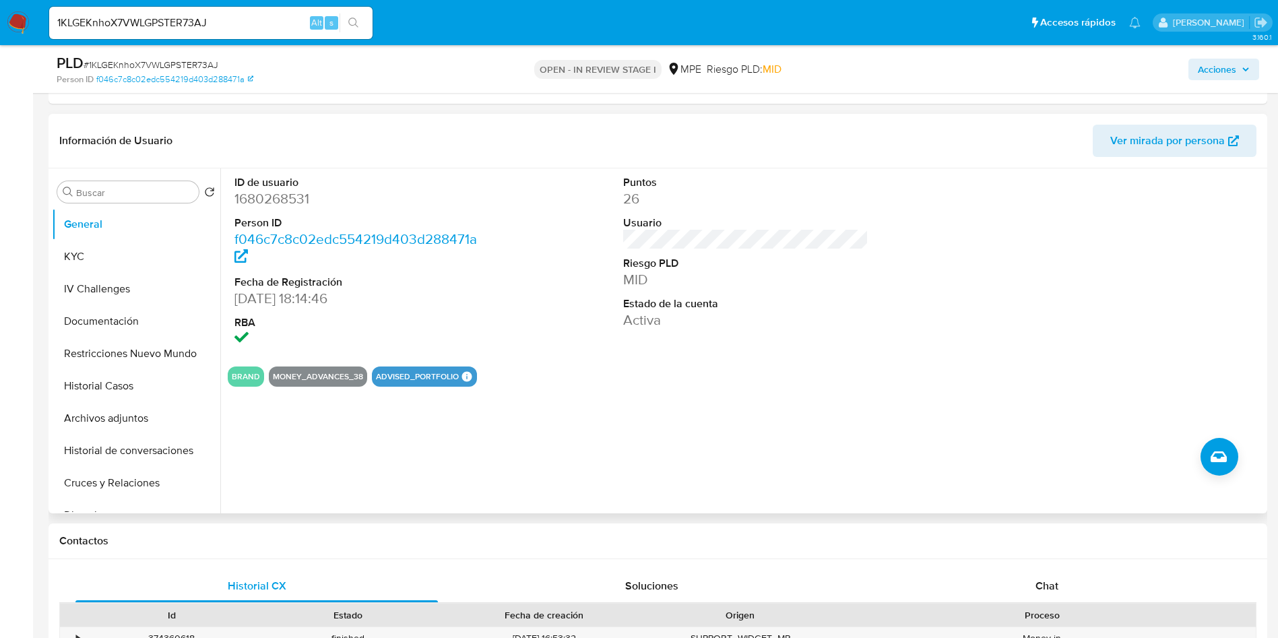
click at [286, 195] on dd "1680268531" at bounding box center [357, 198] width 246 height 19
click at [288, 195] on dd "1680268531" at bounding box center [357, 198] width 246 height 19
copy dd "1680268531"
click at [119, 261] on button "KYC" at bounding box center [131, 256] width 158 height 32
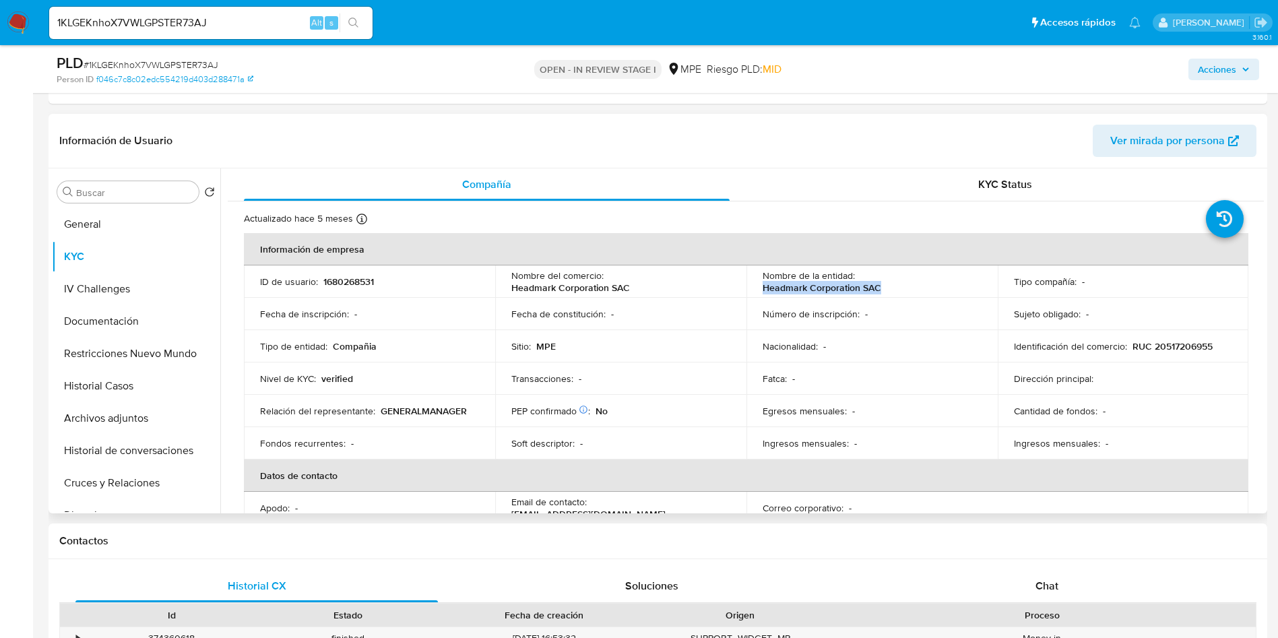
drag, startPoint x: 755, startPoint y: 287, endPoint x: 900, endPoint y: 287, distance: 145.5
click at [900, 287] on td "Nombre de la entidad : Headmark Corporation SAC" at bounding box center [871, 281] width 251 height 32
click at [126, 418] on button "Archivos adjuntos" at bounding box center [131, 418] width 158 height 32
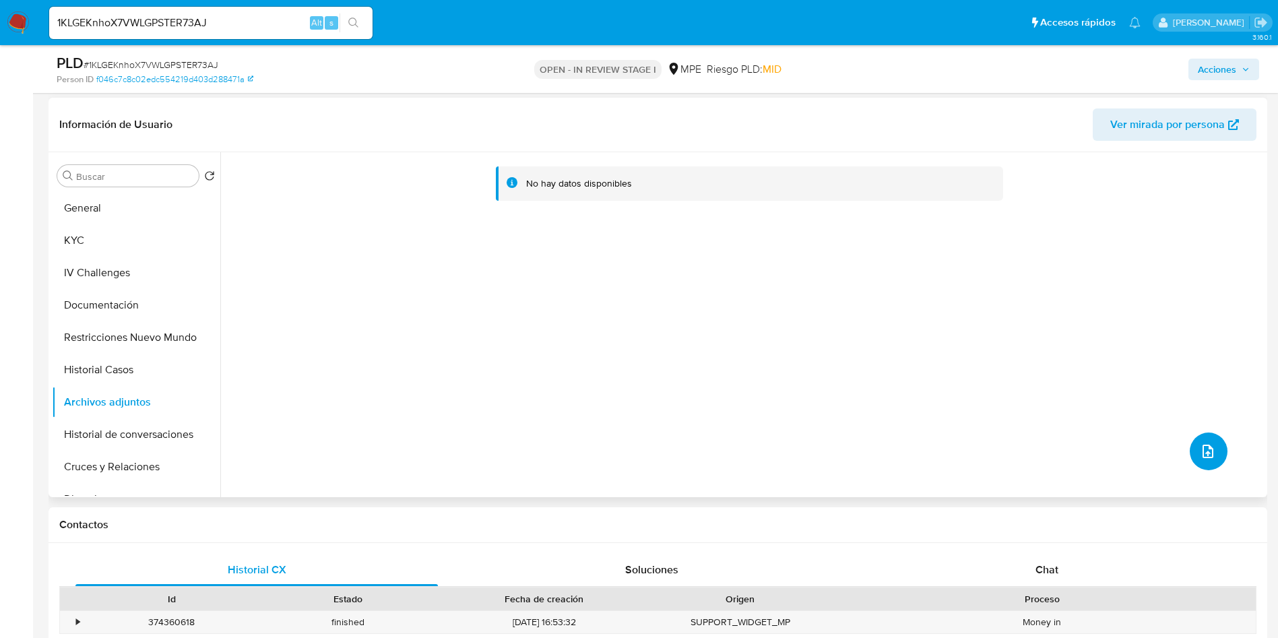
click at [1206, 442] on button "upload-file" at bounding box center [1208, 451] width 38 height 38
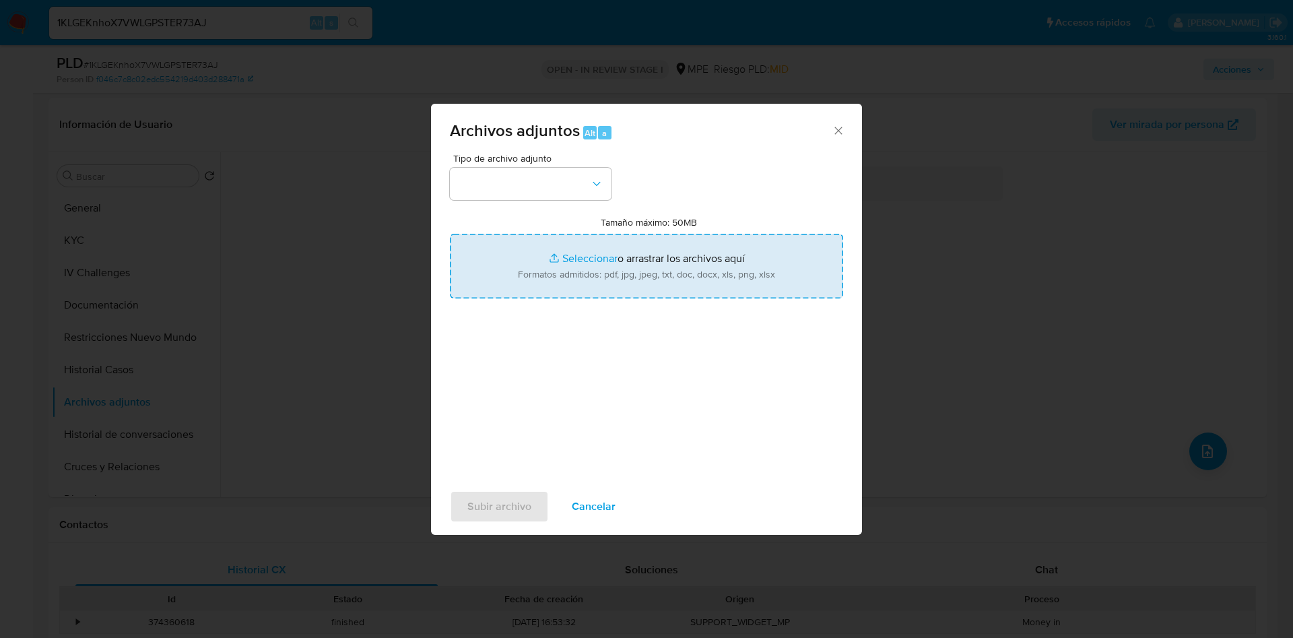
click at [639, 280] on input "Tamaño máximo: 50MB Seleccionar archivos" at bounding box center [646, 266] width 393 height 65
type input "C:\fakepath\Case Log 1680268531 - 24_09_2025.pdf"
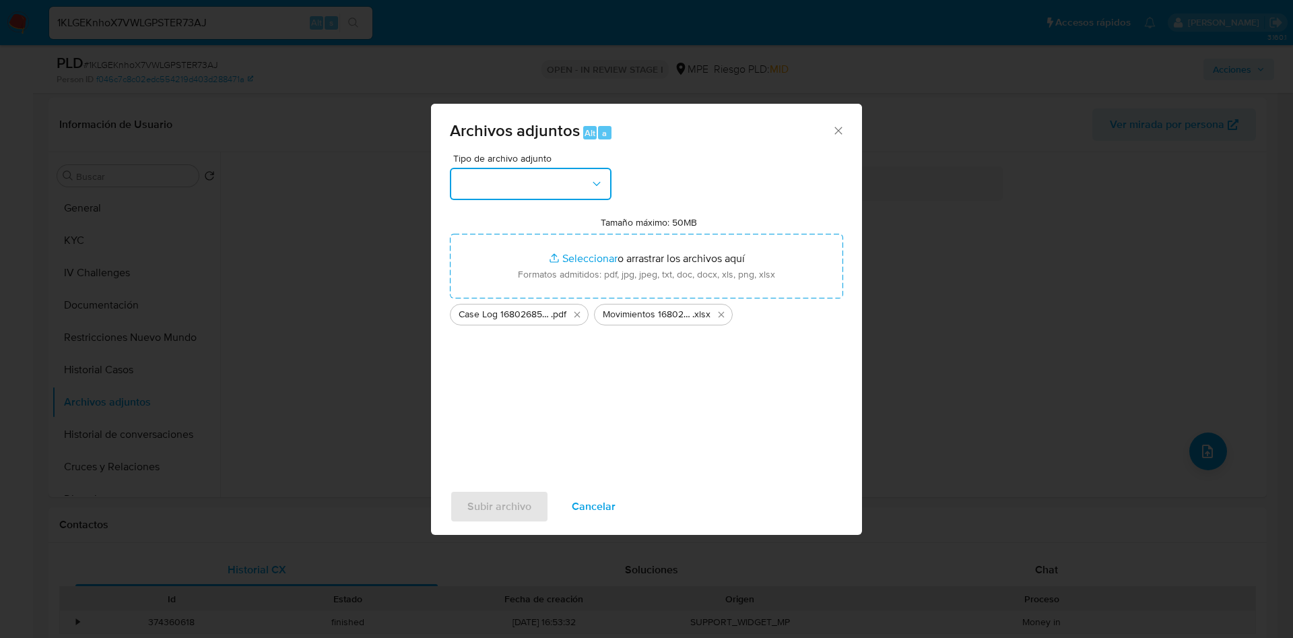
click at [560, 187] on button "button" at bounding box center [531, 184] width 162 height 32
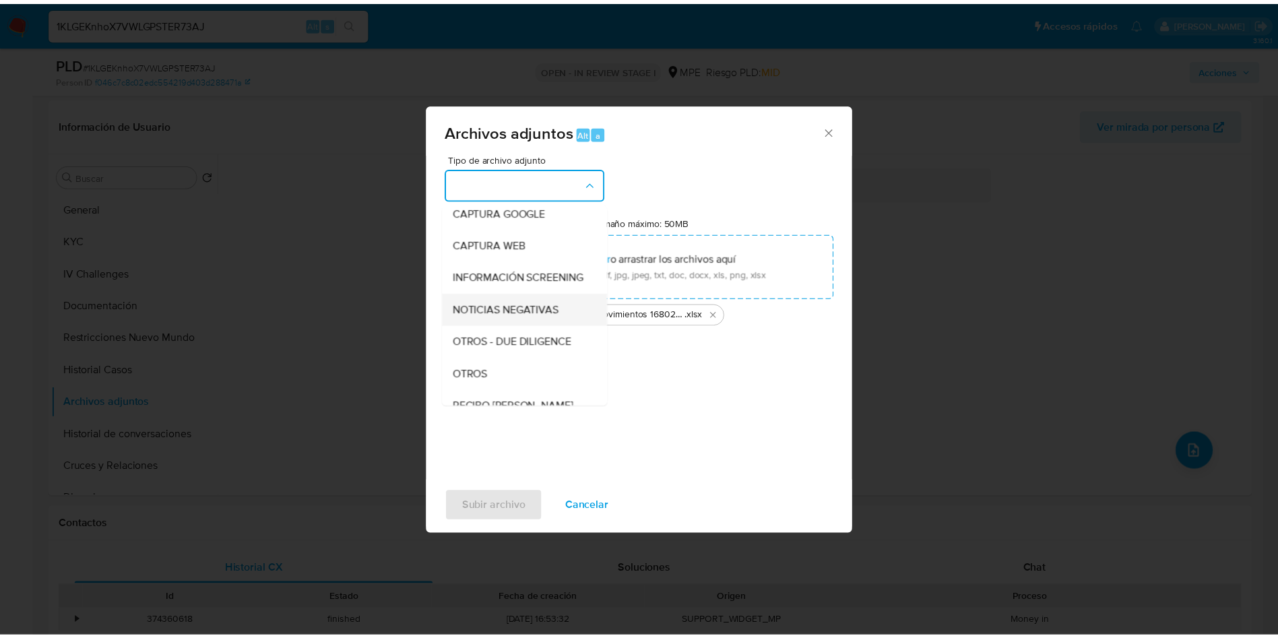
scroll to position [101, 0]
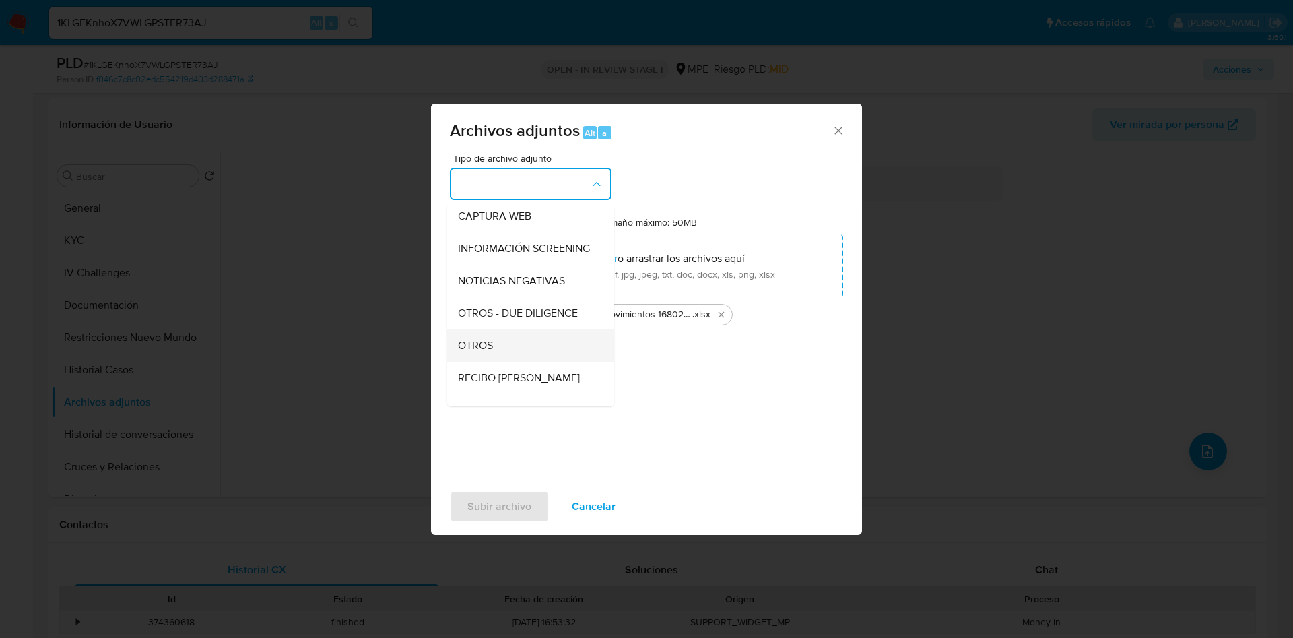
click at [515, 357] on div "OTROS" at bounding box center [526, 345] width 137 height 32
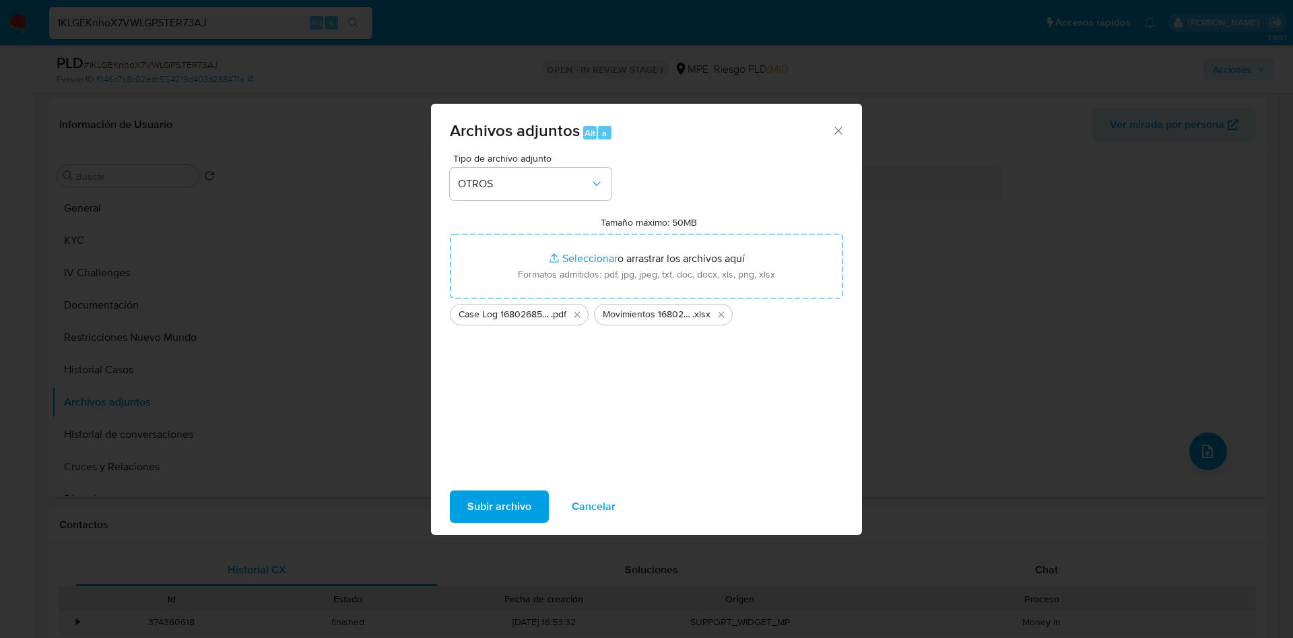
click at [508, 496] on span "Subir archivo" at bounding box center [499, 507] width 64 height 30
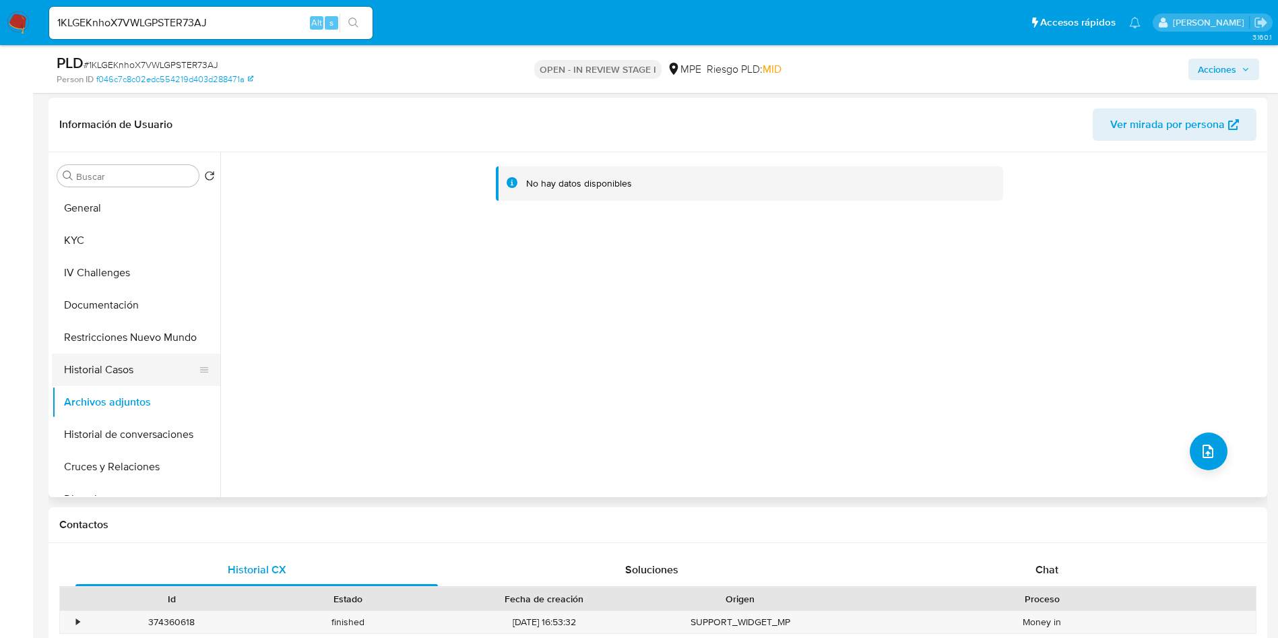
click at [154, 376] on button "Historial Casos" at bounding box center [131, 370] width 158 height 32
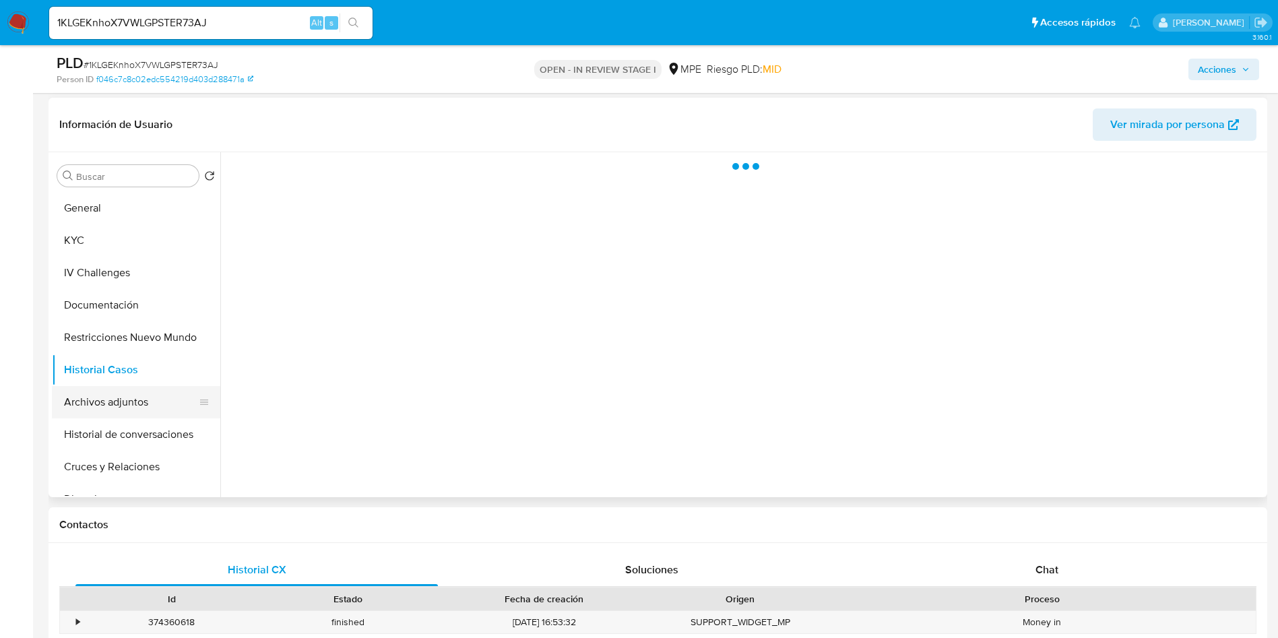
click at [144, 393] on button "Archivos adjuntos" at bounding box center [131, 402] width 158 height 32
click at [1222, 67] on span "Acciones" at bounding box center [1216, 70] width 38 height 22
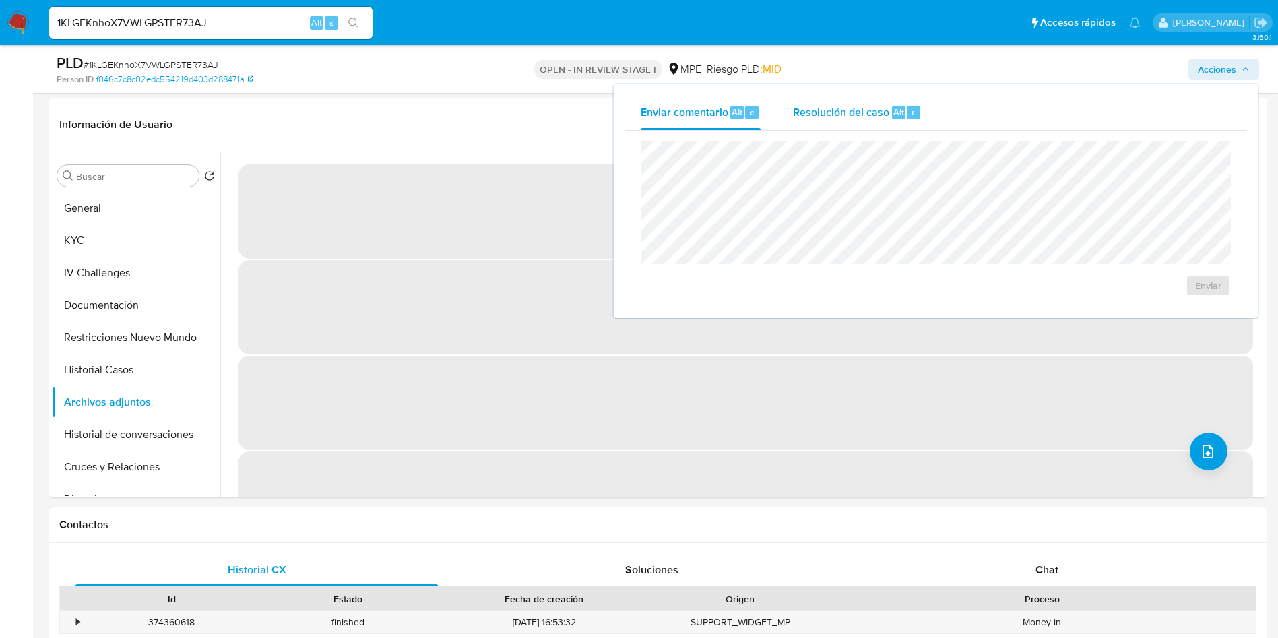
click at [912, 115] on span "r" at bounding box center [912, 112] width 3 height 13
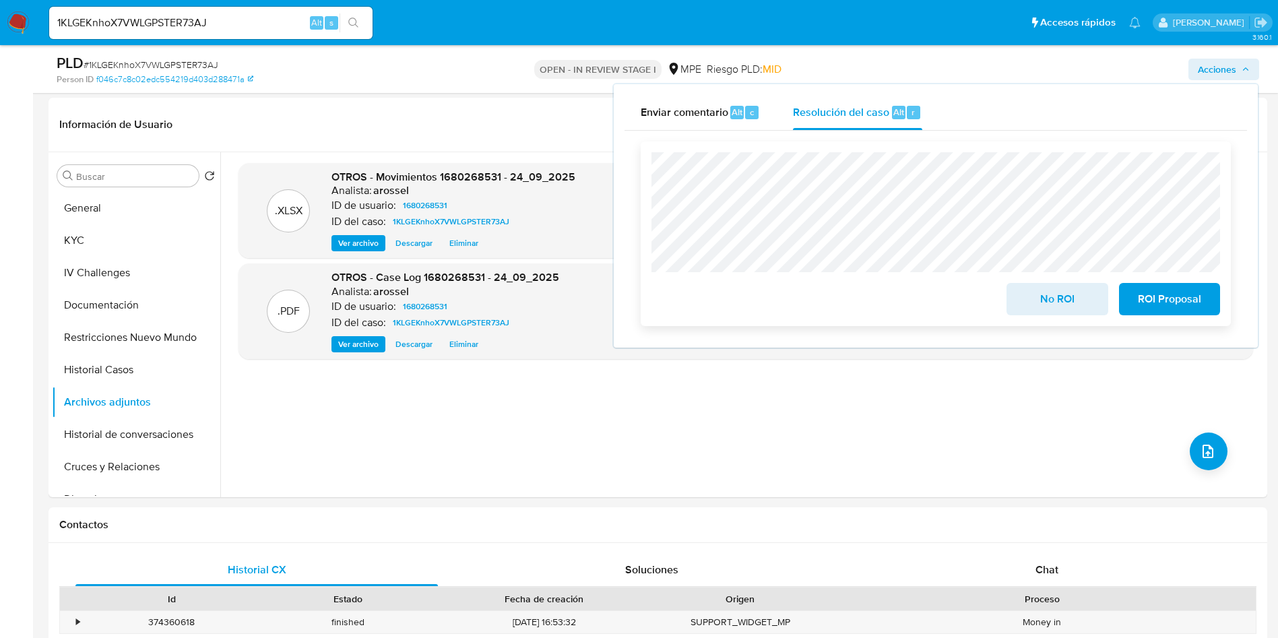
click at [1018, 294] on button "No ROI" at bounding box center [1056, 299] width 101 height 32
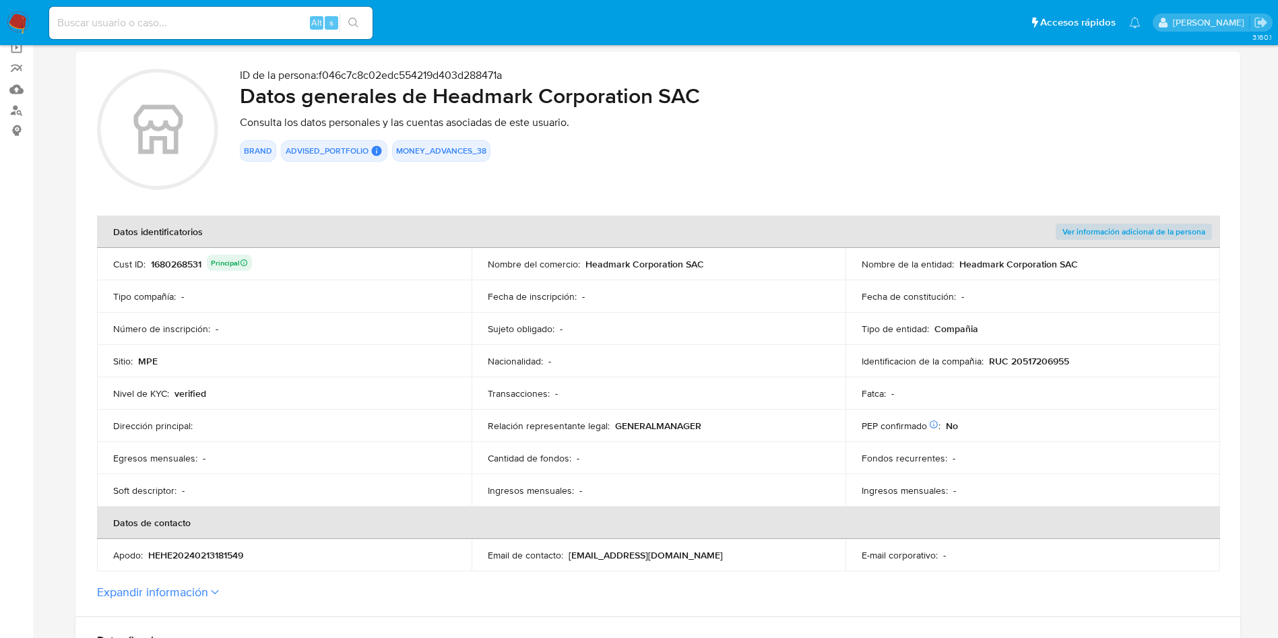
scroll to position [202, 0]
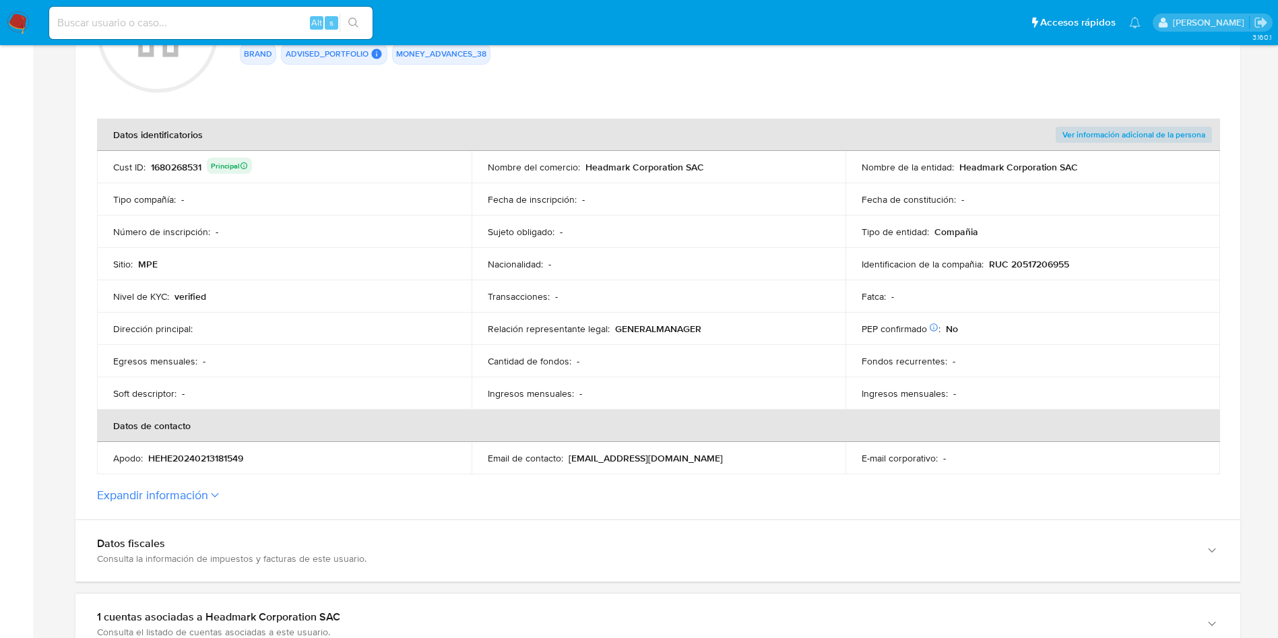
click div "1680268531 Principal"
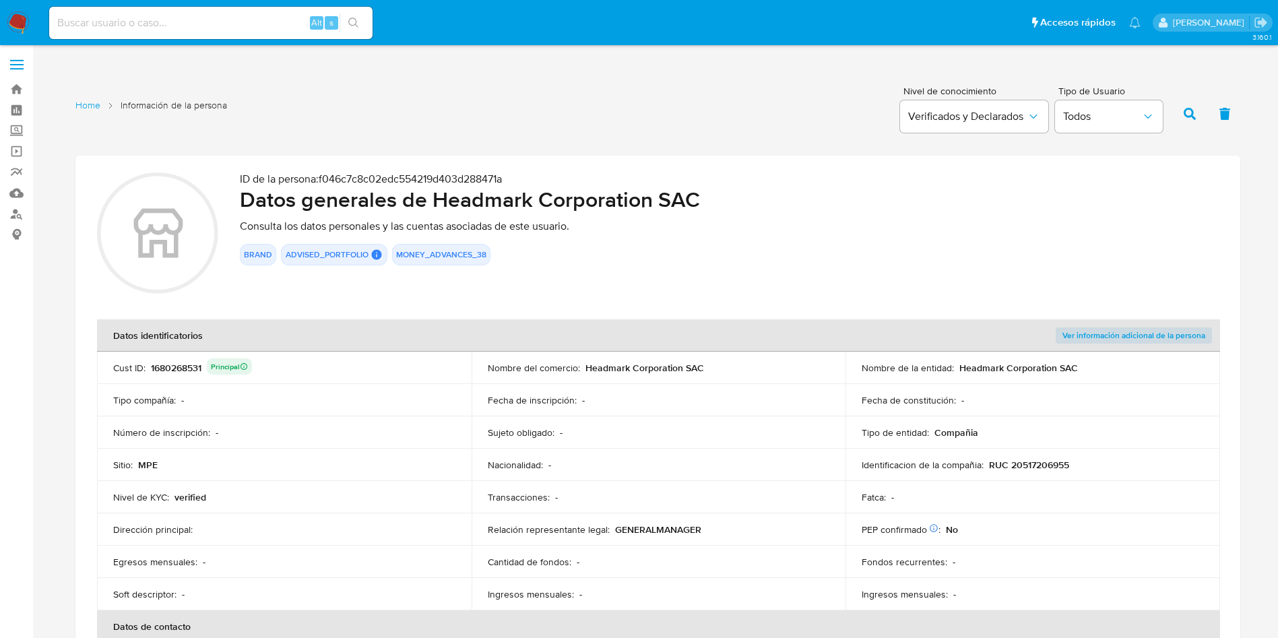
scroll to position [0, 0]
drag, startPoint x: 582, startPoint y: 366, endPoint x: 747, endPoint y: 371, distance: 165.1
click div "Nombre del comercio : Headmark Corporation SAC"
drag, startPoint x: 986, startPoint y: 464, endPoint x: 1070, endPoint y: 463, distance: 84.2
click div "Identificacion de la compañia : RUC 20517206955"
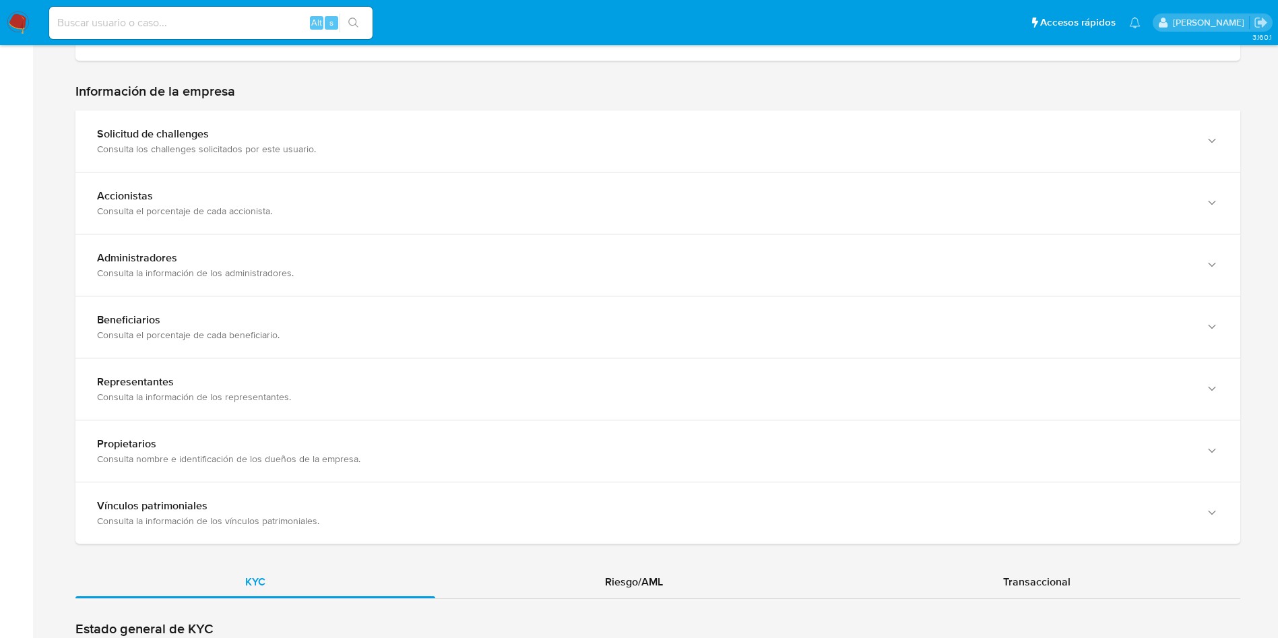
scroll to position [1010, 0]
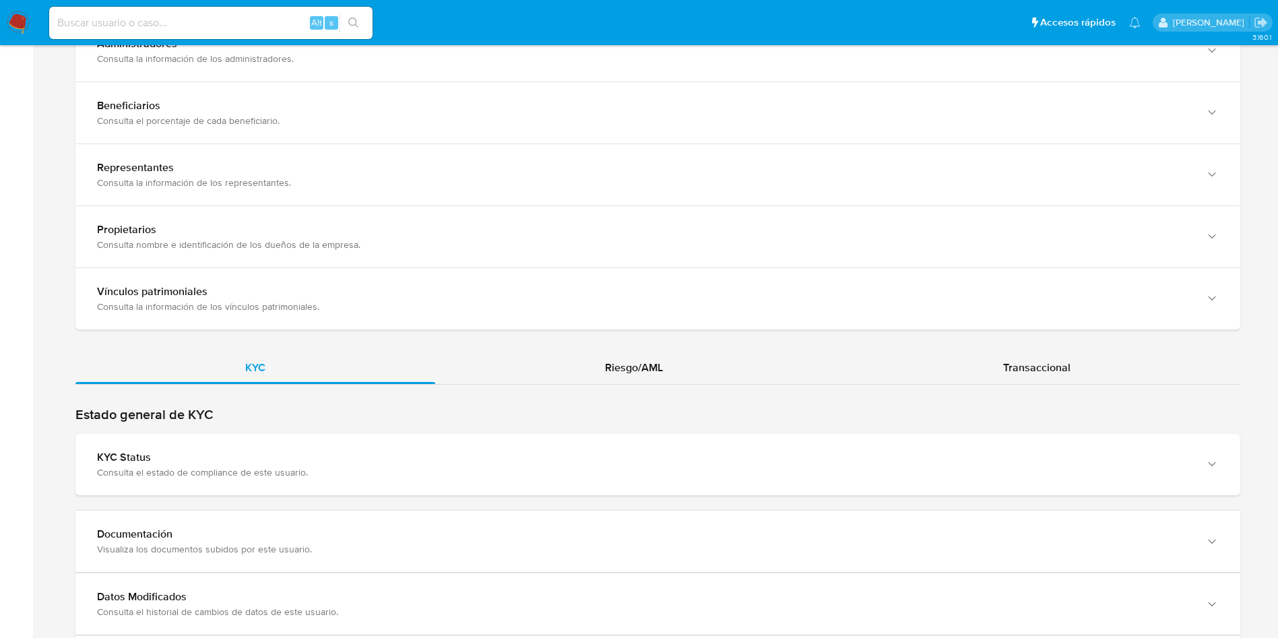
click div "Estado general de KYC KYC Status Consulta el estado de compliance de este usuar…"
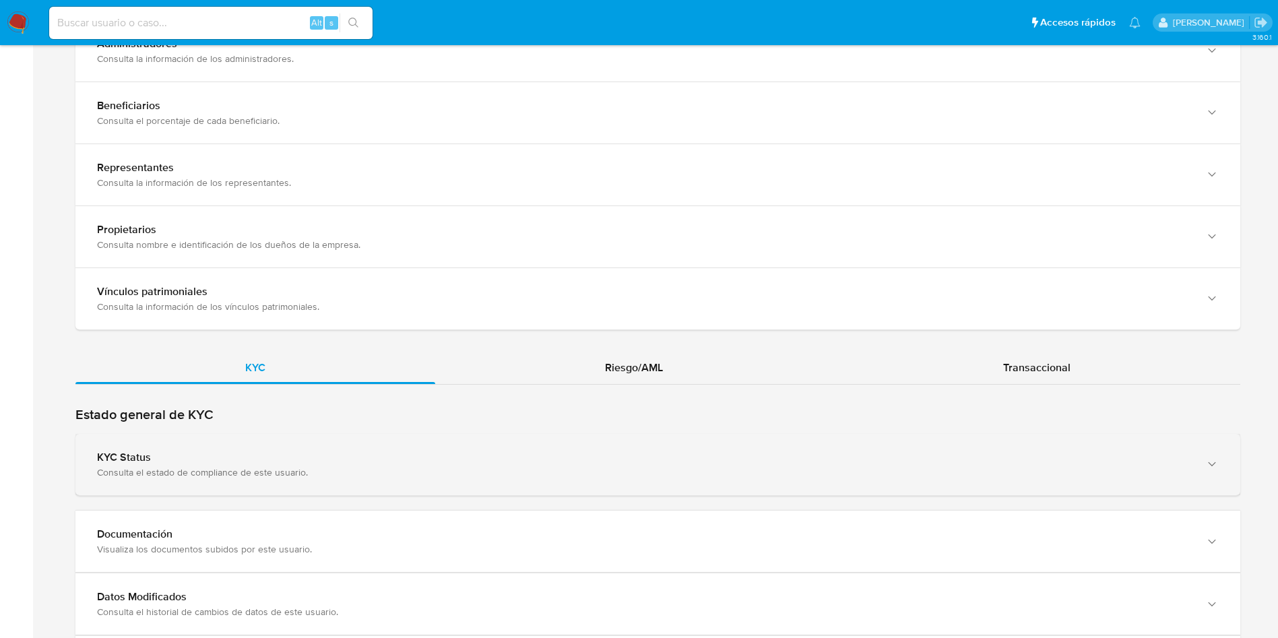
click div "KYC Status Consulta el estado de compliance de este usuario."
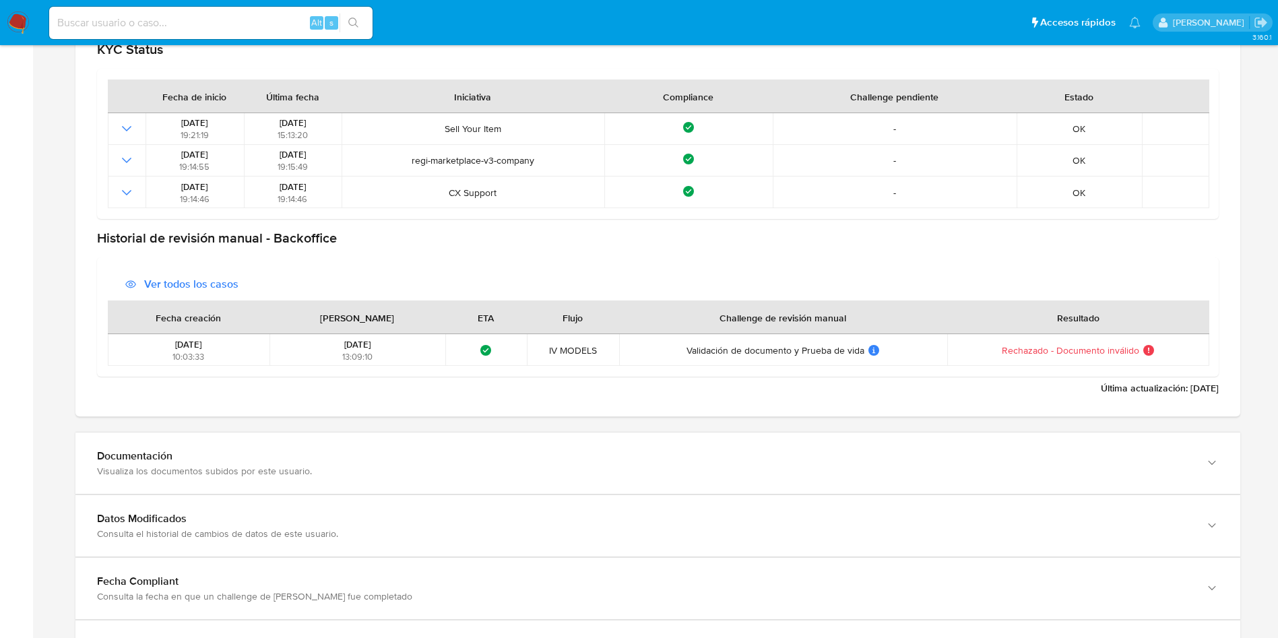
scroll to position [1515, 0]
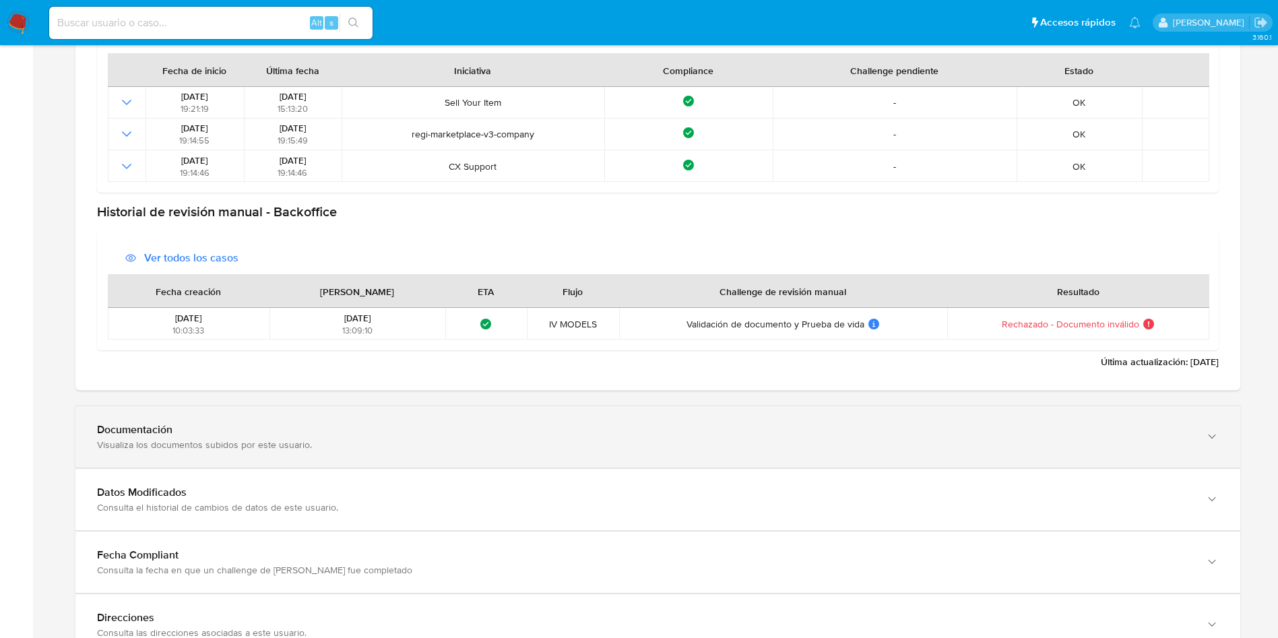
click div "Visualiza los documentos subidos por este usuario."
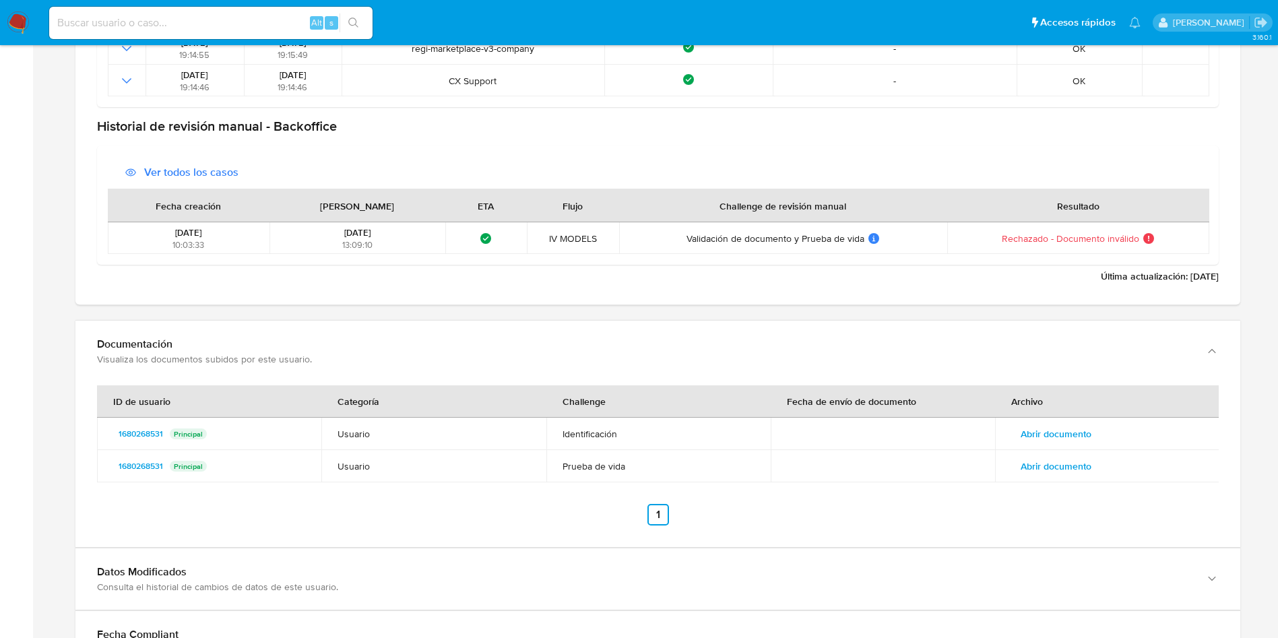
scroll to position [1717, 0]
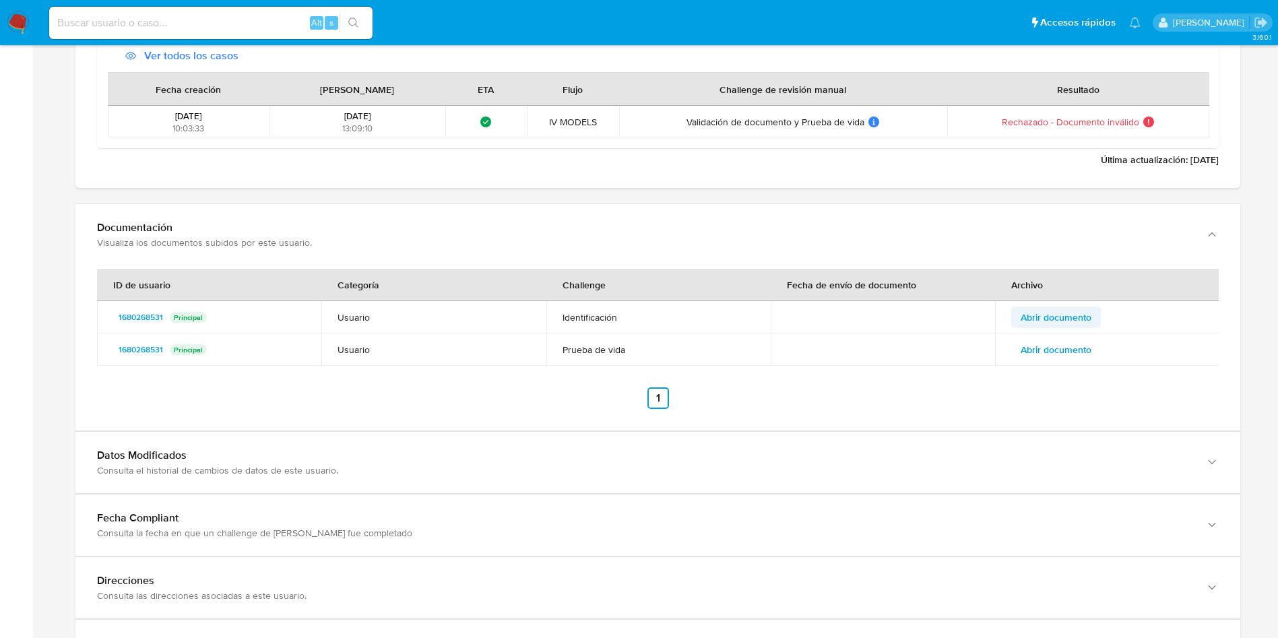
click span "Abrir documento"
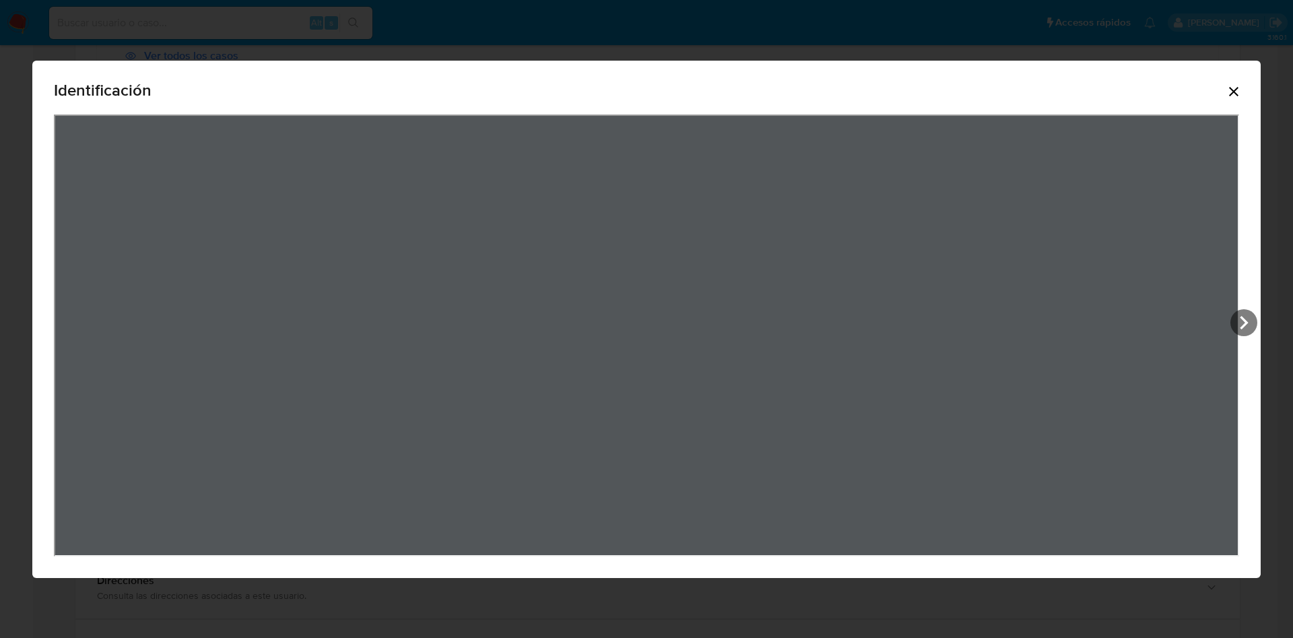
click icon "Cerrar"
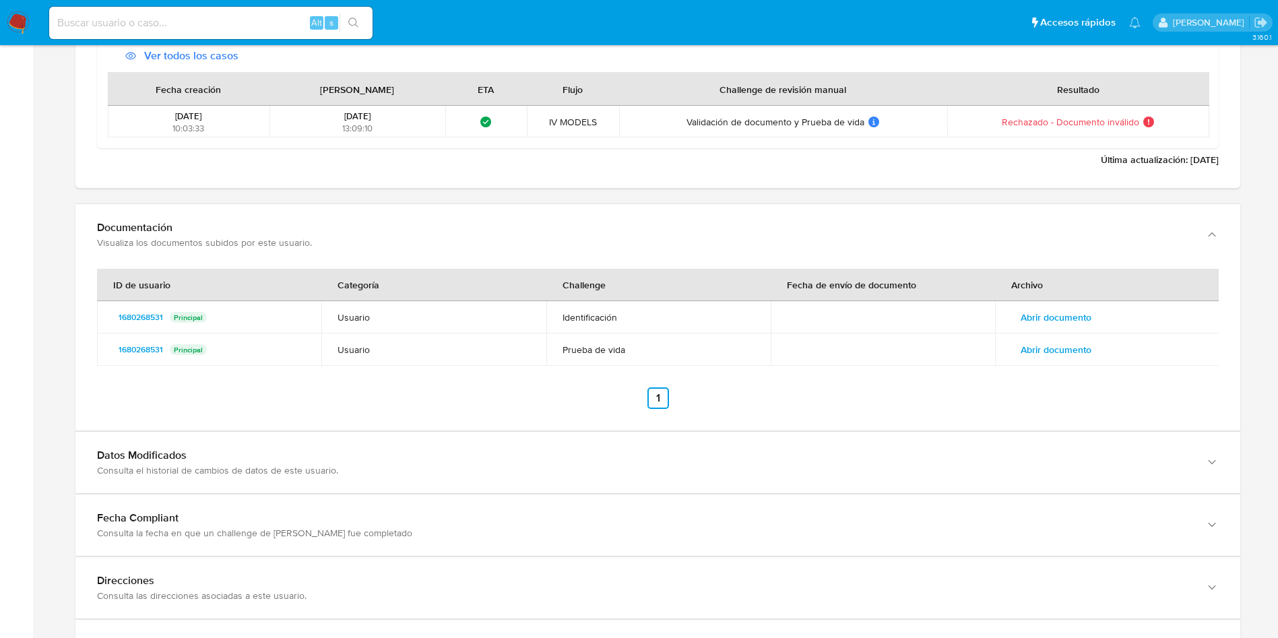
click span "Abrir documento"
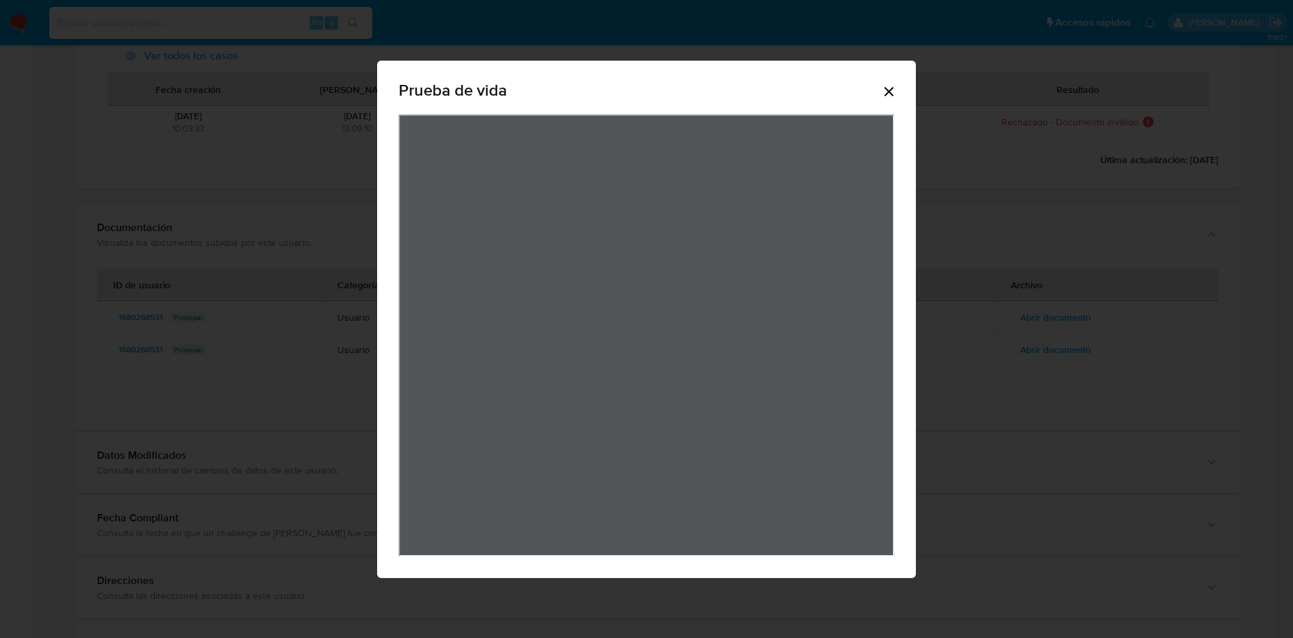
click div "Prueba de vida"
click icon "Cerrar"
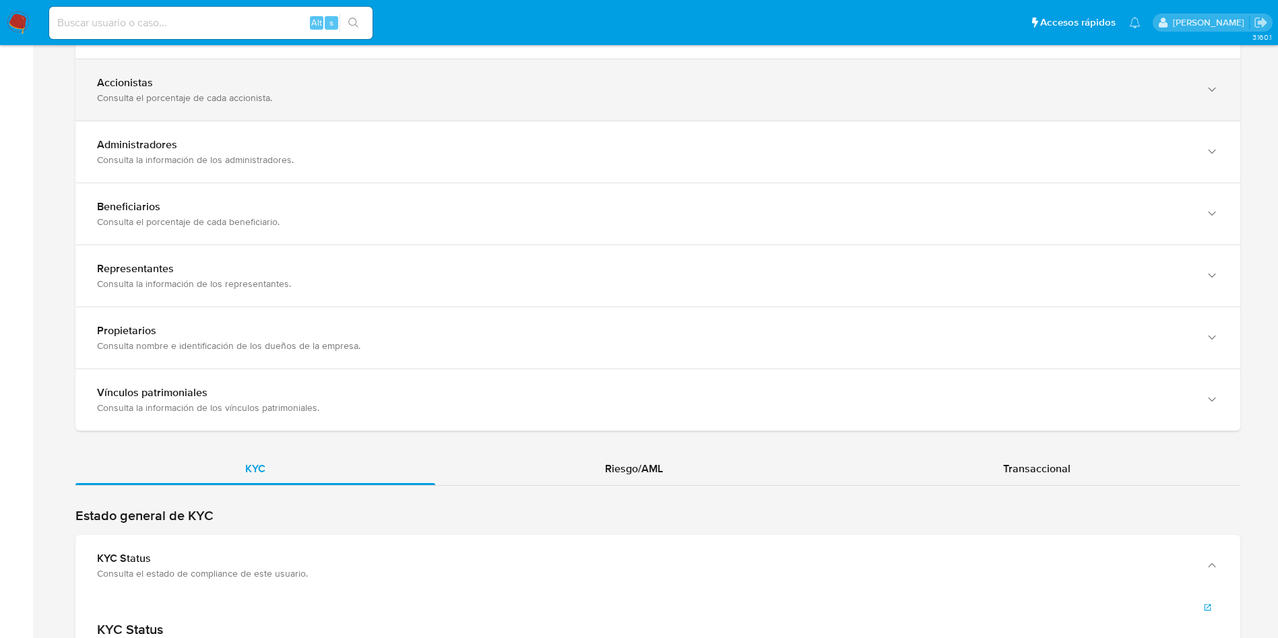
scroll to position [101, 0]
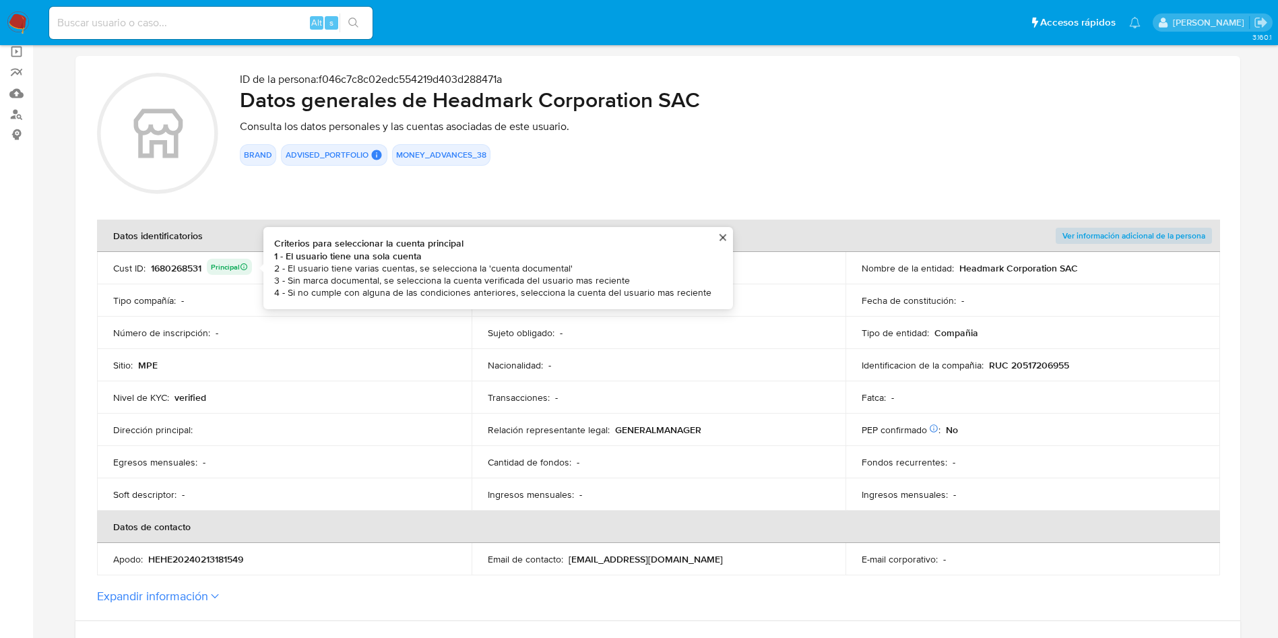
click div "1680268531 Principal Criterios para seleccionar la cuenta principal 1 - El usua…"
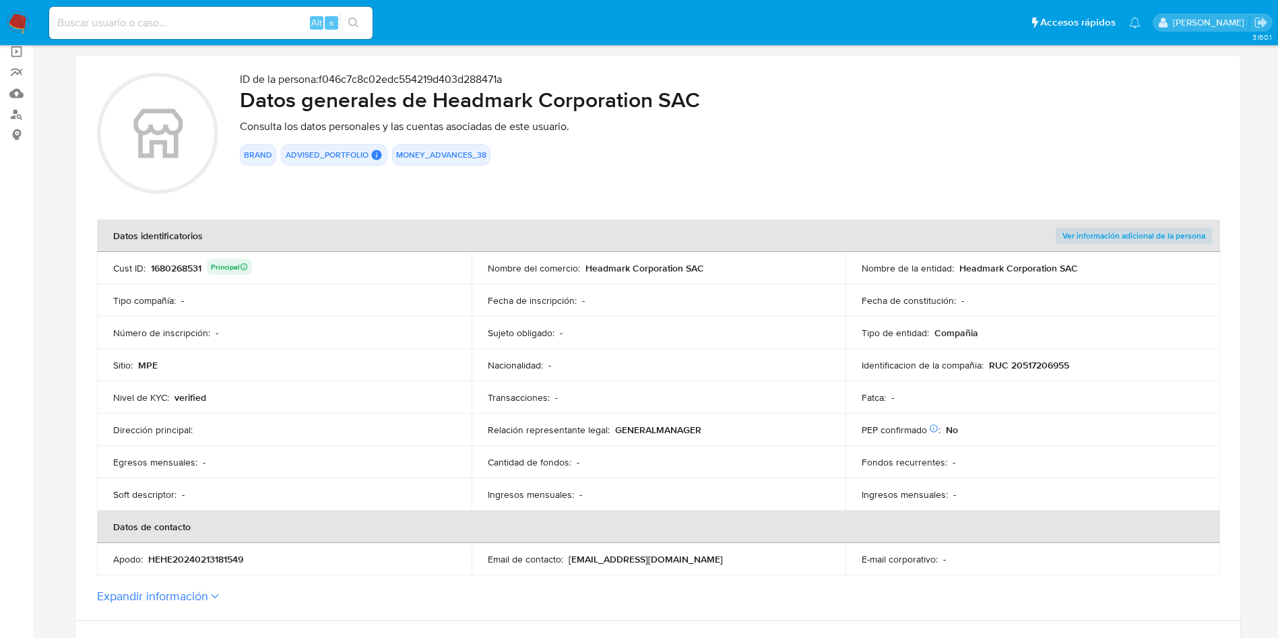
click div "1680268531 Principal"
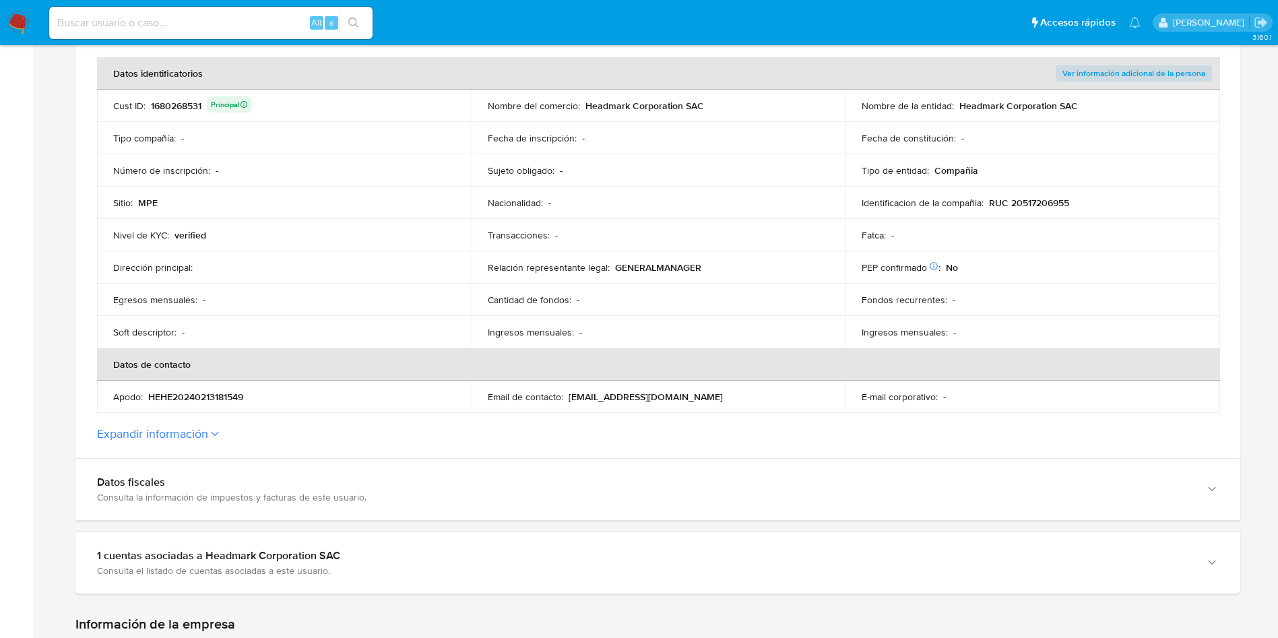
scroll to position [404, 0]
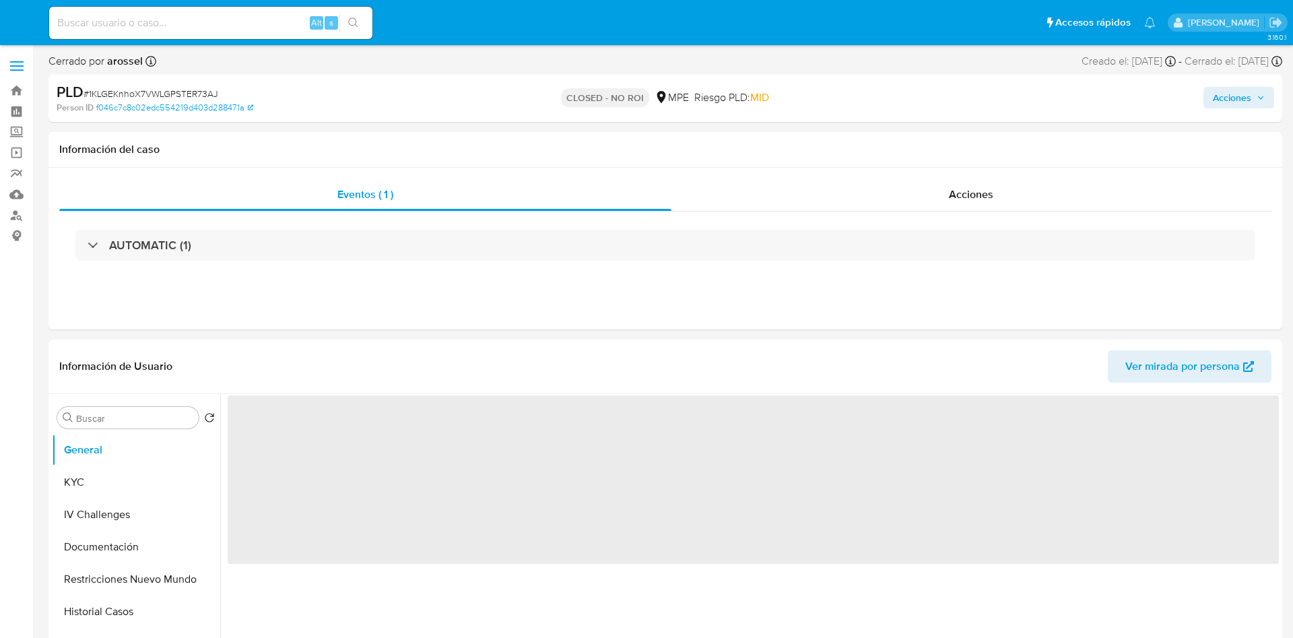
select select "10"
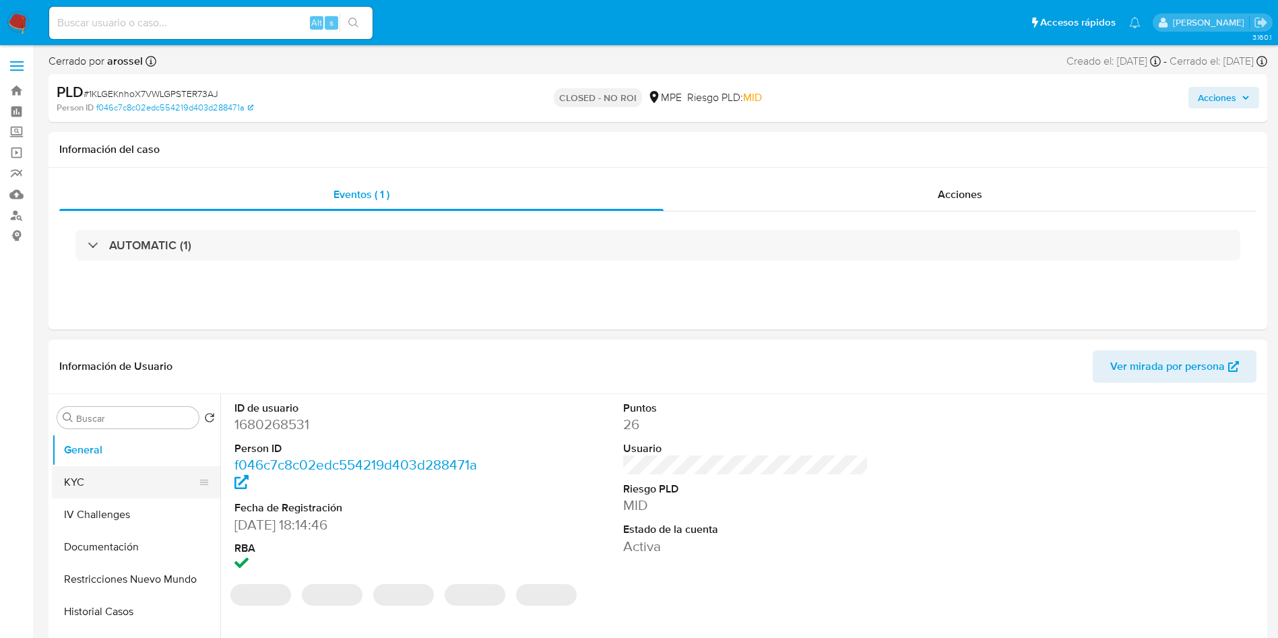
click at [114, 482] on button "KYC" at bounding box center [131, 482] width 158 height 32
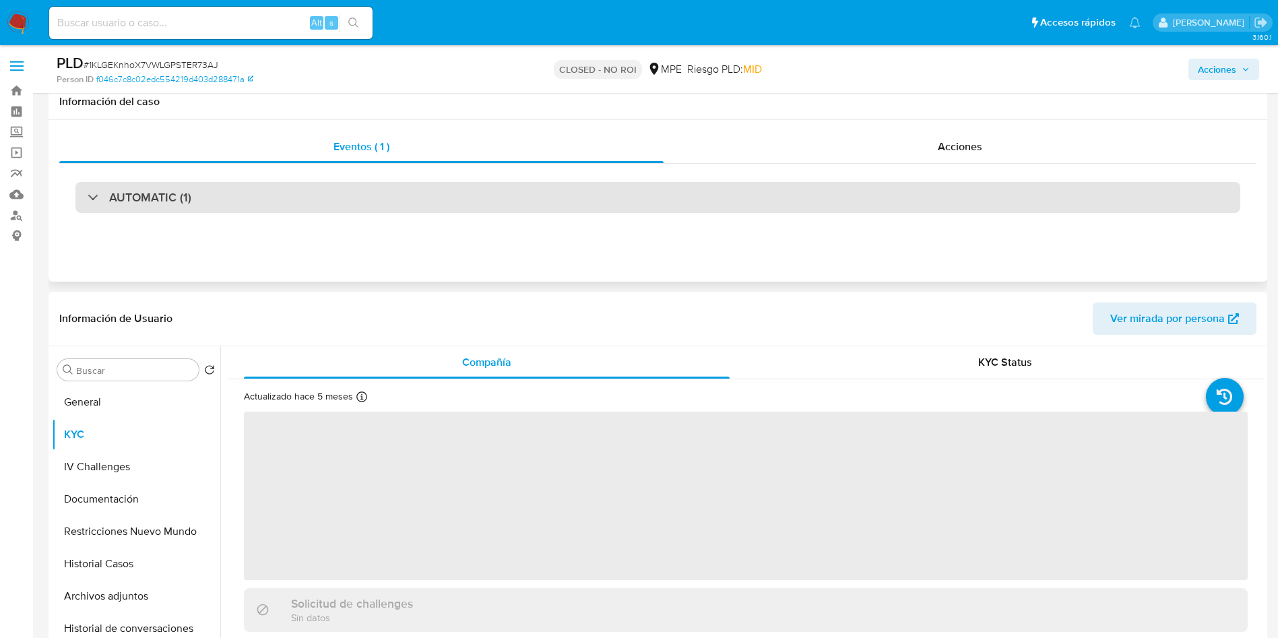
scroll to position [202, 0]
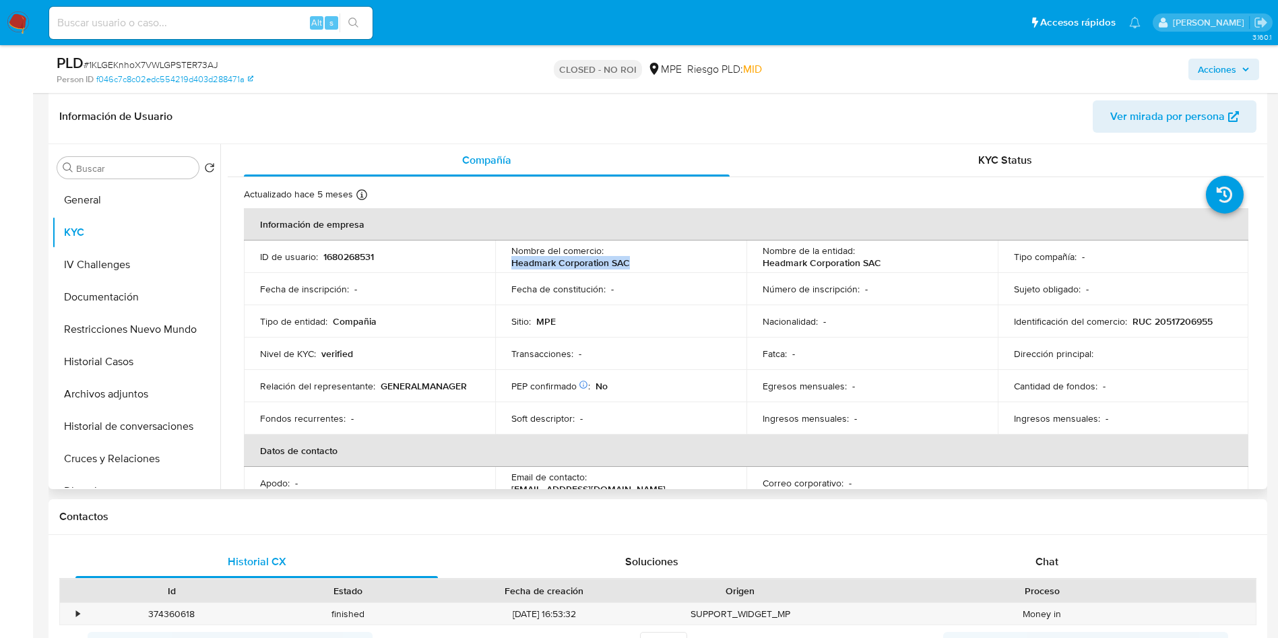
drag, startPoint x: 502, startPoint y: 271, endPoint x: 633, endPoint y: 267, distance: 131.4
click at [633, 267] on tbody "ID de usuario : 1680268531 Nombre del comercio : Headmark Corporation SAC Nombr…" at bounding box center [746, 337] width 1004 height 194
copy p "Headmark Corporation SAC"
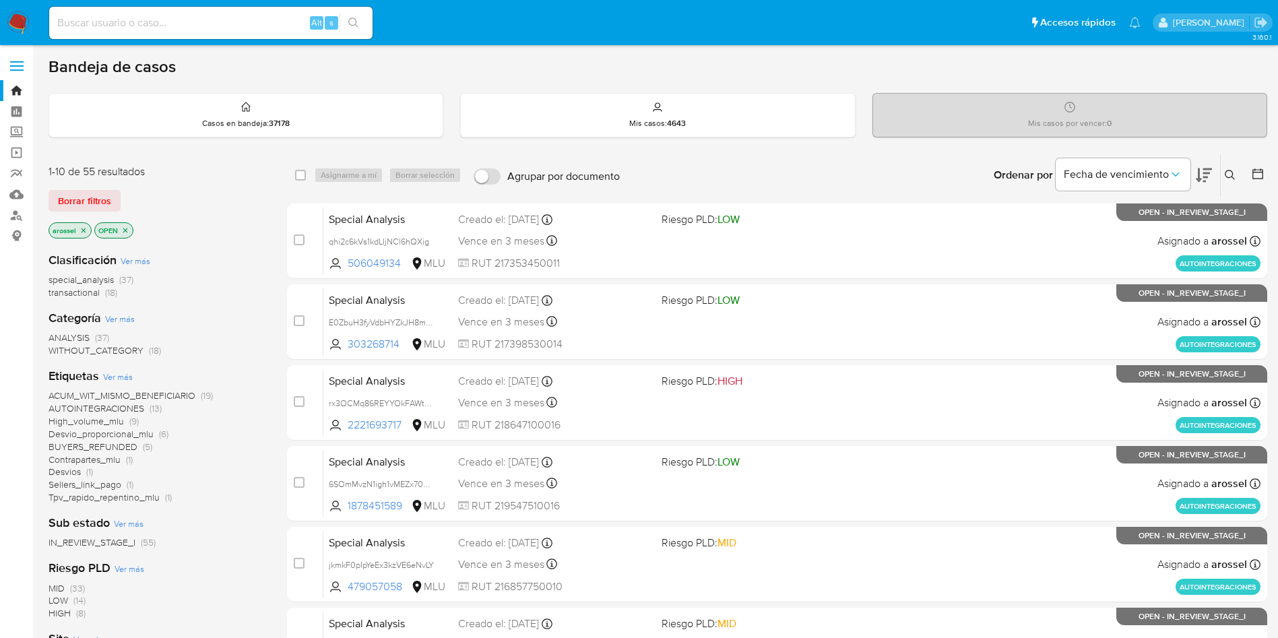
click at [1209, 174] on icon at bounding box center [1203, 175] width 16 height 16
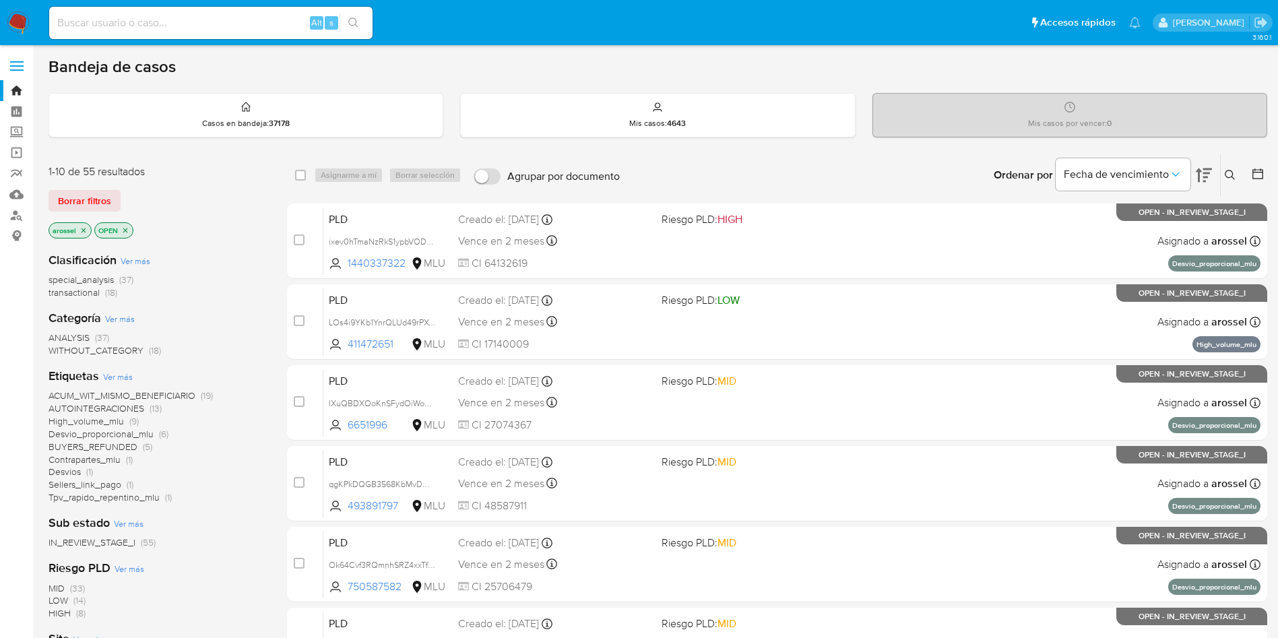
click at [221, 20] on input at bounding box center [210, 23] width 323 height 18
paste input "sQbGCadESbeYzbgqS7saBQmA"
type input "sQbGCadESbeYzbgqS7saBQmA"
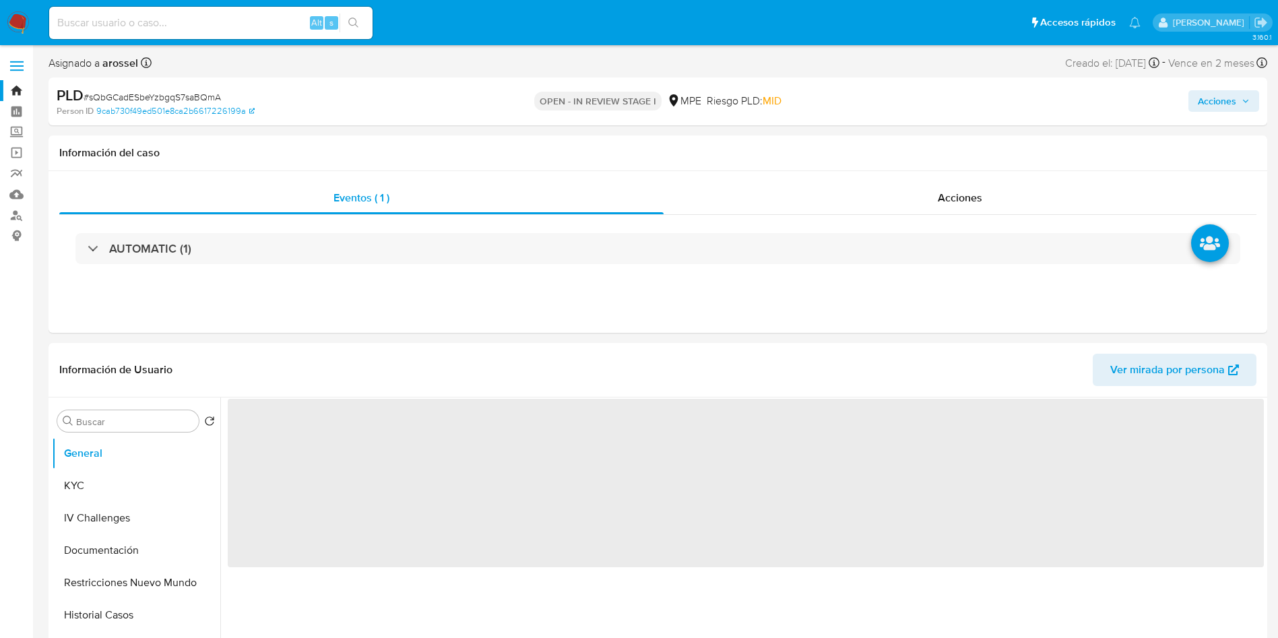
select select "10"
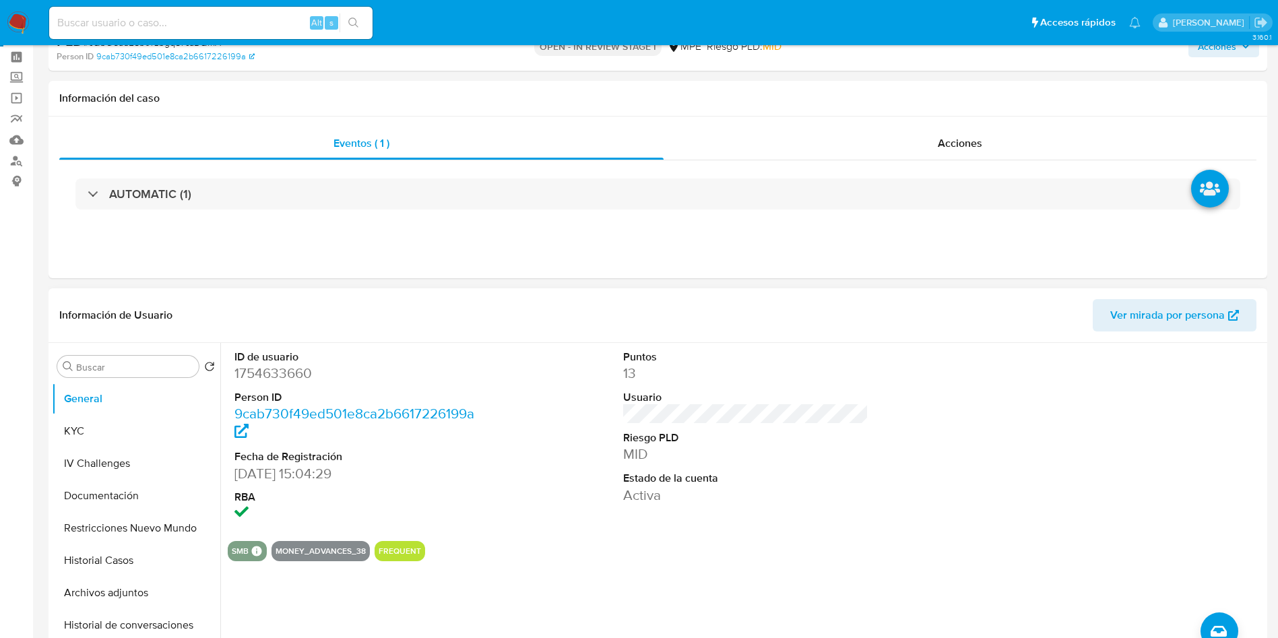
scroll to position [101, 0]
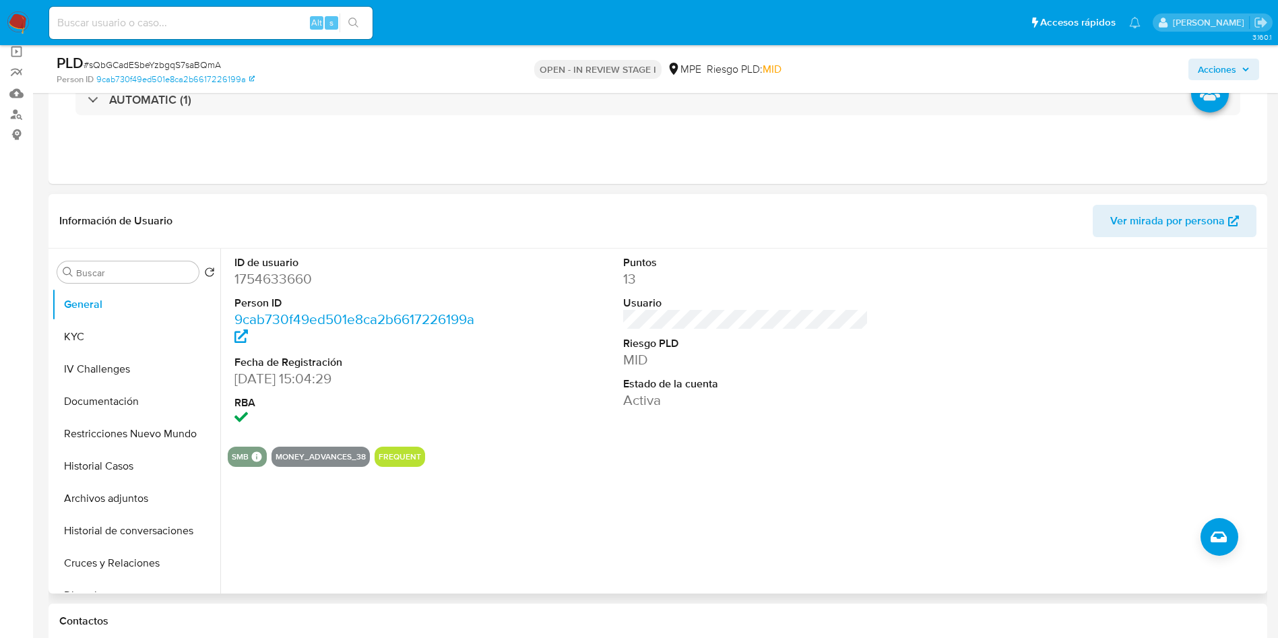
click at [1107, 227] on button "Ver mirada por persona" at bounding box center [1174, 221] width 164 height 32
click at [84, 341] on button "KYC" at bounding box center [131, 337] width 158 height 32
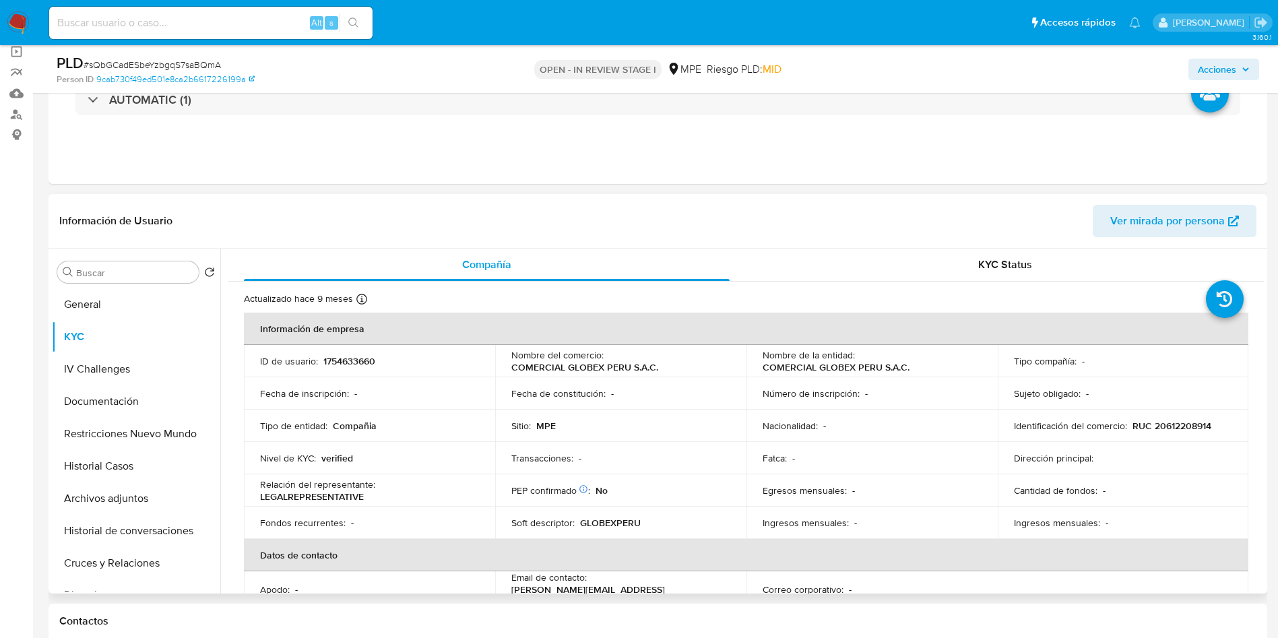
click at [1109, 205] on button "Ver mirada por persona" at bounding box center [1174, 221] width 164 height 32
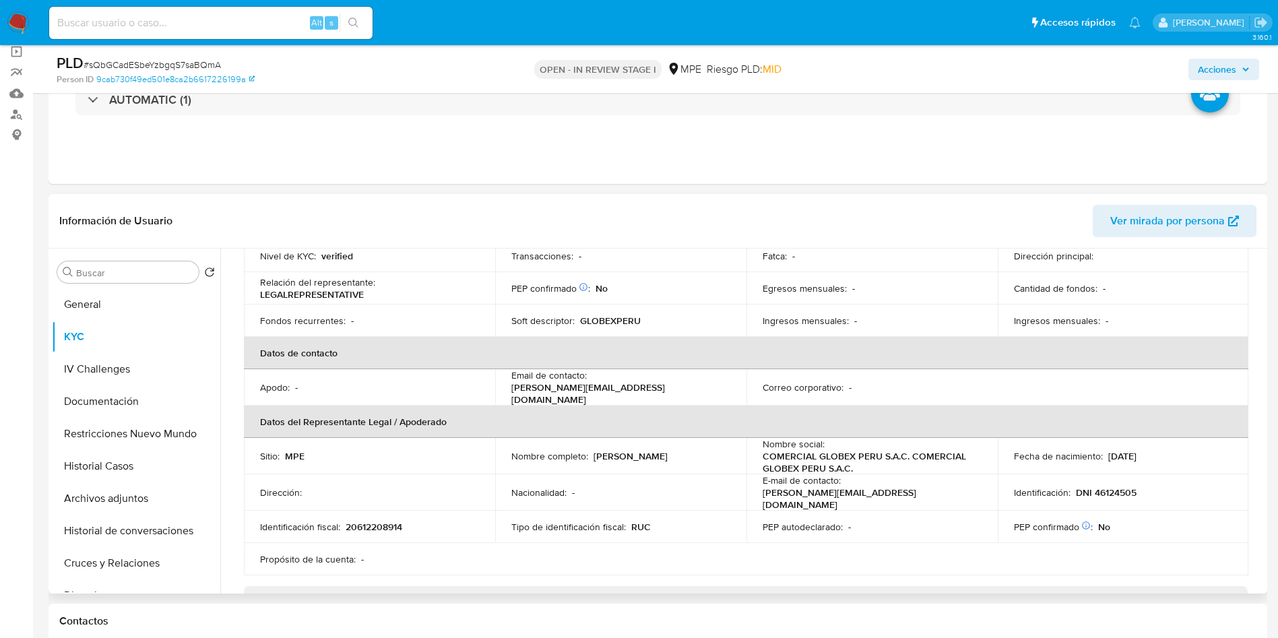
scroll to position [0, 0]
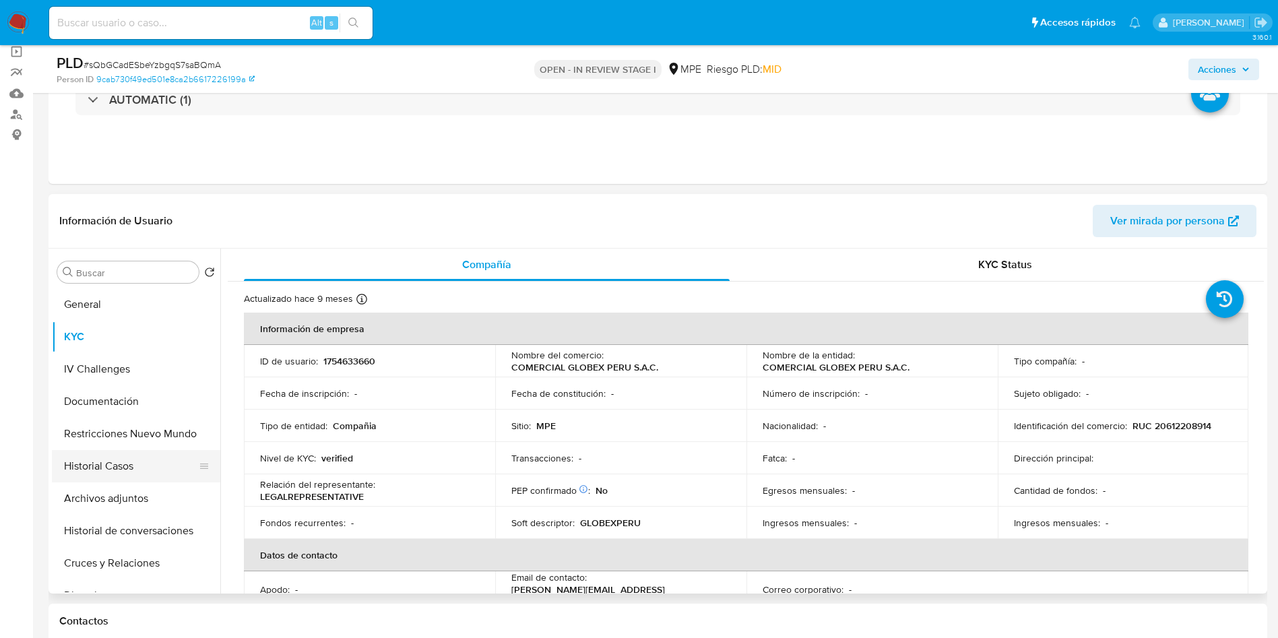
click at [102, 473] on button "Historial Casos" at bounding box center [131, 466] width 158 height 32
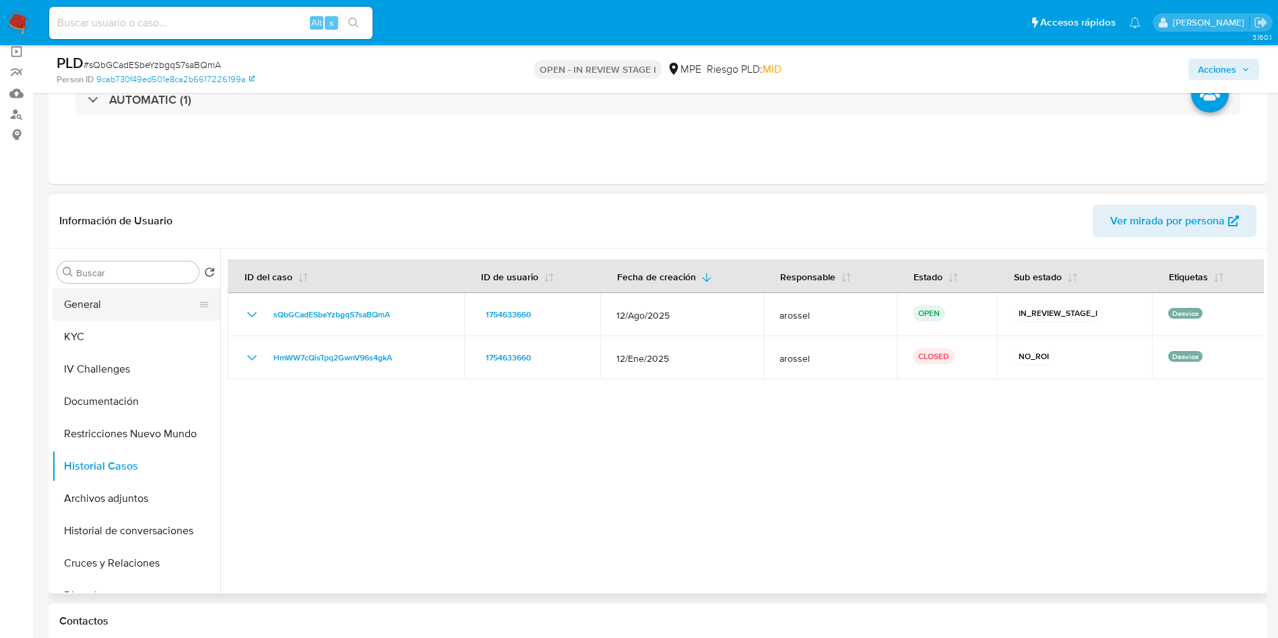
click at [88, 306] on button "General" at bounding box center [131, 304] width 158 height 32
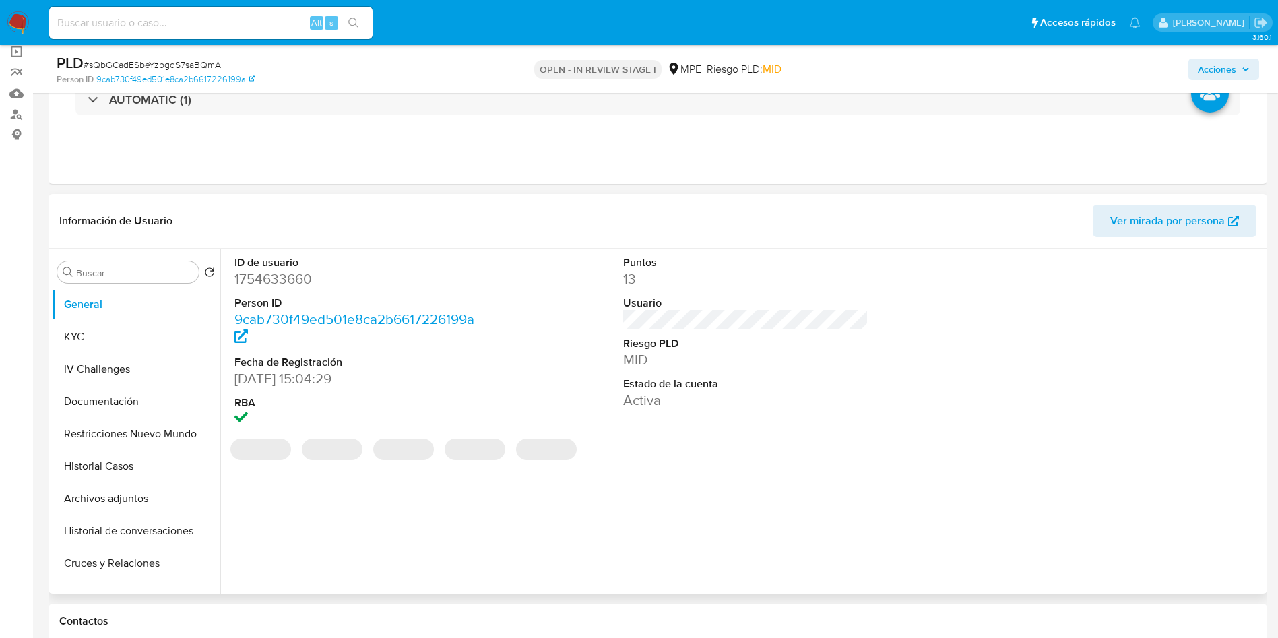
click at [280, 277] on dd "1754633660" at bounding box center [357, 278] width 246 height 19
copy dd "1754633660"
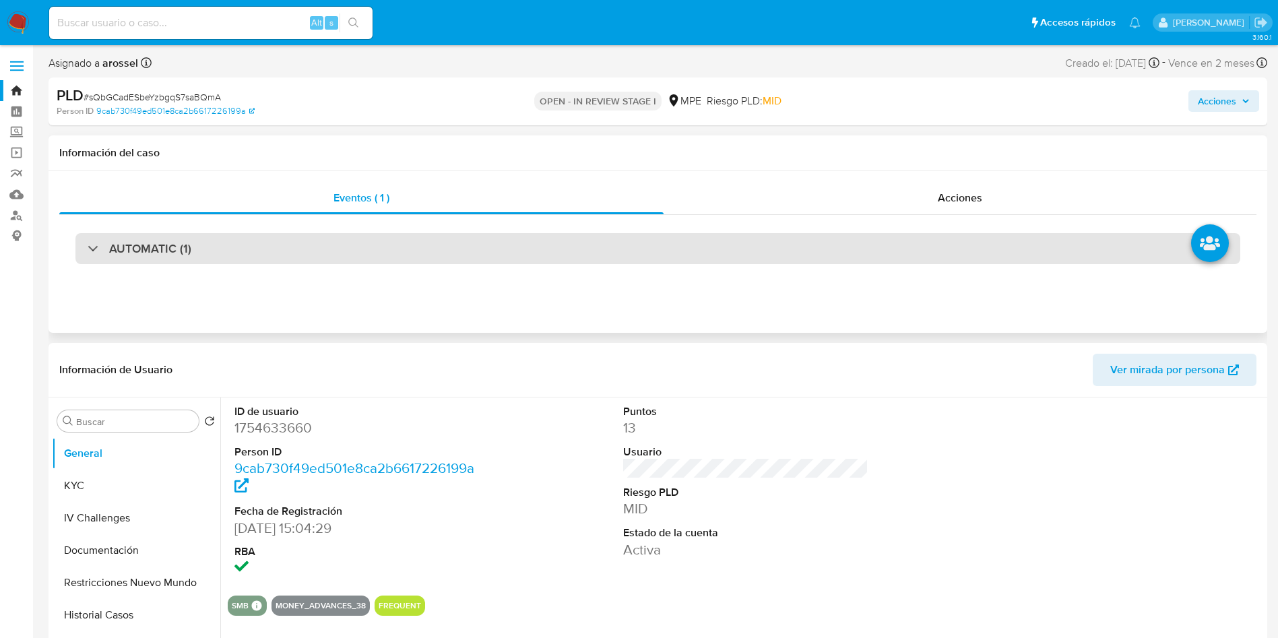
click at [273, 257] on div "AUTOMATIC (1)" at bounding box center [657, 248] width 1164 height 31
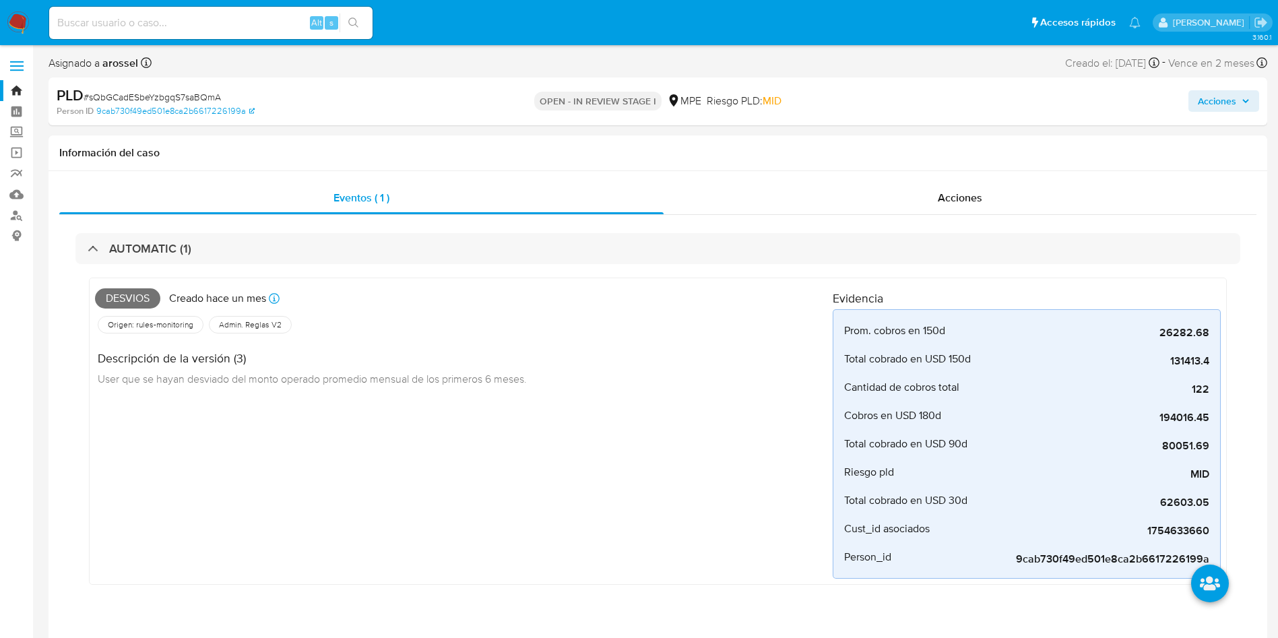
click at [158, 91] on span "# sQbGCadESbeYzbgqS7saBQmA" at bounding box center [152, 96] width 137 height 13
copy span "sQbGCadESbeYzbgqS7saBQmA"
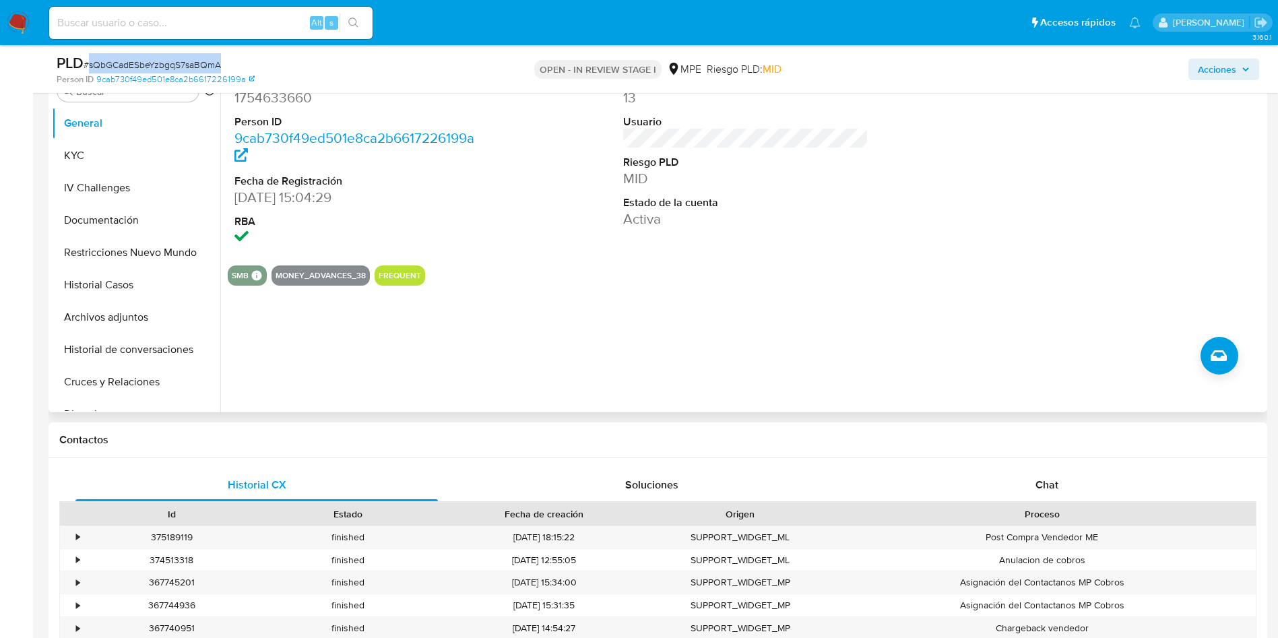
scroll to position [404, 0]
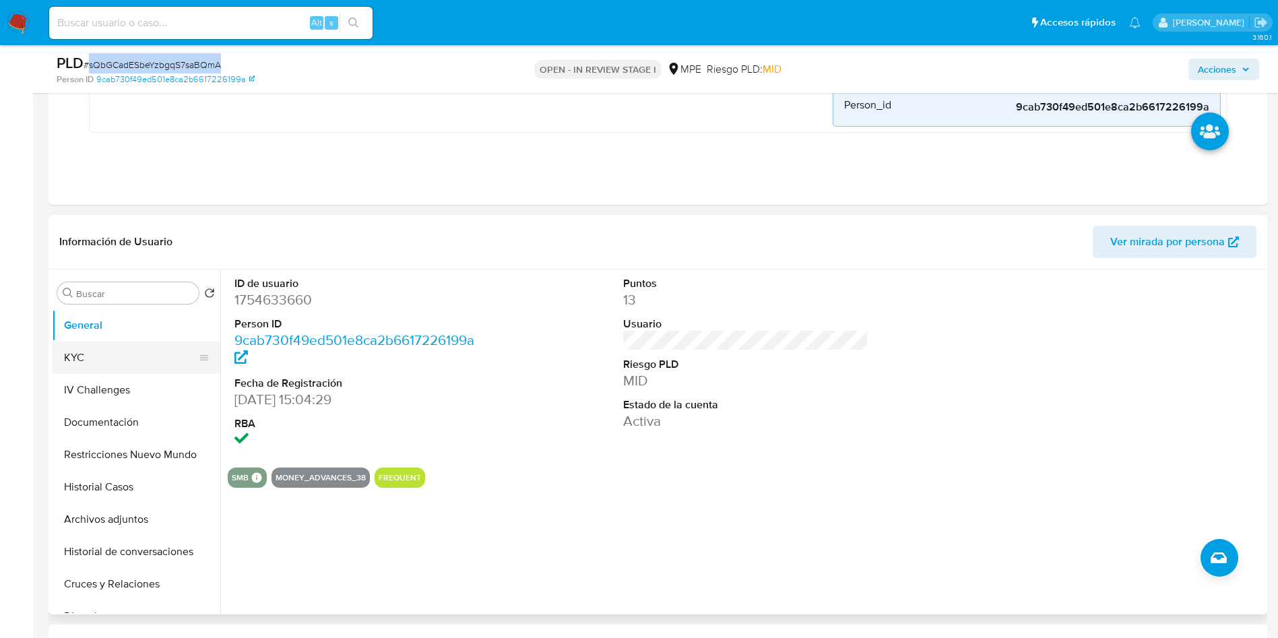
click at [118, 352] on button "KYC" at bounding box center [131, 357] width 158 height 32
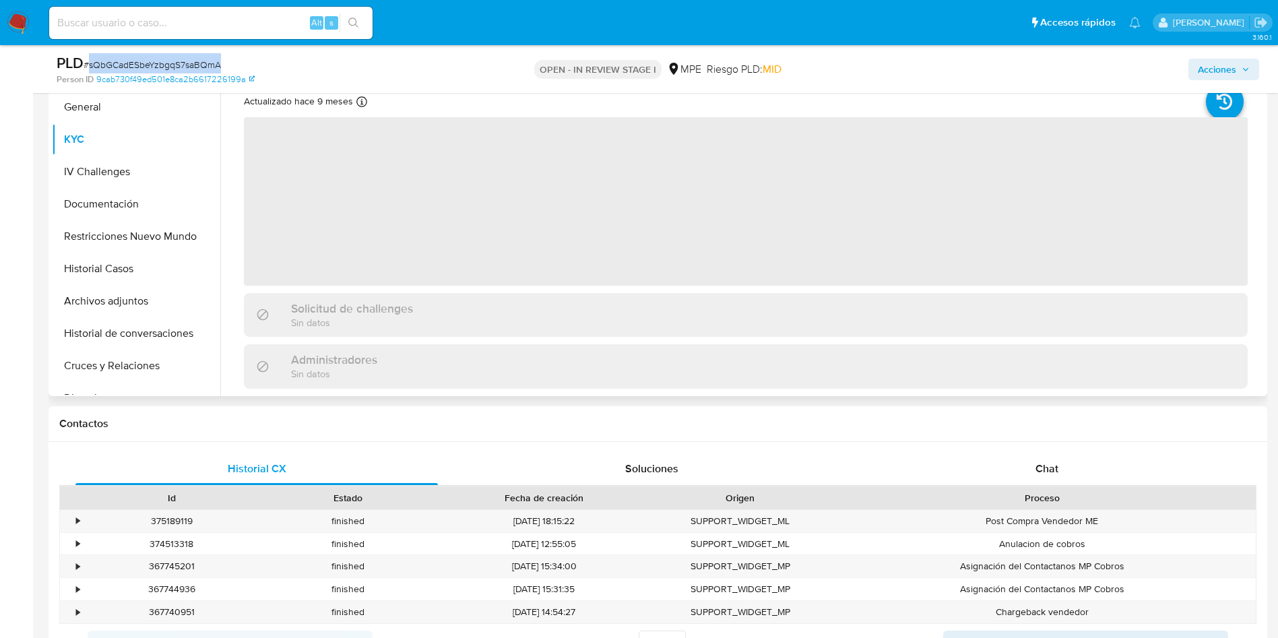
scroll to position [505, 0]
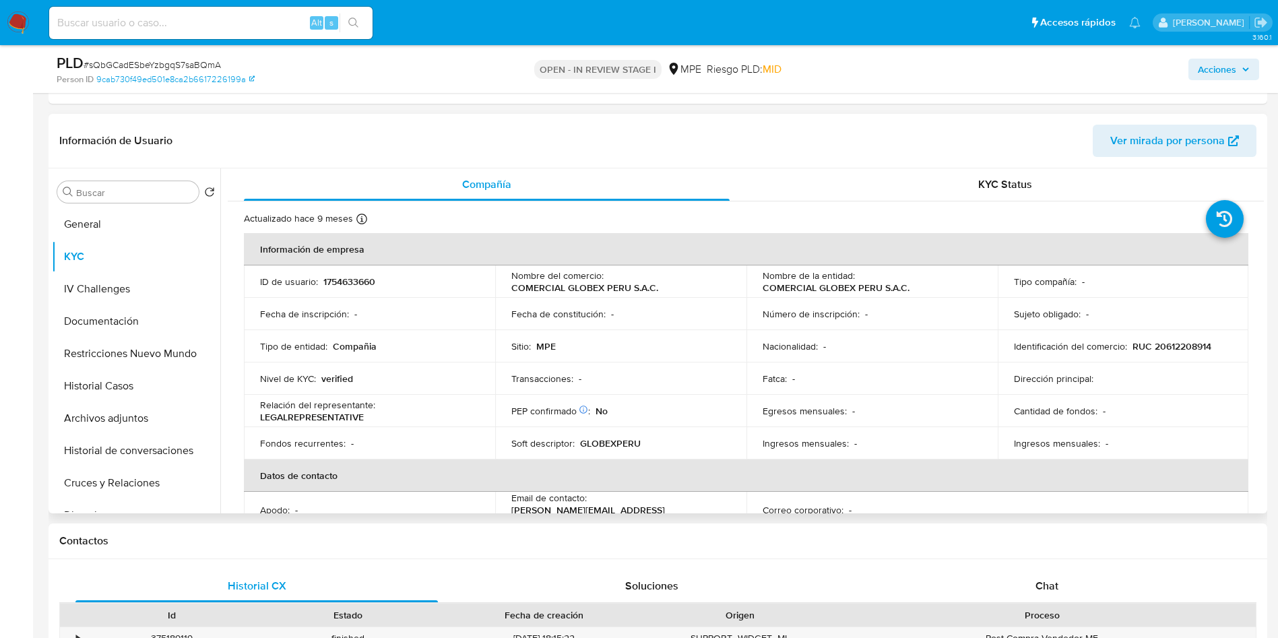
drag, startPoint x: 1264, startPoint y: 259, endPoint x: 1265, endPoint y: 269, distance: 10.1
click at [1265, 269] on div "Buscar Volver al orden por defecto General KYC IV Challenges Documentación Rest…" at bounding box center [657, 340] width 1218 height 345
drag, startPoint x: 1263, startPoint y: 264, endPoint x: 1265, endPoint y: 275, distance: 11.5
click at [1265, 275] on div "Buscar Volver al orden por defecto General KYC IV Challenges Documentación Rest…" at bounding box center [657, 340] width 1218 height 345
drag, startPoint x: 1256, startPoint y: 261, endPoint x: 1257, endPoint y: 275, distance: 14.2
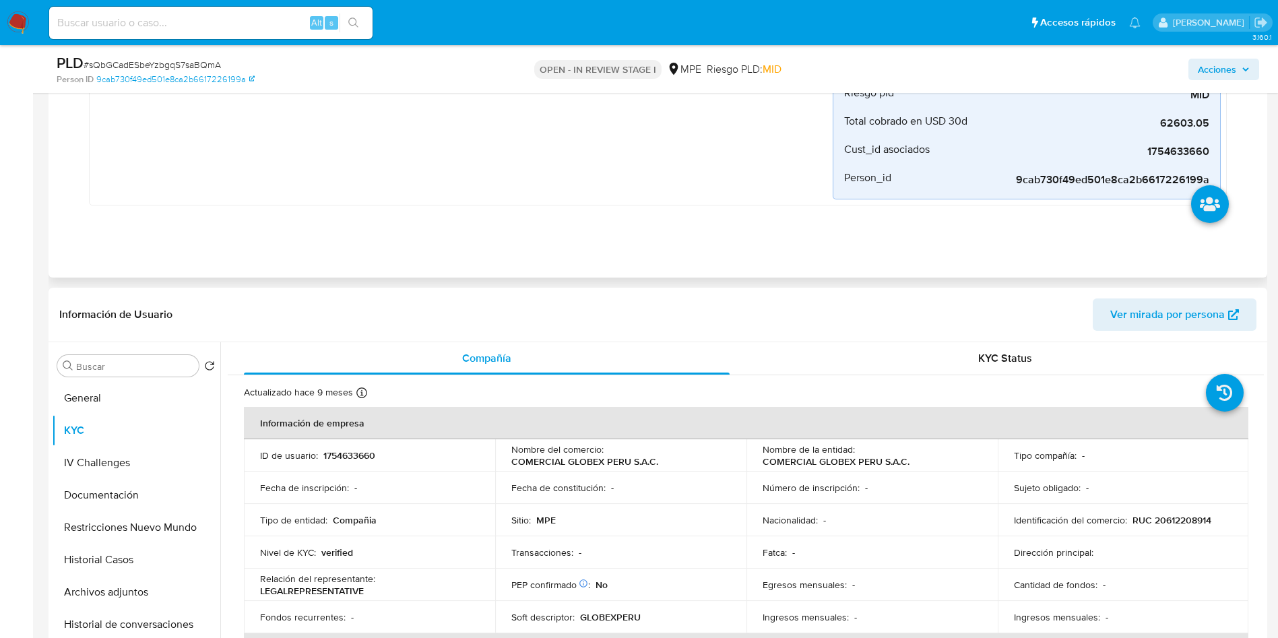
scroll to position [404, 0]
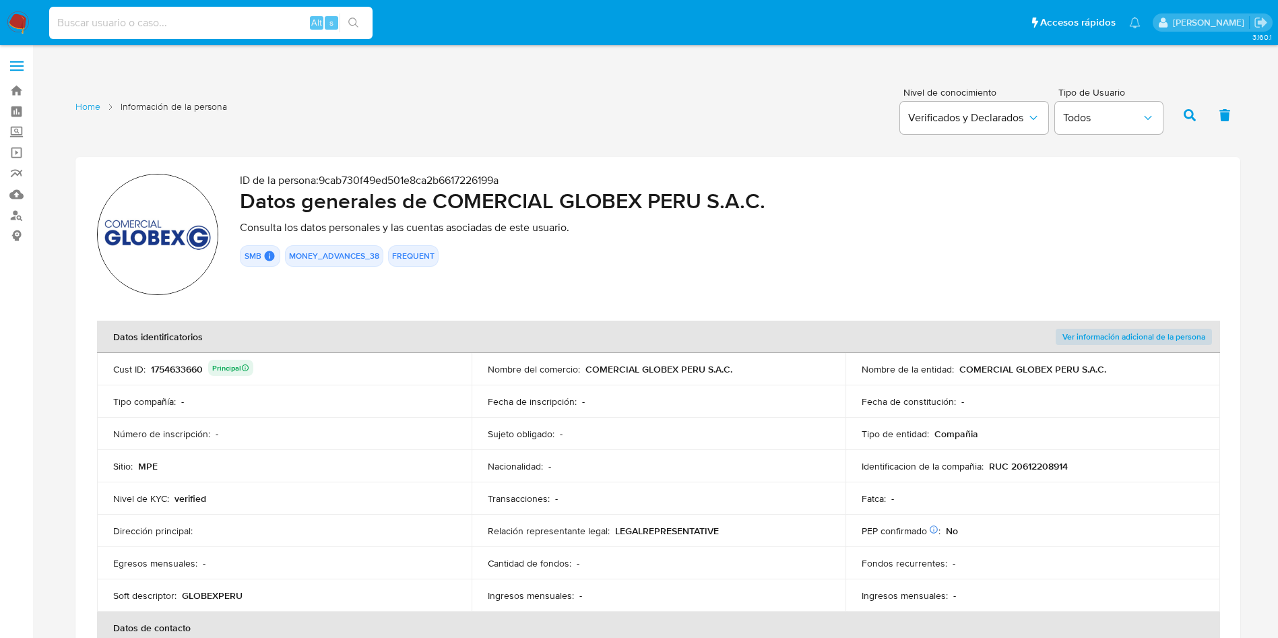
click at [257, 20] on input at bounding box center [210, 23] width 323 height 18
paste input "2526194727"
type input "2526194727"
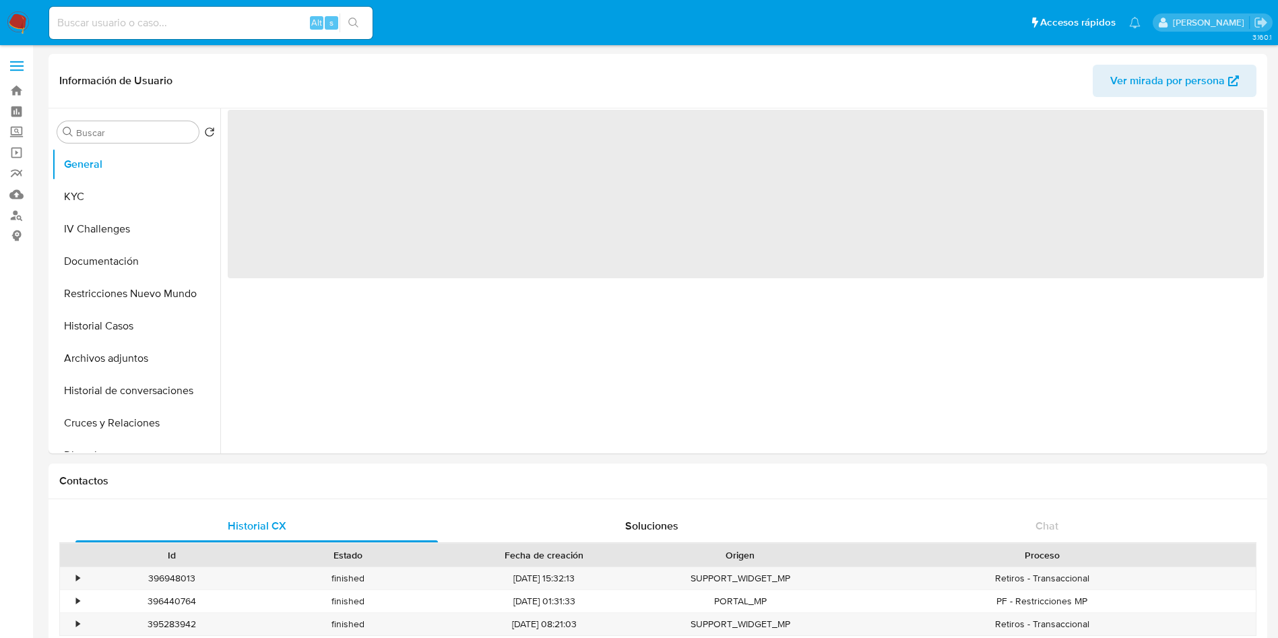
select select "10"
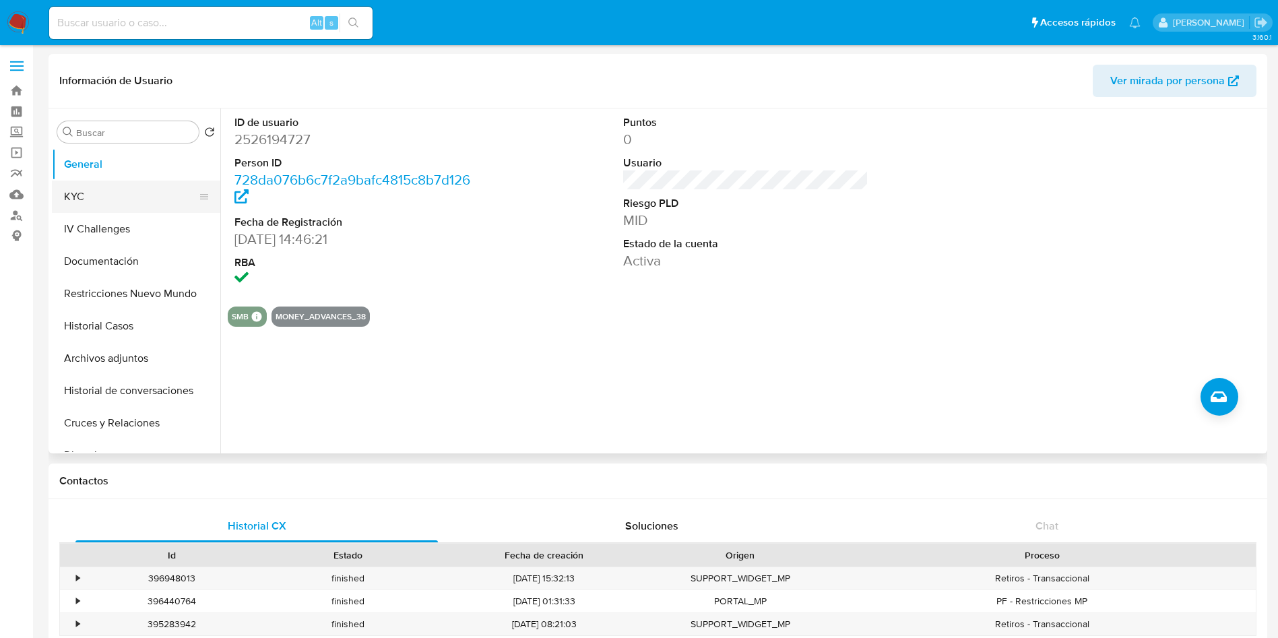
click at [133, 184] on button "KYC" at bounding box center [131, 196] width 158 height 32
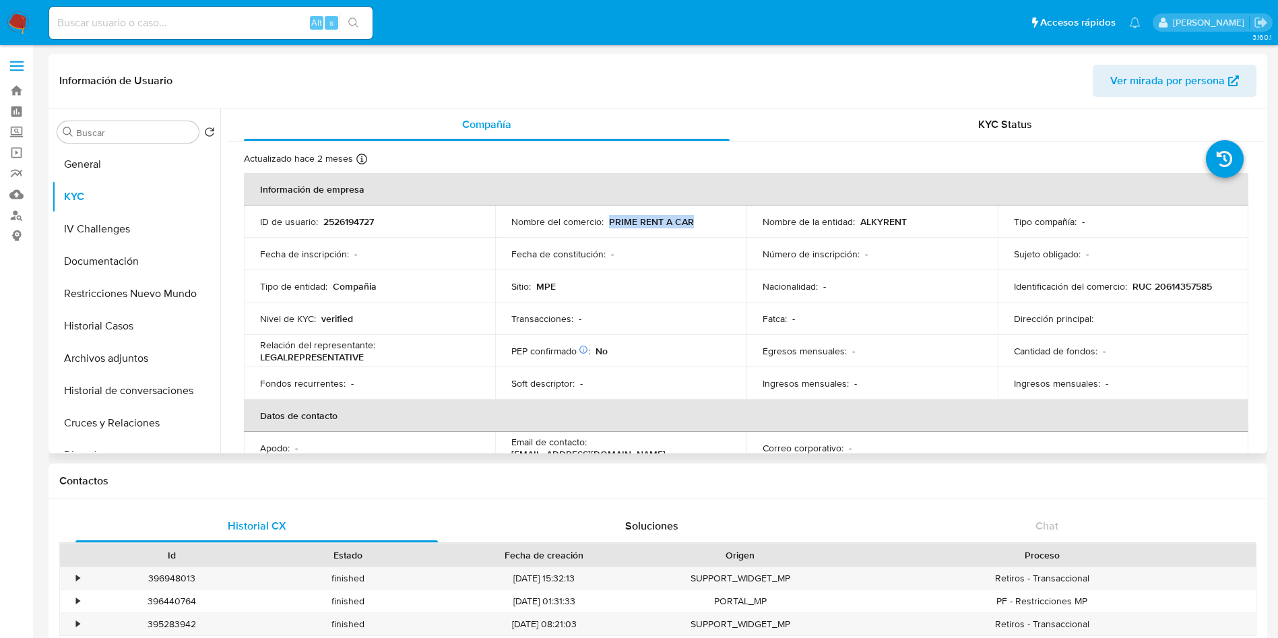
drag, startPoint x: 605, startPoint y: 218, endPoint x: 698, endPoint y: 218, distance: 92.3
click at [698, 218] on div "Nombre del comercio : PRIME RENT A CAR" at bounding box center [620, 222] width 219 height 12
copy p "PRIME RENT A CAR"
click at [867, 222] on p "ALKYRENT" at bounding box center [883, 222] width 46 height 12
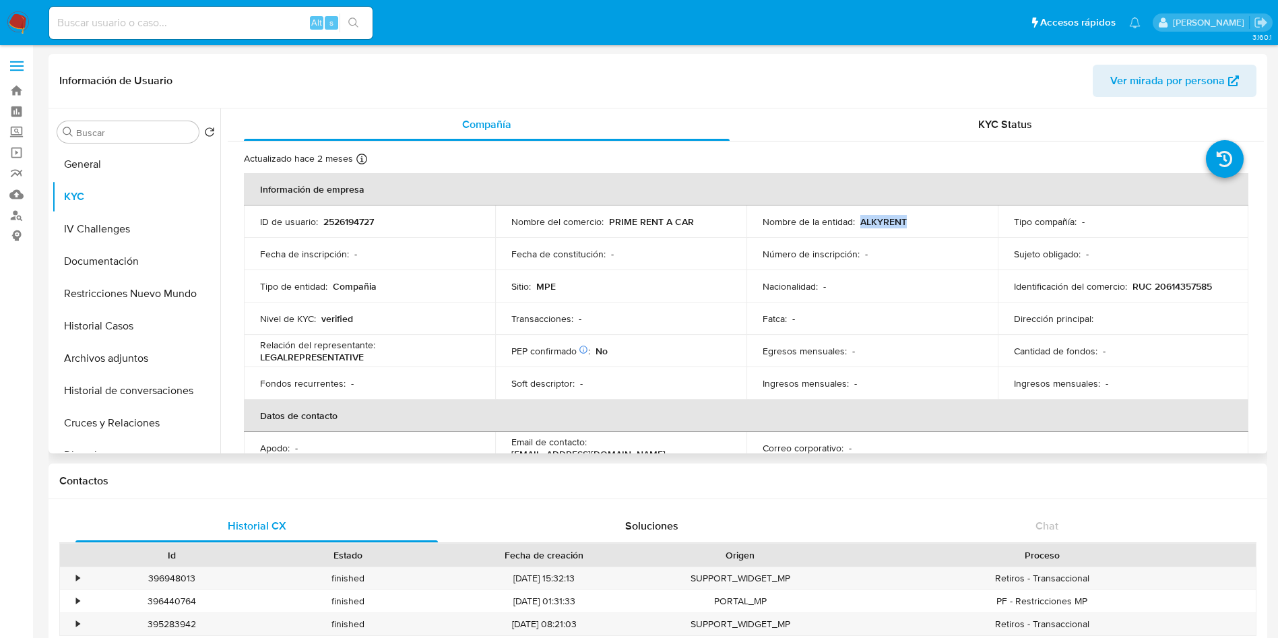
copy p "ALKYRENT"
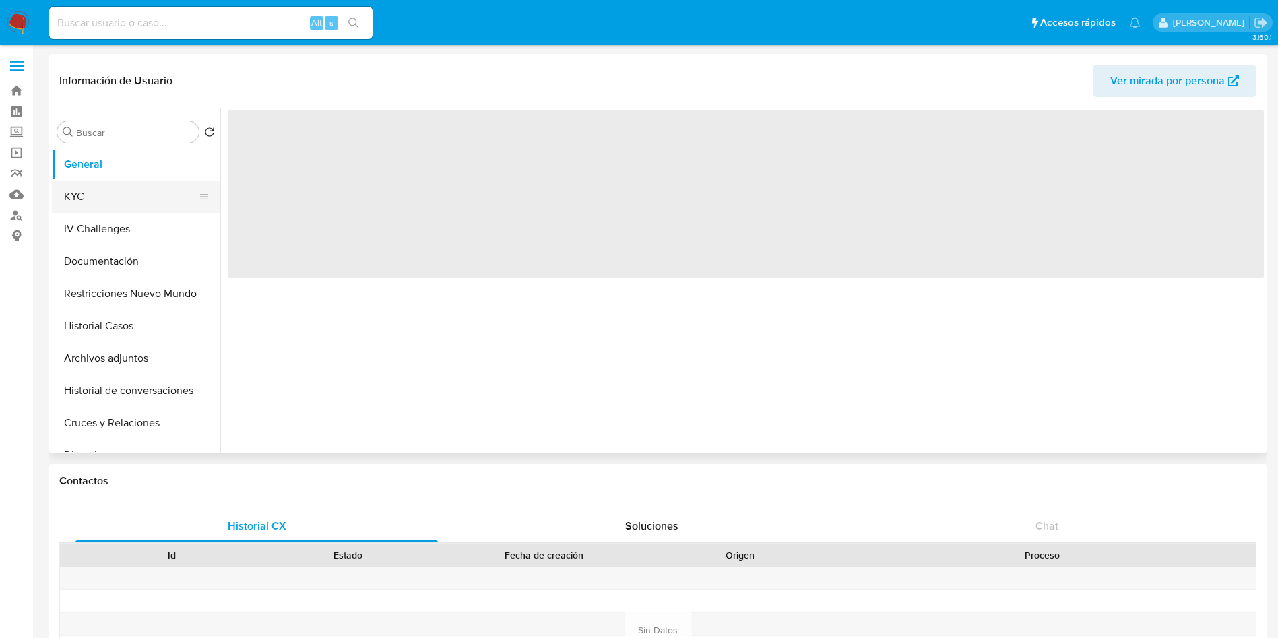
click at [141, 195] on button "KYC" at bounding box center [131, 196] width 158 height 32
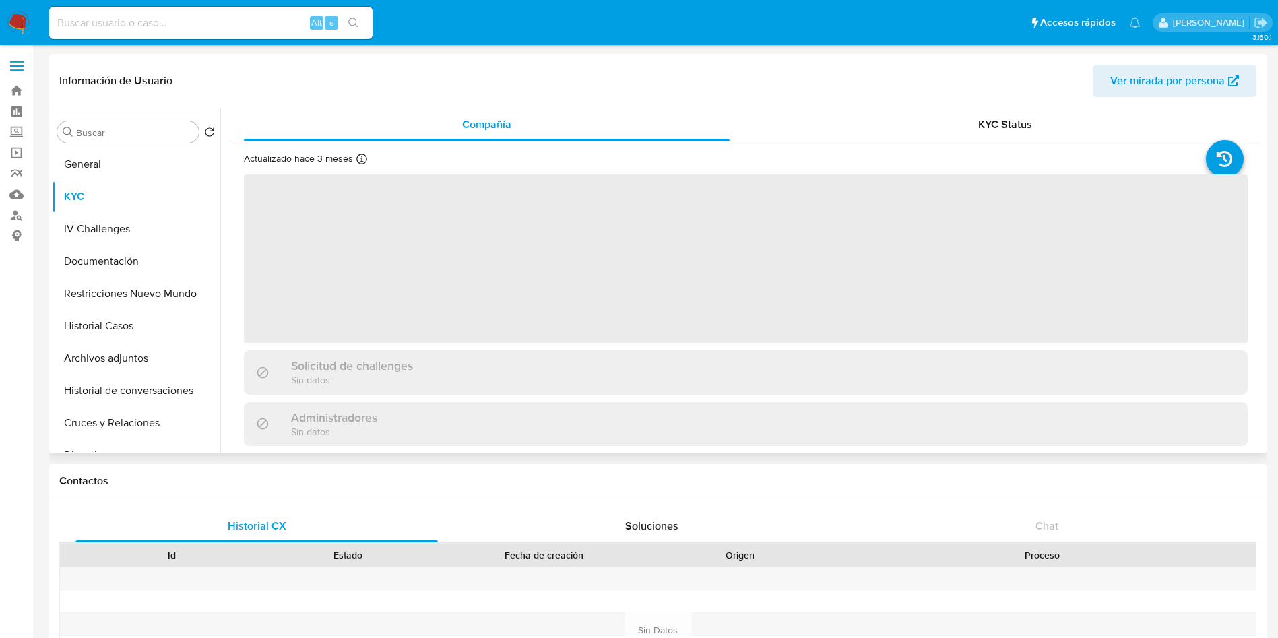
select select "10"
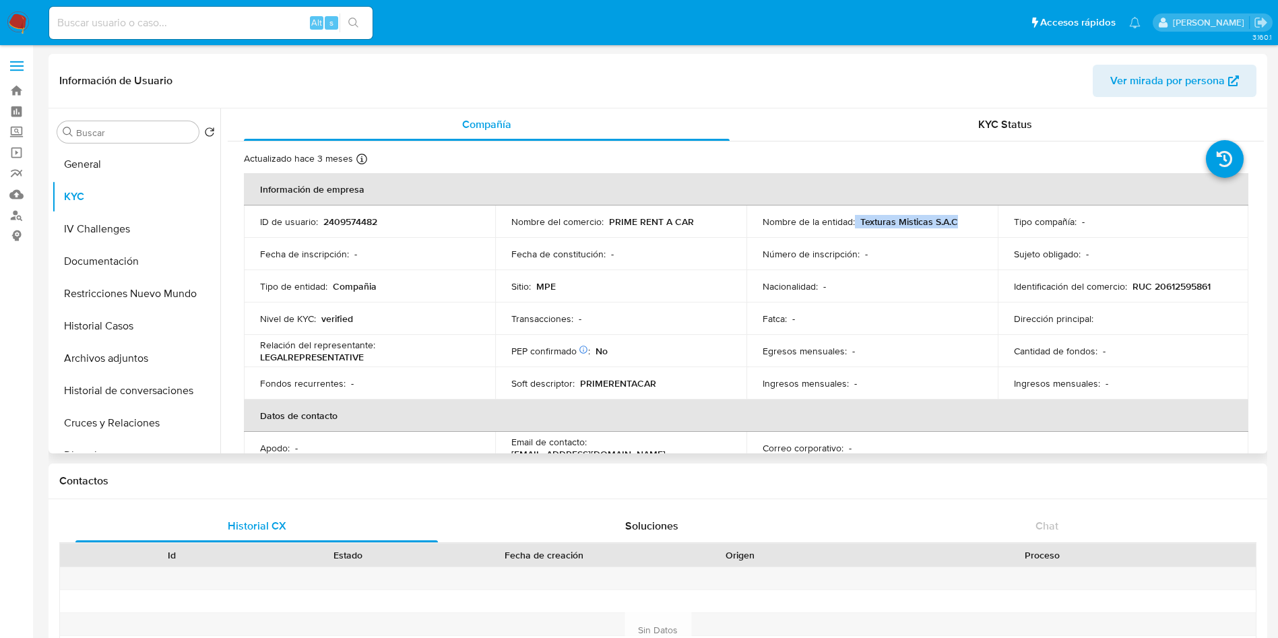
drag, startPoint x: 853, startPoint y: 218, endPoint x: 966, endPoint y: 217, distance: 113.1
click at [966, 217] on div "Nombre de la entidad : Texturas Misticas S.A.C" at bounding box center [871, 222] width 219 height 12
copy div "Texturas Misticas S.A.C"
click at [1175, 288] on p "RUC 20612595861" at bounding box center [1171, 286] width 78 height 12
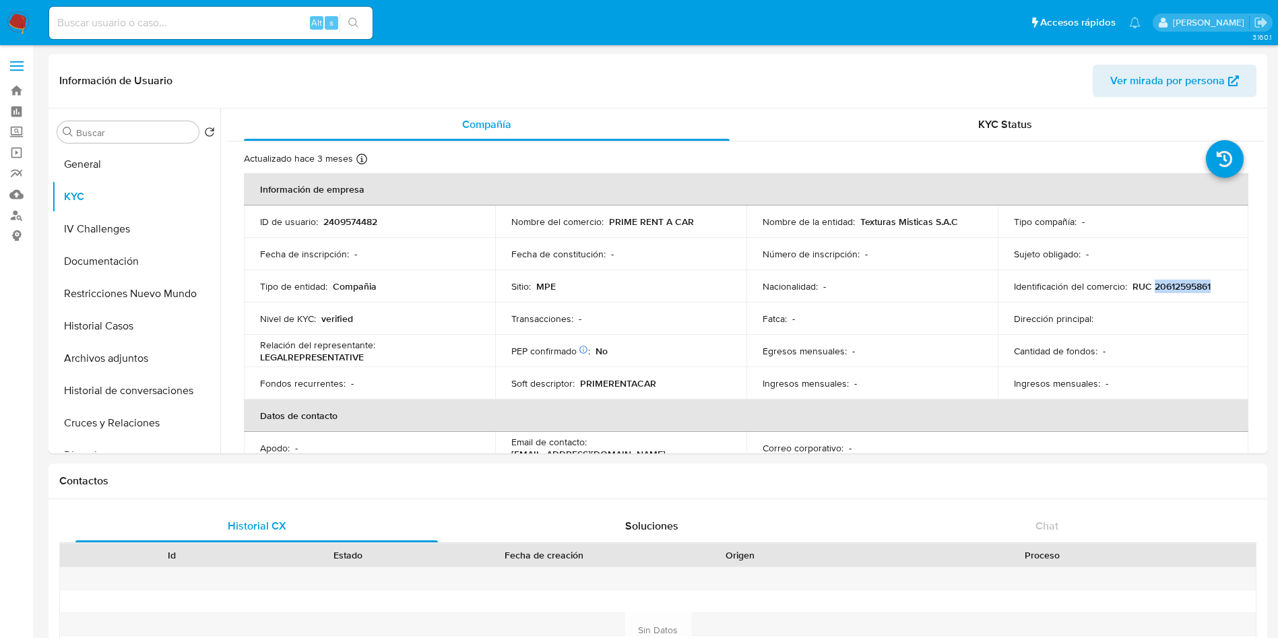
copy p "20612595861"
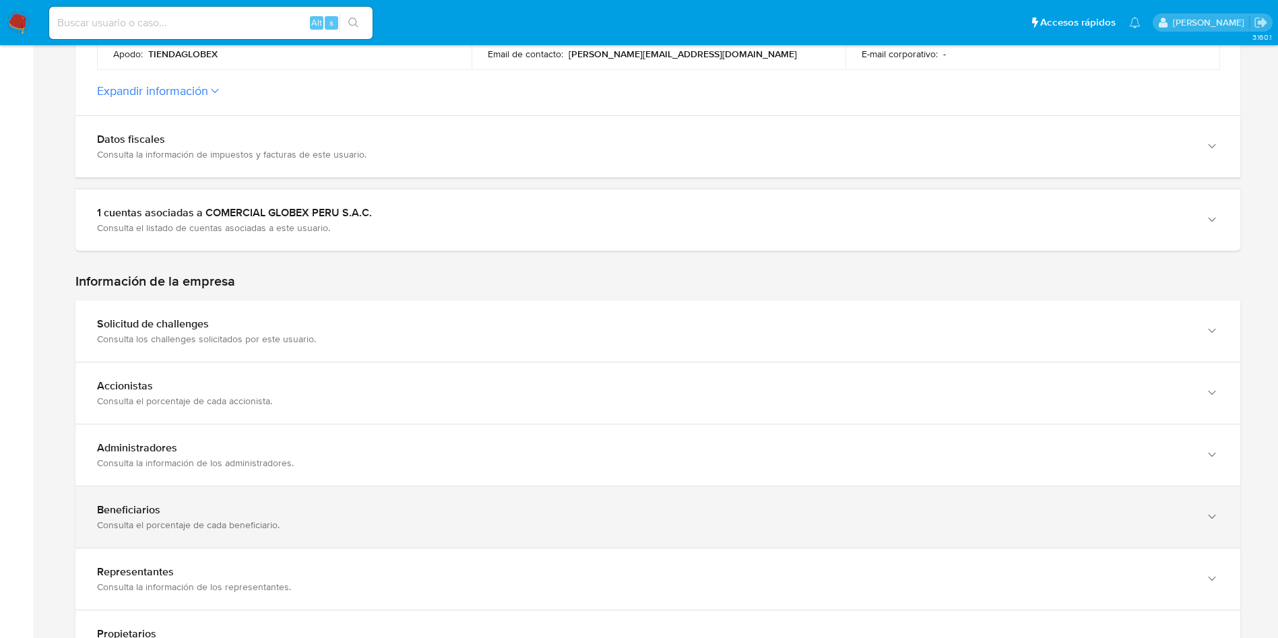
scroll to position [505, 0]
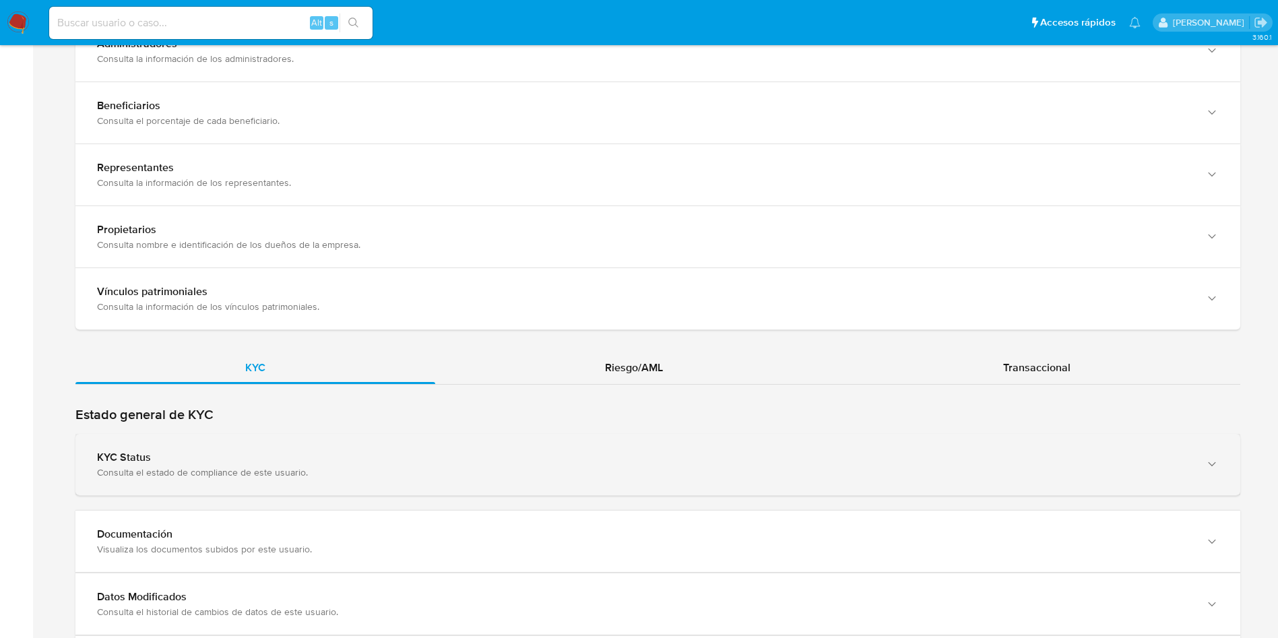
click at [409, 470] on div "Consulta el estado de compliance de este usuario." at bounding box center [644, 472] width 1094 height 12
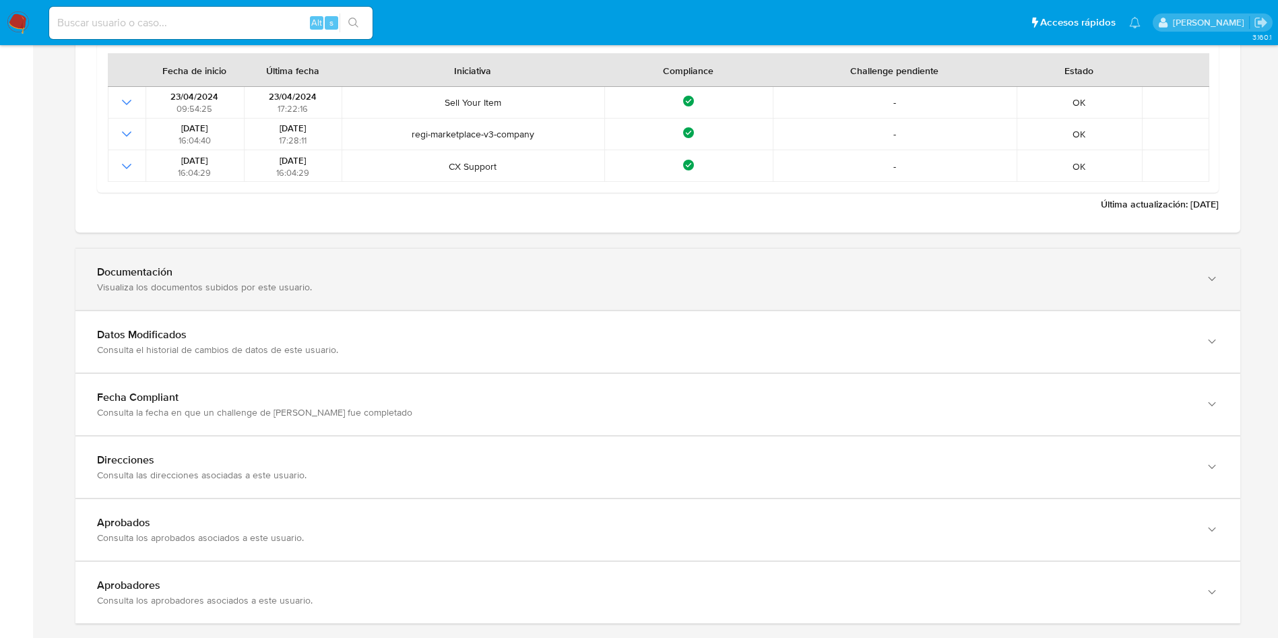
click at [981, 275] on div "Documentación" at bounding box center [644, 271] width 1094 height 13
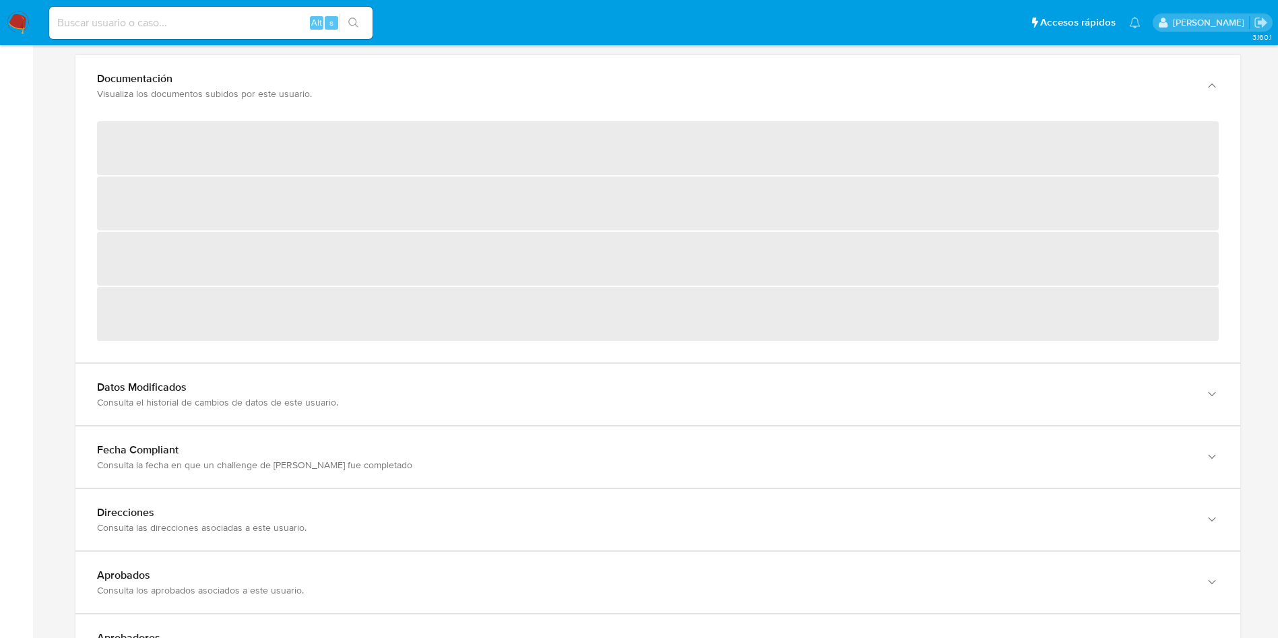
scroll to position [1717, 0]
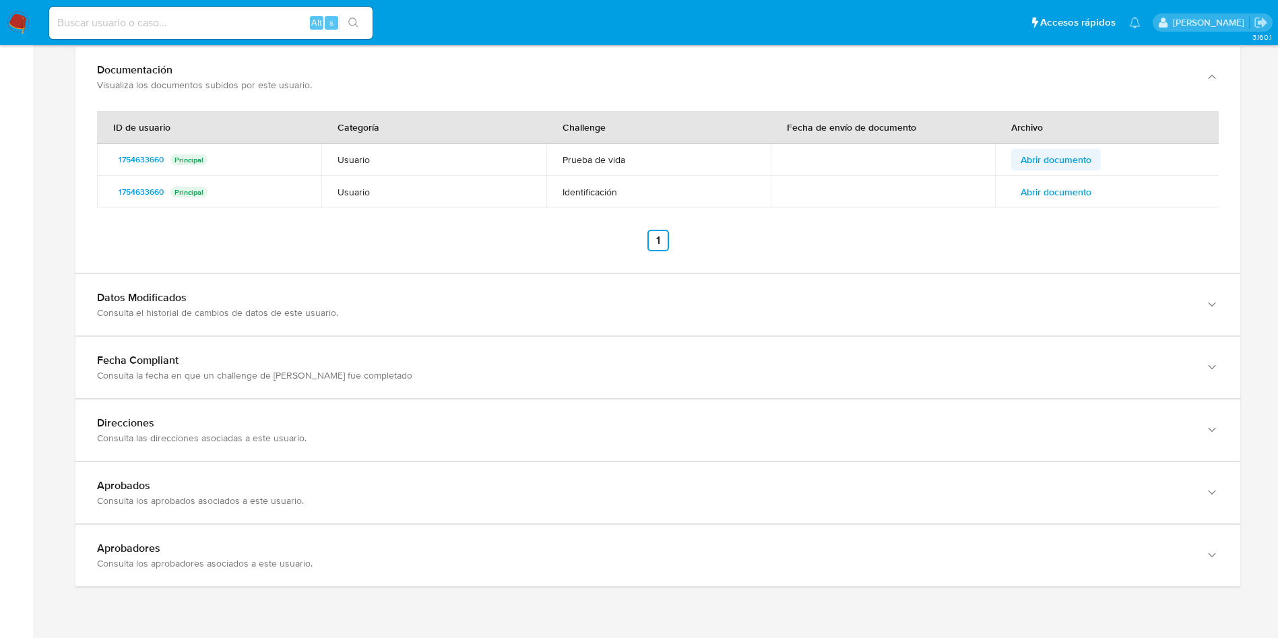
click at [1046, 168] on span "Abrir documento" at bounding box center [1055, 159] width 71 height 19
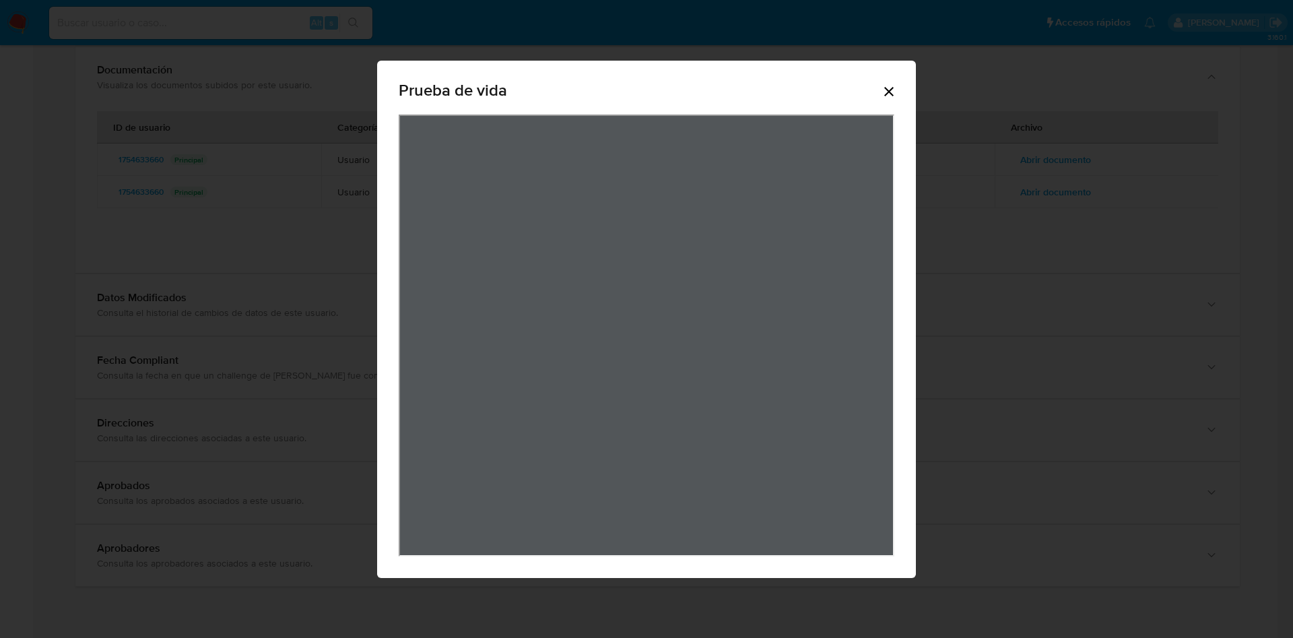
click at [896, 90] on icon "Cerrar" at bounding box center [889, 92] width 16 height 16
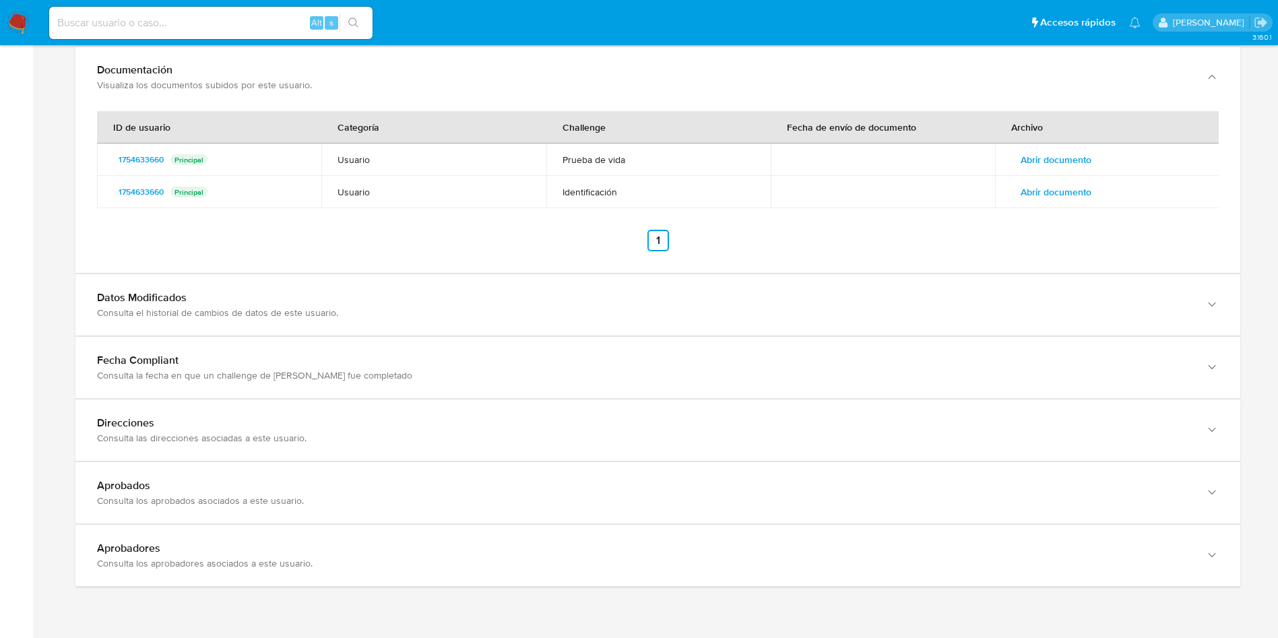
click at [1056, 191] on span "Abrir documento" at bounding box center [1055, 192] width 71 height 19
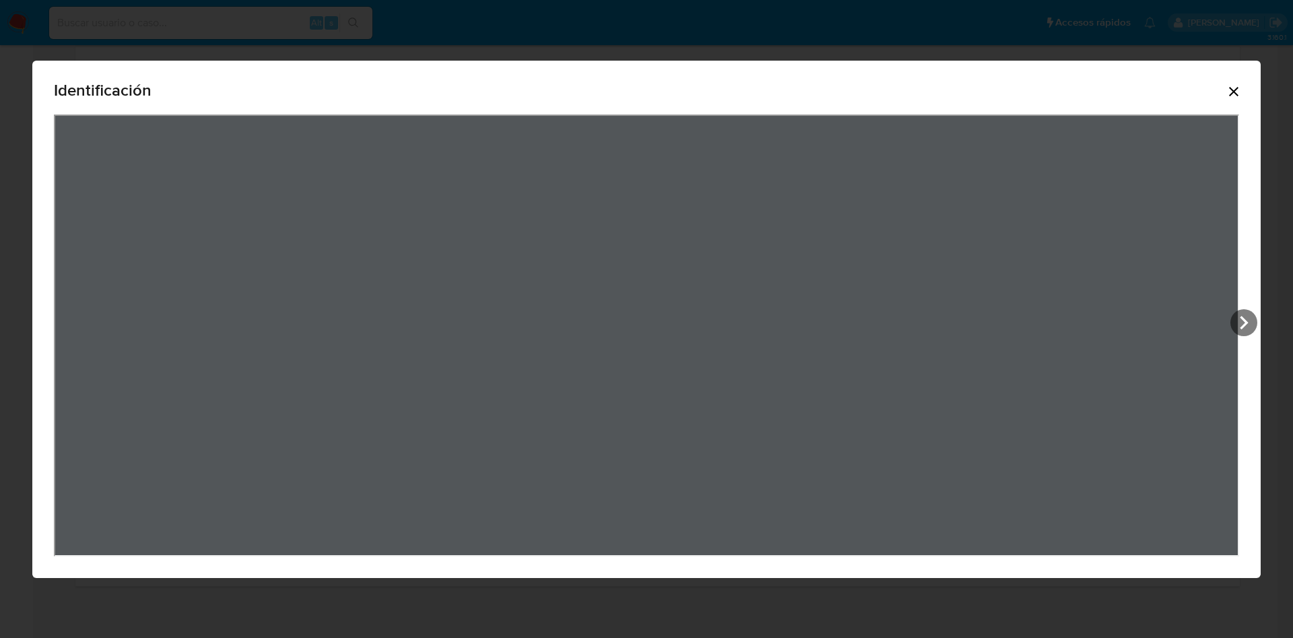
click at [1229, 95] on icon "Cerrar" at bounding box center [1234, 92] width 16 height 16
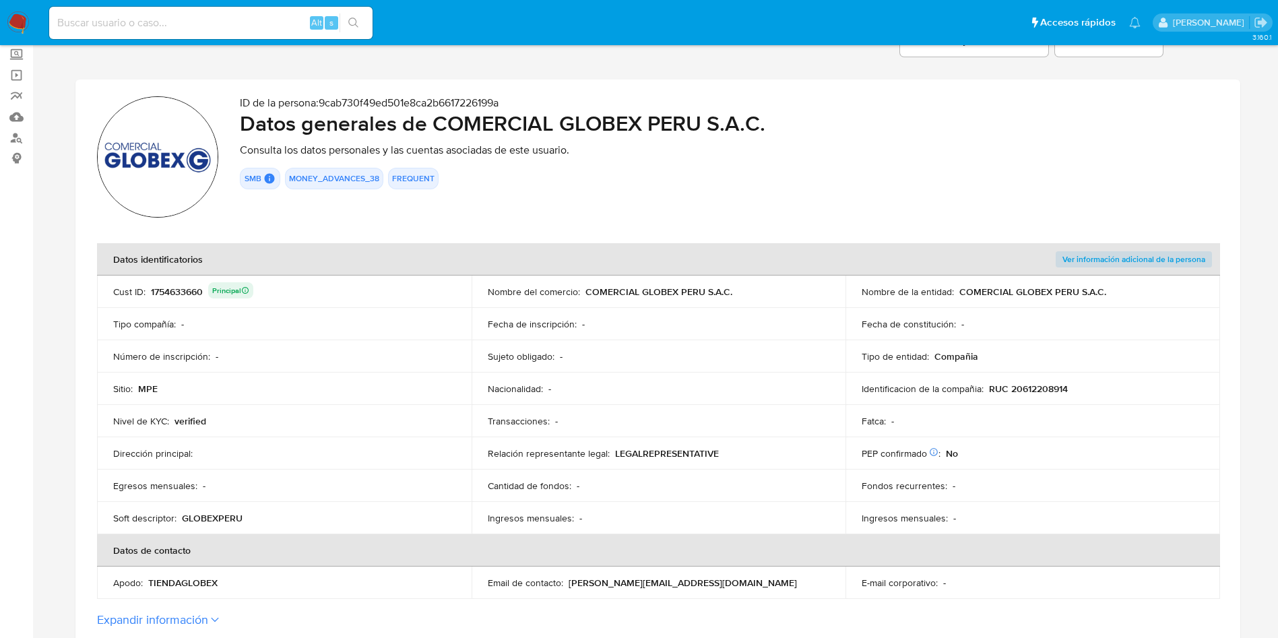
scroll to position [0, 0]
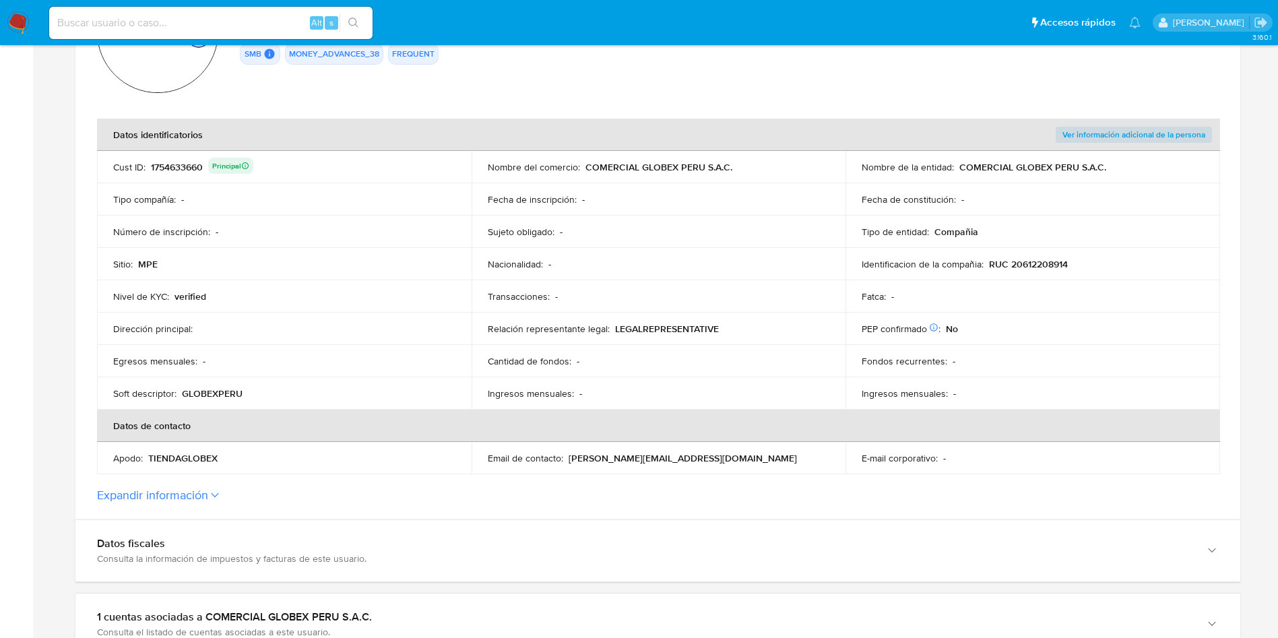
click at [191, 491] on button "Expandir información" at bounding box center [152, 495] width 111 height 15
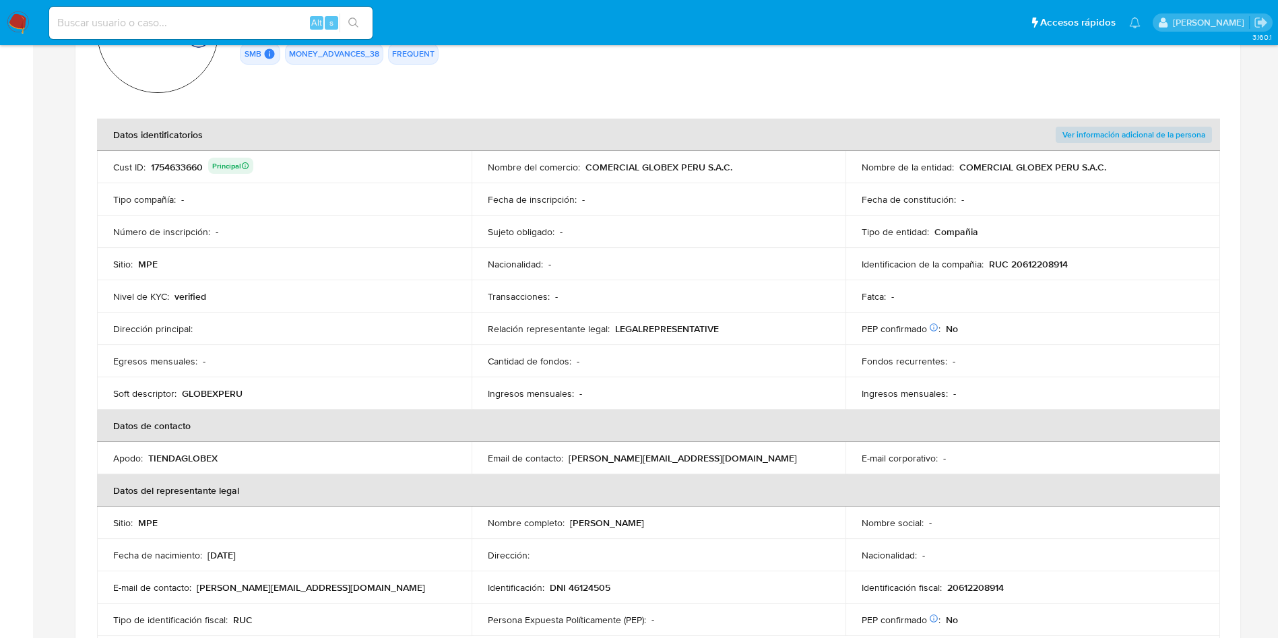
scroll to position [303, 0]
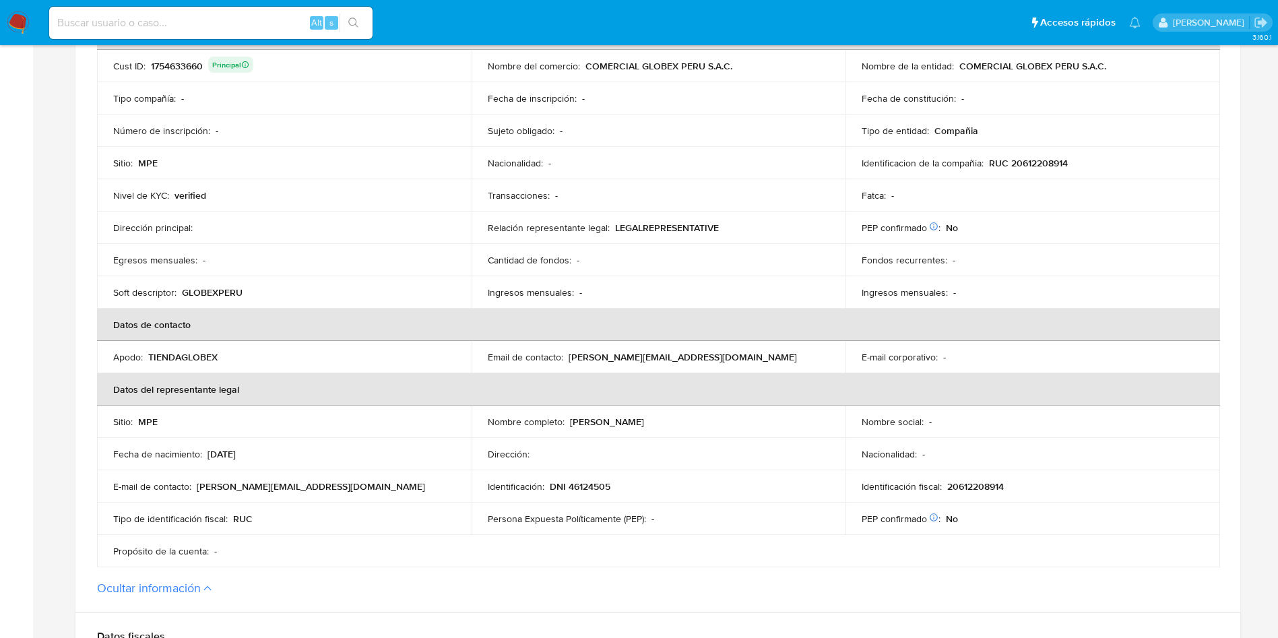
click at [595, 490] on p "DNI 46124505" at bounding box center [580, 486] width 61 height 12
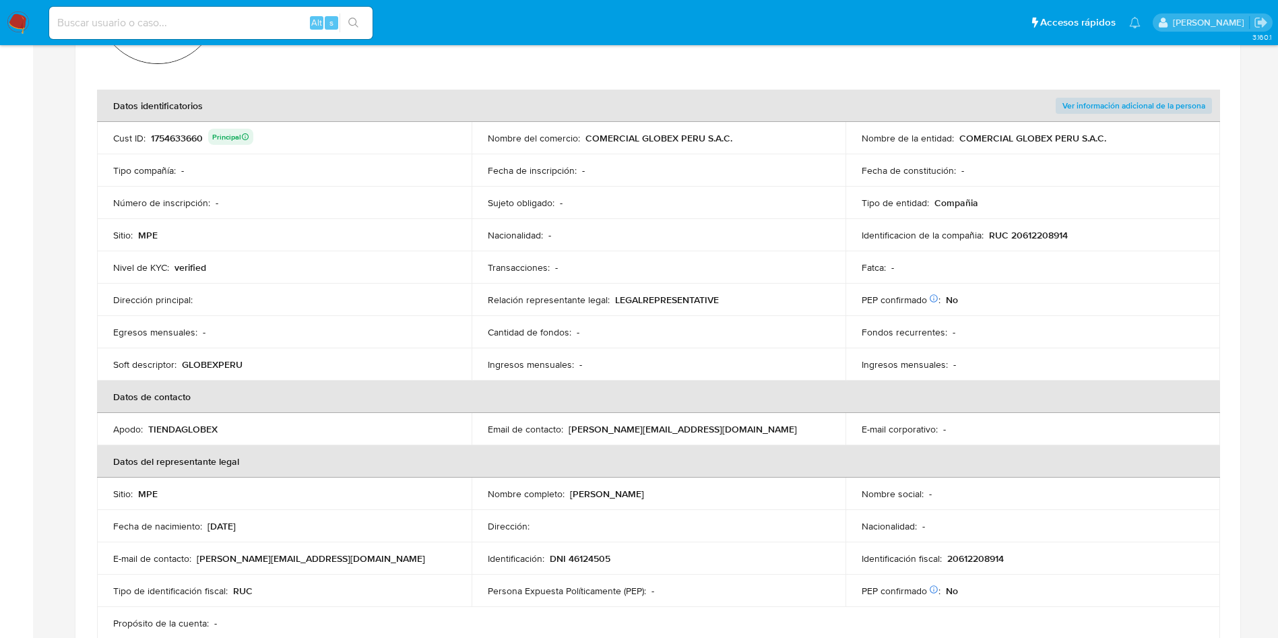
scroll to position [202, 0]
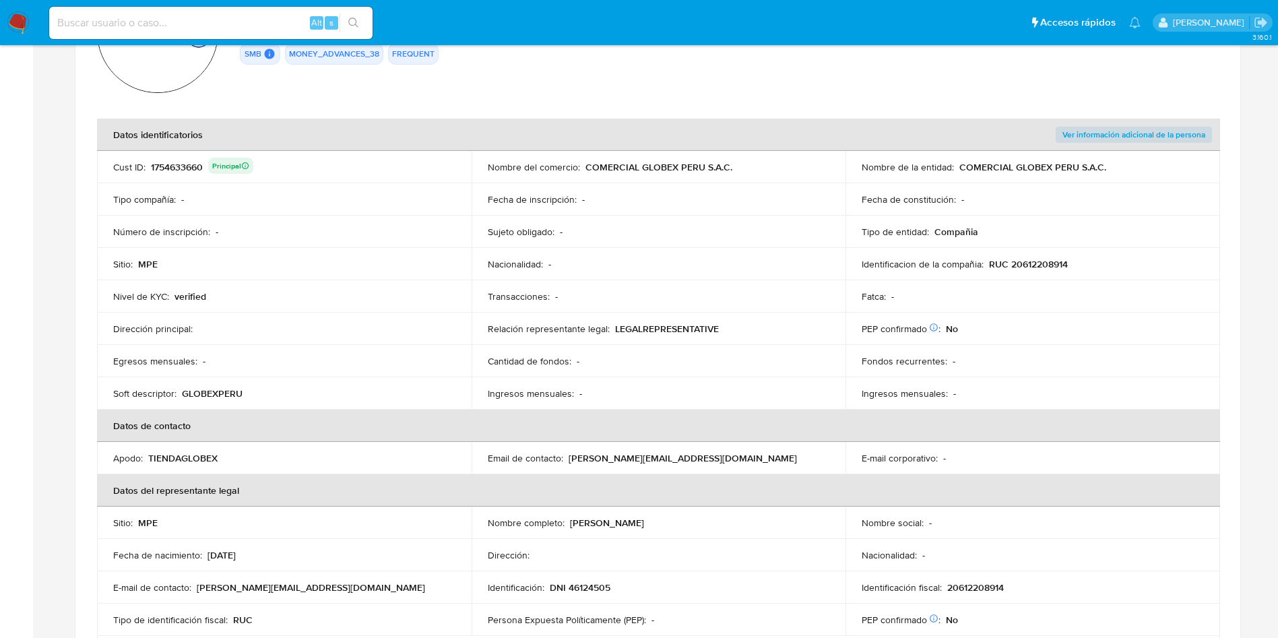
click at [1043, 264] on p "RUC 20612208914" at bounding box center [1028, 264] width 79 height 12
